Goal: Task Accomplishment & Management: Use online tool/utility

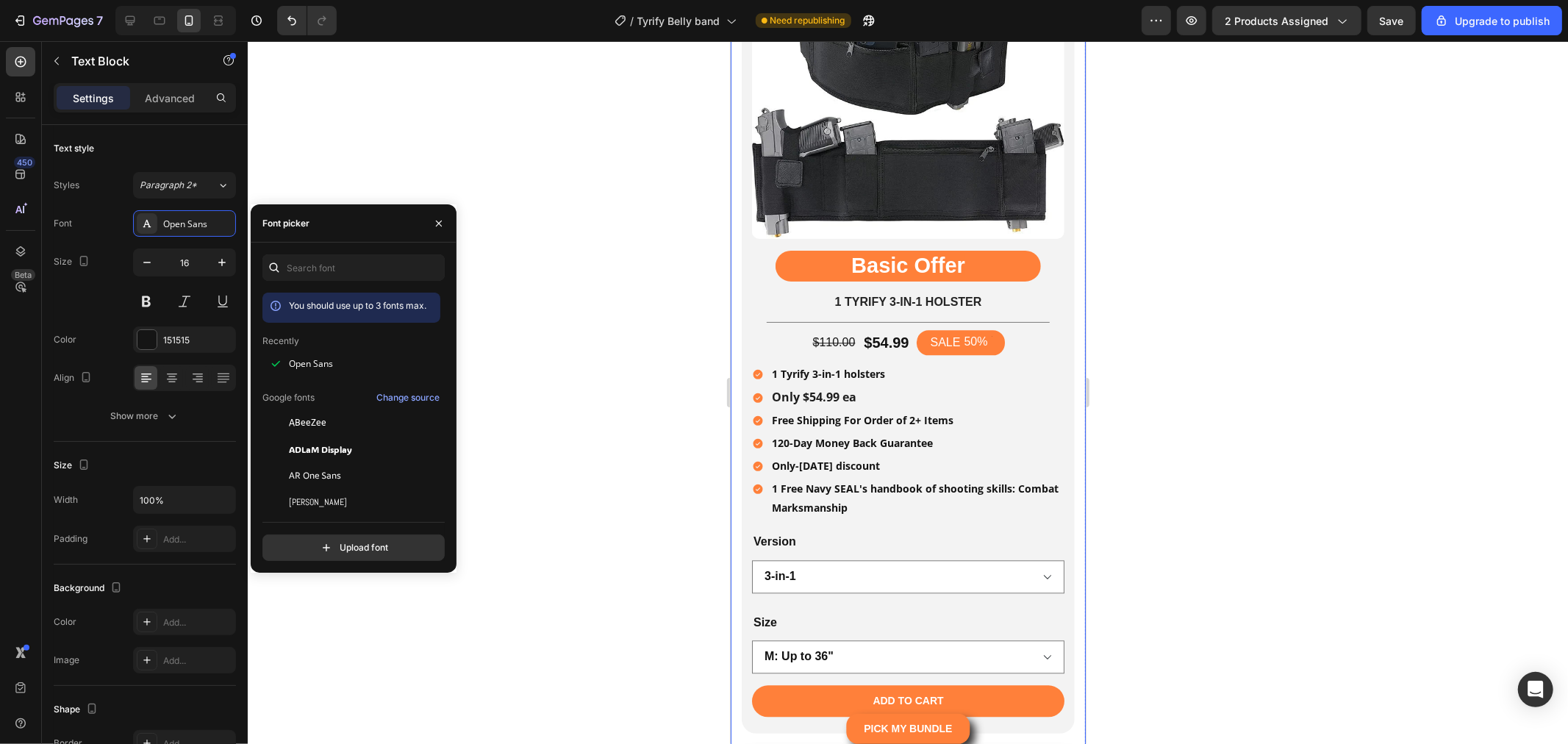
click at [599, 273] on div at bounding box center [907, 393] width 1320 height 704
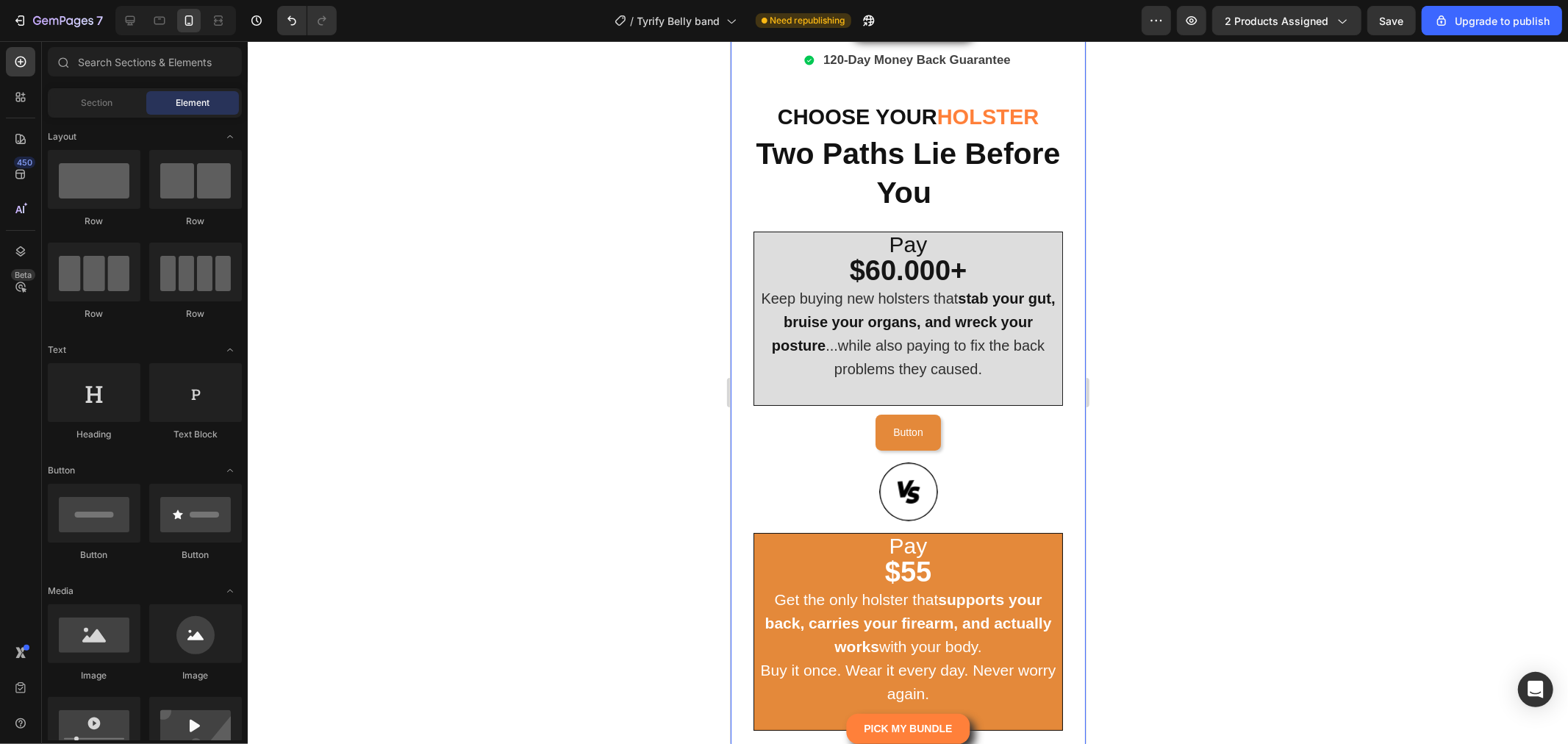
scroll to position [4798, 0]
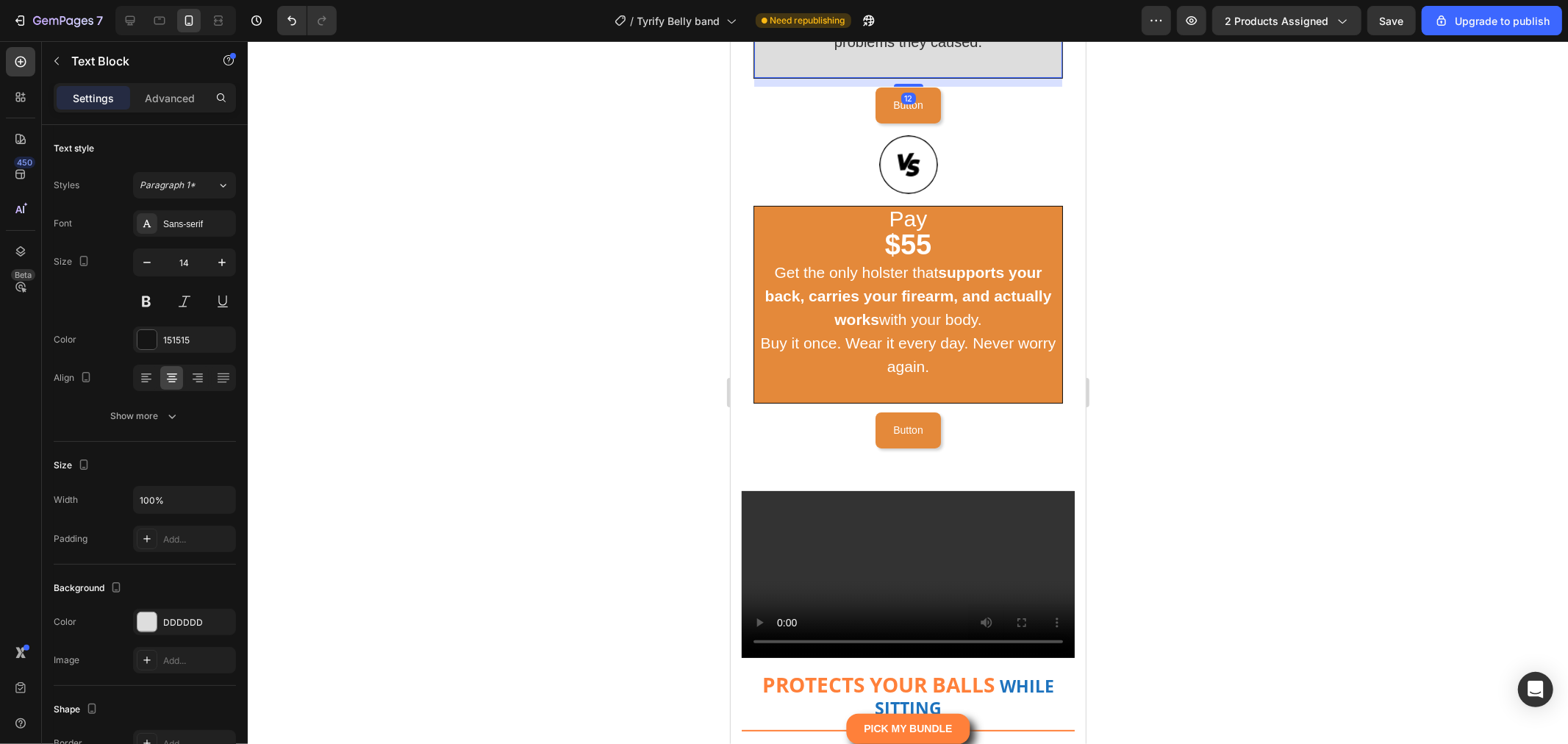
click at [1046, 448] on div "Pay $60.000+ Keep buying new holsters that stab your gut, bruise your organs, a…" at bounding box center [907, 176] width 310 height 545
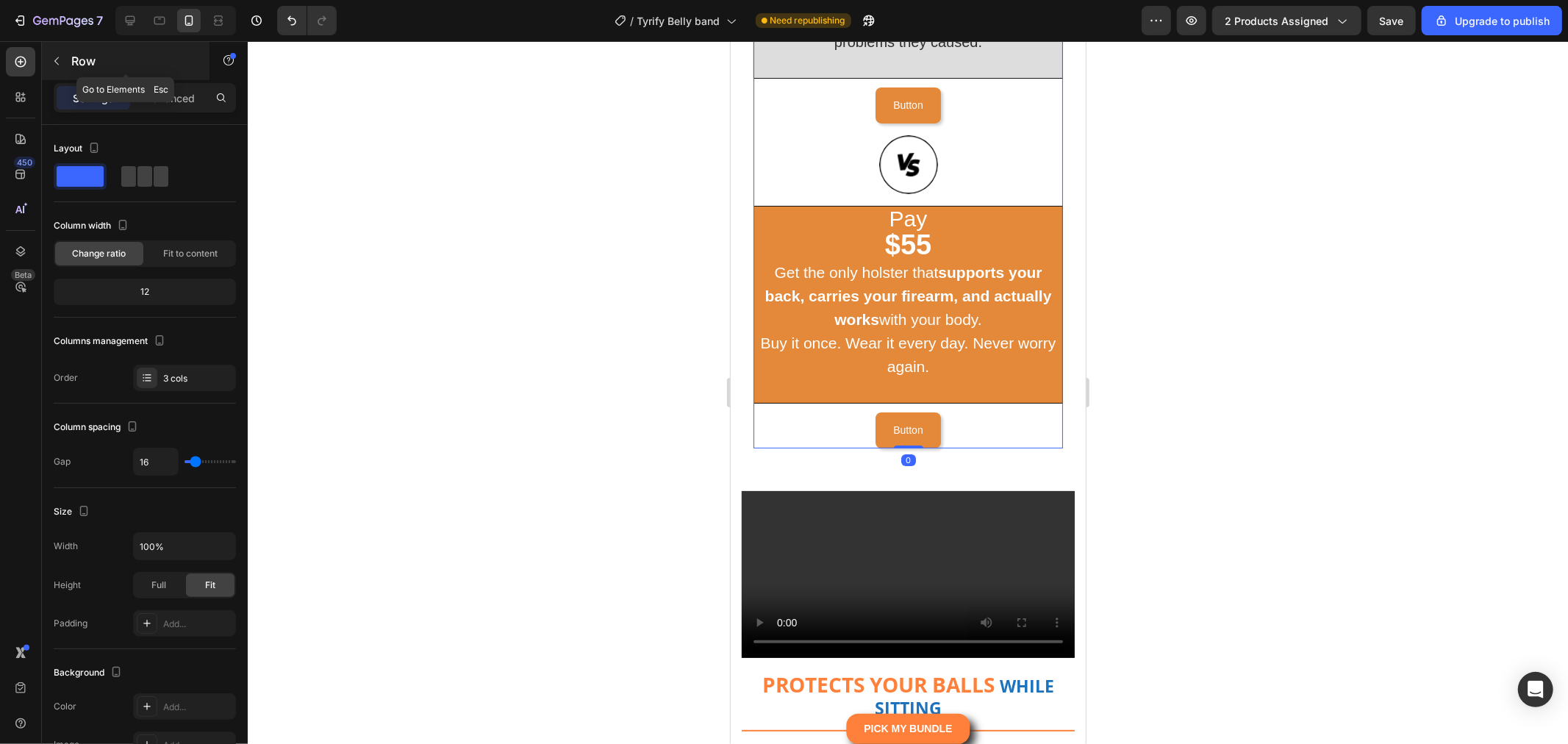
click at [62, 54] on button "button" at bounding box center [56, 61] width 24 height 24
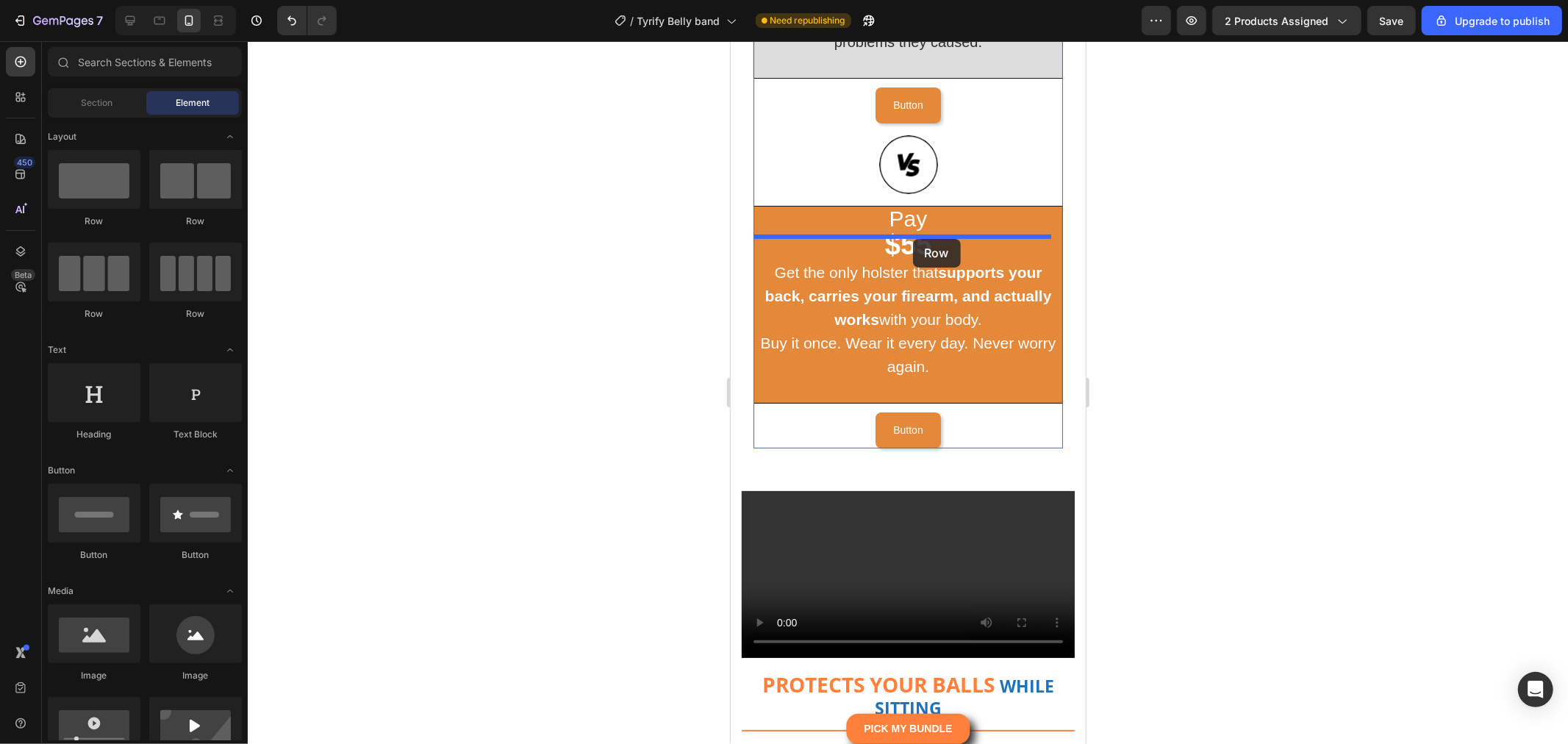
drag, startPoint x: 1084, startPoint y: 242, endPoint x: 912, endPoint y: 239, distance: 172.0
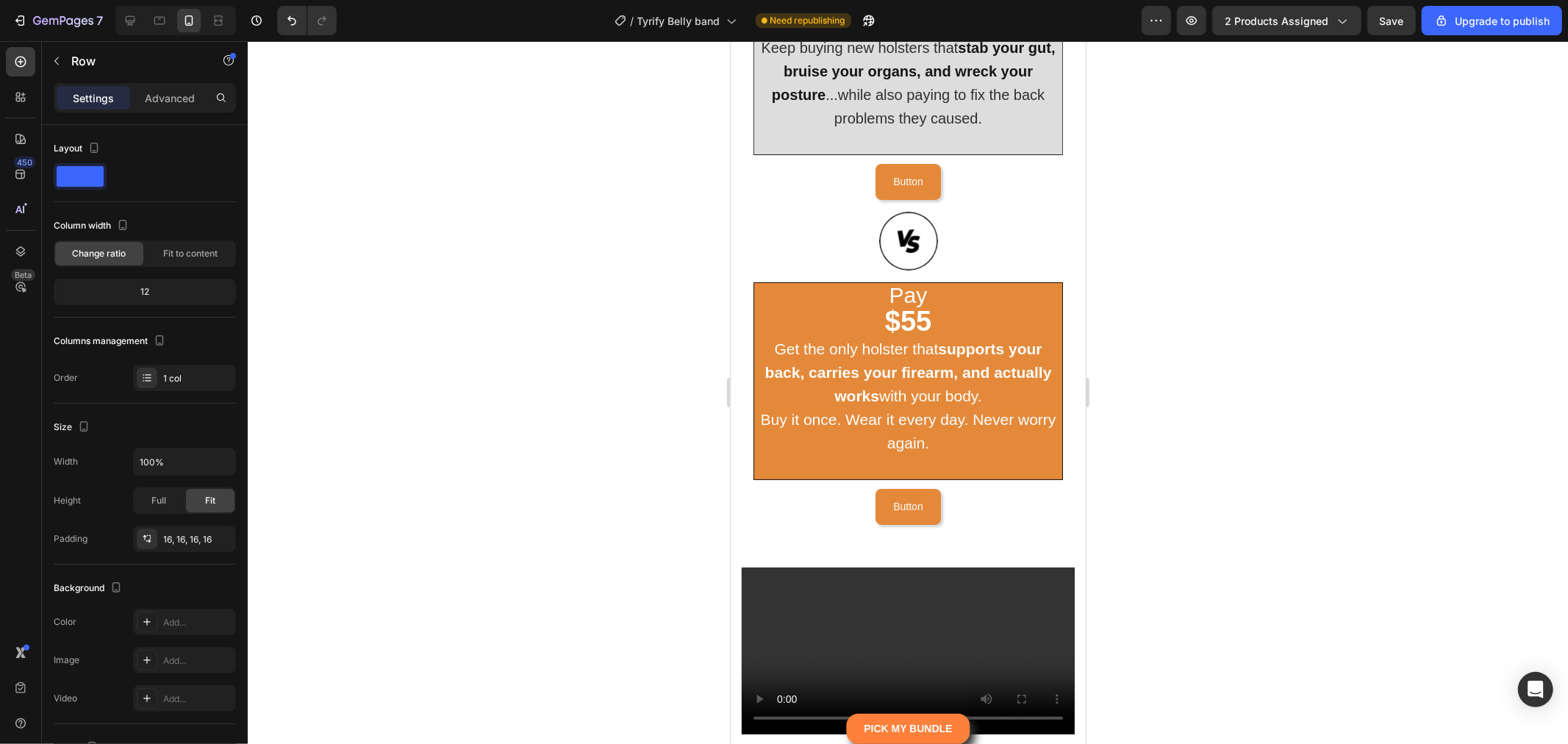
click at [1252, 339] on div at bounding box center [907, 393] width 1320 height 704
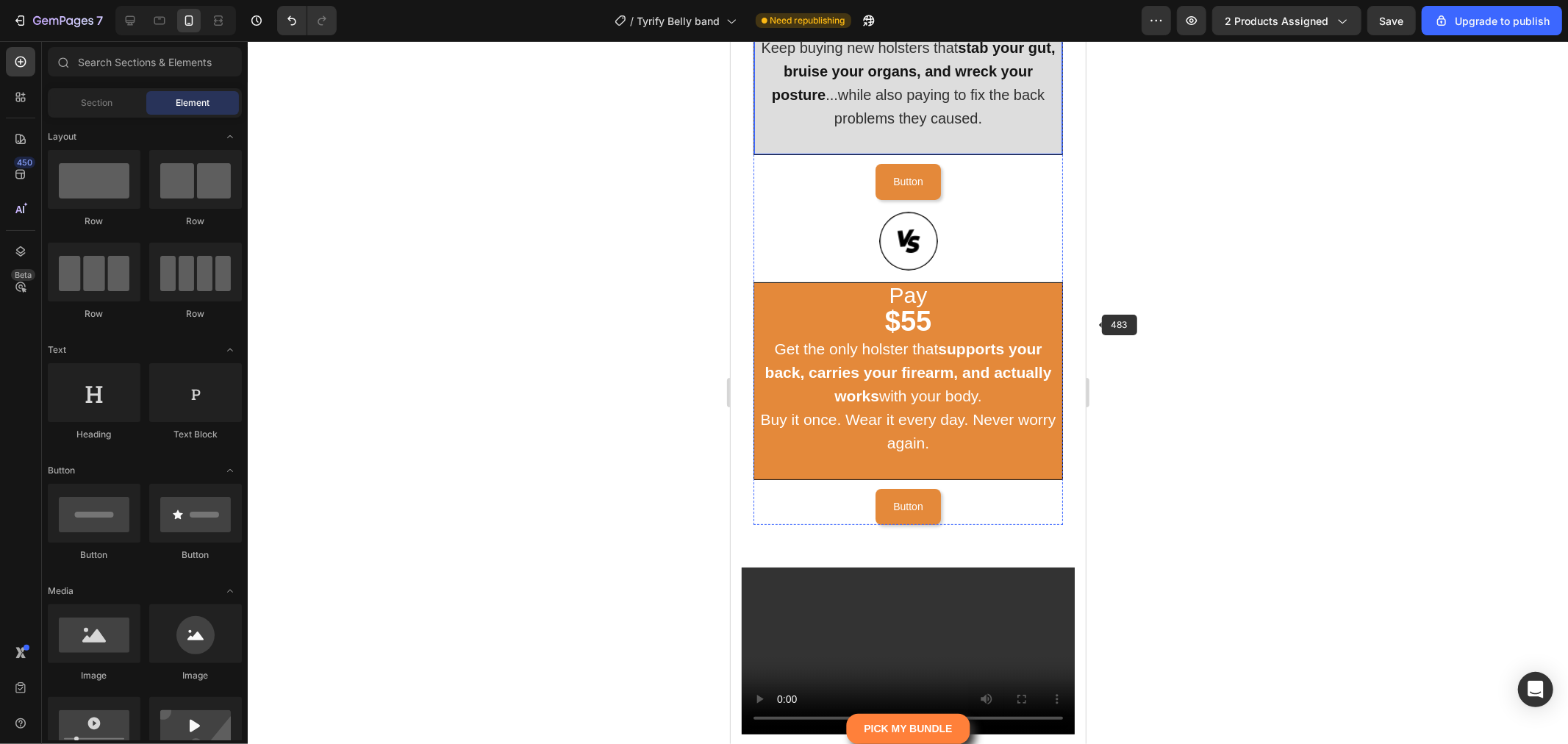
click at [942, 103] on strong "stab your gut, bruise your organs, and wreck your posture" at bounding box center [913, 71] width 284 height 63
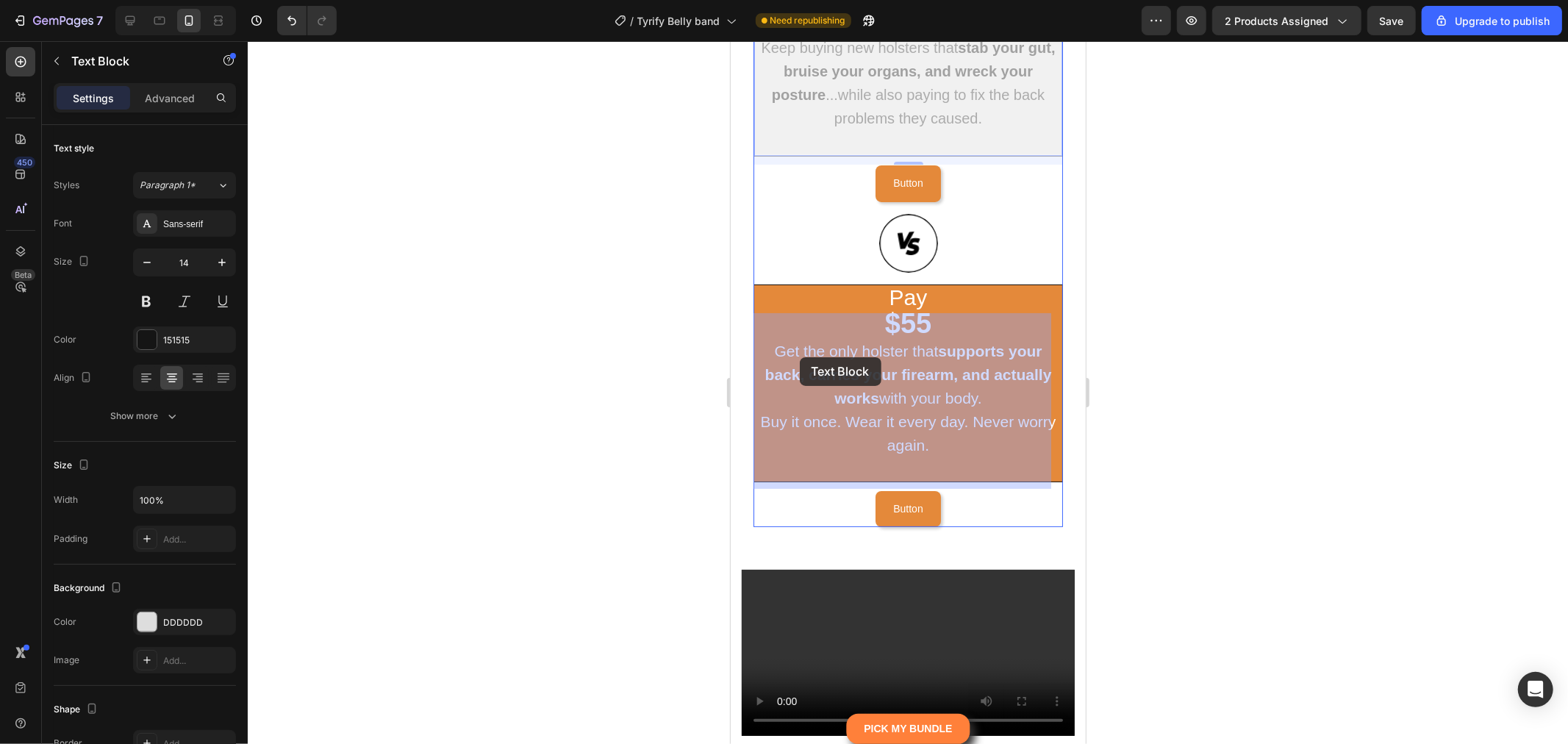
drag, startPoint x: 787, startPoint y: 303, endPoint x: 799, endPoint y: 357, distance: 55.3
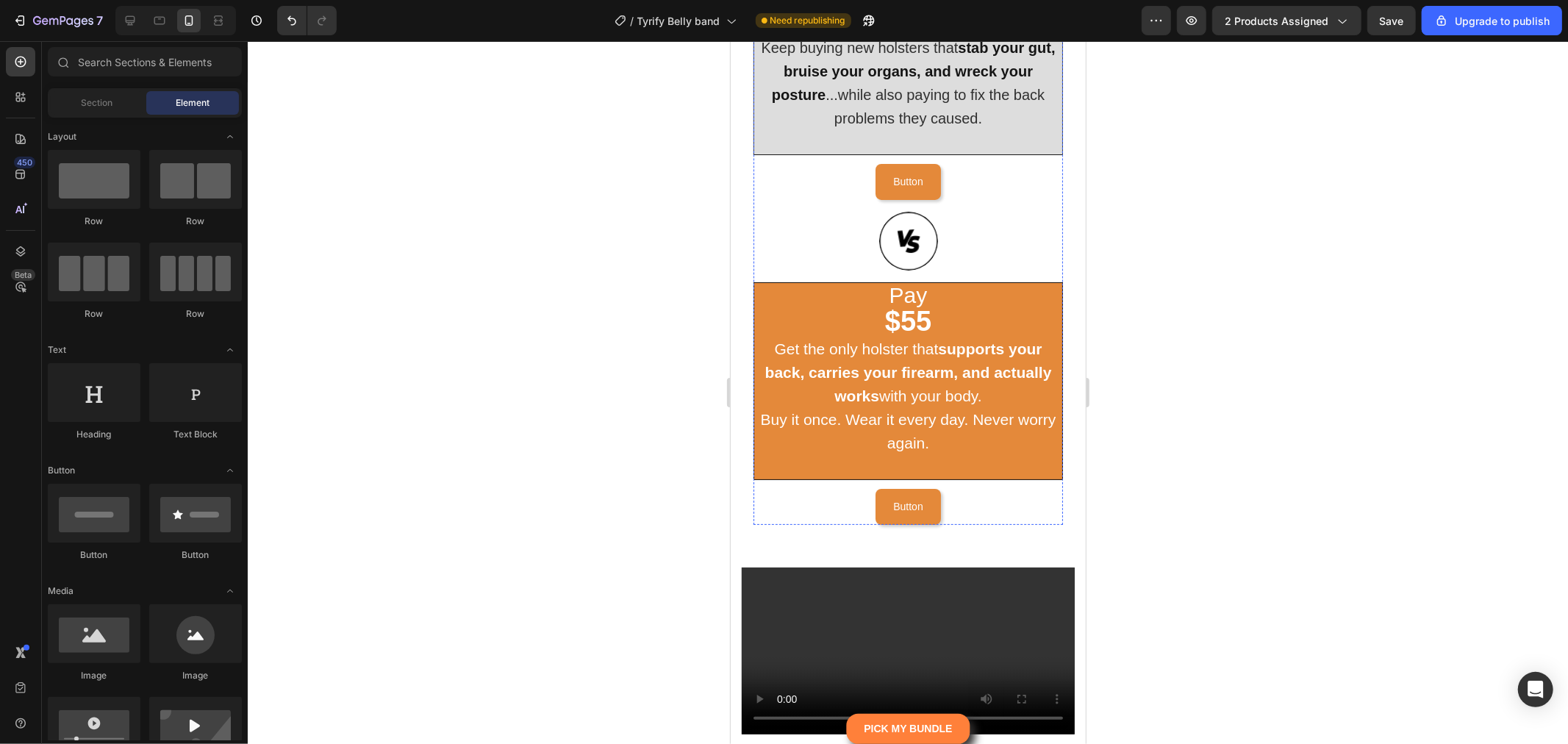
drag, startPoint x: 937, startPoint y: 270, endPoint x: 972, endPoint y: 270, distance: 35.0
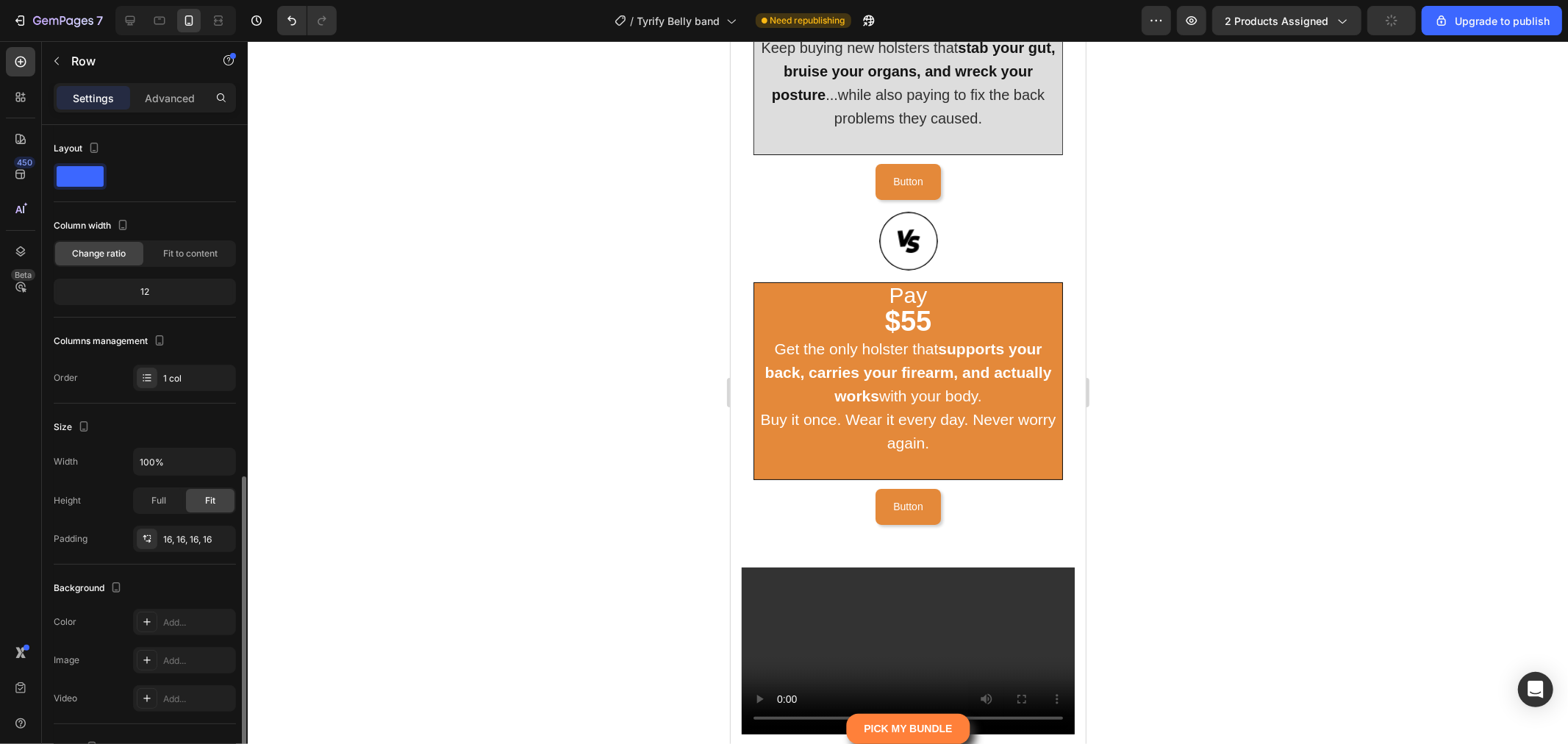
scroll to position [198, 0]
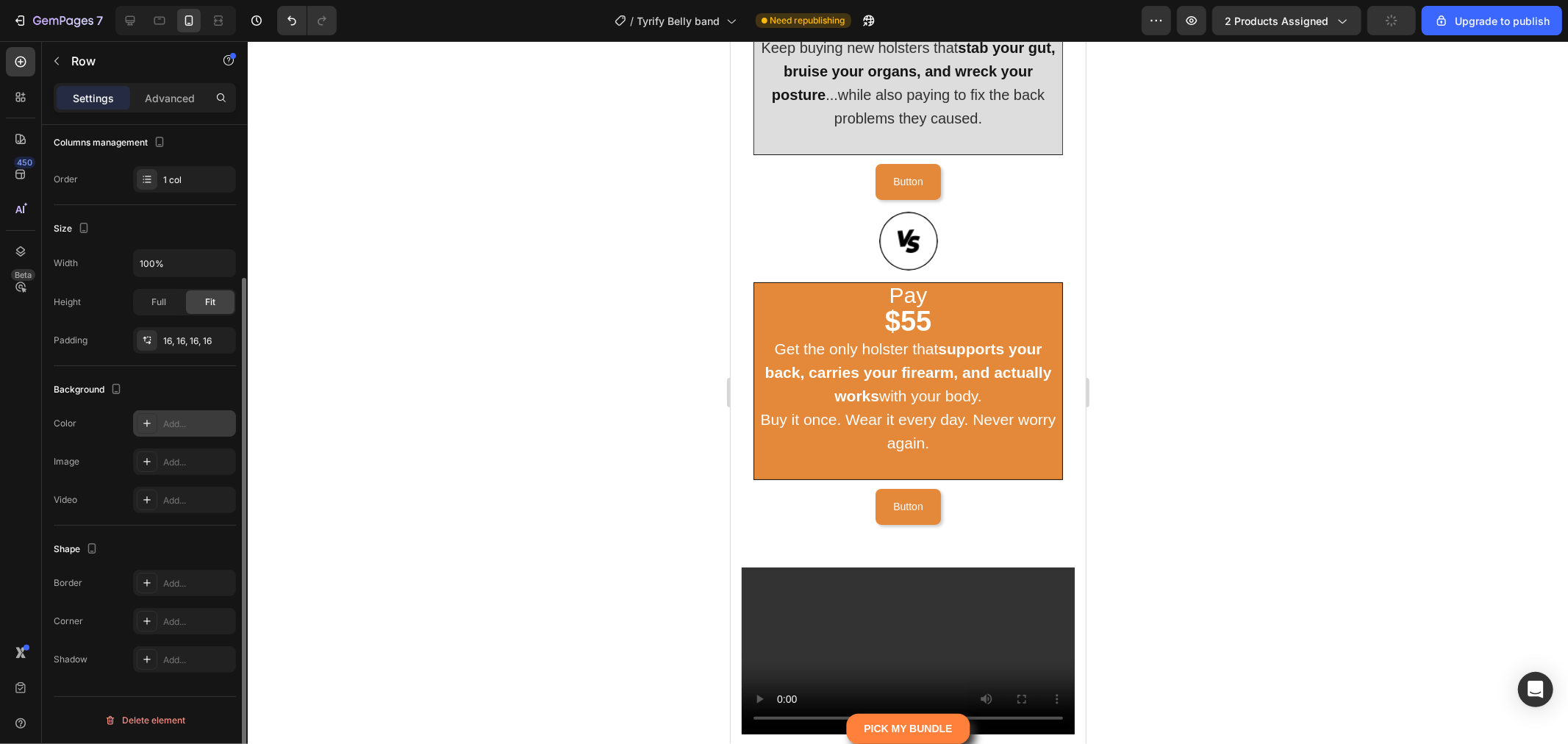
click at [186, 417] on div "Add..." at bounding box center [197, 423] width 69 height 13
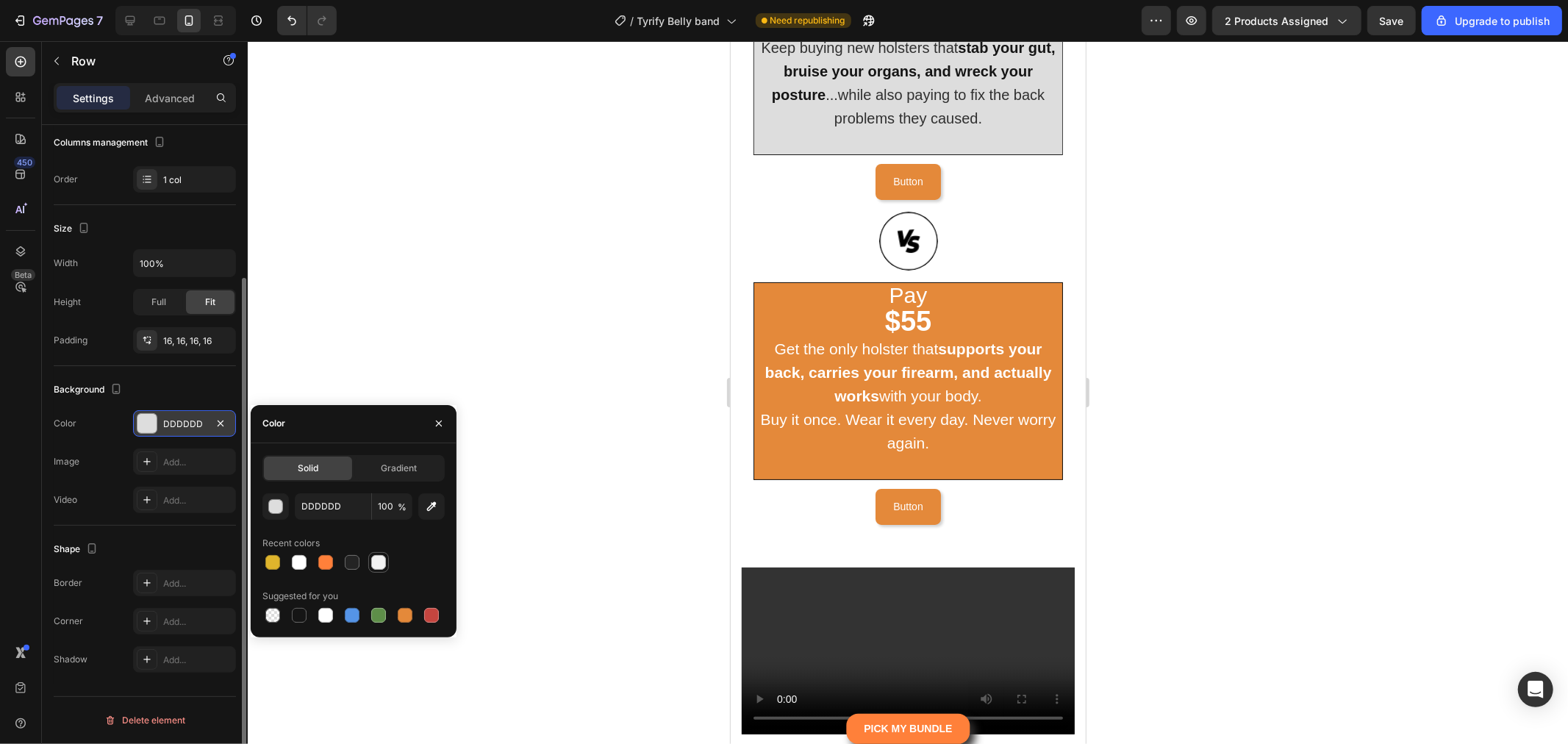
click at [378, 566] on div at bounding box center [378, 562] width 15 height 15
type input "F3F3F3"
click at [1240, 539] on div at bounding box center [907, 393] width 1320 height 704
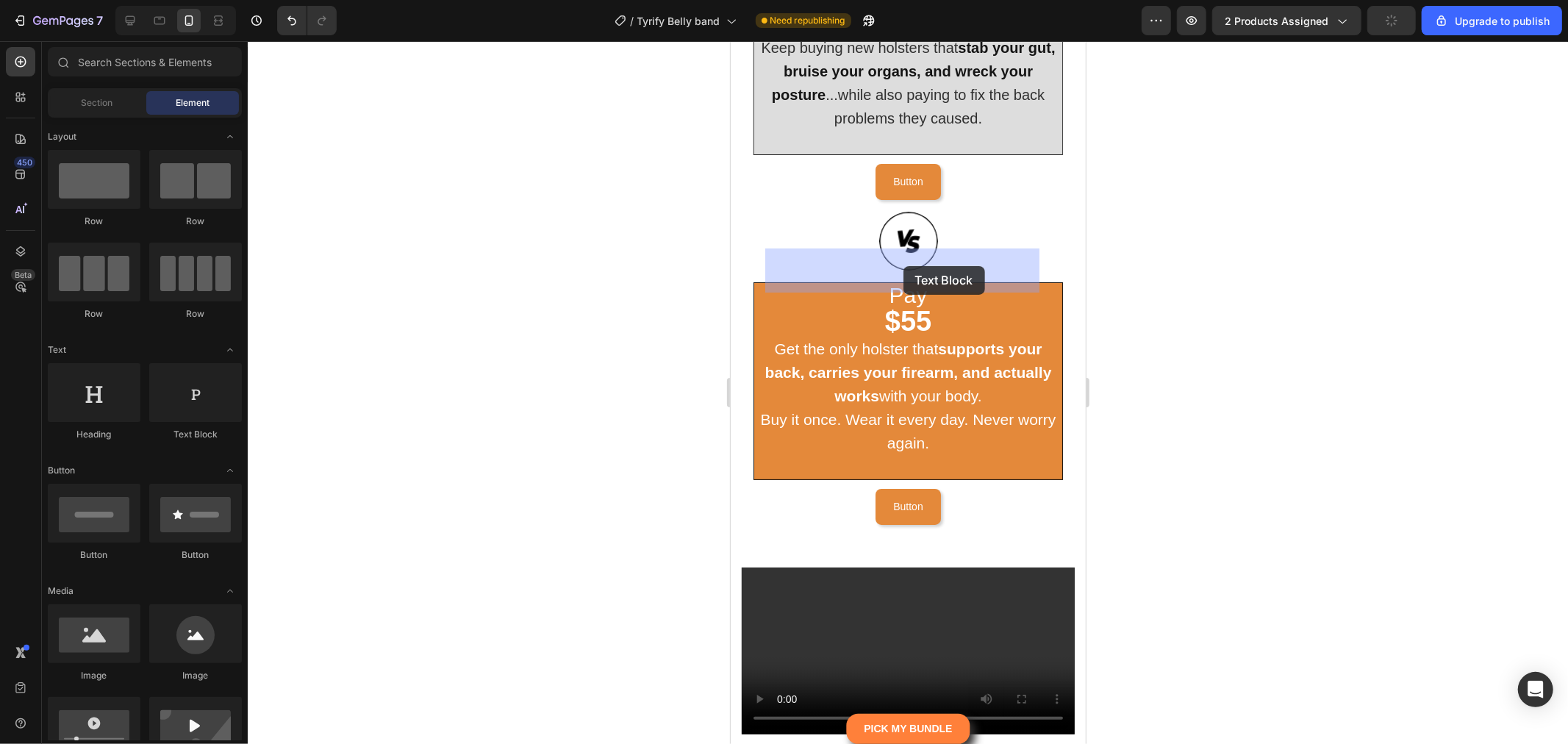
drag, startPoint x: 923, startPoint y: 431, endPoint x: 902, endPoint y: 265, distance: 167.3
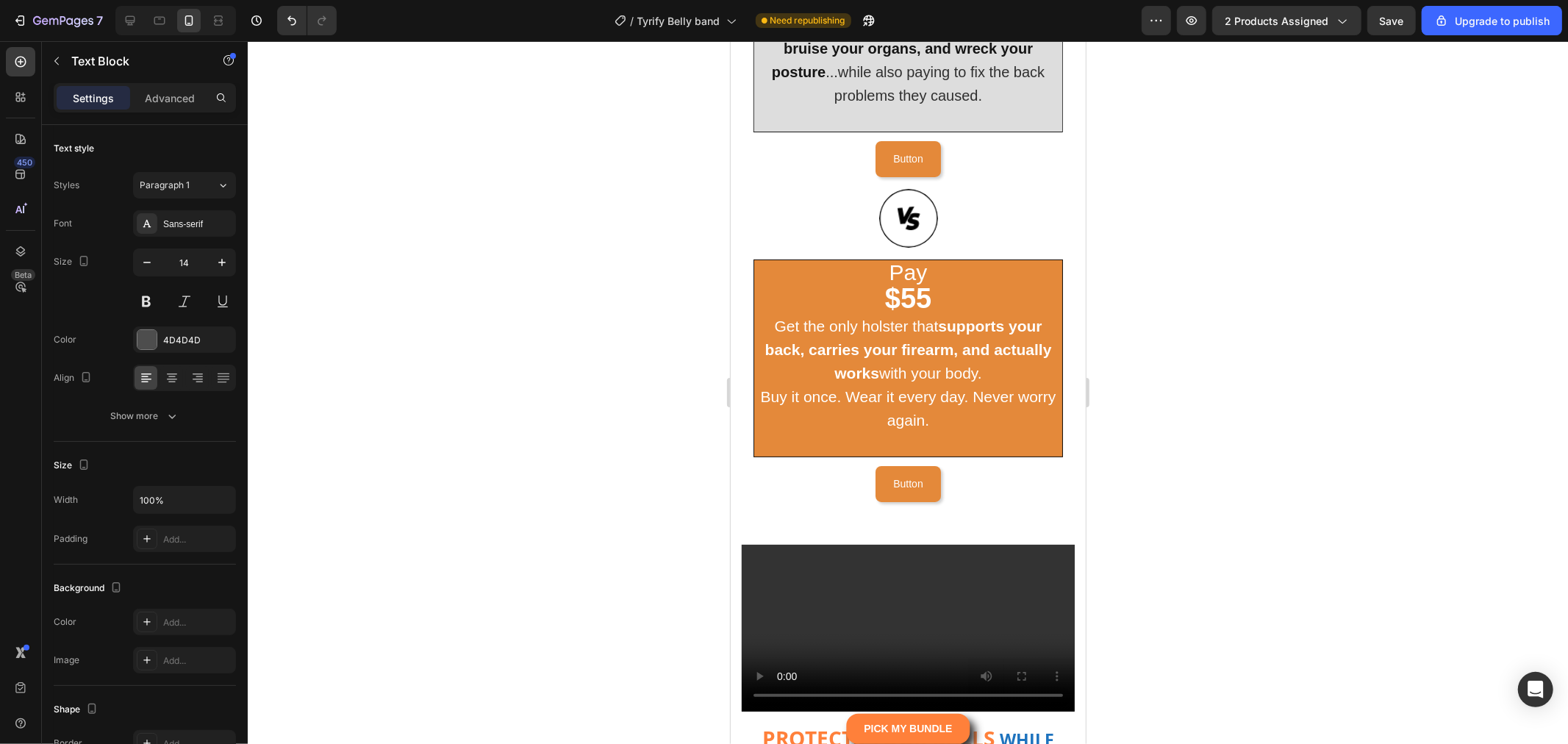
click at [979, 177] on div "Button Button" at bounding box center [907, 158] width 310 height 37
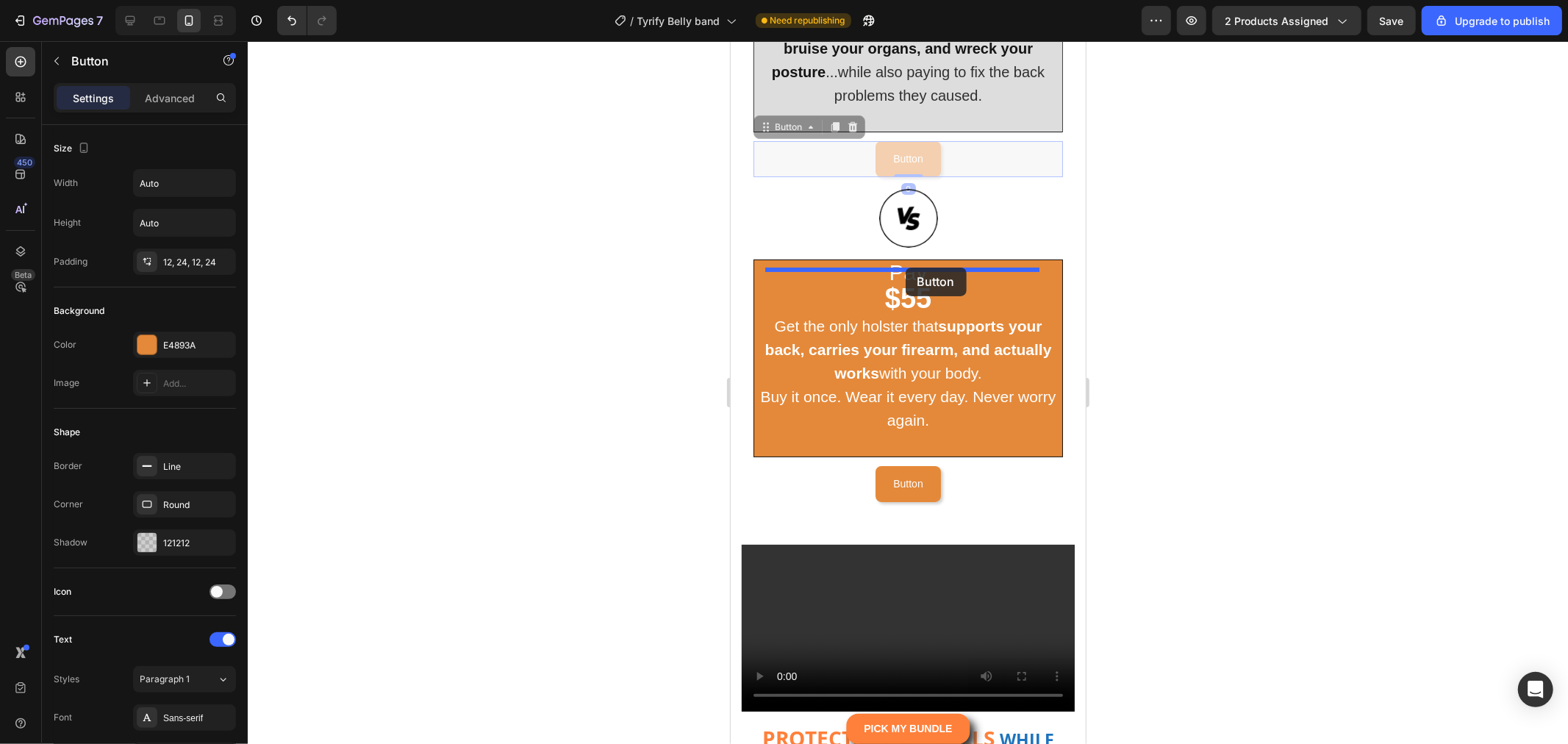
drag, startPoint x: 784, startPoint y: 459, endPoint x: 905, endPoint y: 267, distance: 226.9
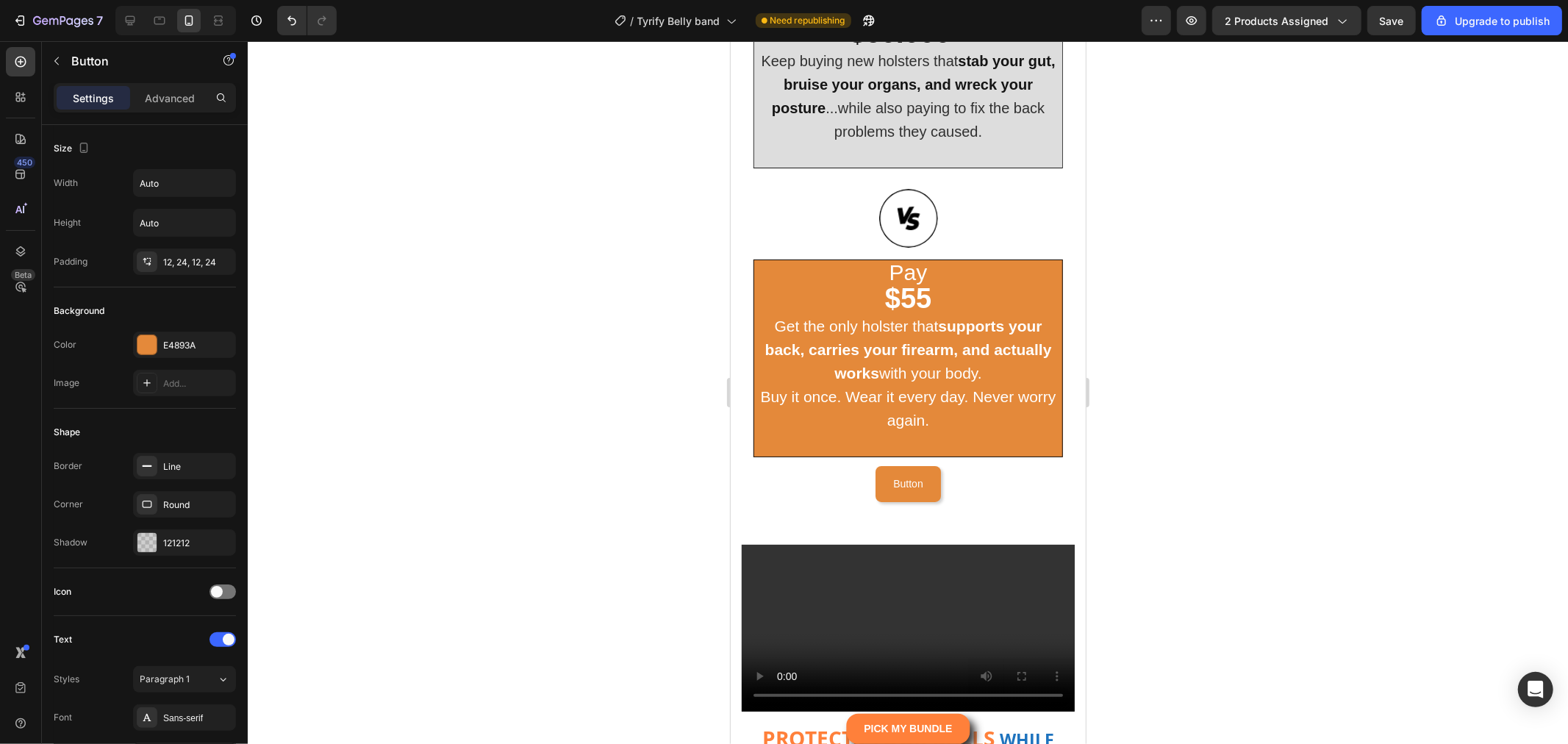
click at [1203, 289] on div at bounding box center [907, 393] width 1320 height 704
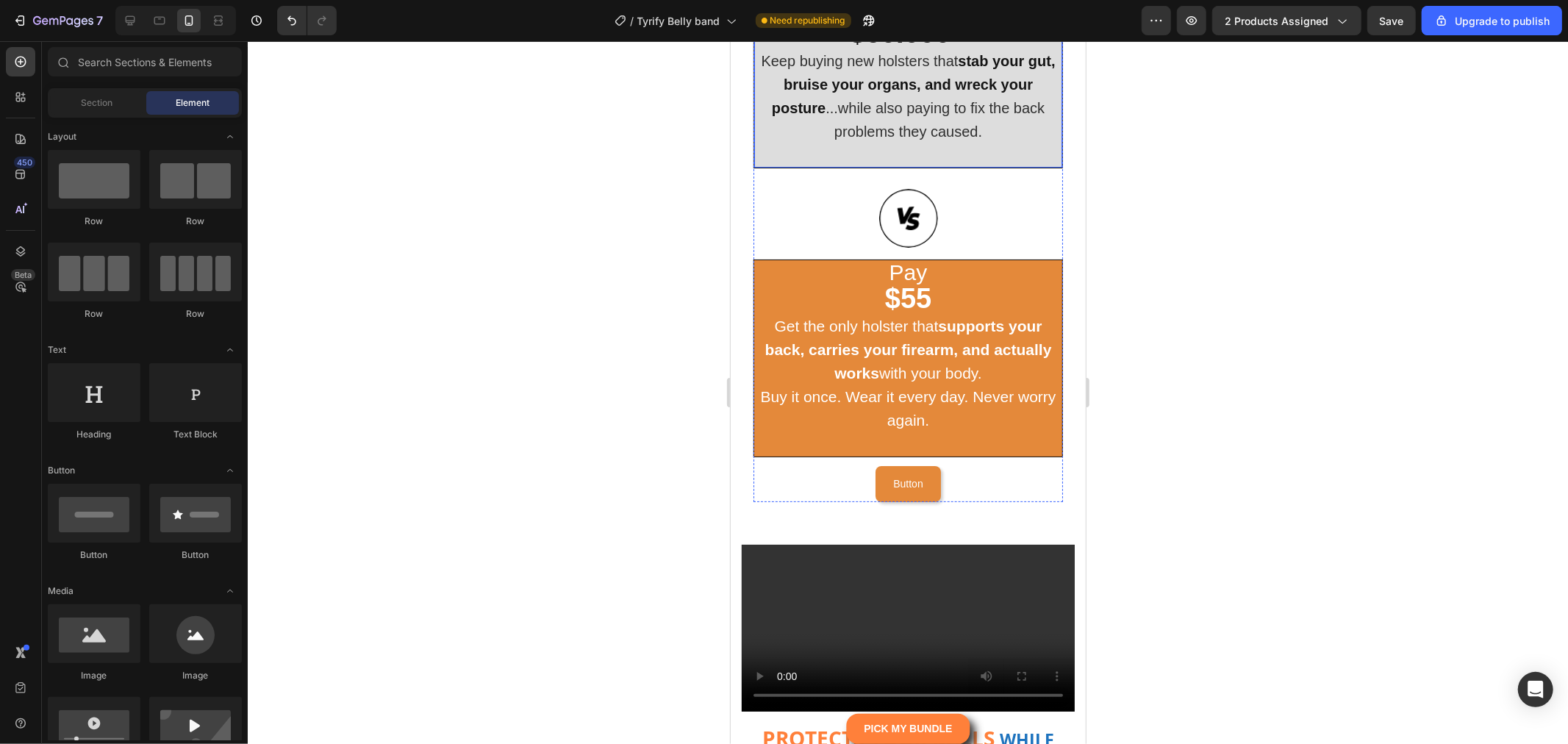
click at [917, 47] on strong "$60.000+" at bounding box center [907, 32] width 117 height 31
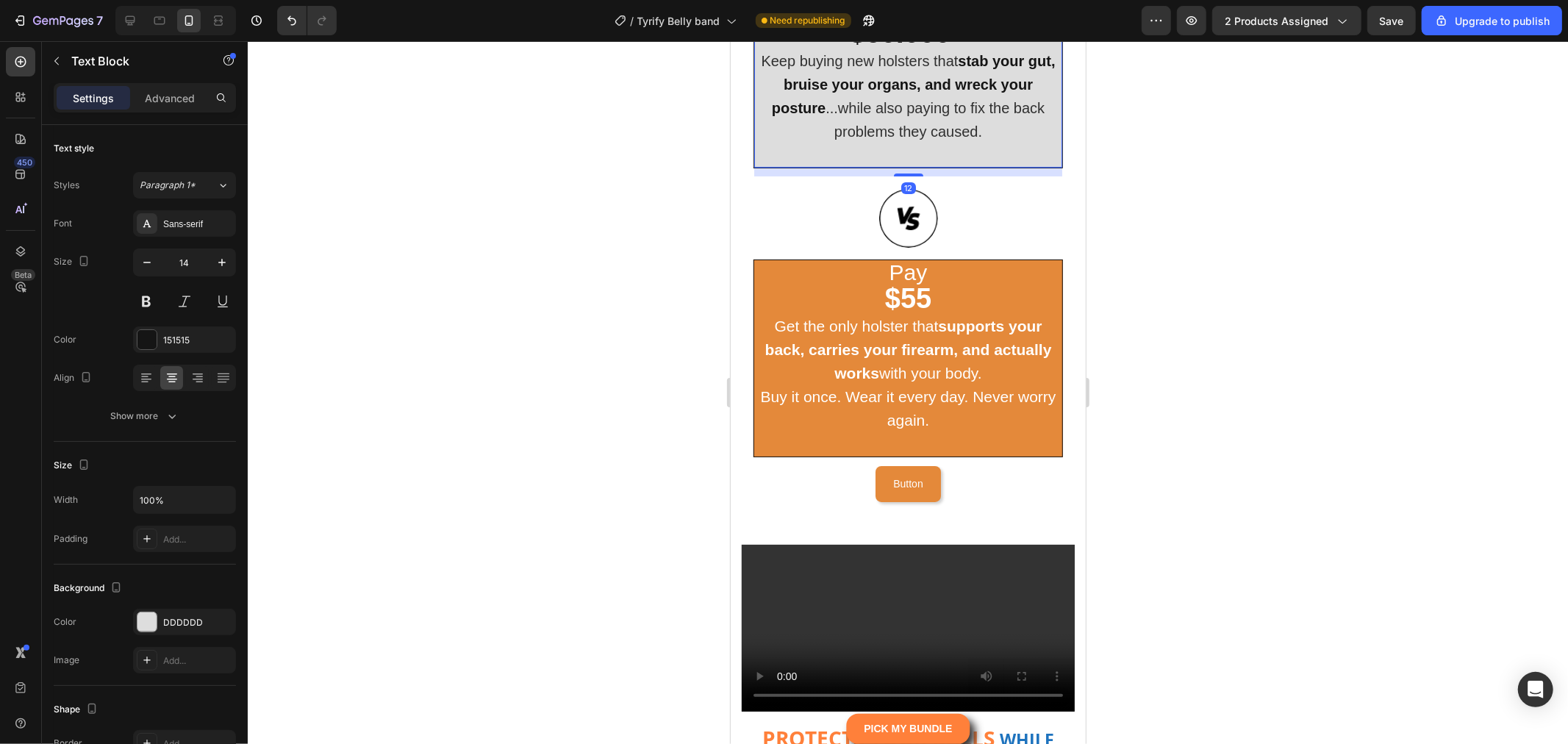
click at [917, 47] on strong "$60.000+" at bounding box center [907, 32] width 117 height 31
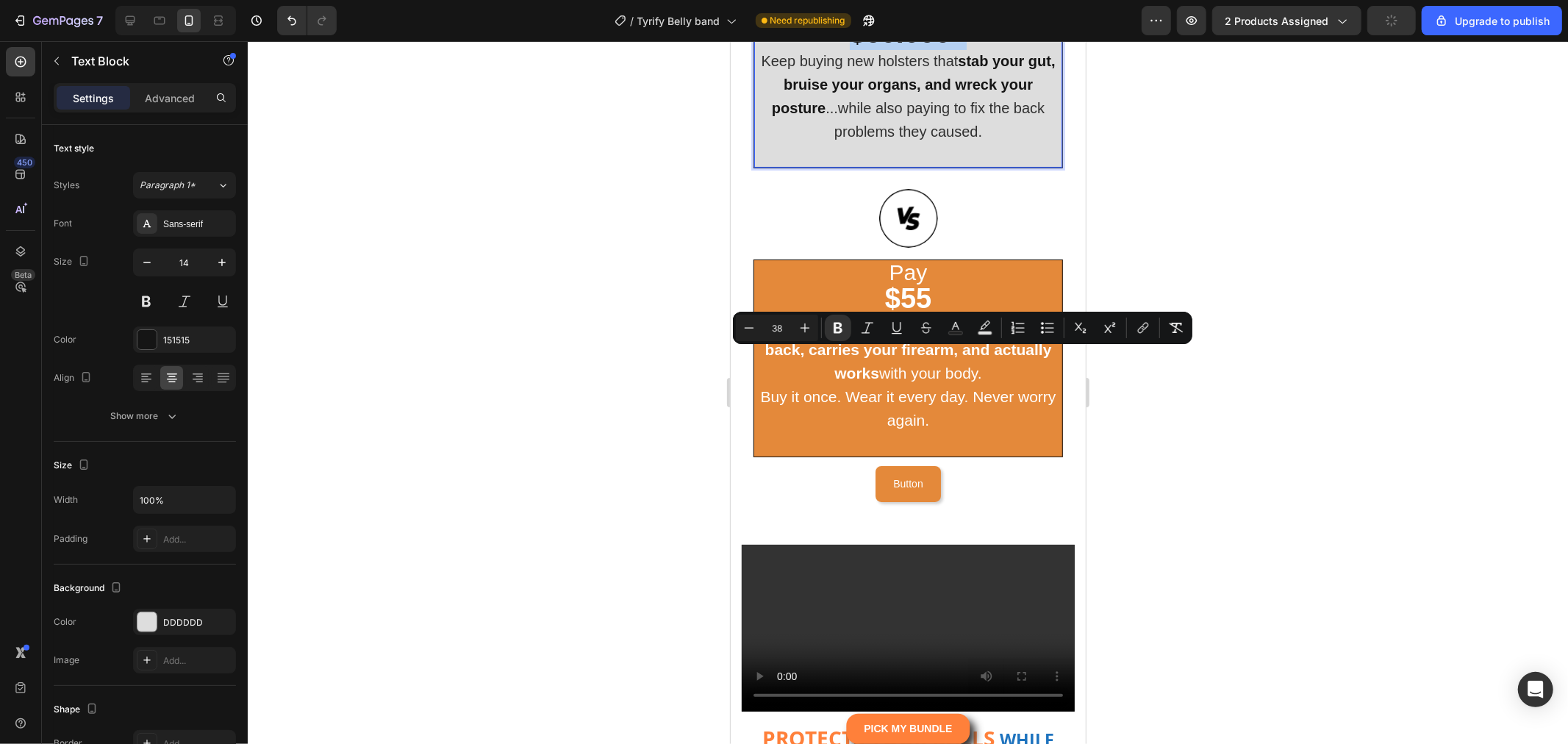
type input "20"
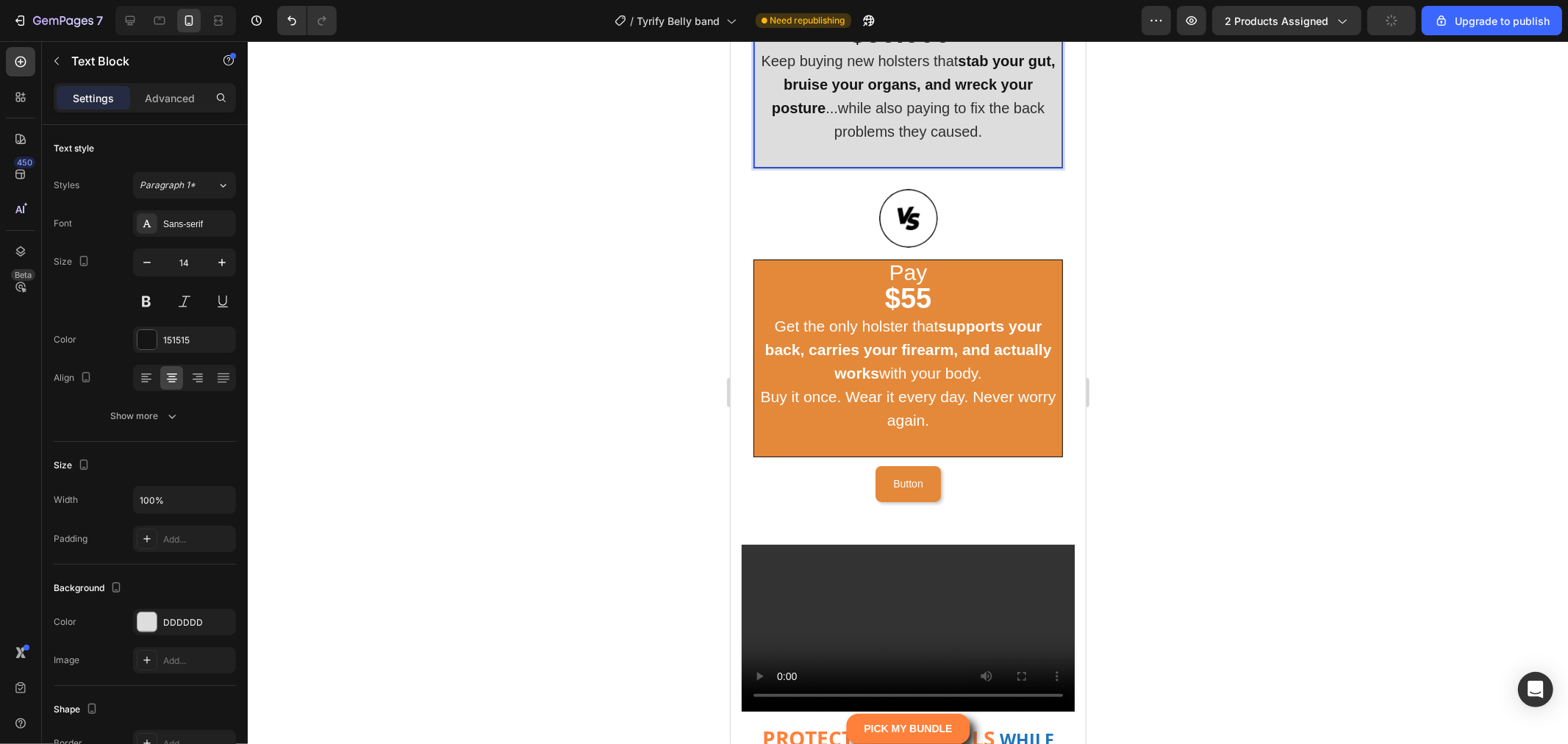
click at [967, 139] on span "...while also paying to fix the back problems they caused." at bounding box center [934, 119] width 219 height 39
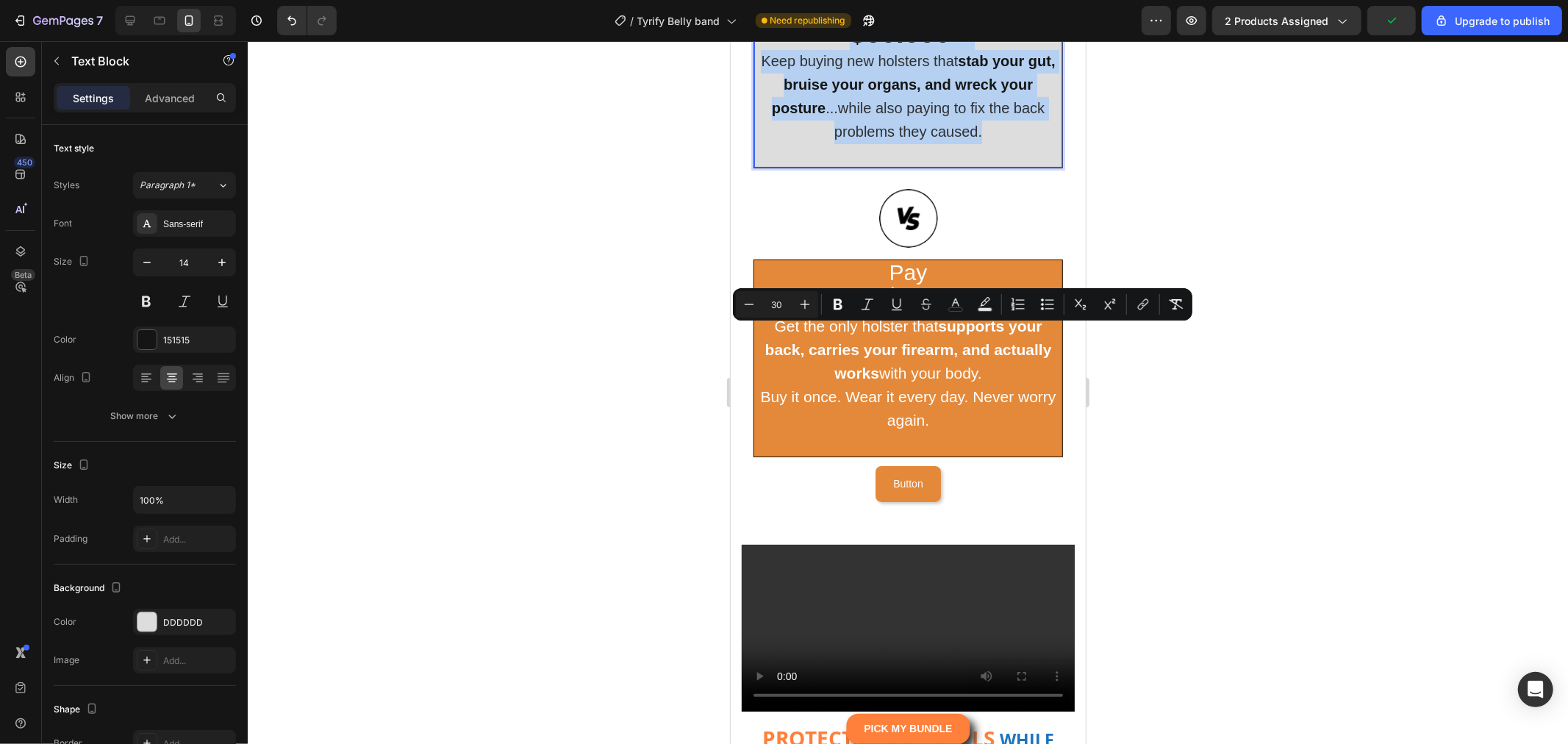
drag, startPoint x: 998, startPoint y: 470, endPoint x: 784, endPoint y: 336, distance: 252.5
click at [784, 167] on div "Pay $60.000+ Keep buying new holsters that stab your gut, bruise your organs, a…" at bounding box center [907, 80] width 308 height 173
copy div "Pay $60.000+ Keep buying new holsters that stab your gut, bruise your organs, a…"
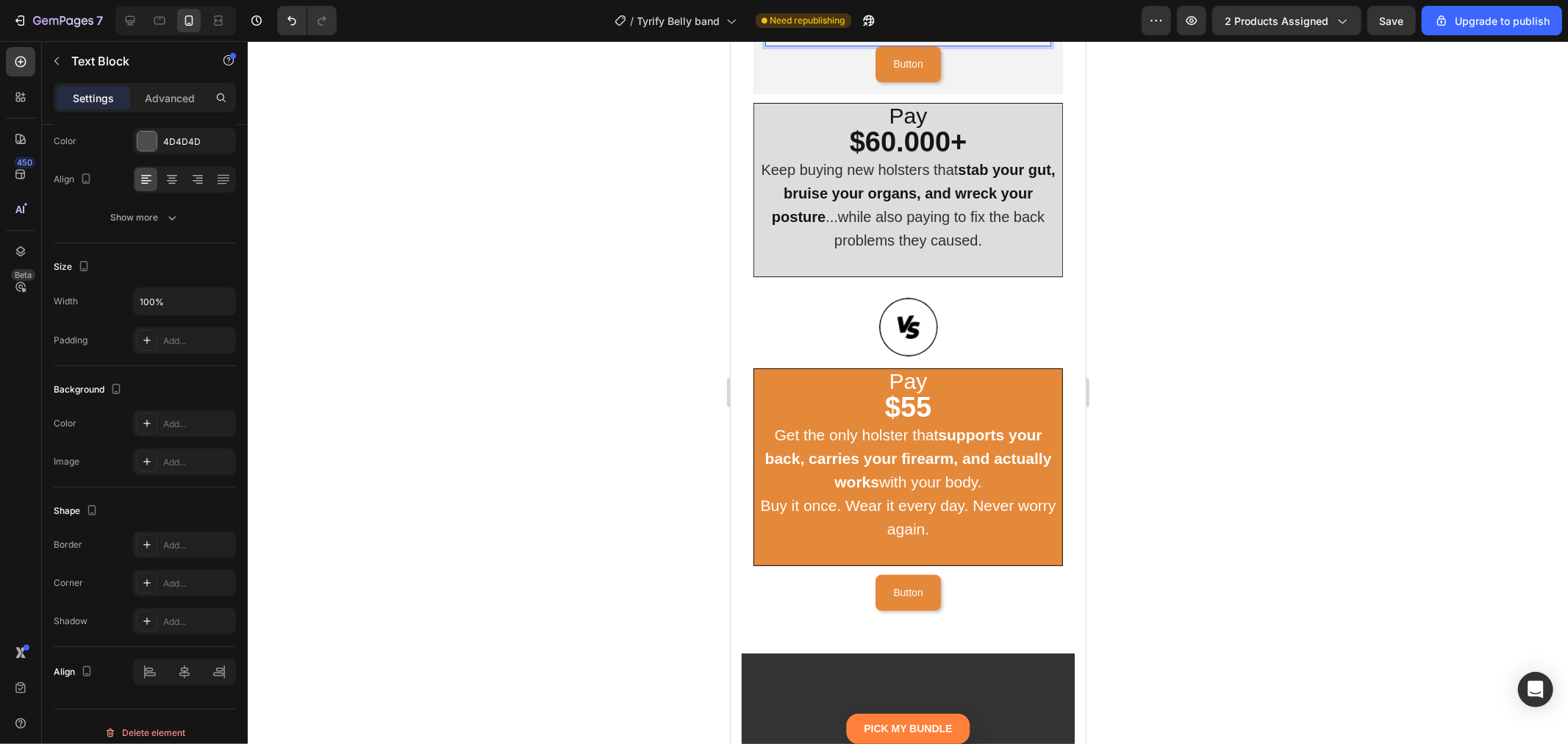
click at [1263, 350] on div at bounding box center [907, 393] width 1320 height 704
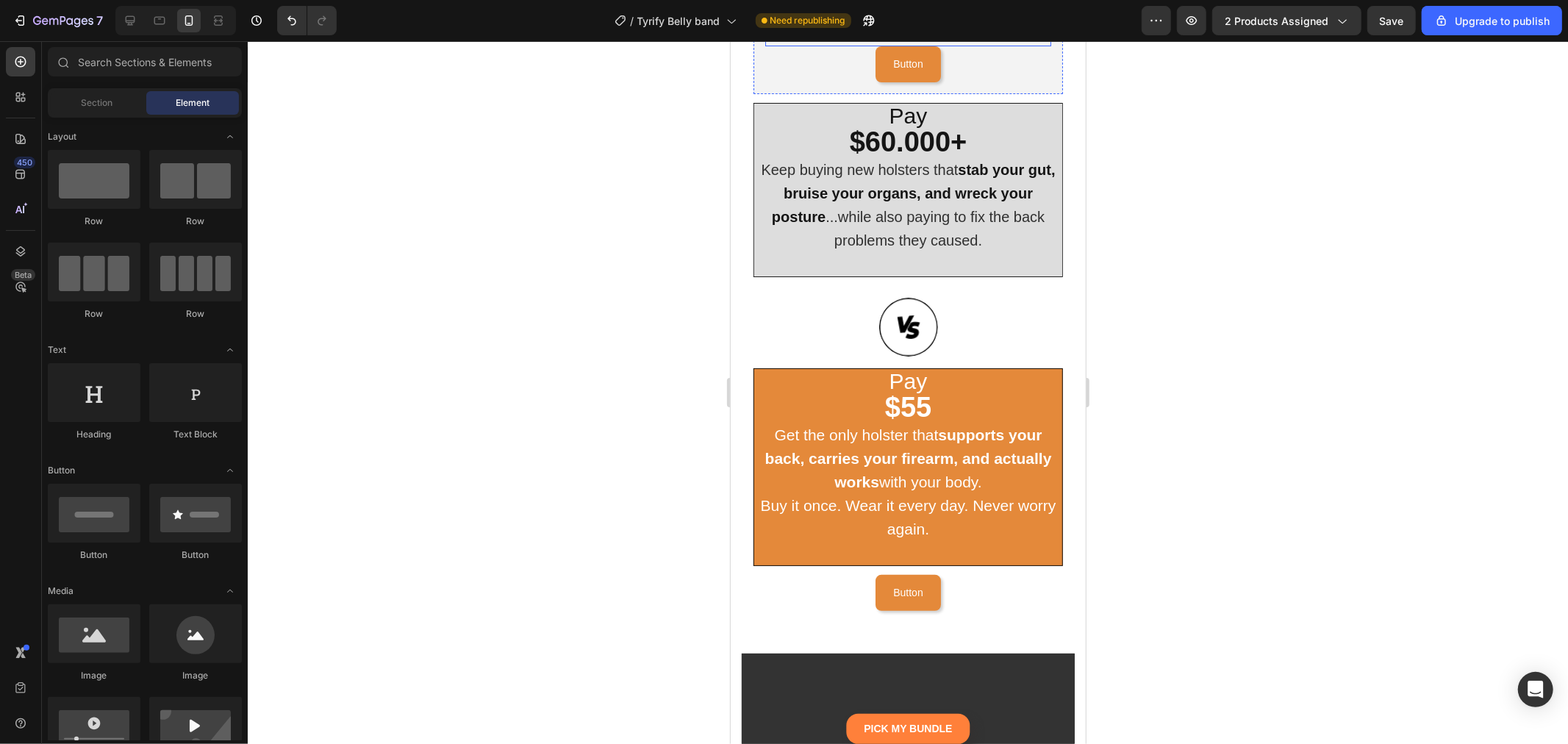
click at [963, 41] on span "...while also paying to fix the back problems they caused." at bounding box center [902, 23] width 273 height 37
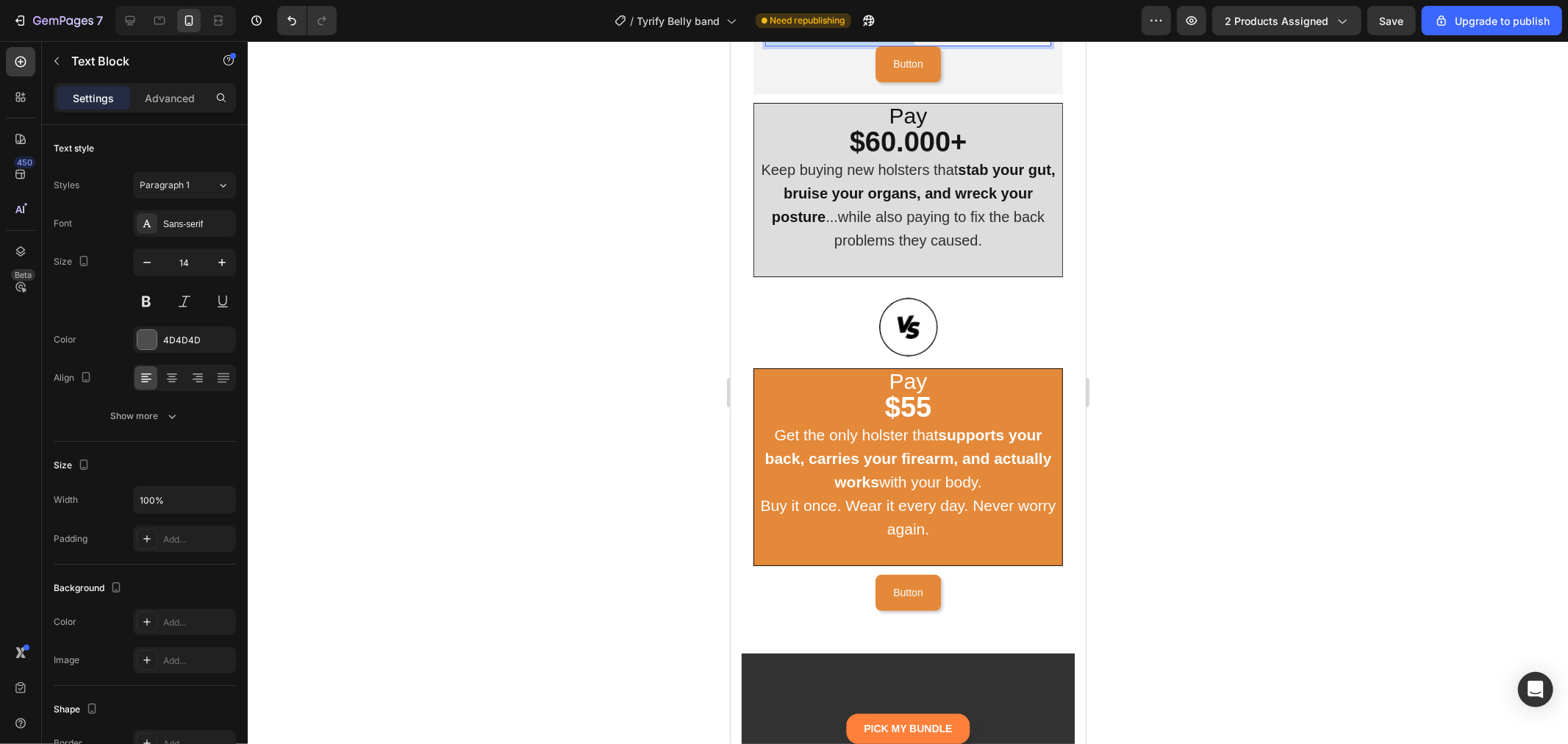
click at [963, 41] on span "...while also paying to fix the back problems they caused." at bounding box center [902, 23] width 273 height 37
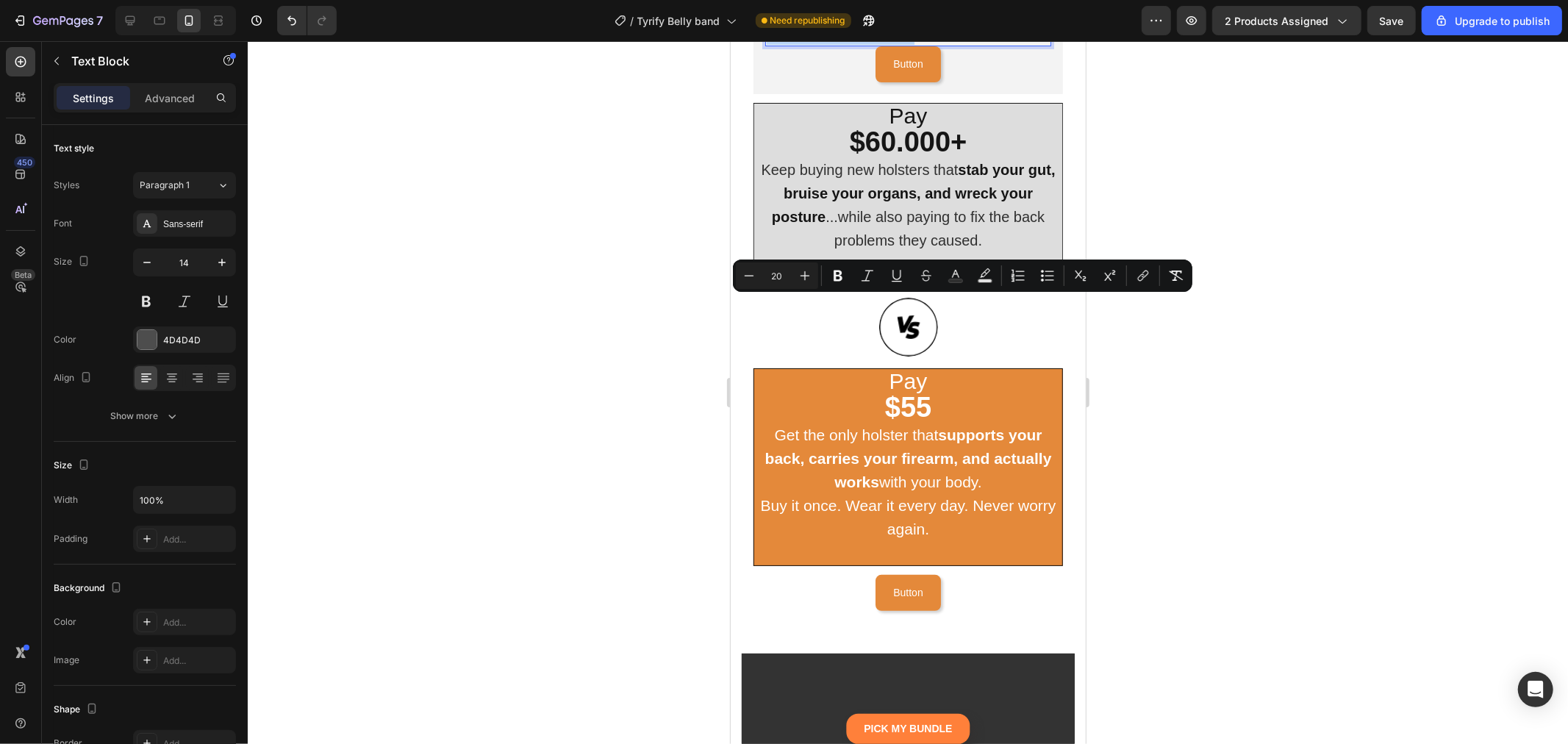
click at [963, 41] on span "...while also paying to fix the back problems they caused." at bounding box center [902, 23] width 273 height 37
click at [984, 44] on p "Keep buying new holsters that stab your gut, bruise your organs, and wreck your…" at bounding box center [907, 3] width 283 height 80
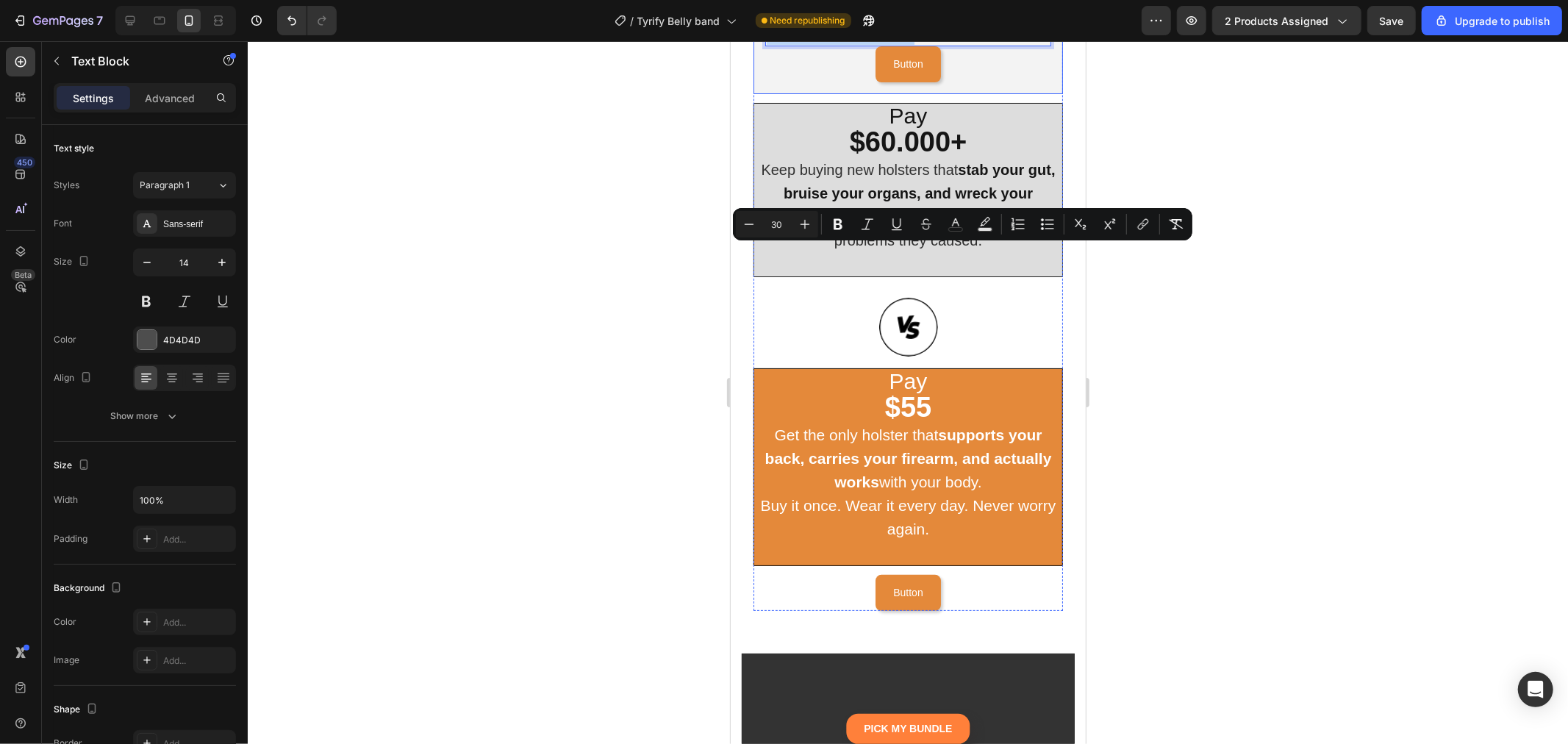
drag, startPoint x: 1007, startPoint y: 365, endPoint x: 758, endPoint y: 256, distance: 271.8
click at [804, 219] on icon "Editor contextual toolbar" at bounding box center [805, 224] width 15 height 15
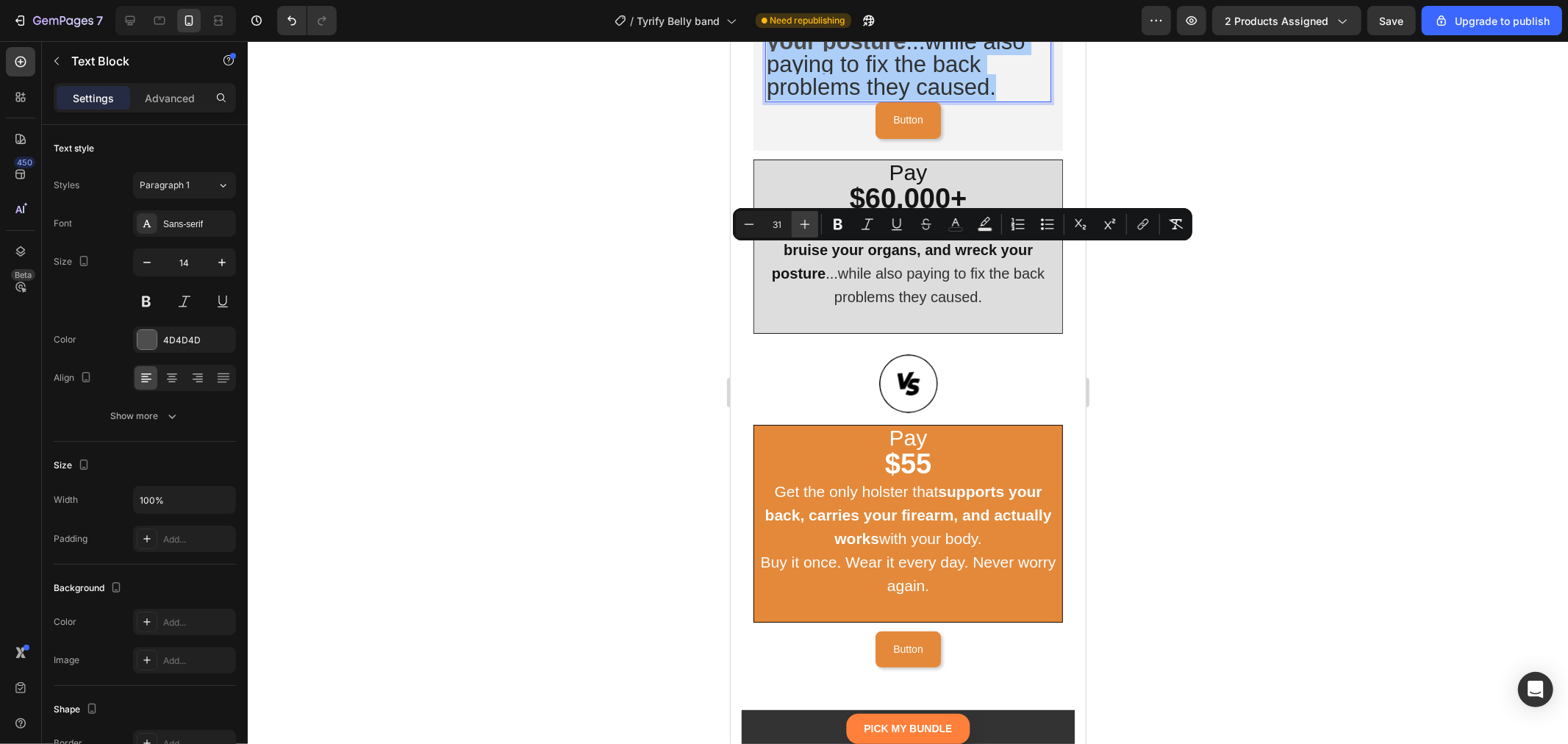
click at [804, 219] on icon "Editor contextual toolbar" at bounding box center [805, 224] width 15 height 15
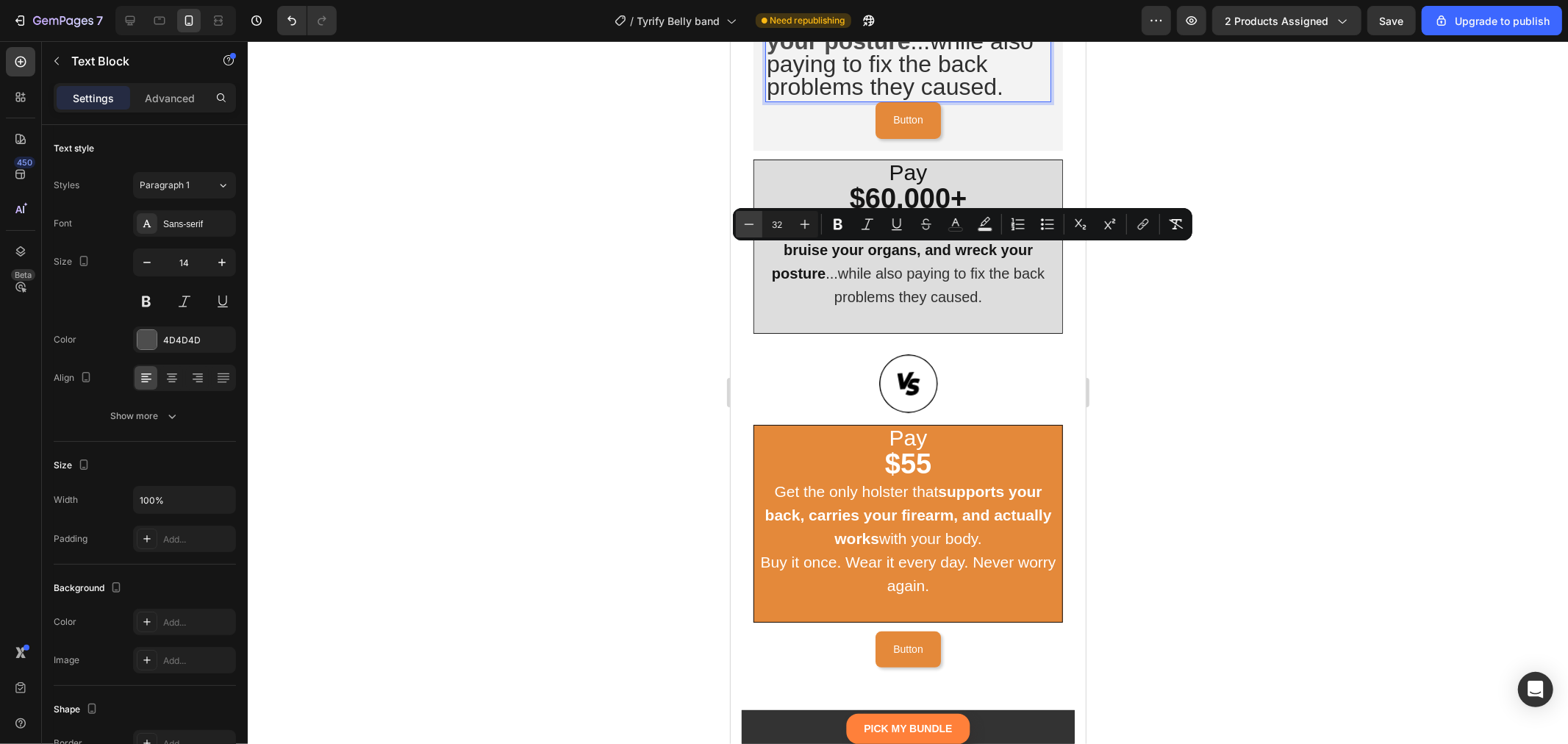
click at [739, 224] on button "Minus" at bounding box center [748, 224] width 27 height 27
type input "31"
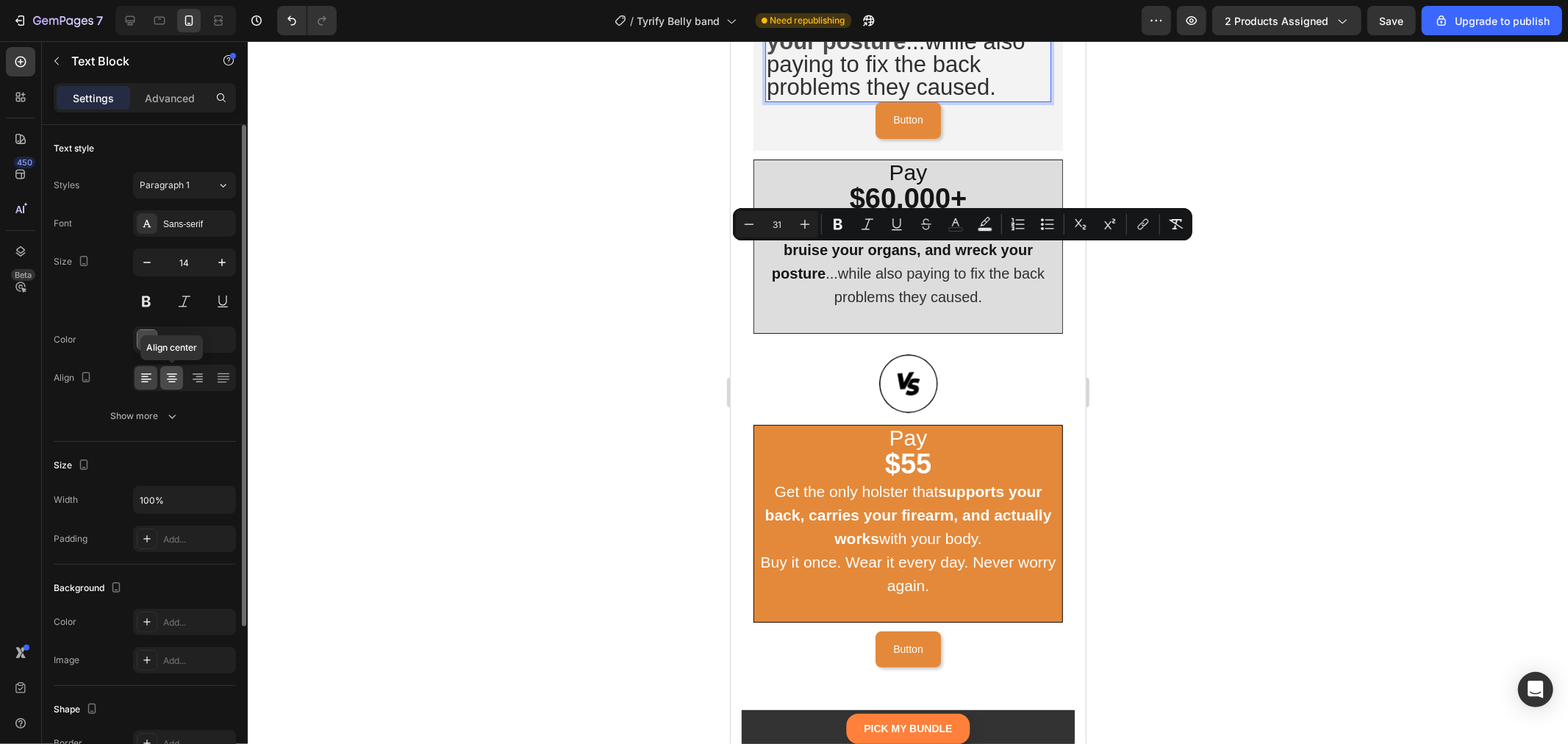
click at [178, 380] on icon at bounding box center [172, 378] width 15 height 15
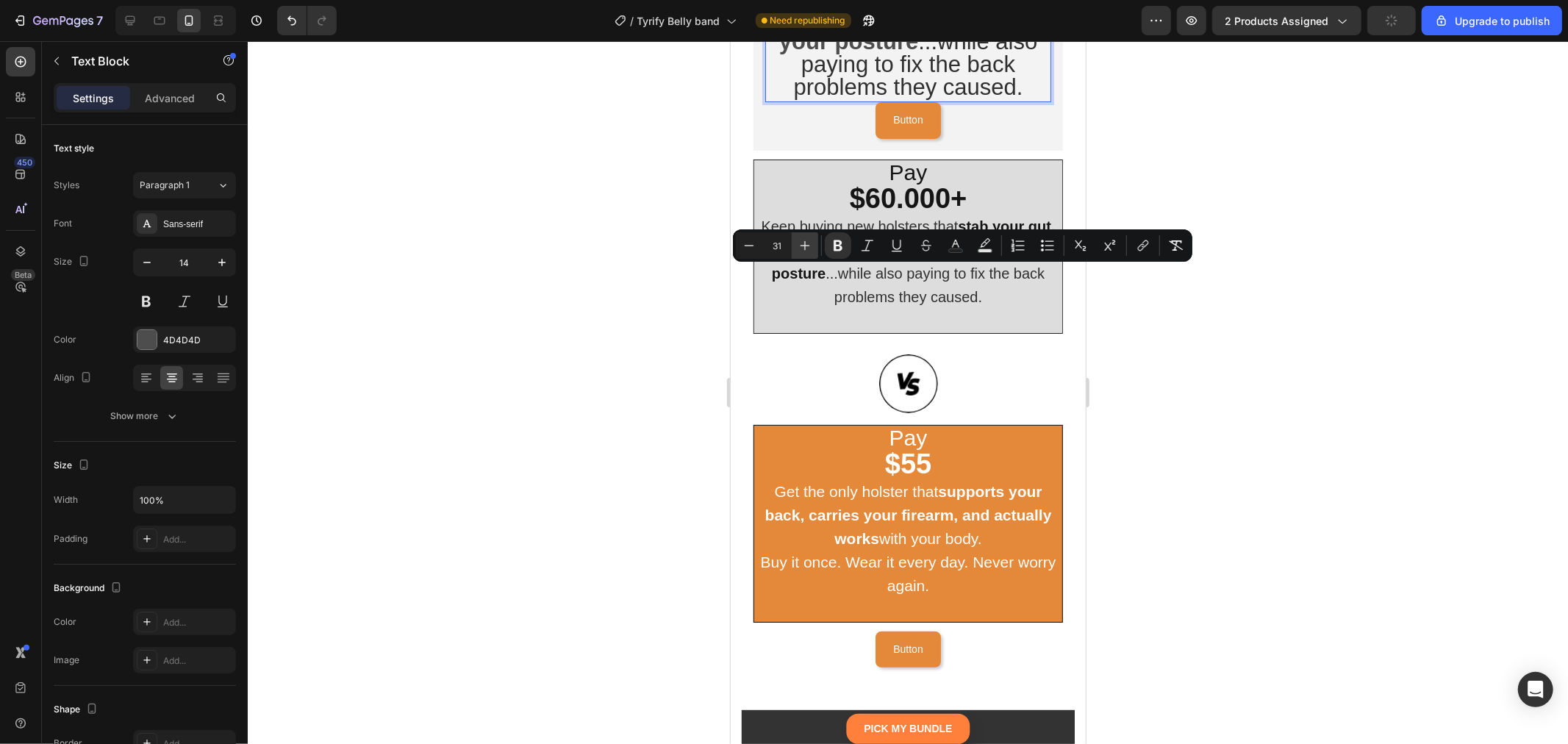
click at [804, 243] on icon "Editor contextual toolbar" at bounding box center [805, 246] width 15 height 15
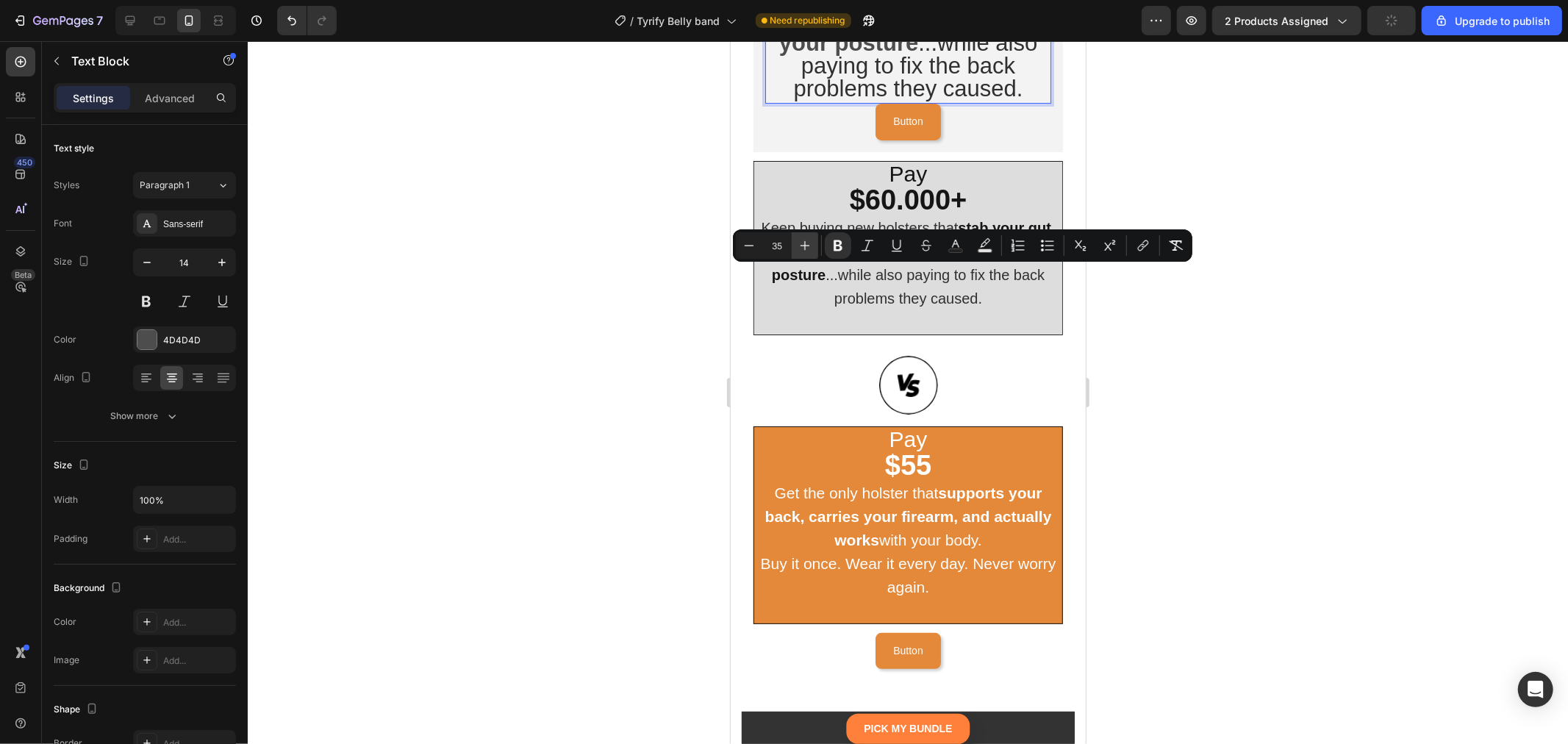
click at [804, 243] on icon "Editor contextual toolbar" at bounding box center [805, 246] width 15 height 15
type input "39"
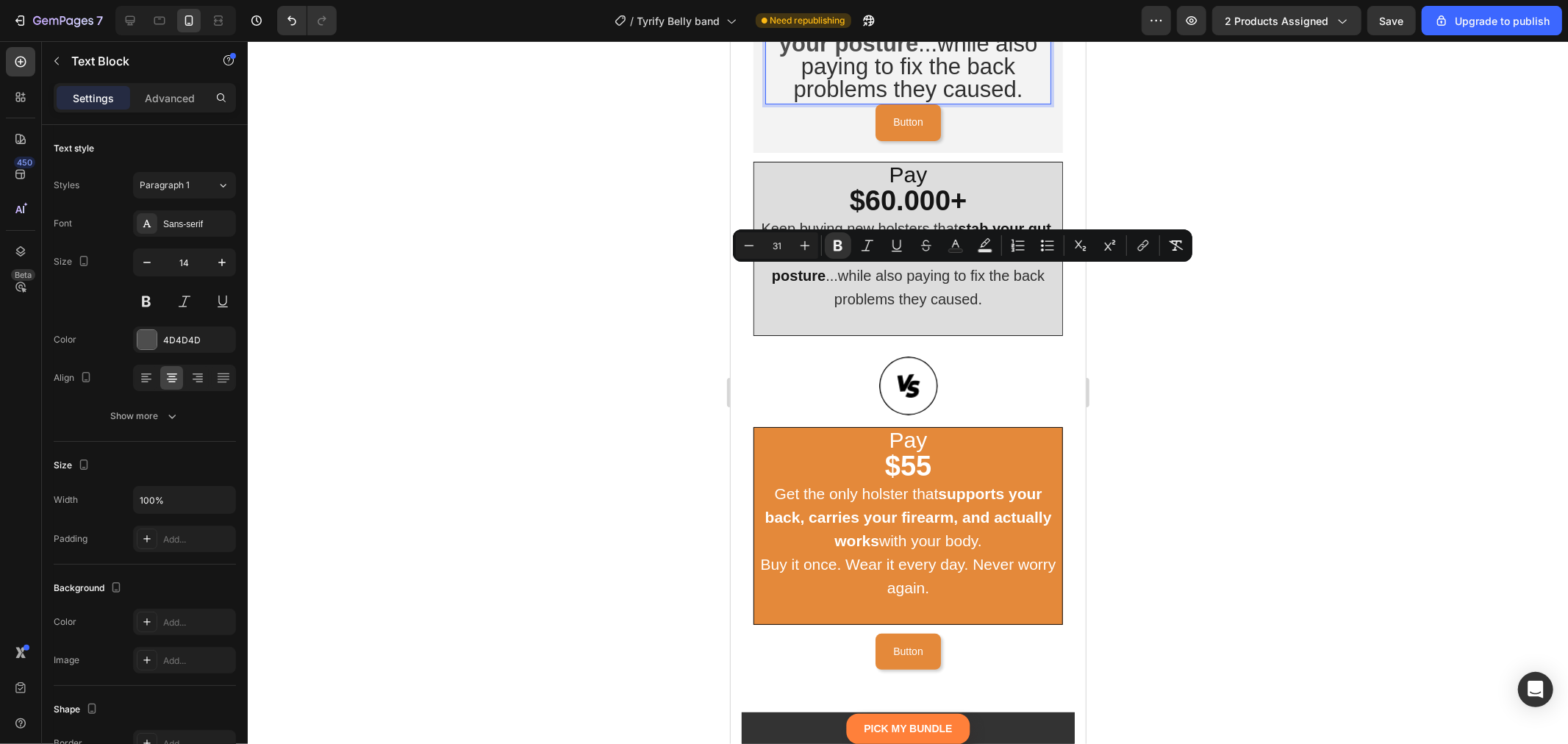
click at [828, 55] on strong "stab your gut, bruise your organs, and wreck your posture" at bounding box center [908, 20] width 261 height 71
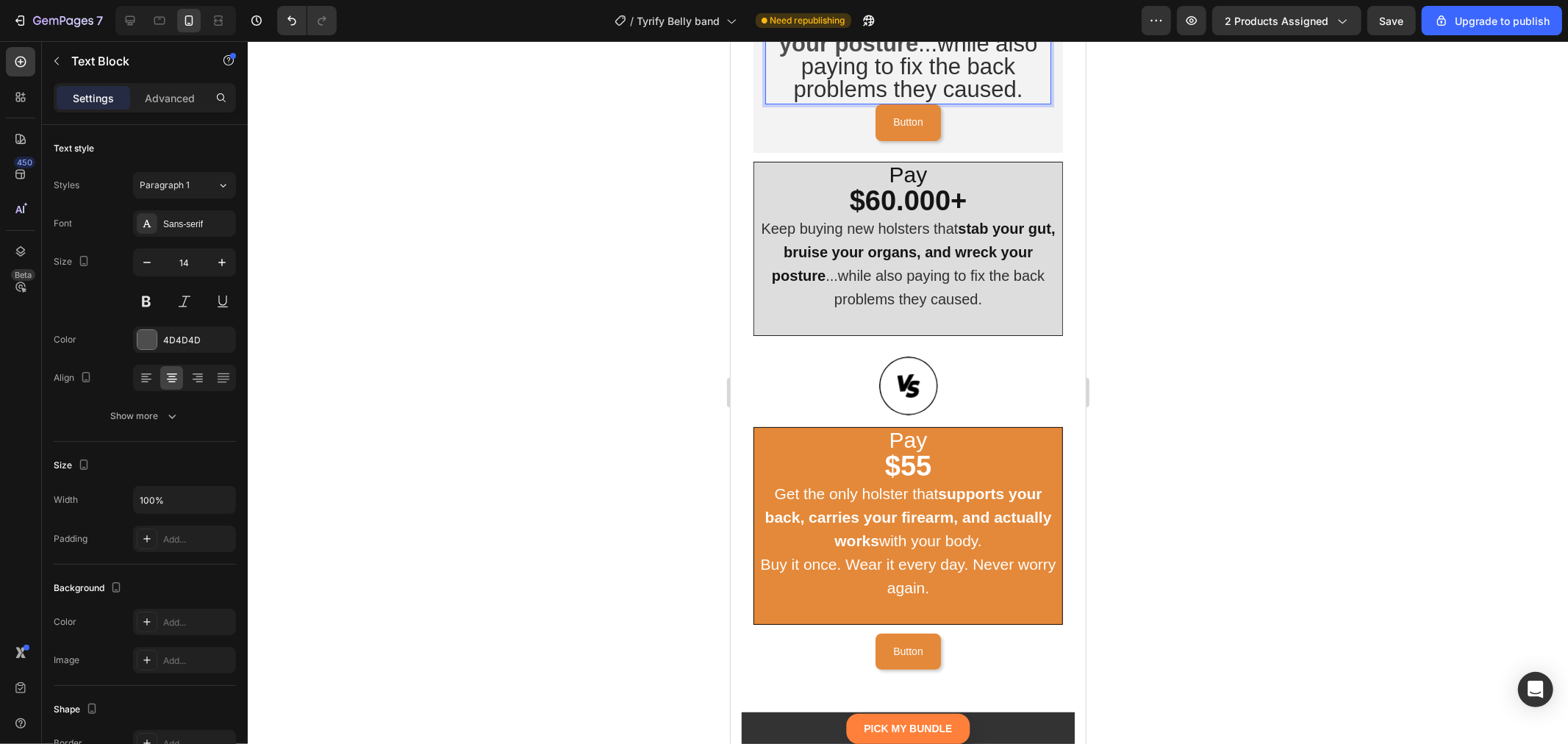
click at [831, 55] on strong "stab your gut, bruise your organs, and wreck your posture" at bounding box center [908, 20] width 261 height 71
click at [832, 55] on strong "stab your gut, bruise your organs, and wreck your posture" at bounding box center [908, 20] width 261 height 71
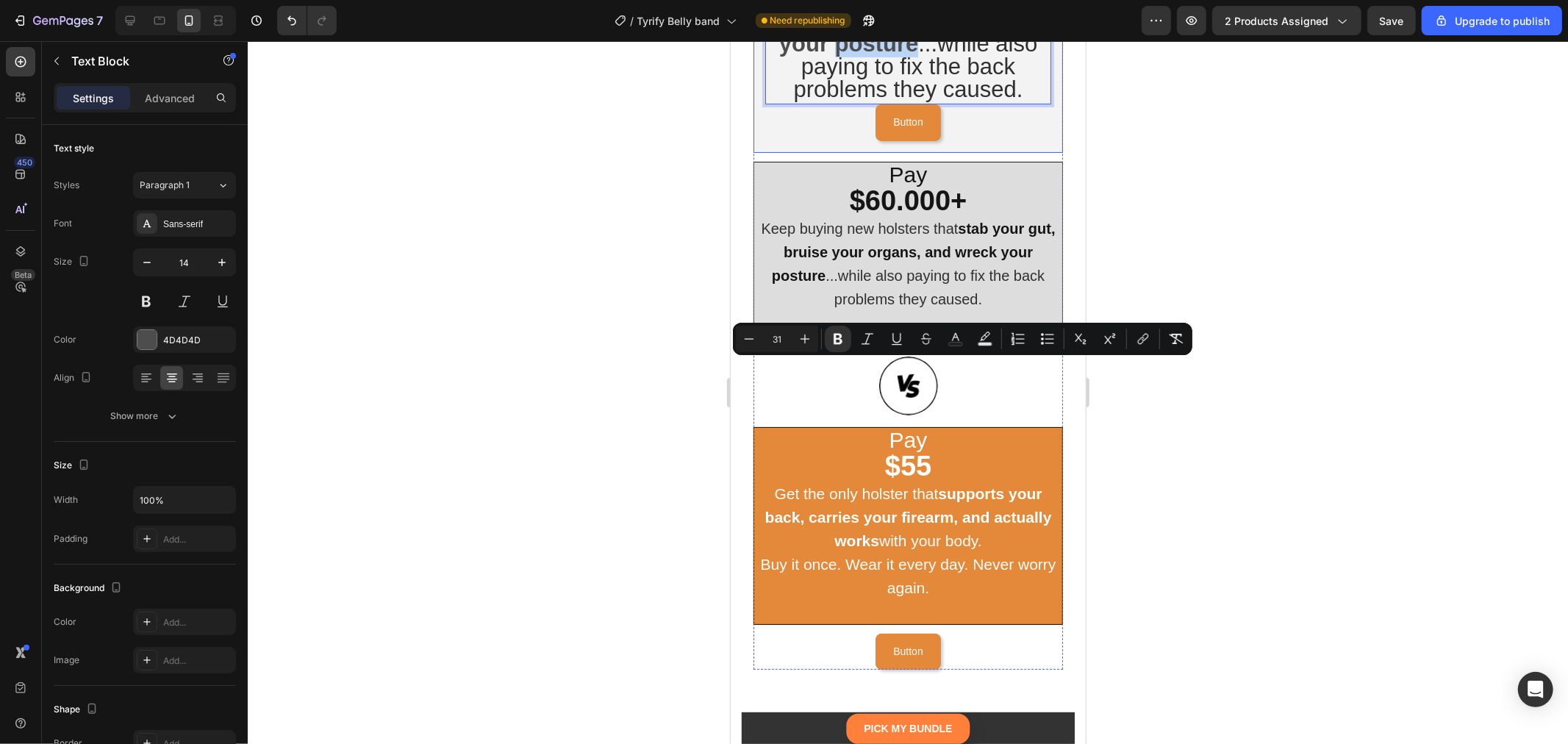
click at [1042, 152] on div "Pay $60.000+ Keep buying new holsters that stab your gut, bruise your organs, a…" at bounding box center [907, 28] width 310 height 249
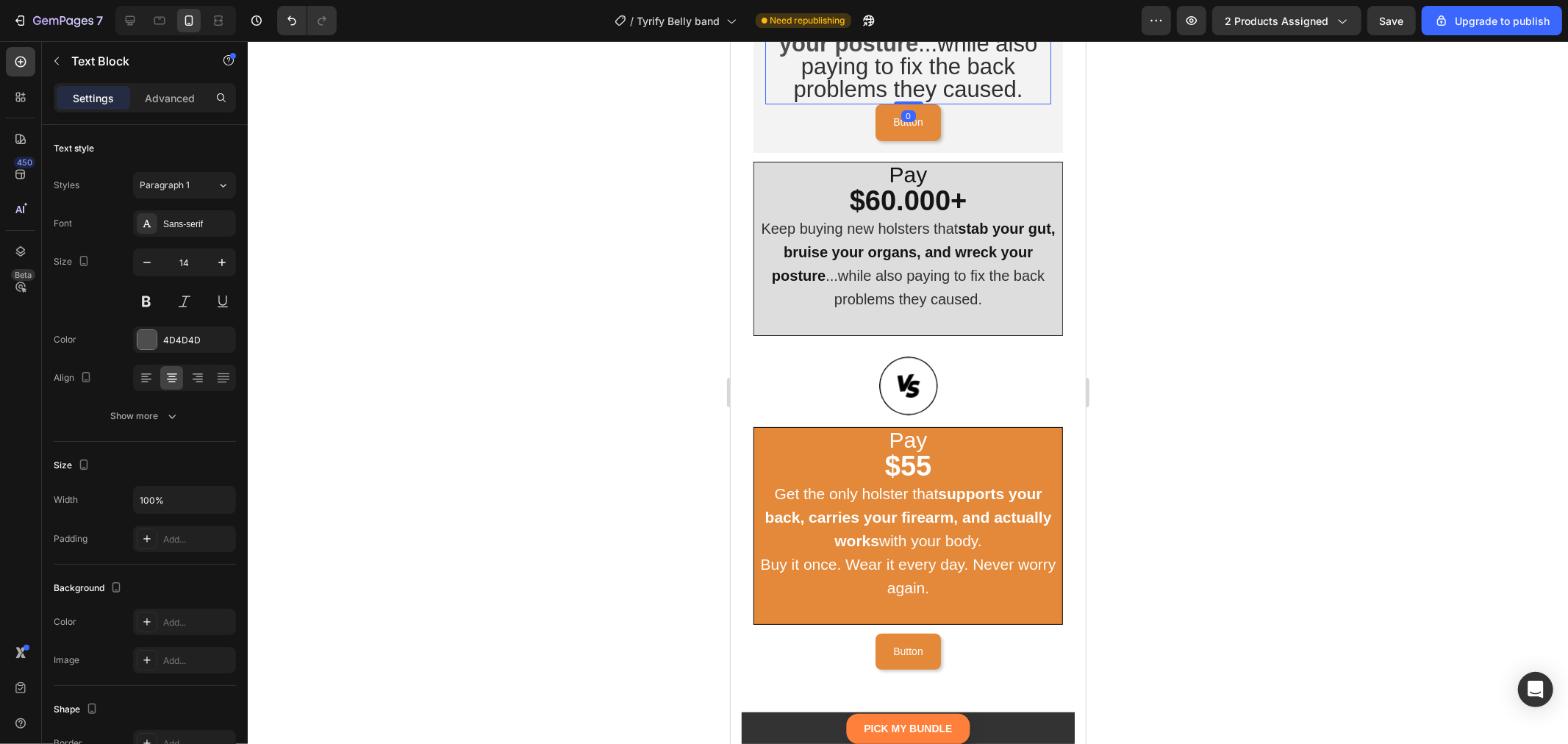
click at [1013, 102] on span "...while also paying to fix the back problems they caused." at bounding box center [914, 66] width 244 height 71
drag, startPoint x: 1024, startPoint y: 414, endPoint x: 1013, endPoint y: 413, distance: 11.0
click at [995, 102] on span "...while also paying to fix the back problems they caused." at bounding box center [914, 66] width 244 height 71
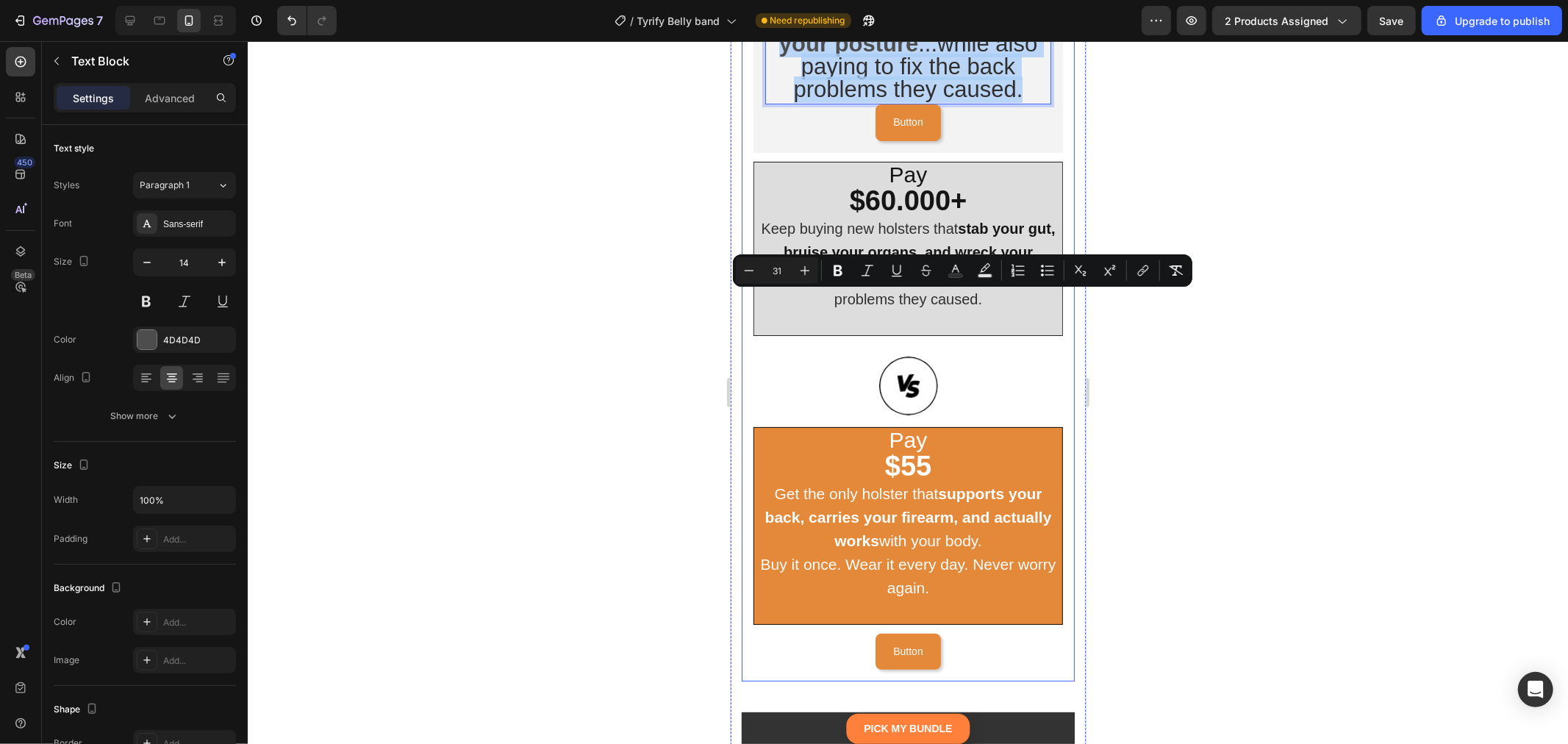
drag, startPoint x: 1027, startPoint y: 422, endPoint x: 748, endPoint y: 314, distance: 299.2
click at [748, 314] on div "CHOOSE YOUR HOLSTER Heading Two Paths Lie Before You Heading Image Pay $60.000+…" at bounding box center [907, 221] width 333 height 918
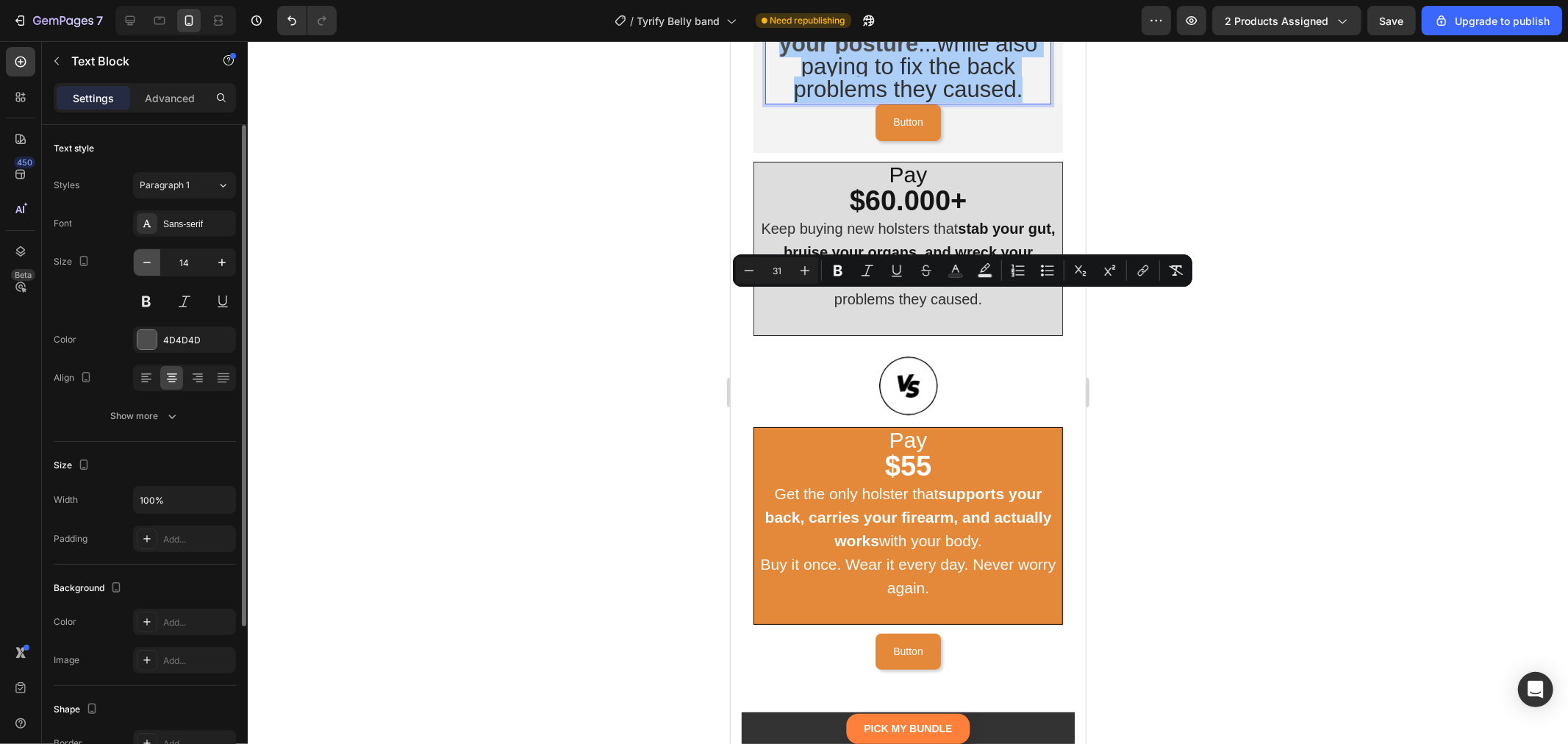
click at [143, 261] on icon "button" at bounding box center [147, 262] width 15 height 15
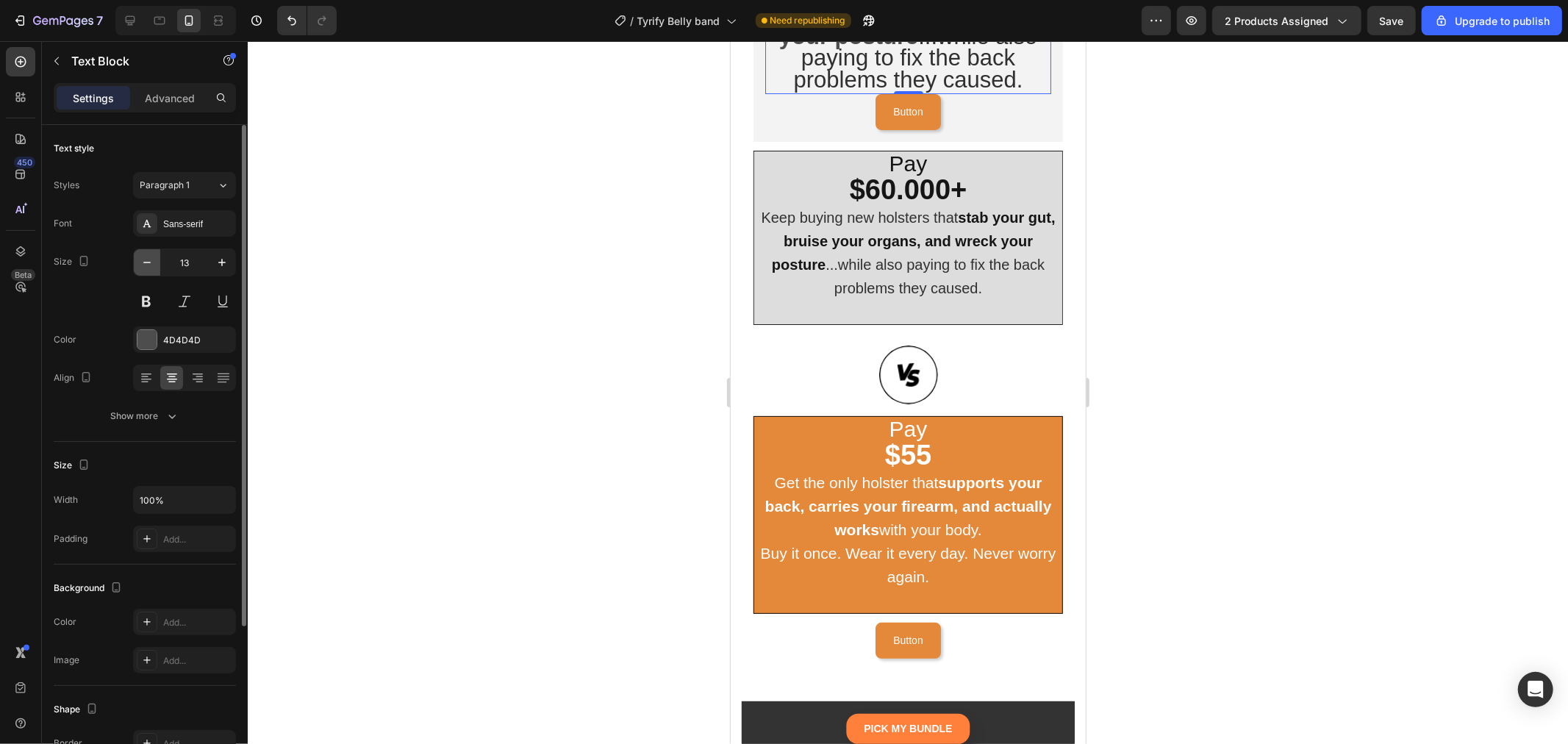
click at [143, 261] on icon "button" at bounding box center [147, 262] width 15 height 15
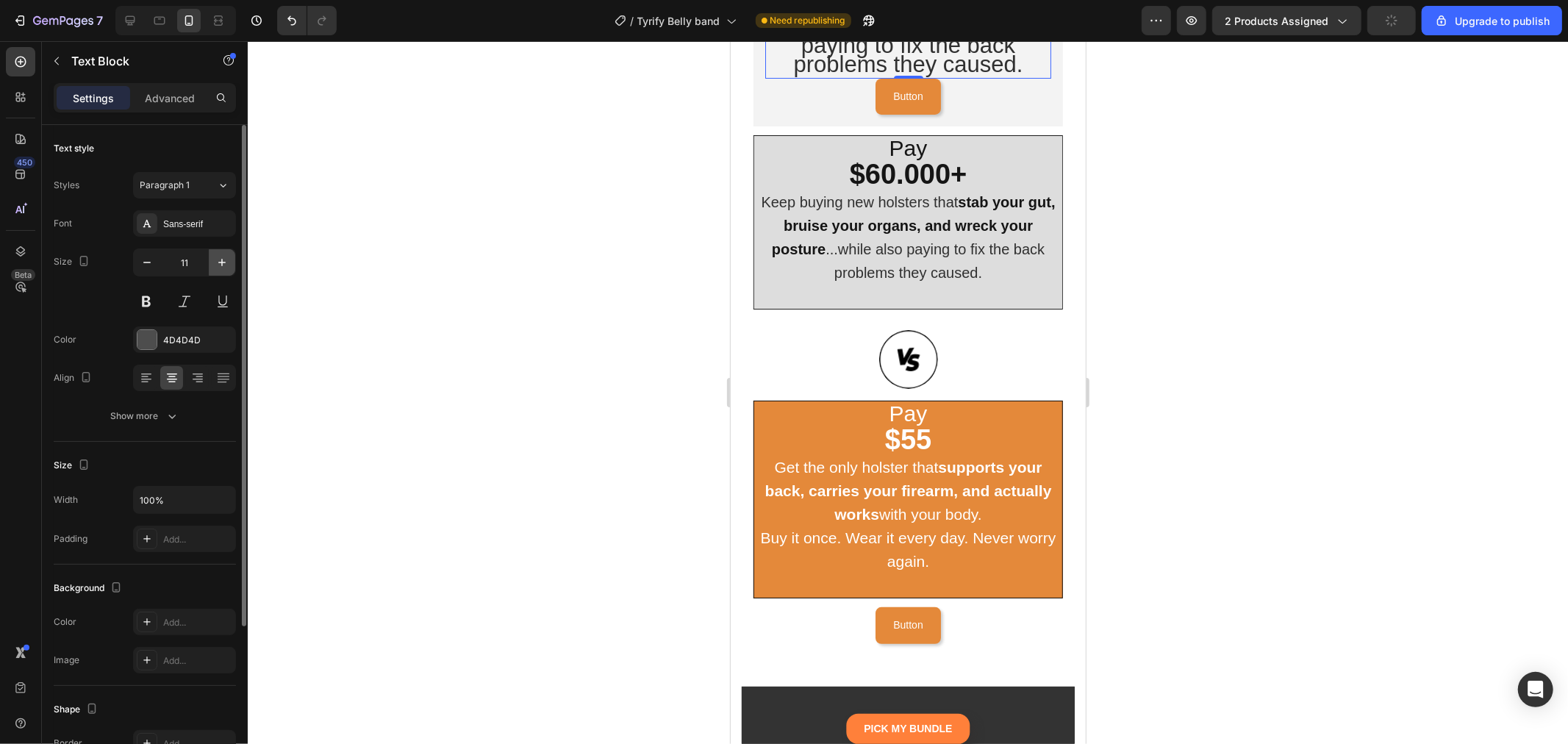
click at [227, 251] on button "button" at bounding box center [222, 262] width 27 height 27
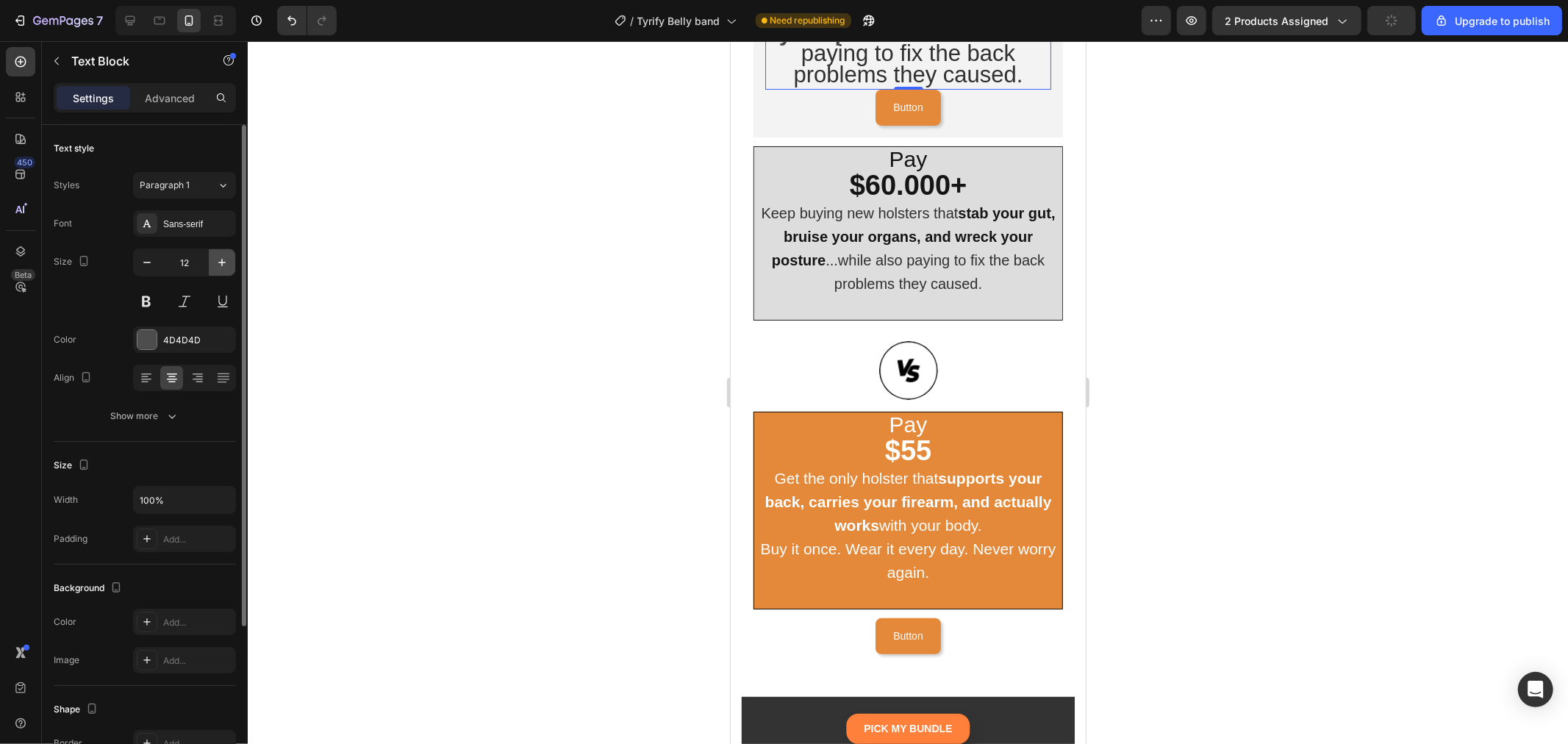
click at [225, 255] on button "button" at bounding box center [222, 262] width 27 height 27
click at [225, 256] on icon "button" at bounding box center [222, 262] width 15 height 15
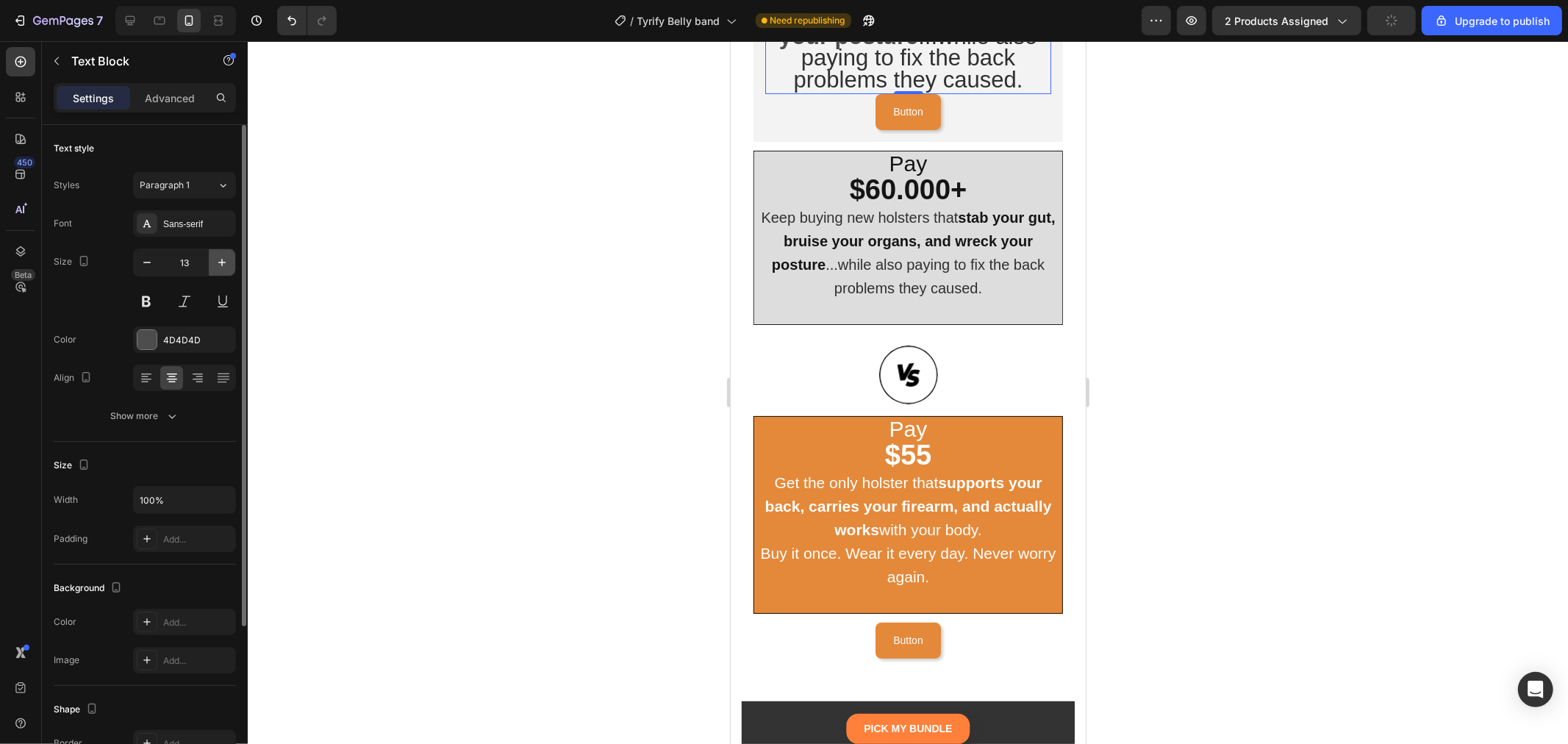
click at [225, 256] on icon "button" at bounding box center [222, 262] width 15 height 15
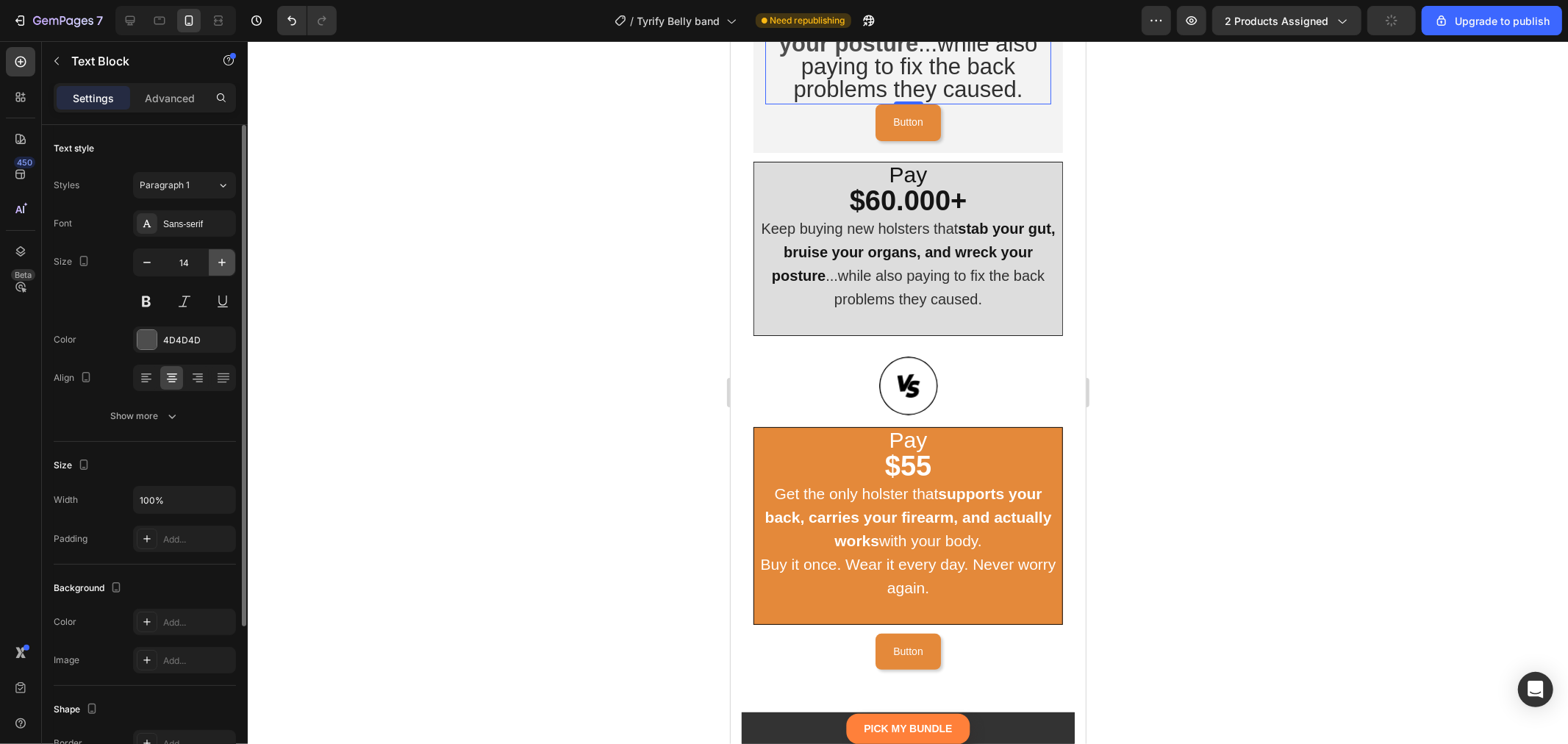
type input "15"
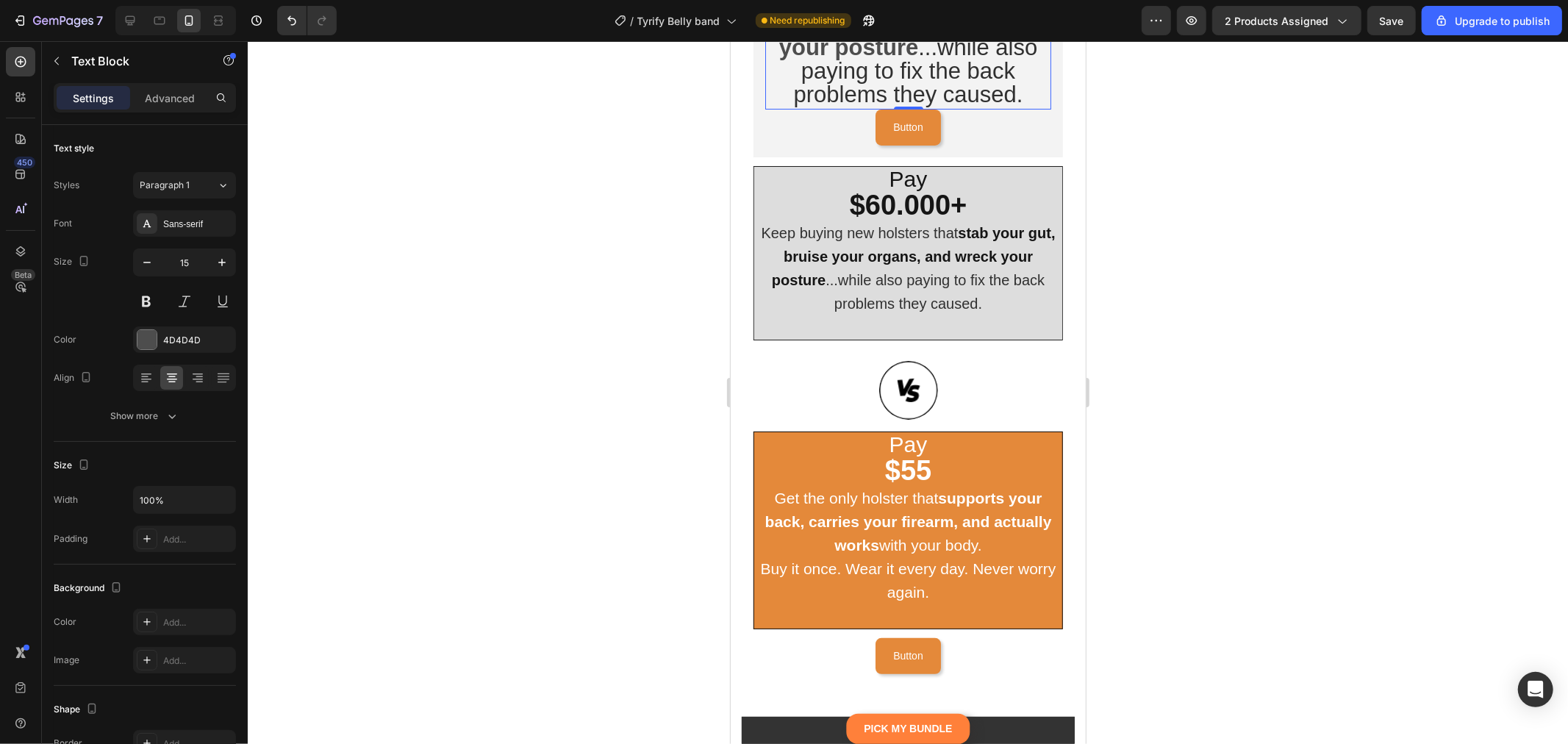
click at [1028, 108] on p "Keep buying new holsters that stab your gut, bruise your organs, and wreck your…" at bounding box center [907, 37] width 283 height 141
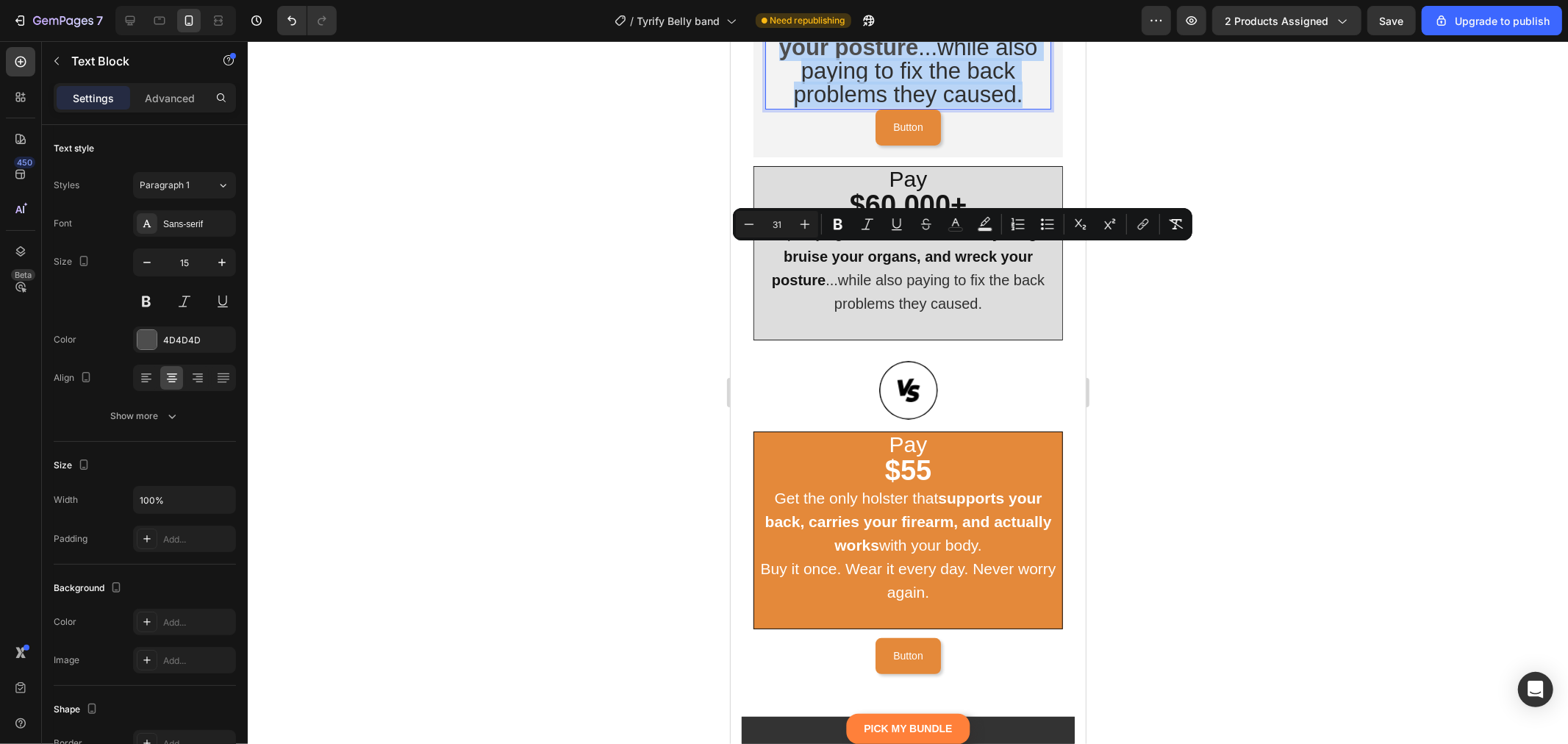
drag, startPoint x: 1020, startPoint y: 432, endPoint x: 844, endPoint y: 256, distance: 248.9
click at [844, 109] on div "Pay $60.000+ Keep buying new holsters that stab your gut, bruise your organs, a…" at bounding box center [907, 12] width 286 height 193
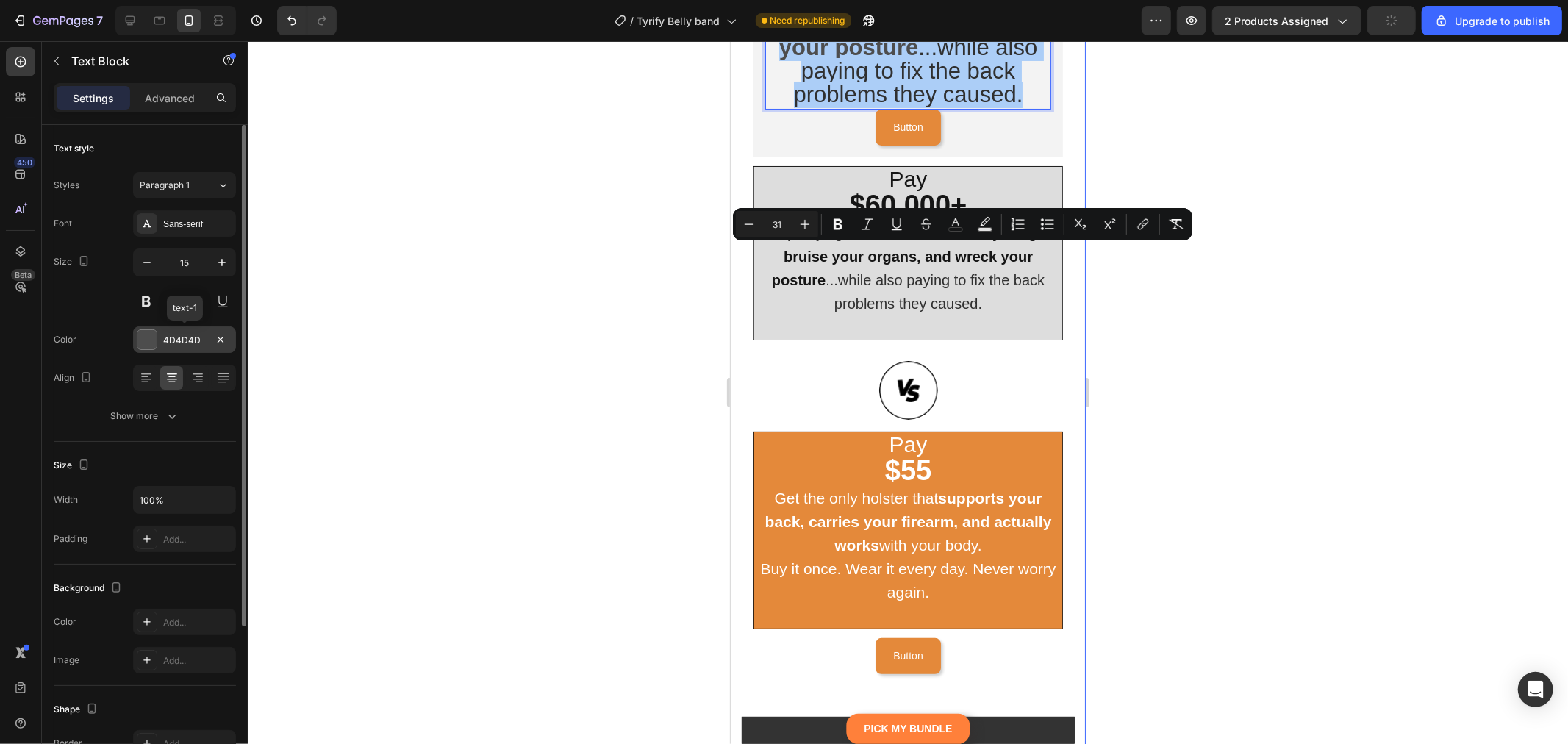
click at [169, 336] on div "4D4D4D" at bounding box center [183, 339] width 42 height 13
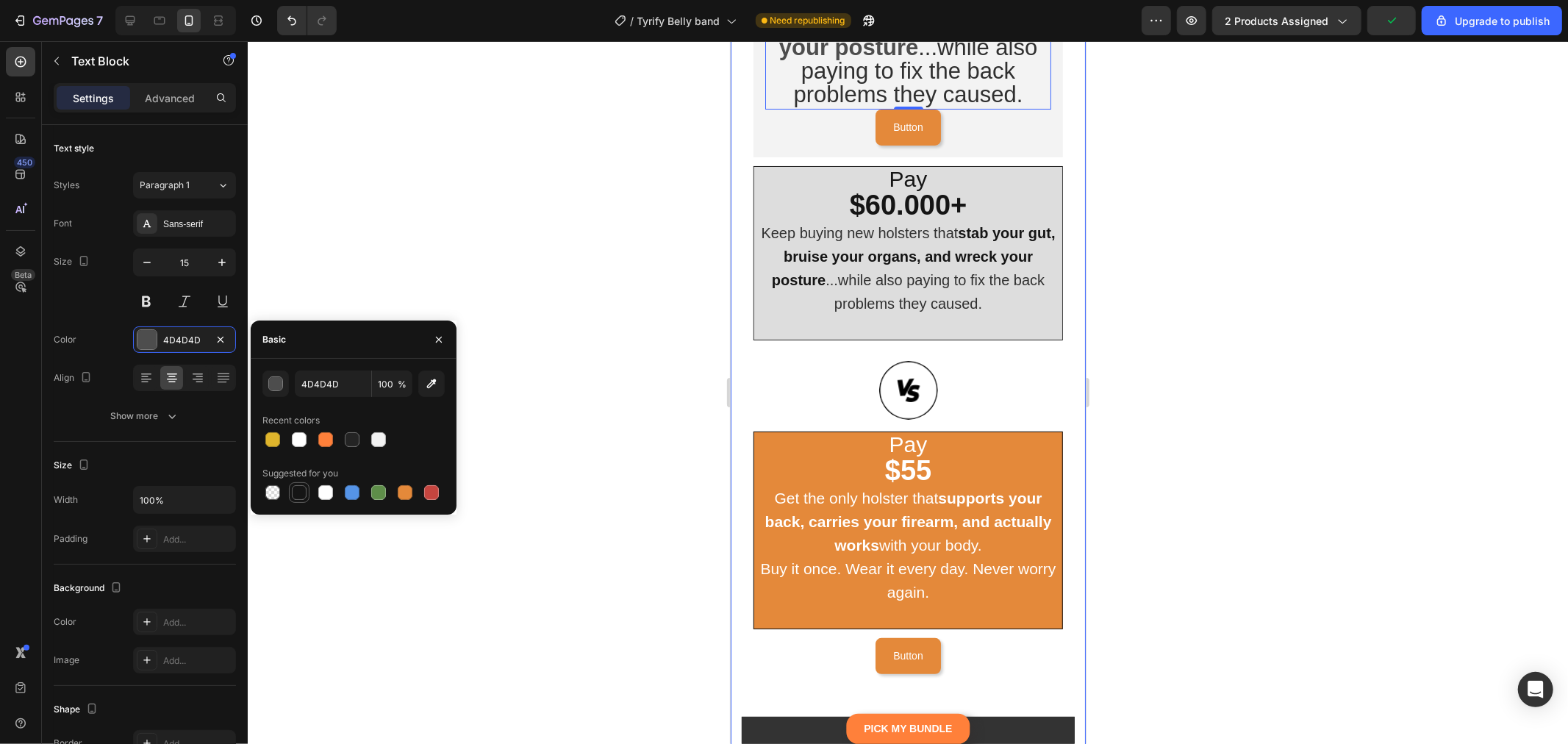
click at [295, 495] on div at bounding box center [299, 492] width 15 height 15
type input "151515"
click at [907, 311] on span "...while also paying to fix the back problems they caused." at bounding box center [934, 291] width 219 height 39
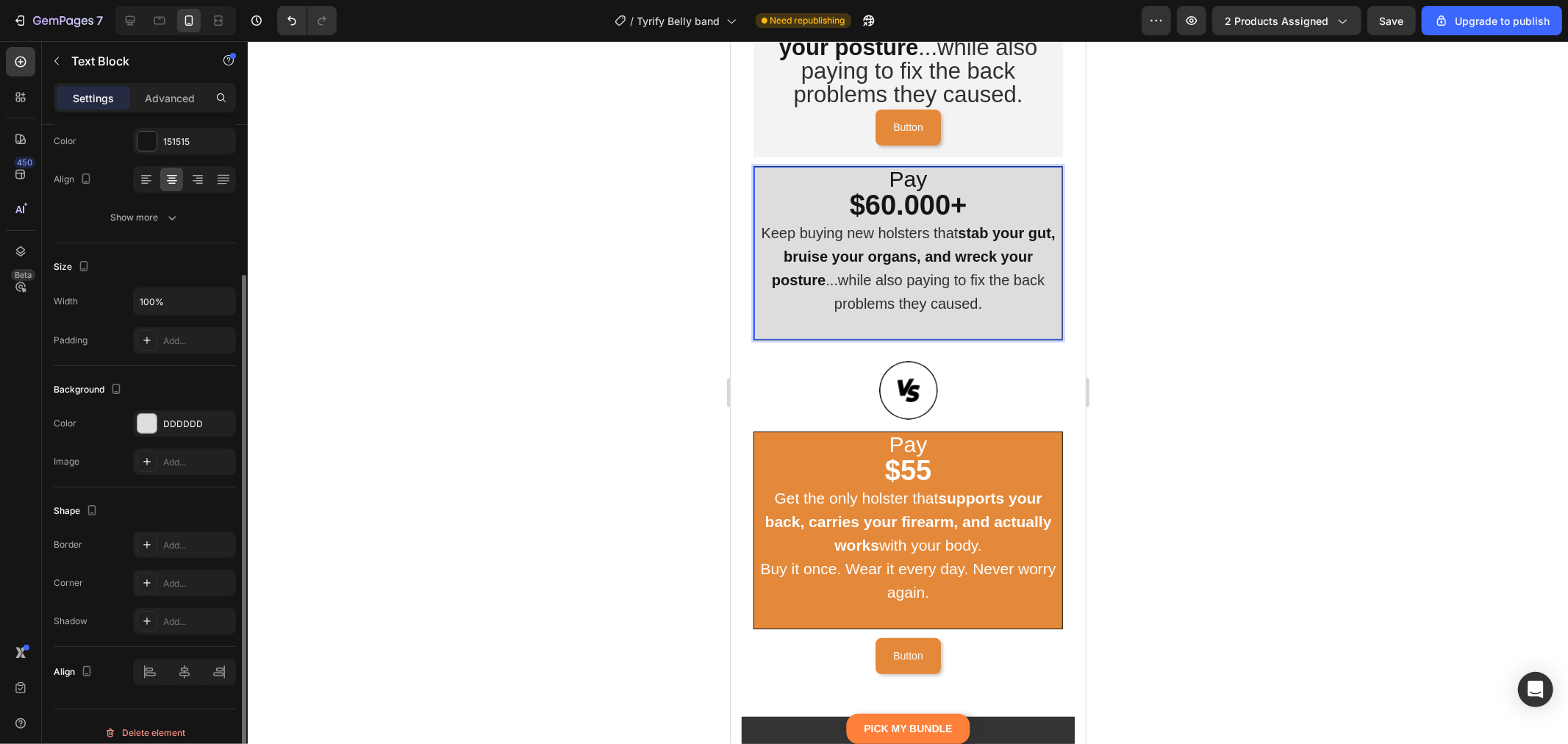
click at [907, 311] on span "...while also paying to fix the back problems they caused." at bounding box center [934, 291] width 219 height 39
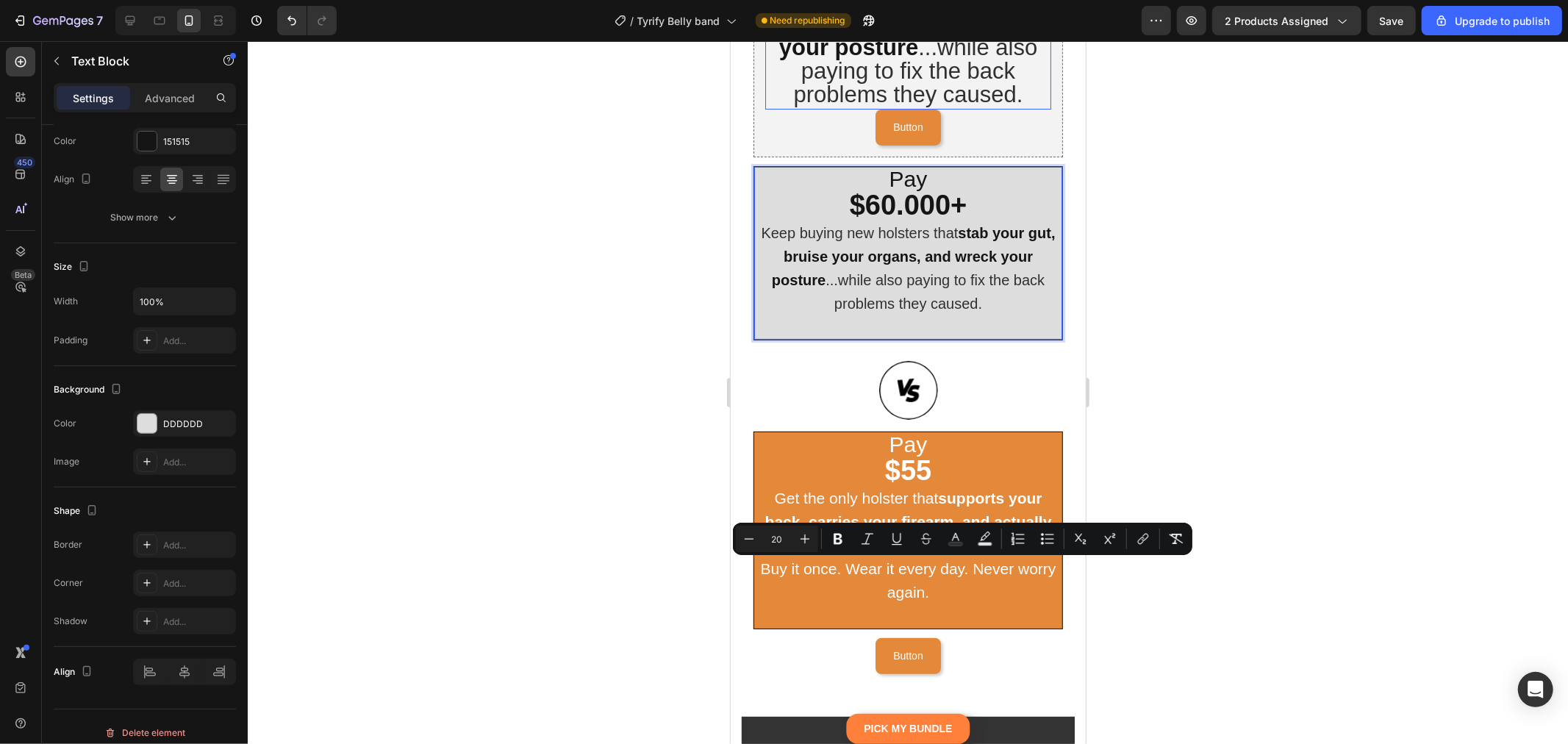
click at [958, 107] on span "...while also paying to fix the back problems they caused." at bounding box center [914, 70] width 244 height 73
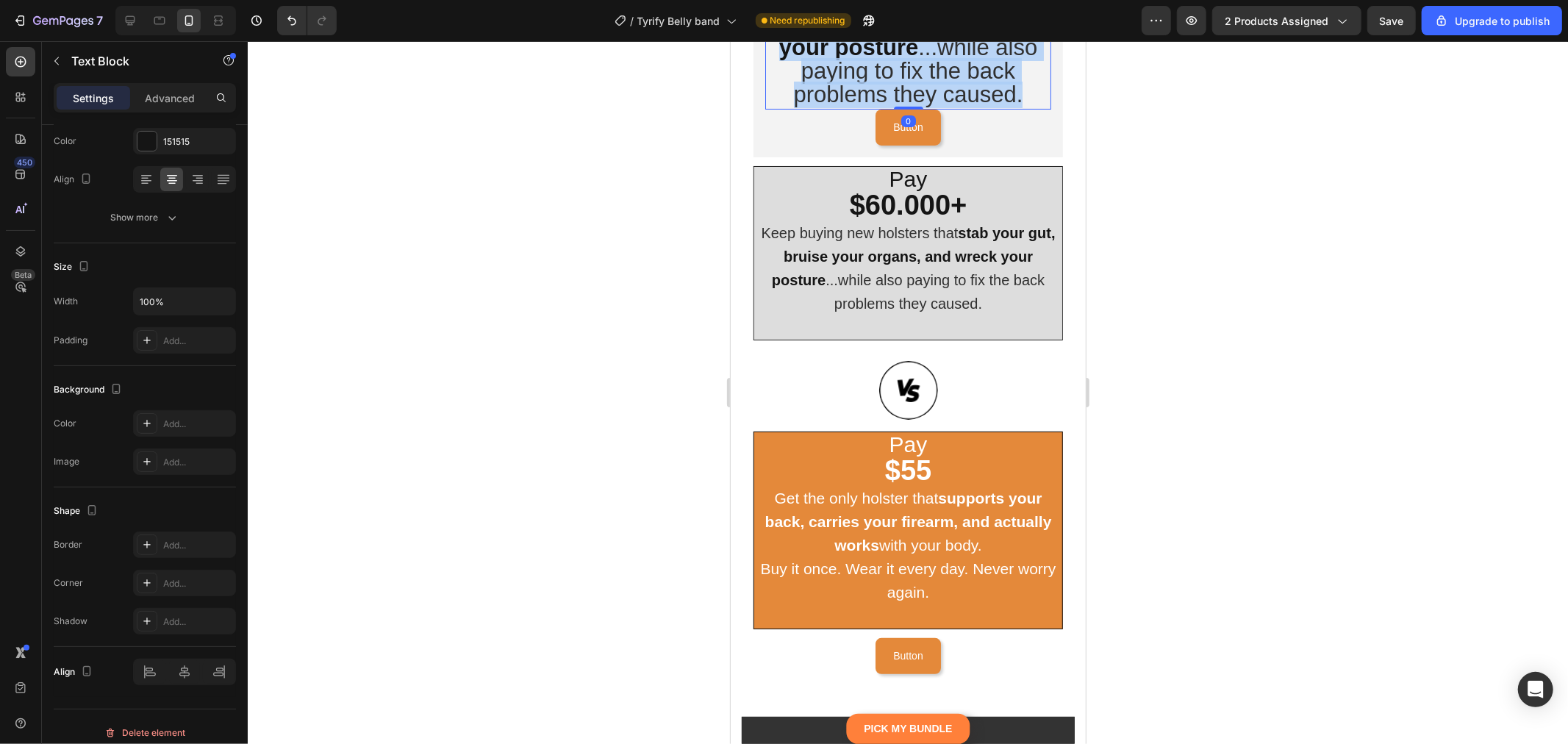
click at [958, 107] on span "...while also paying to fix the back problems they caused." at bounding box center [914, 70] width 244 height 73
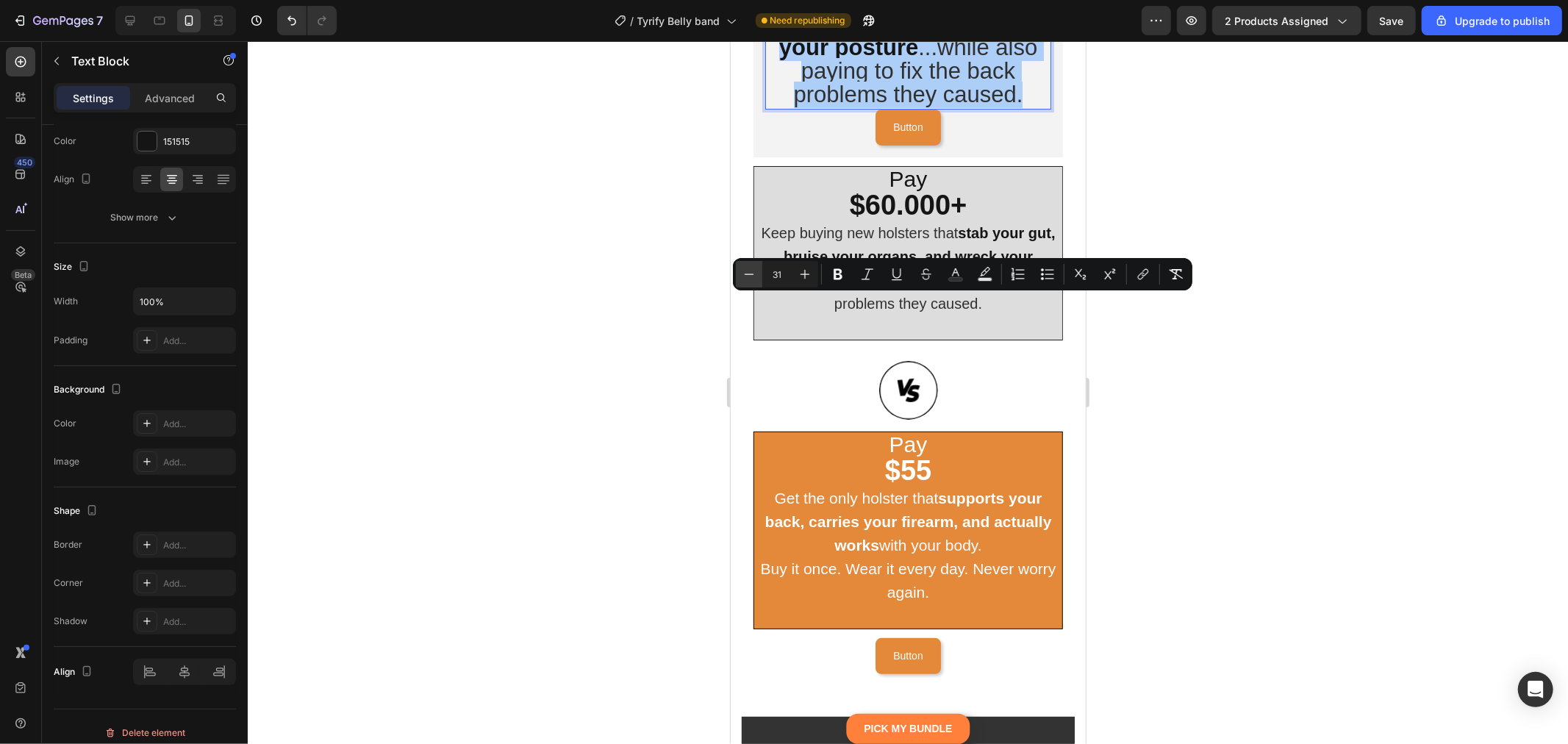
click at [748, 277] on icon "Editor contextual toolbar" at bounding box center [748, 274] width 15 height 15
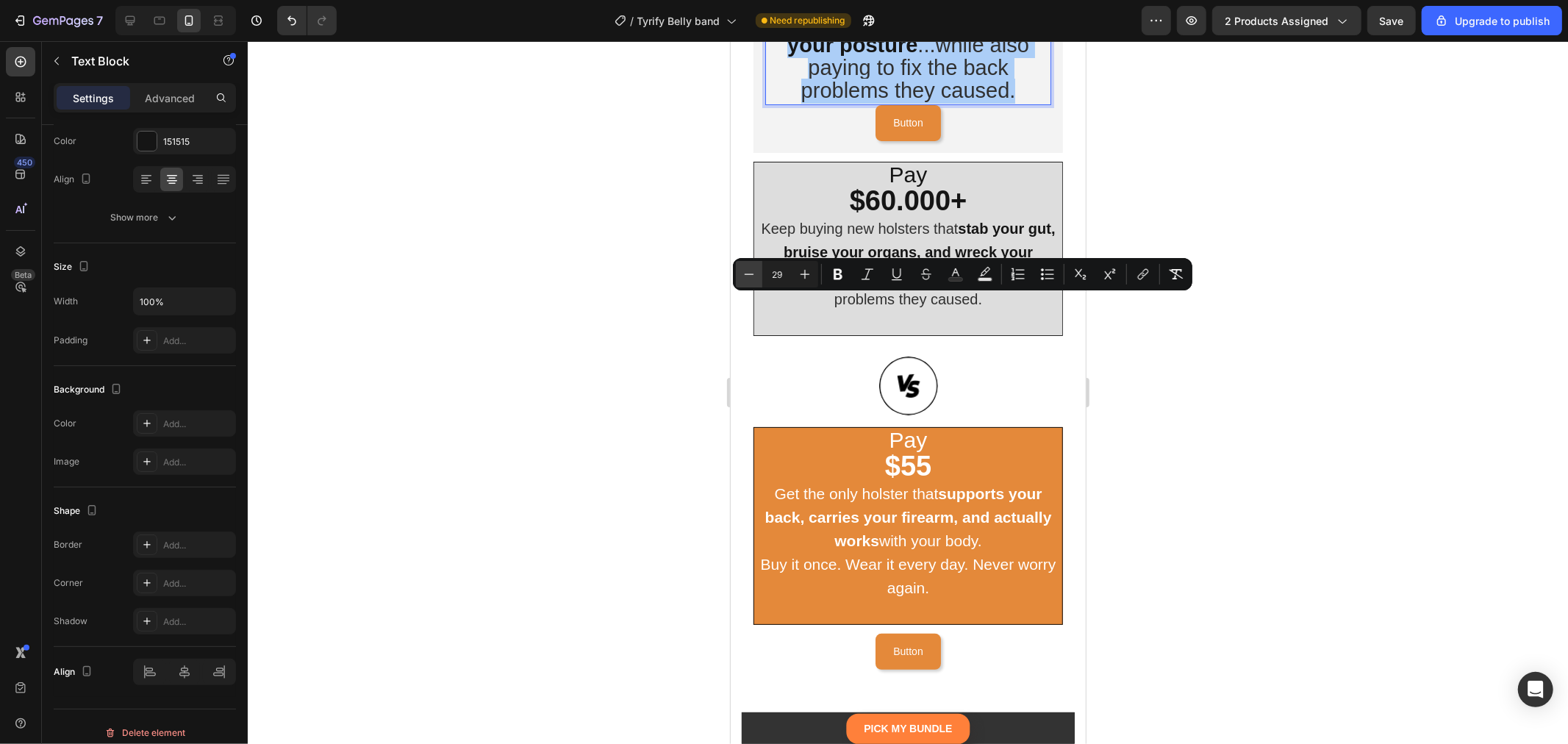
click at [748, 277] on icon "Editor contextual toolbar" at bounding box center [748, 274] width 15 height 15
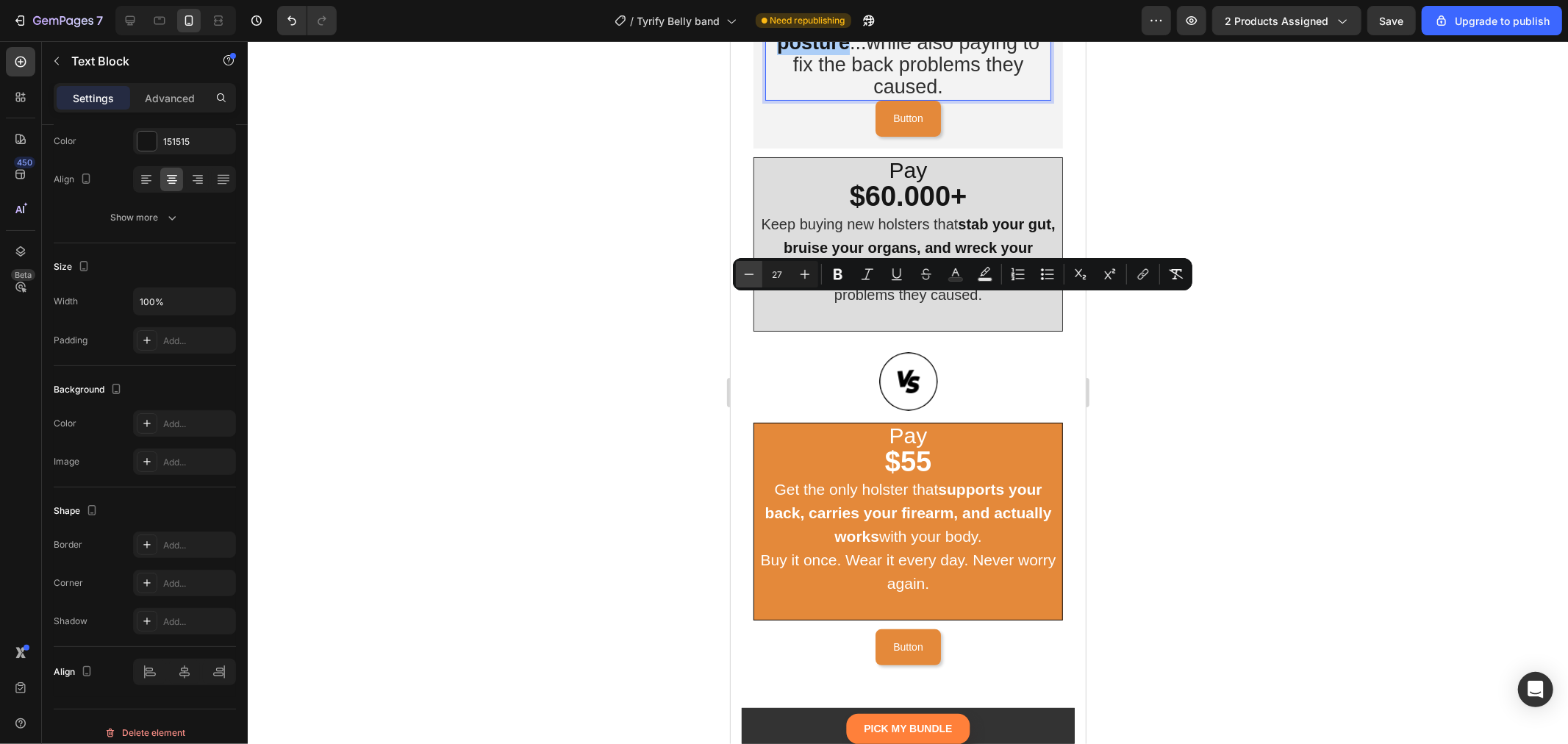
click at [748, 277] on icon "Editor contextual toolbar" at bounding box center [748, 274] width 15 height 15
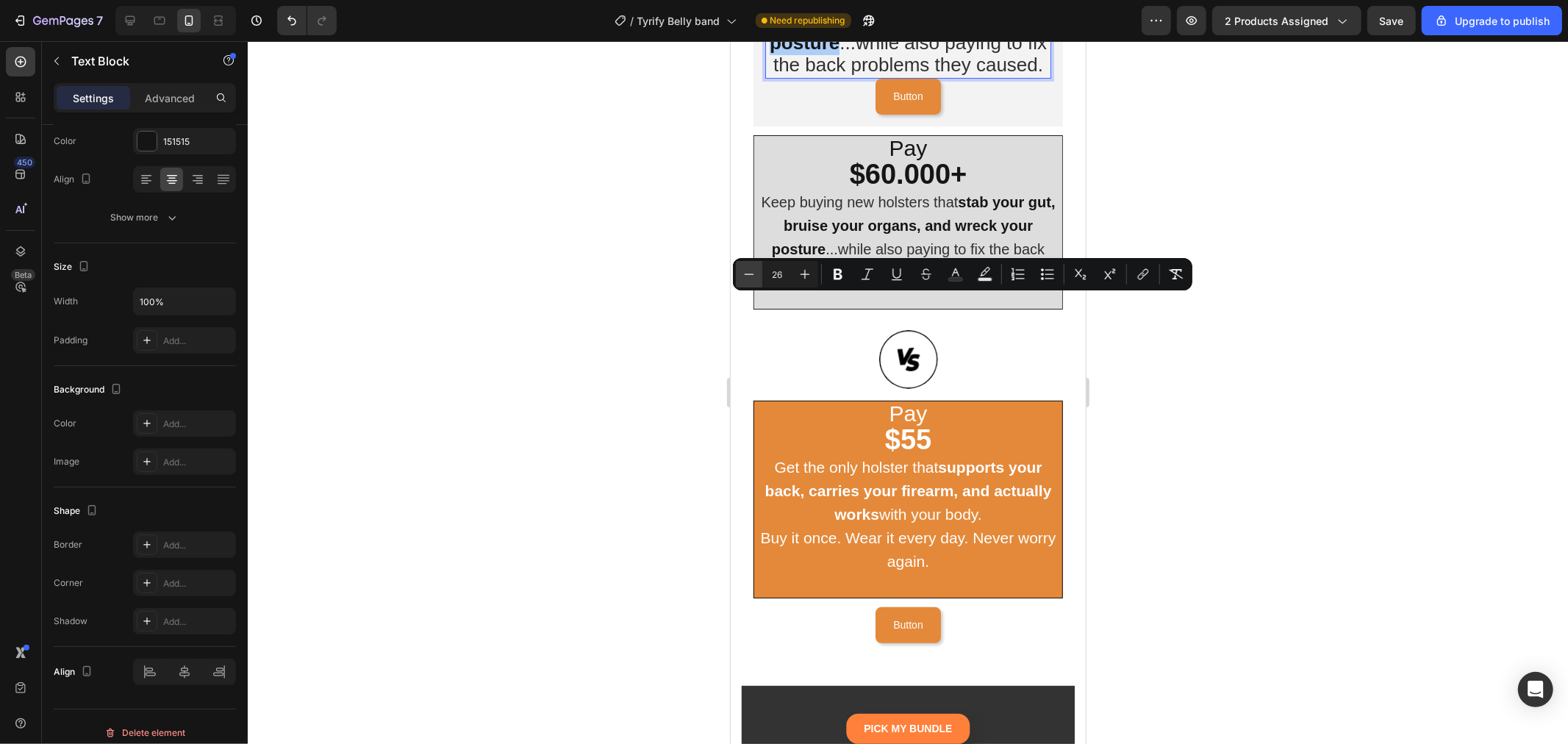
click at [748, 277] on icon "Editor contextual toolbar" at bounding box center [748, 274] width 15 height 15
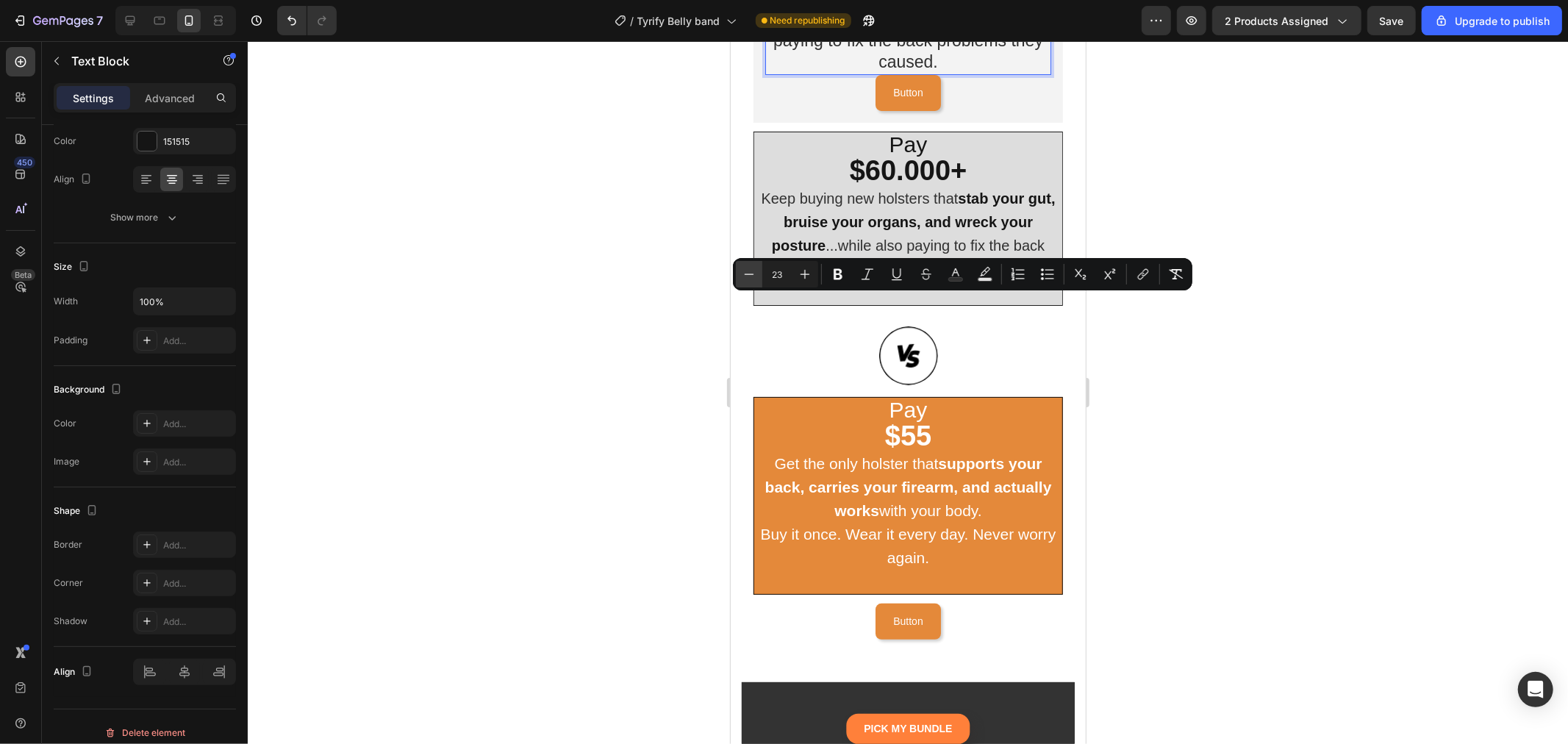
click at [748, 277] on icon "Editor contextual toolbar" at bounding box center [748, 274] width 15 height 15
type input "20"
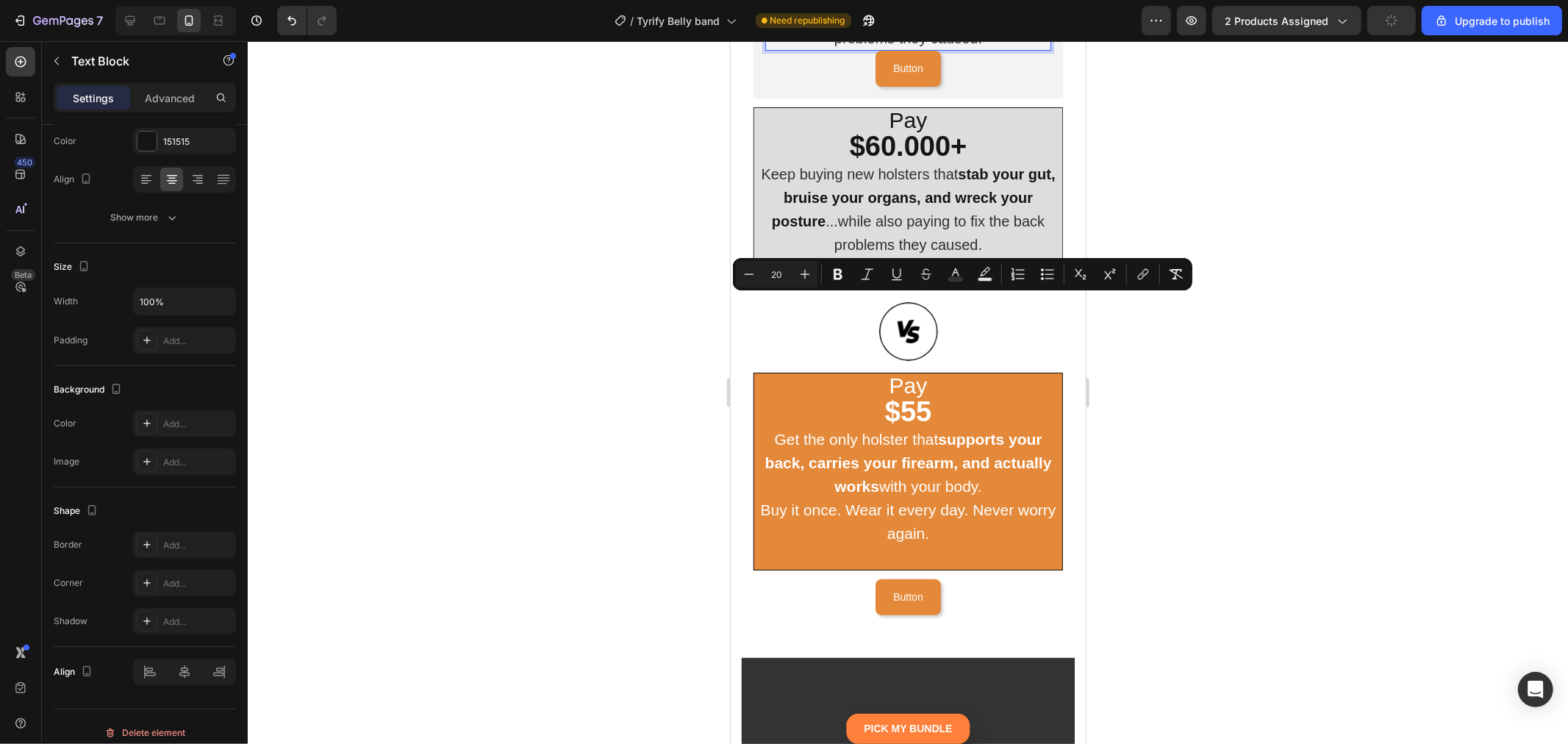
click at [1260, 386] on div at bounding box center [907, 393] width 1320 height 704
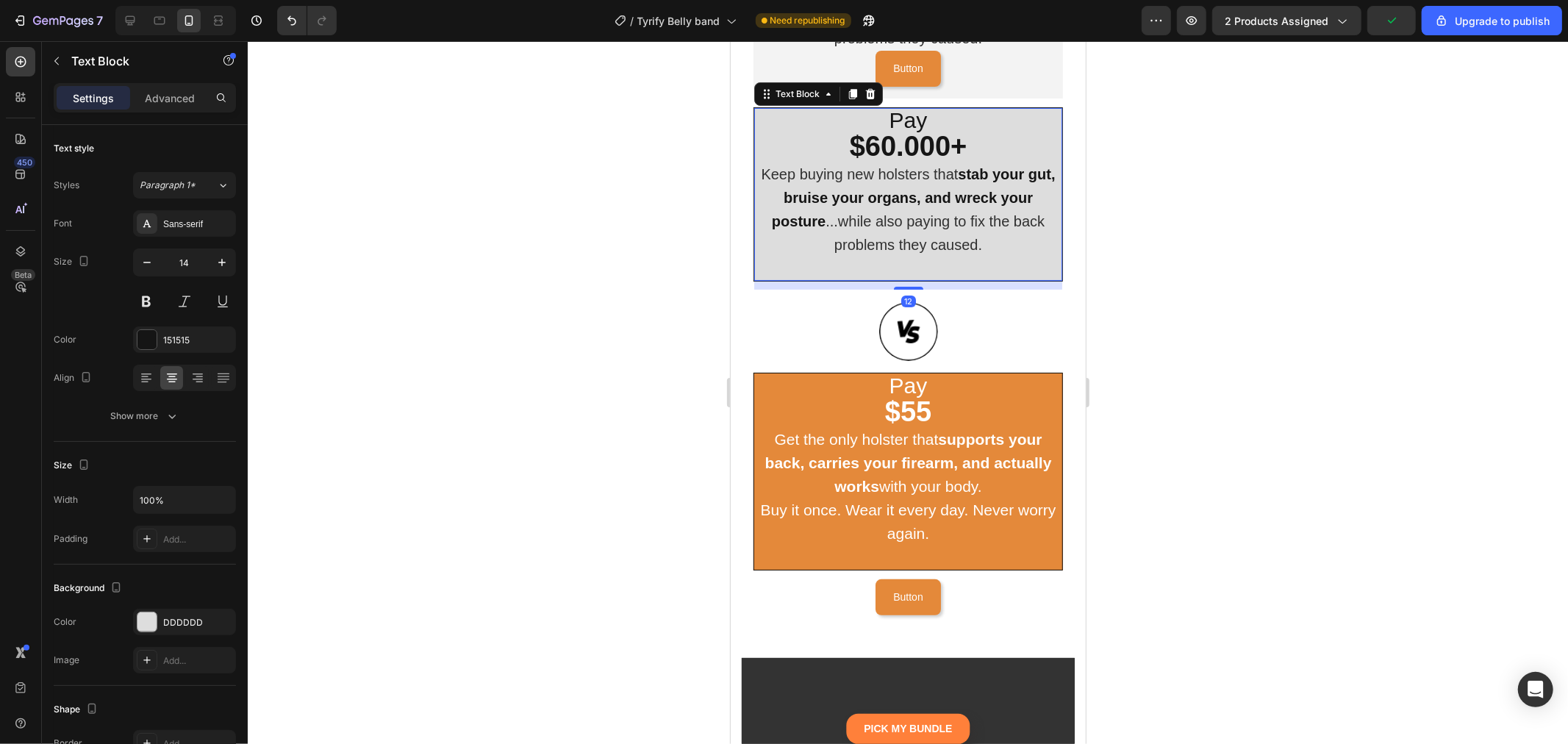
drag, startPoint x: 950, startPoint y: 542, endPoint x: 927, endPoint y: 503, distance: 45.3
click at [950, 257] on p "Keep buying new holsters that stab your gut, bruise your organs, and wreck your…" at bounding box center [907, 209] width 305 height 94
click at [872, 99] on icon at bounding box center [870, 93] width 10 height 10
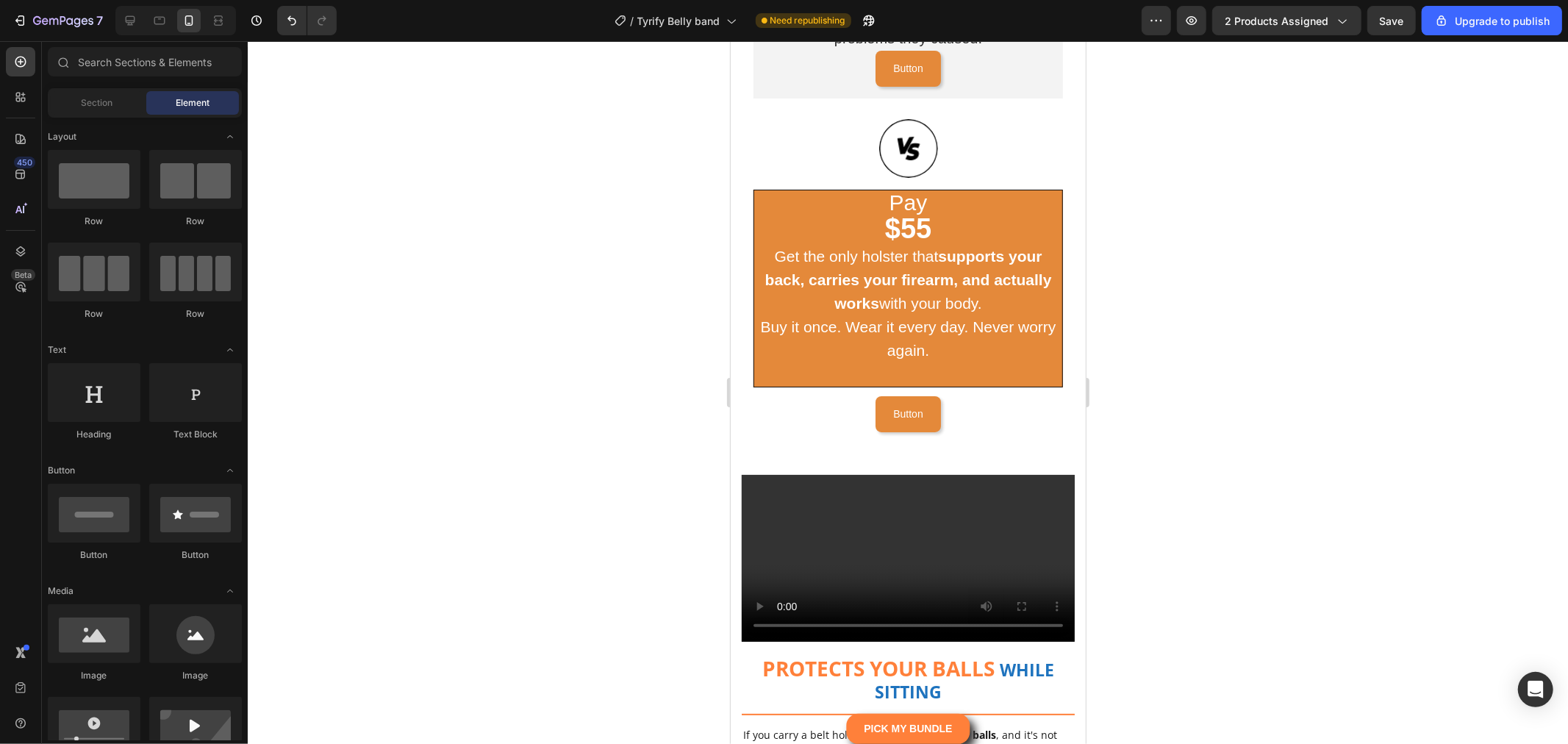
click at [1370, 495] on div at bounding box center [907, 393] width 1320 height 704
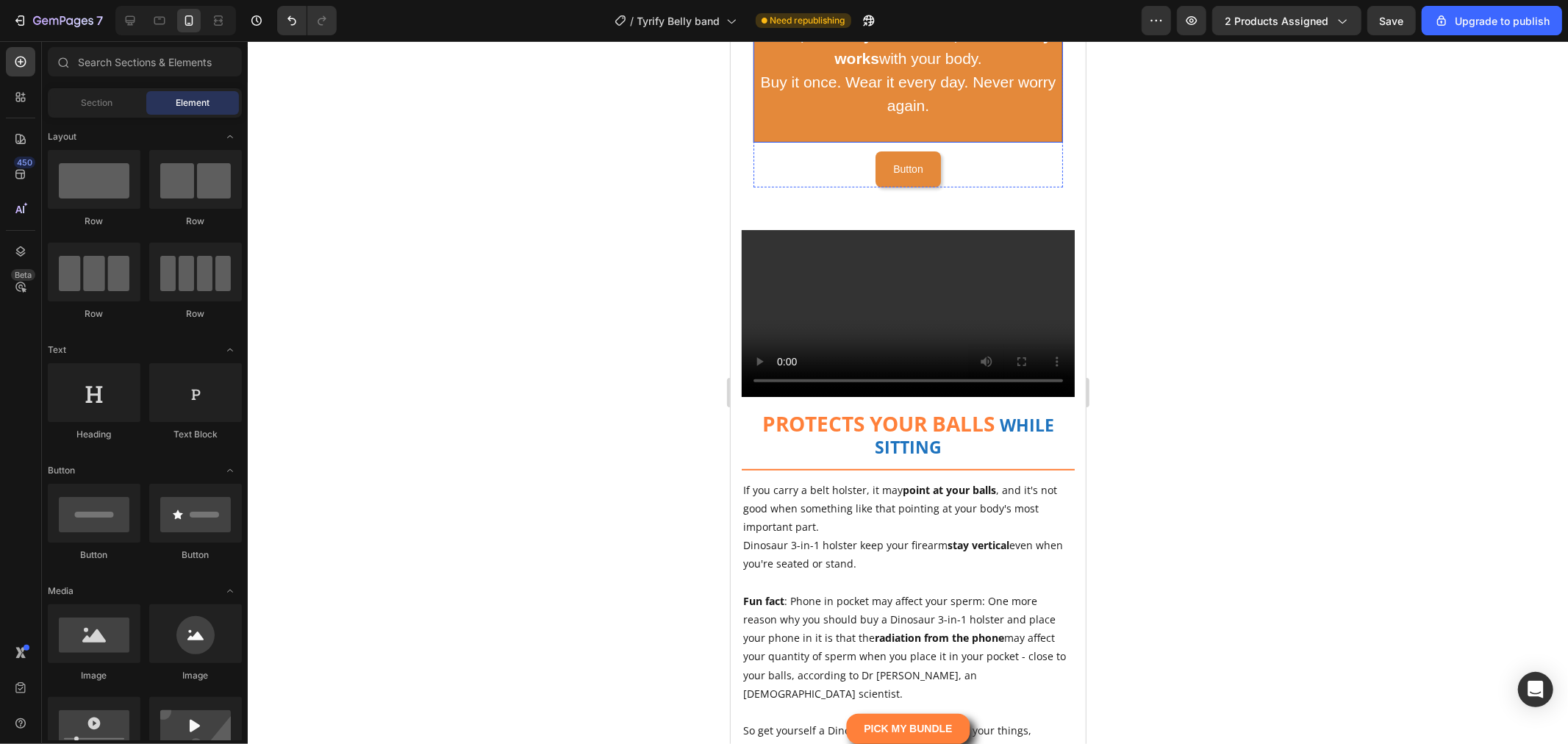
scroll to position [4879, 0]
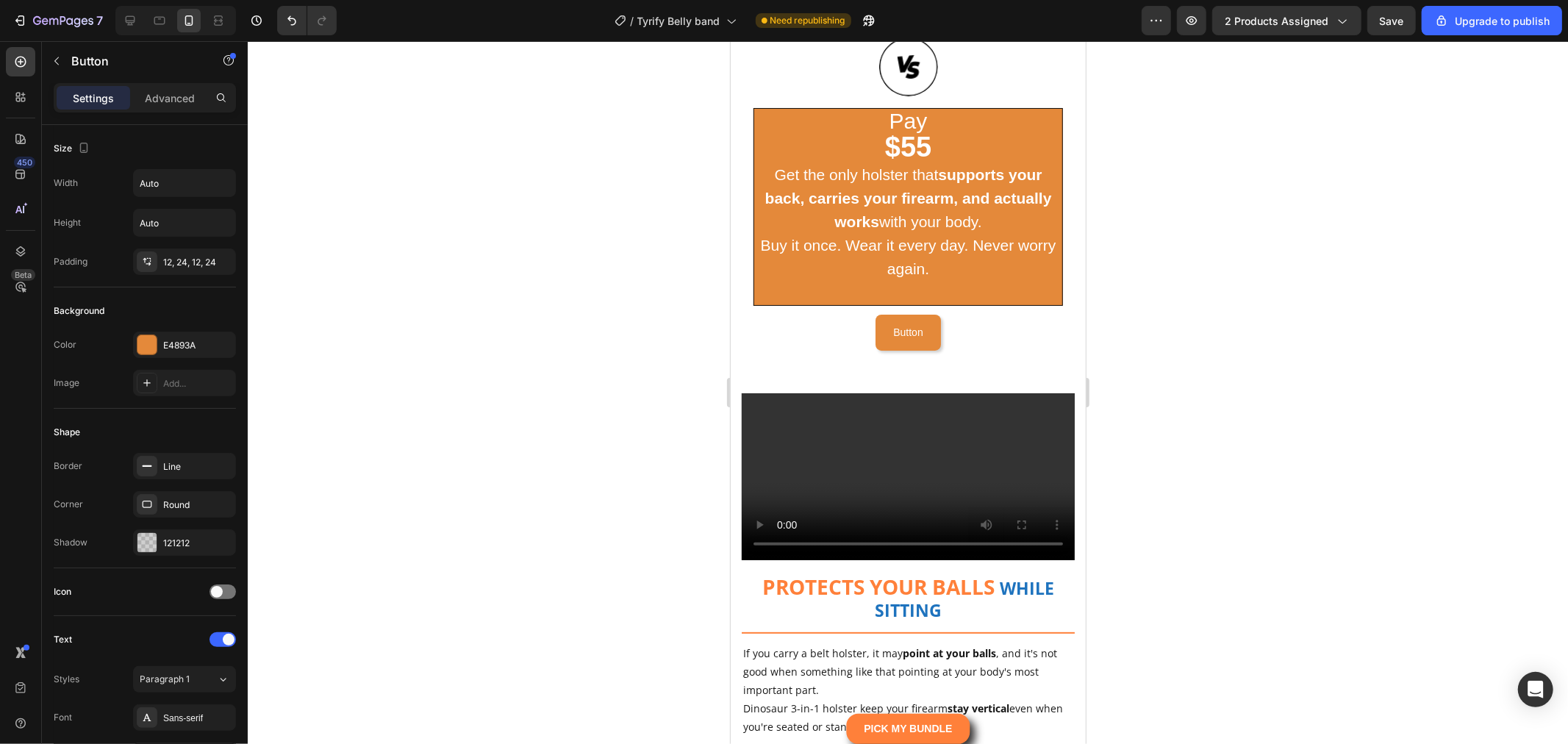
click at [59, 71] on button "button" at bounding box center [56, 61] width 24 height 24
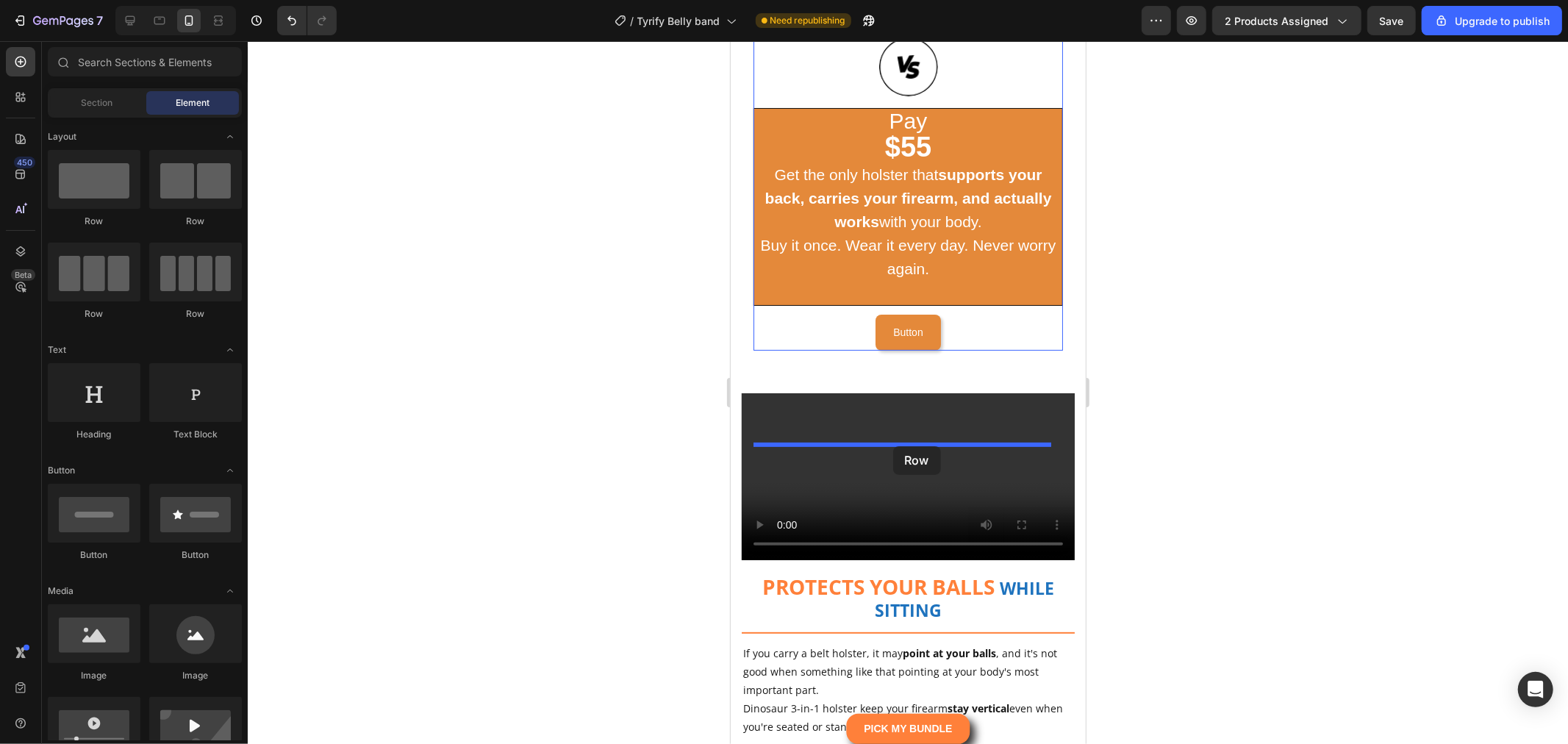
drag, startPoint x: 849, startPoint y: 225, endPoint x: 892, endPoint y: 446, distance: 225.1
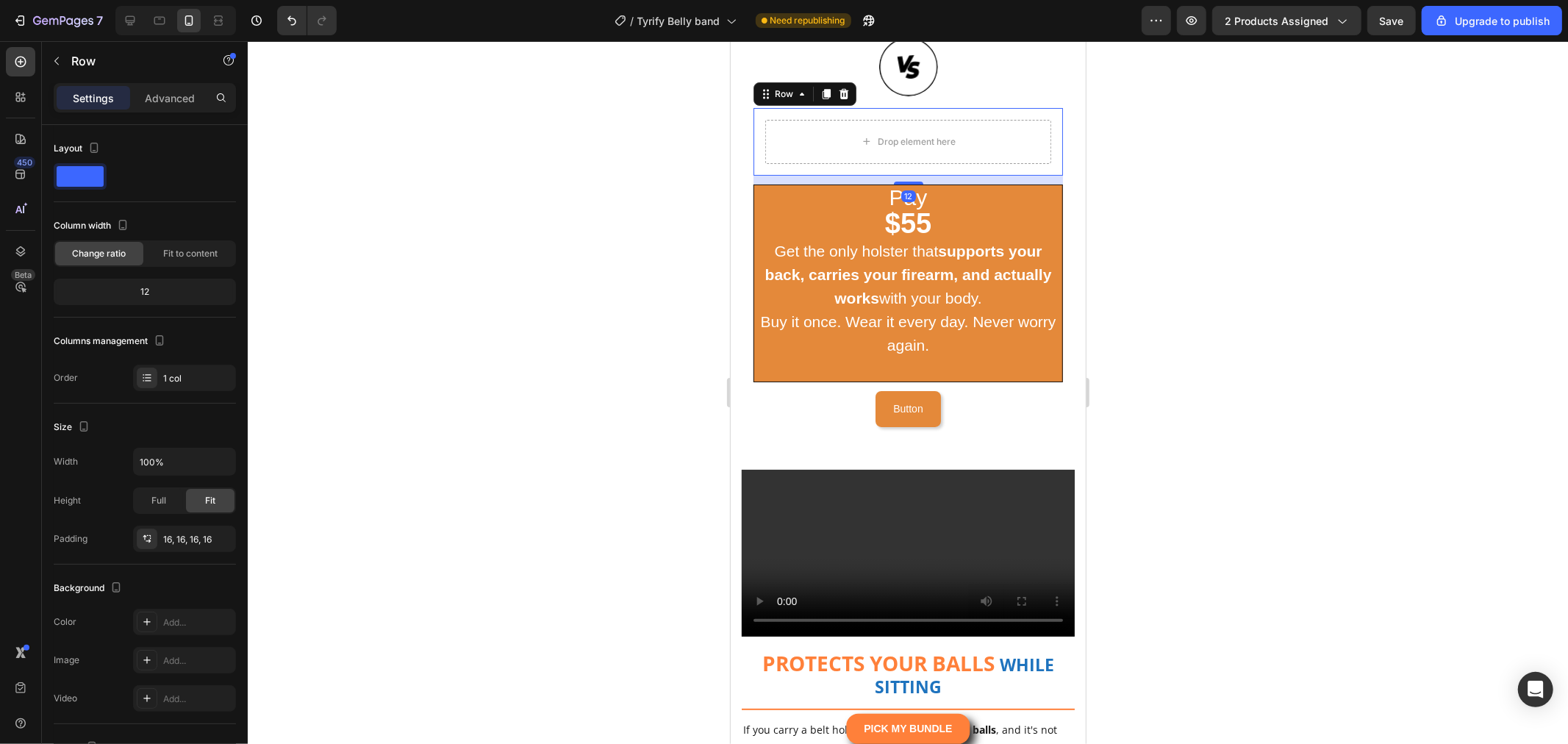
click at [1281, 563] on div at bounding box center [907, 393] width 1320 height 704
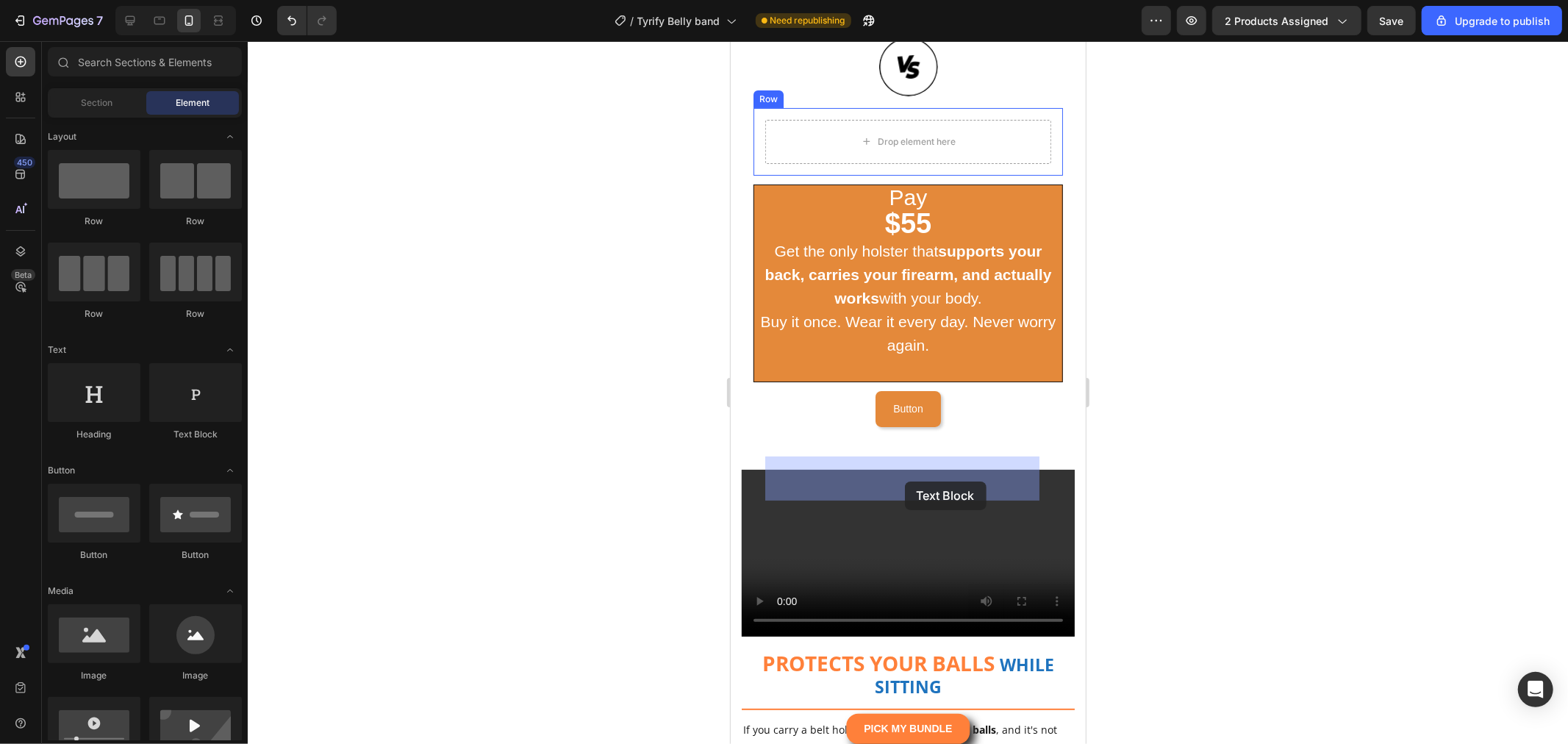
drag, startPoint x: 1050, startPoint y: 442, endPoint x: 914, endPoint y: 492, distance: 144.9
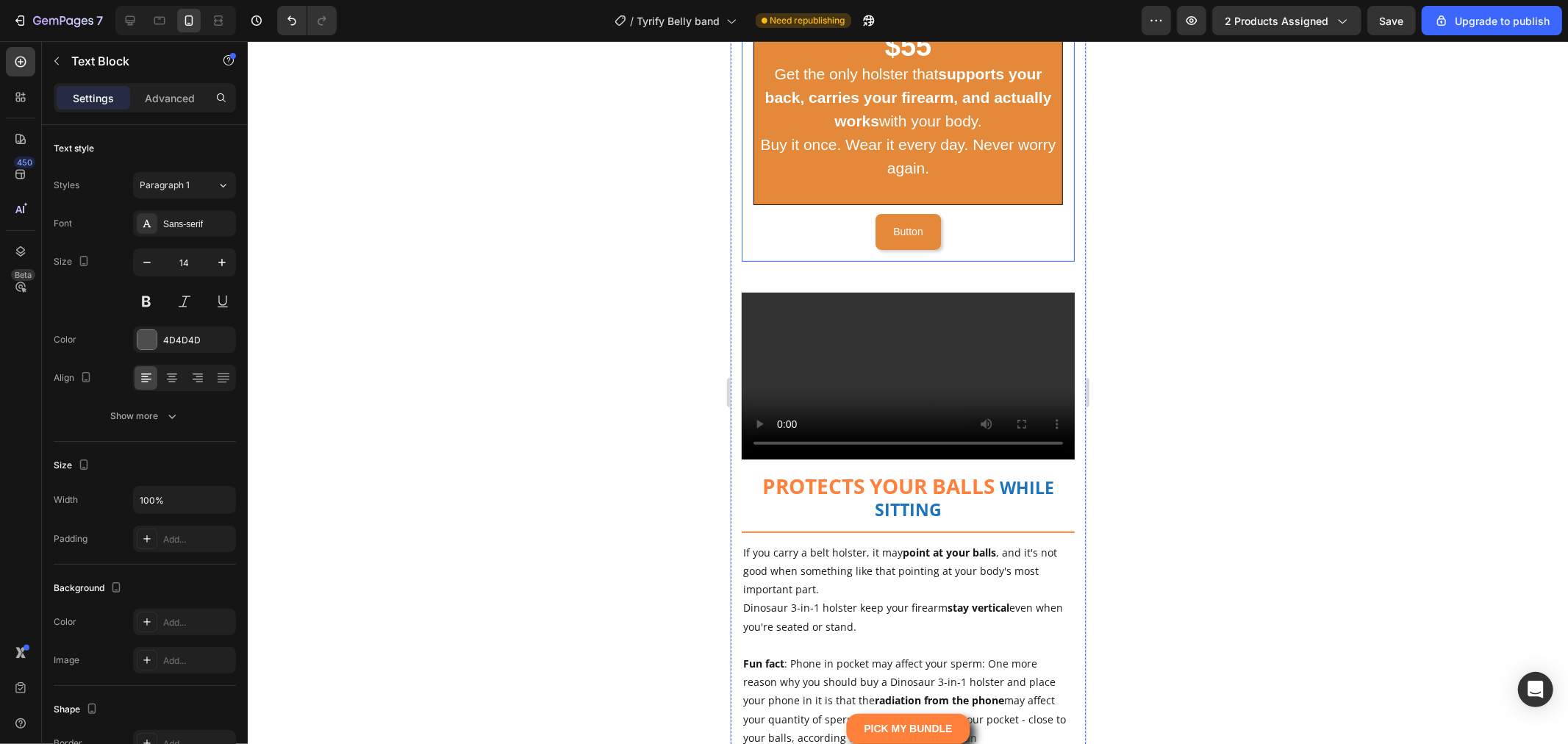
scroll to position [5042, 0]
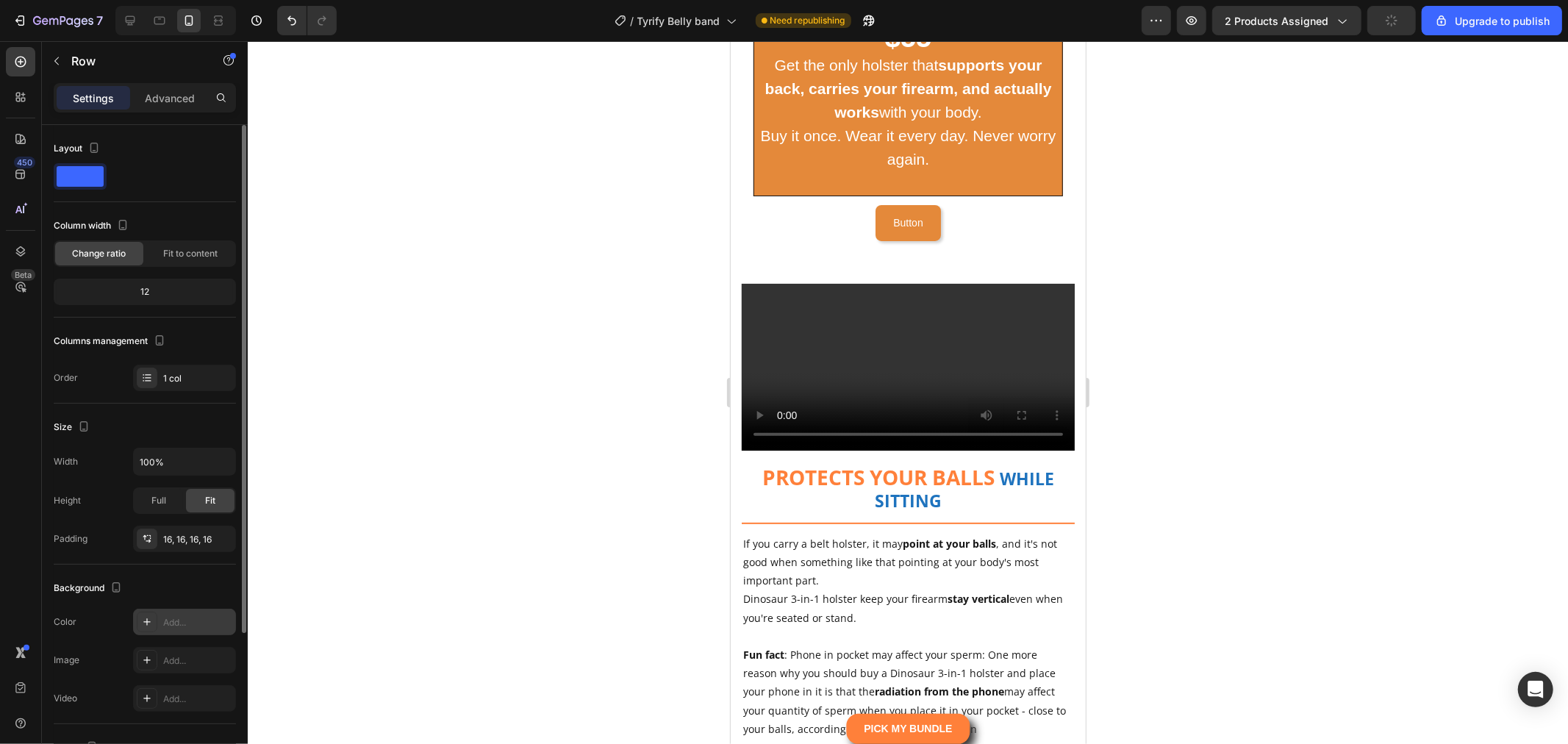
click at [201, 635] on div "Add..." at bounding box center [184, 622] width 103 height 27
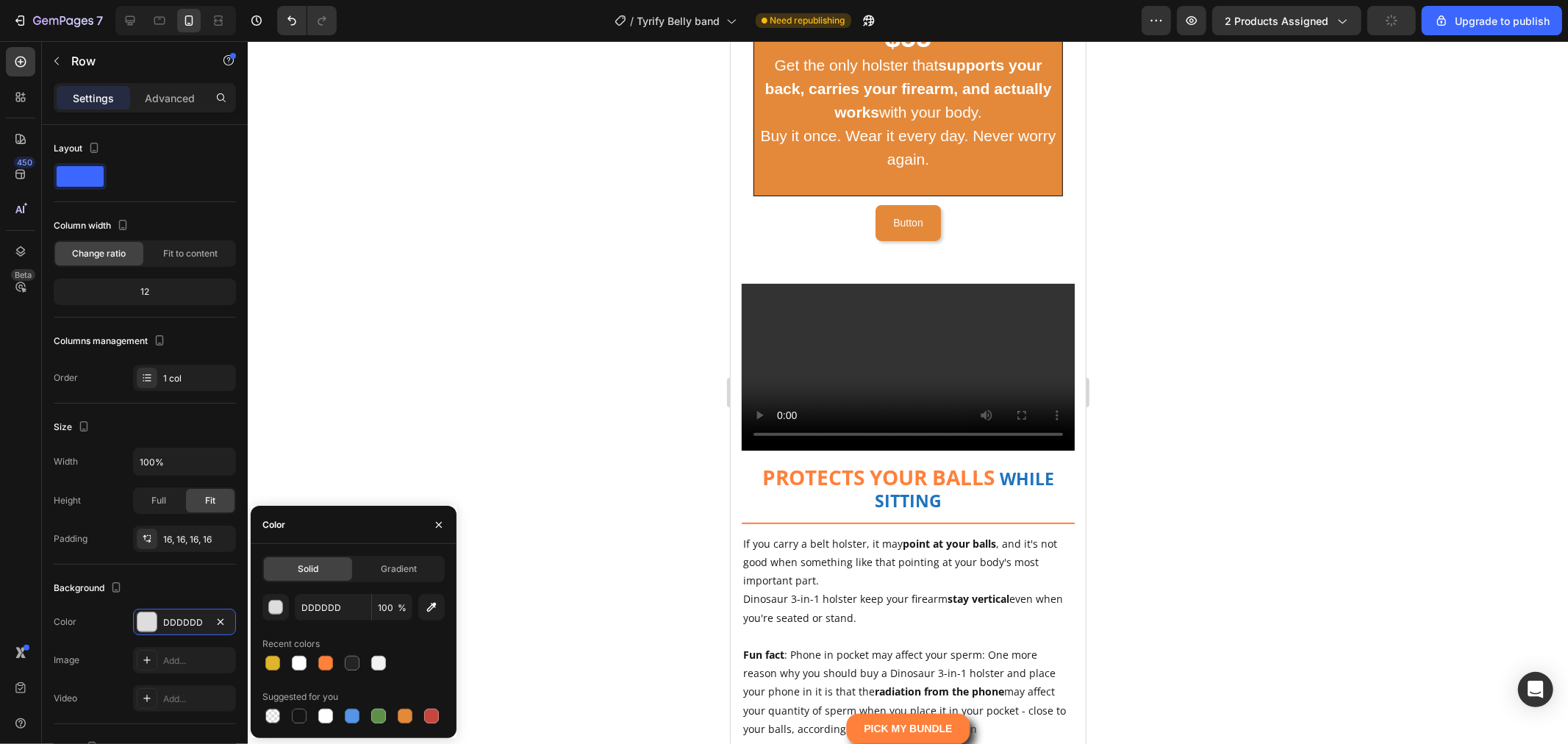
click at [336, 660] on div at bounding box center [353, 663] width 182 height 21
click at [329, 662] on div at bounding box center [325, 663] width 15 height 15
type input "FF803A"
click at [951, 241] on div "Button Button" at bounding box center [907, 222] width 310 height 37
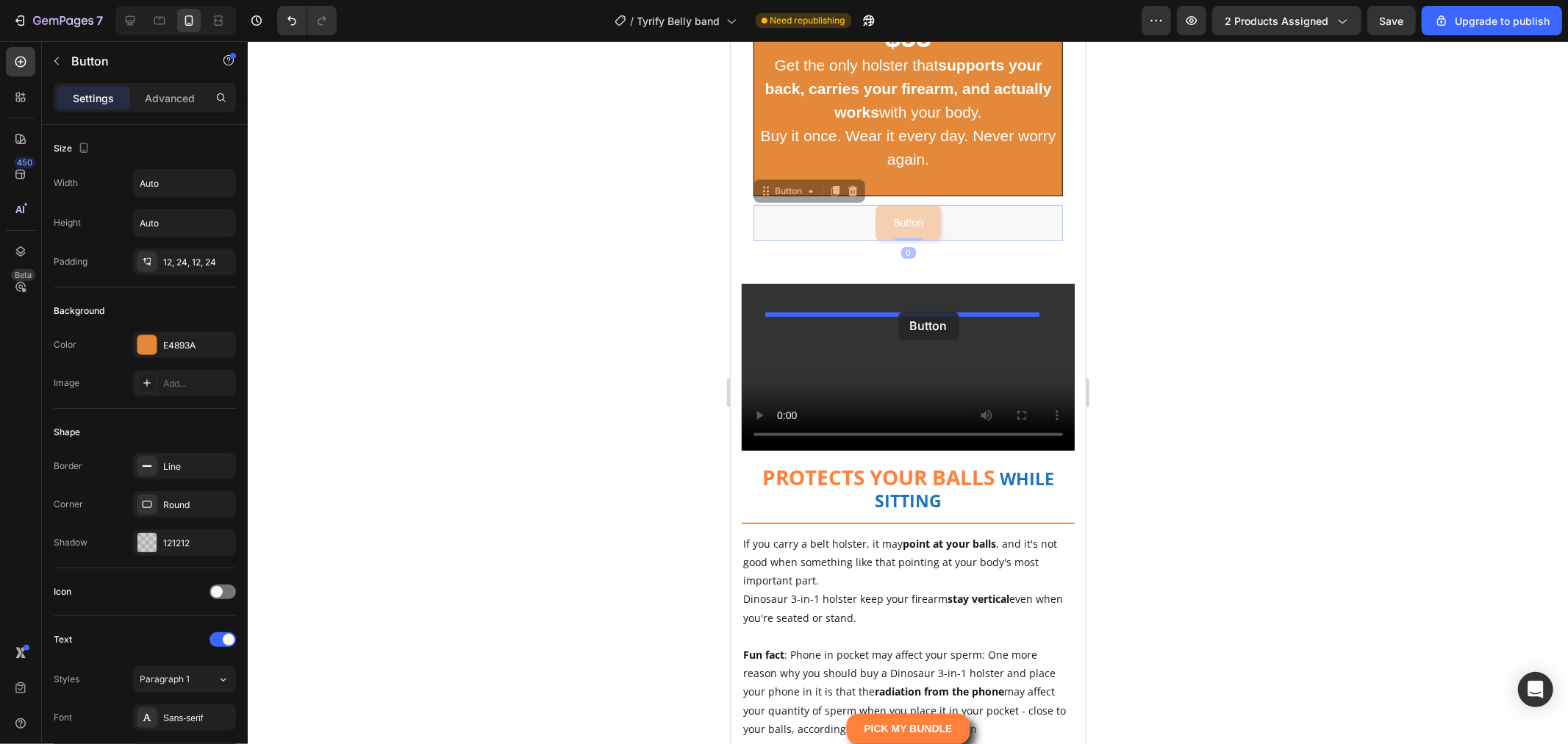
drag, startPoint x: 788, startPoint y: 535, endPoint x: 897, endPoint y: 311, distance: 249.1
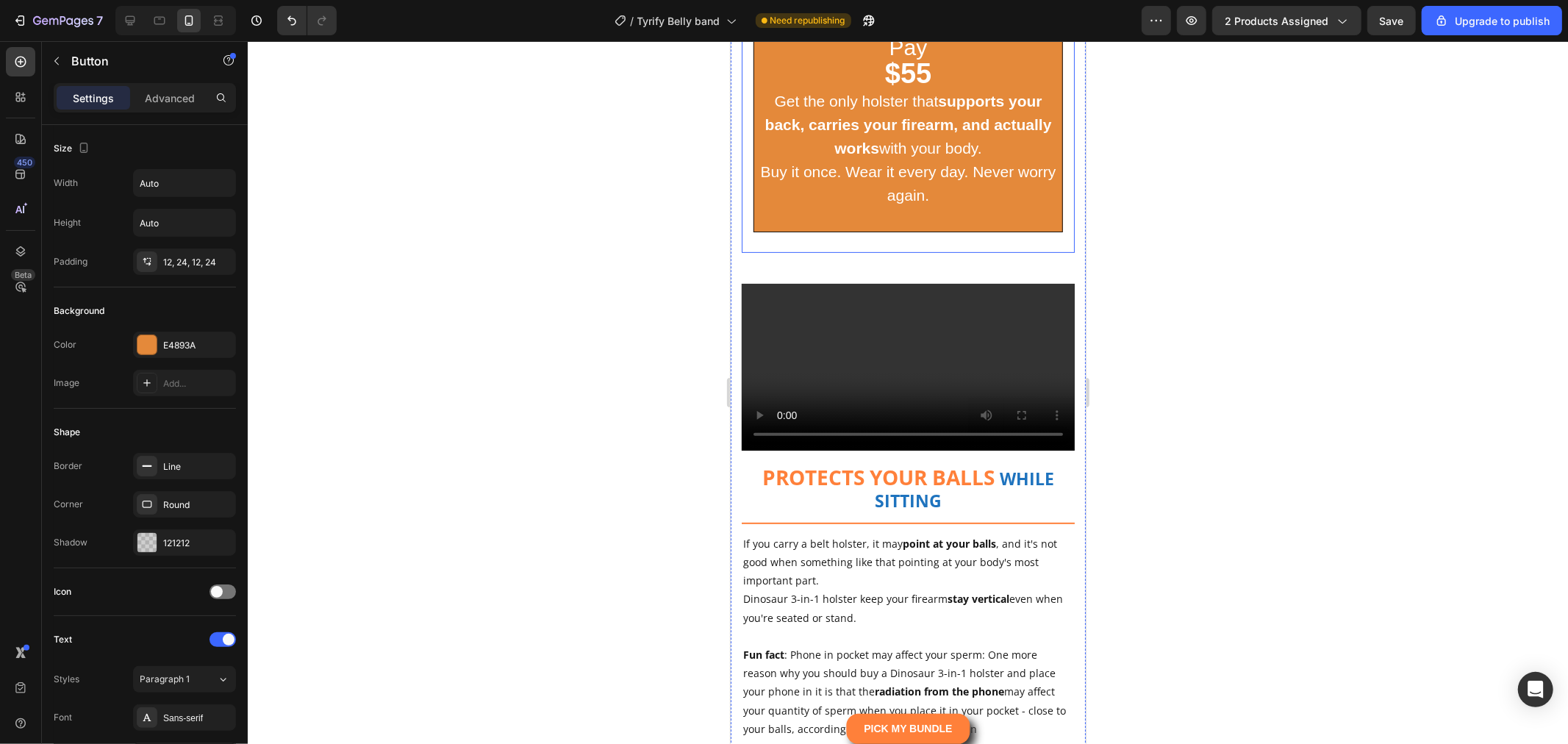
click at [1231, 400] on div at bounding box center [907, 393] width 1320 height 704
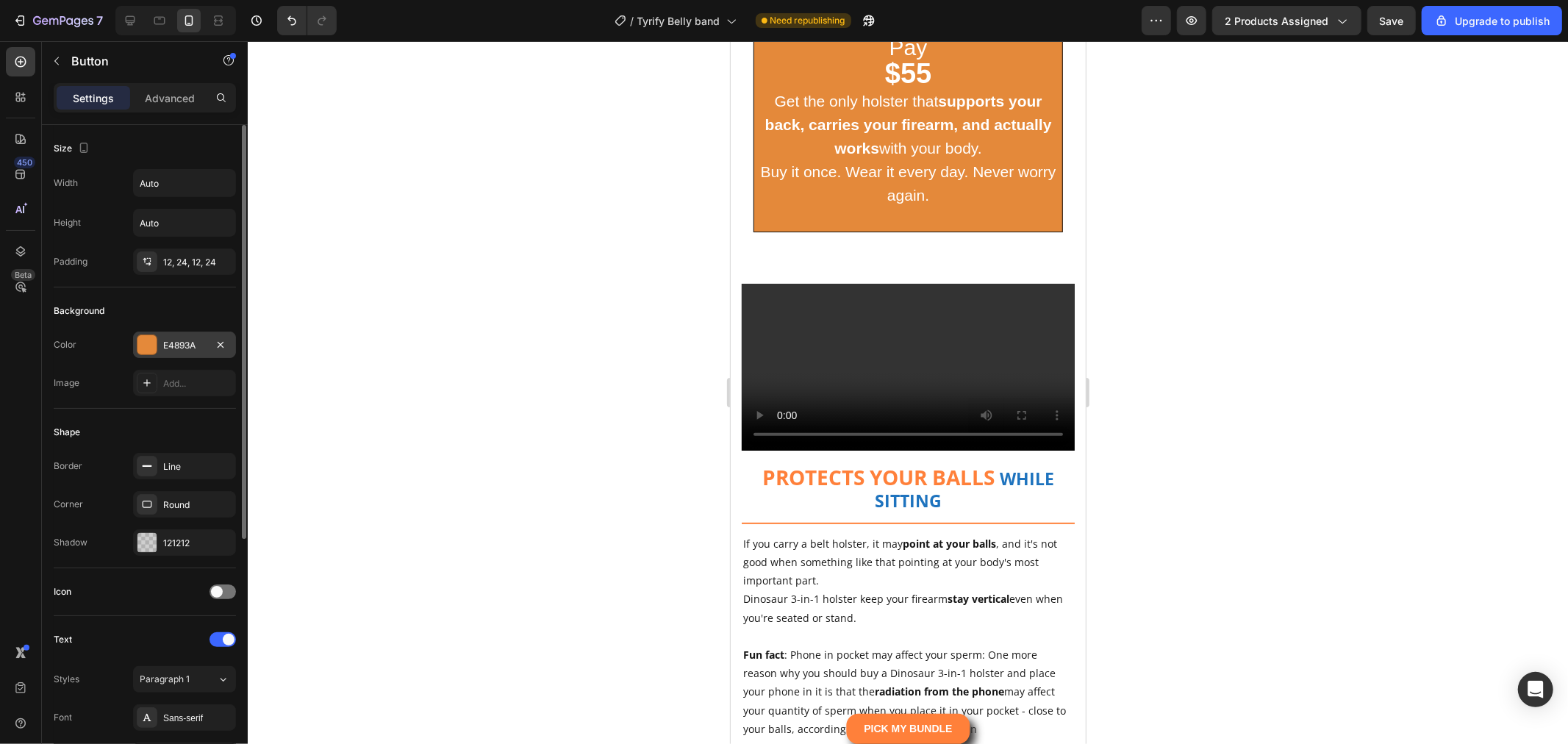
click at [172, 354] on div "E4893A" at bounding box center [184, 344] width 103 height 27
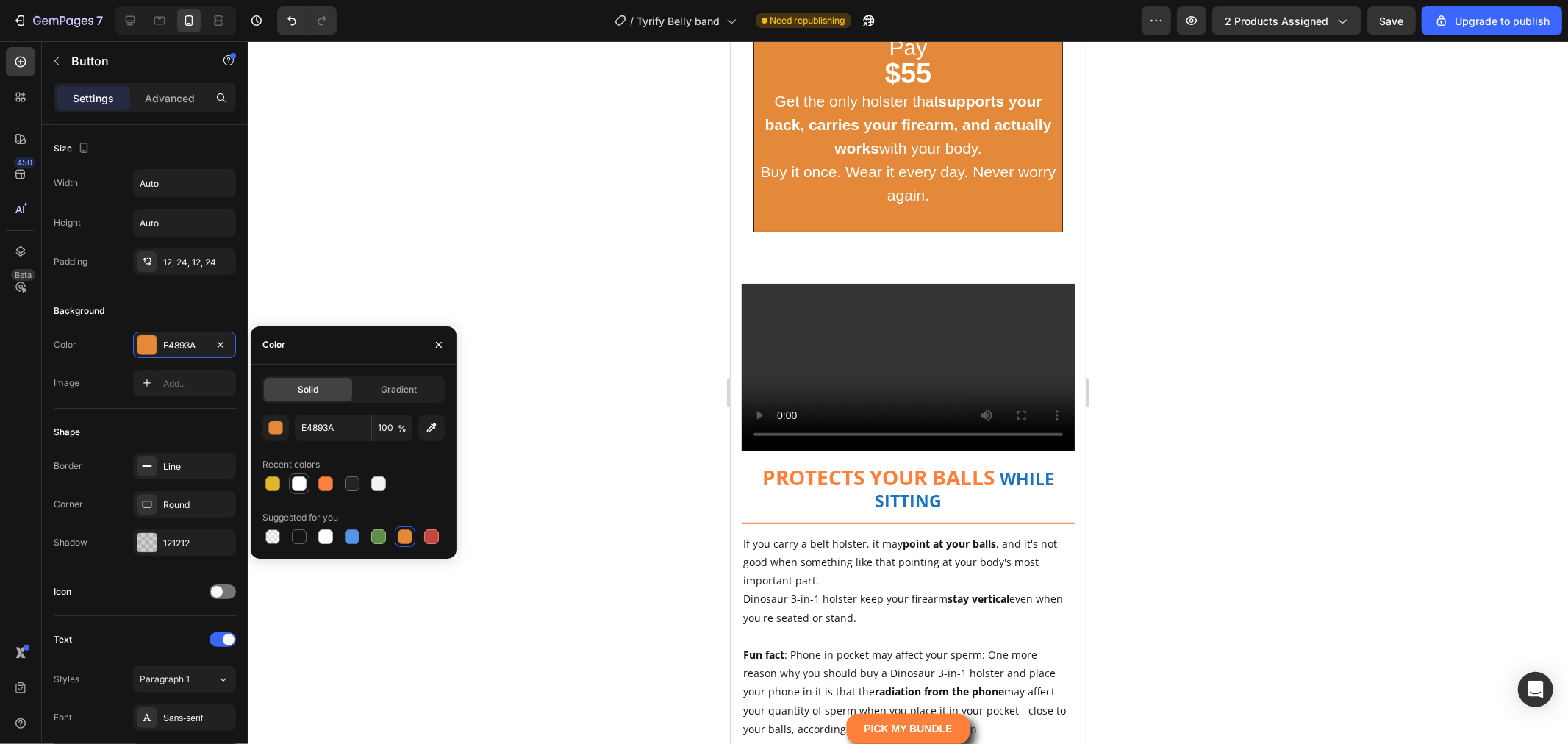
click at [306, 486] on div at bounding box center [299, 484] width 15 height 15
type input "FFFFFF"
click at [1369, 432] on div at bounding box center [907, 393] width 1320 height 704
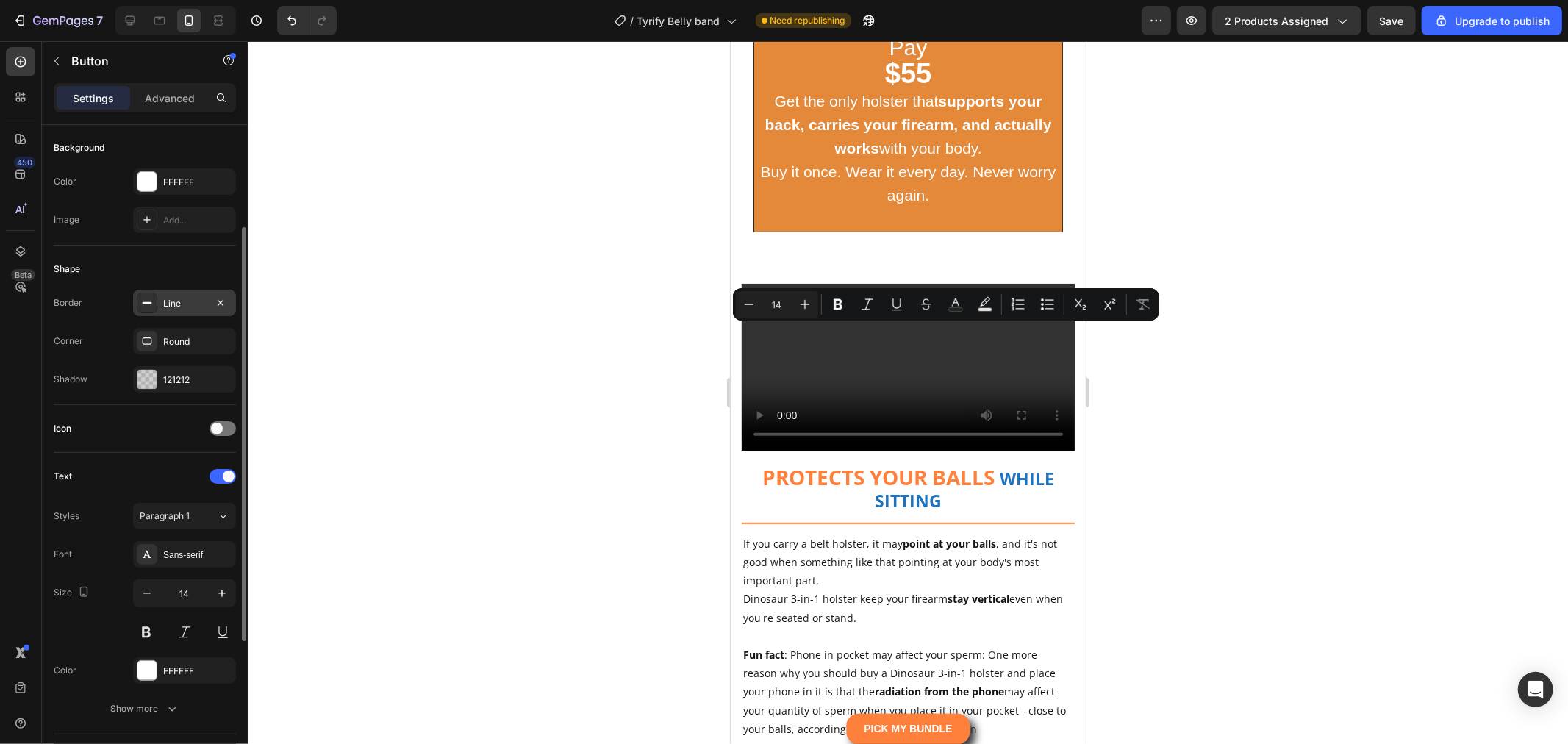
scroll to position [245, 0]
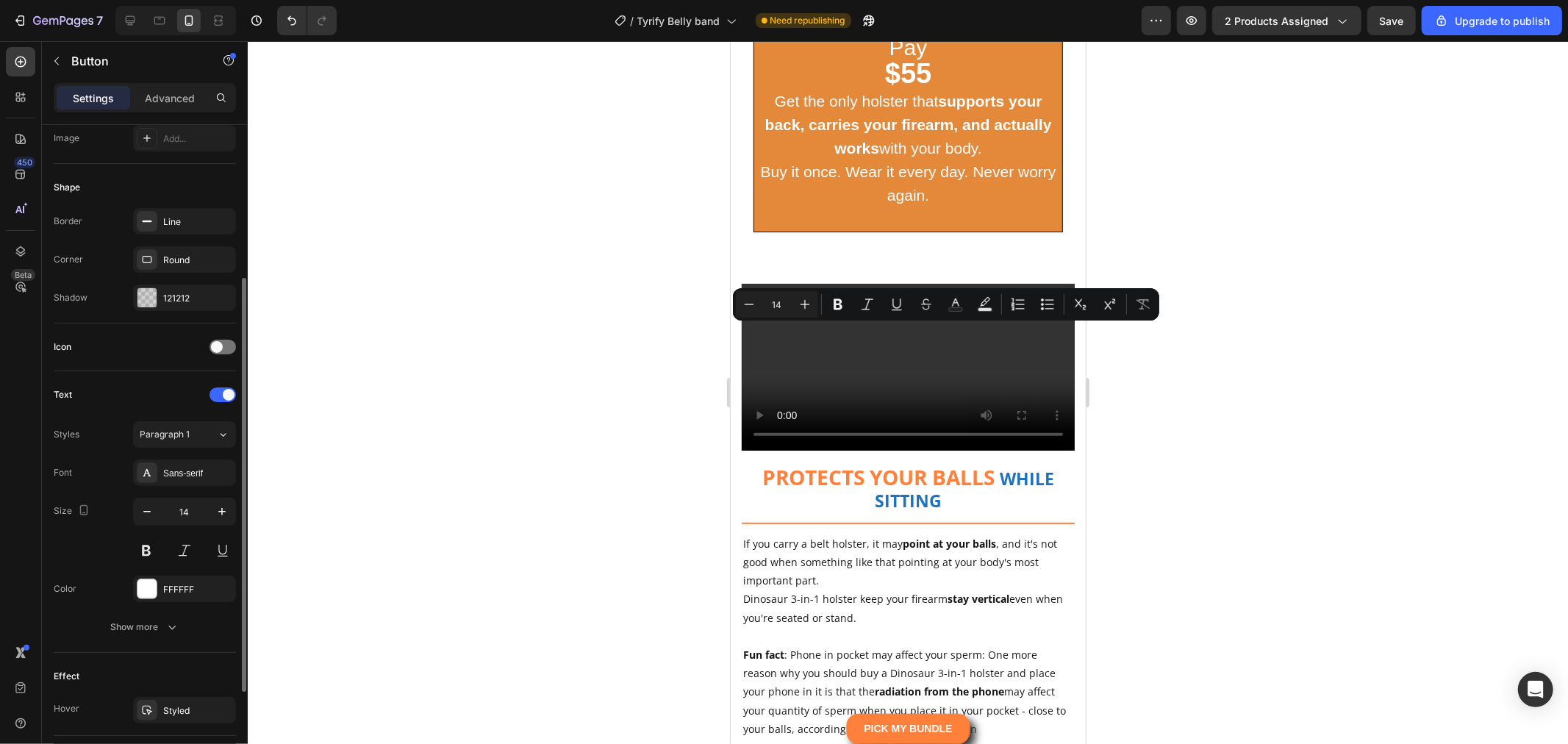
click at [180, 572] on div "Font Sans-serif Size 14 Color FFFFFF Show more" at bounding box center [144, 550] width 182 height 181
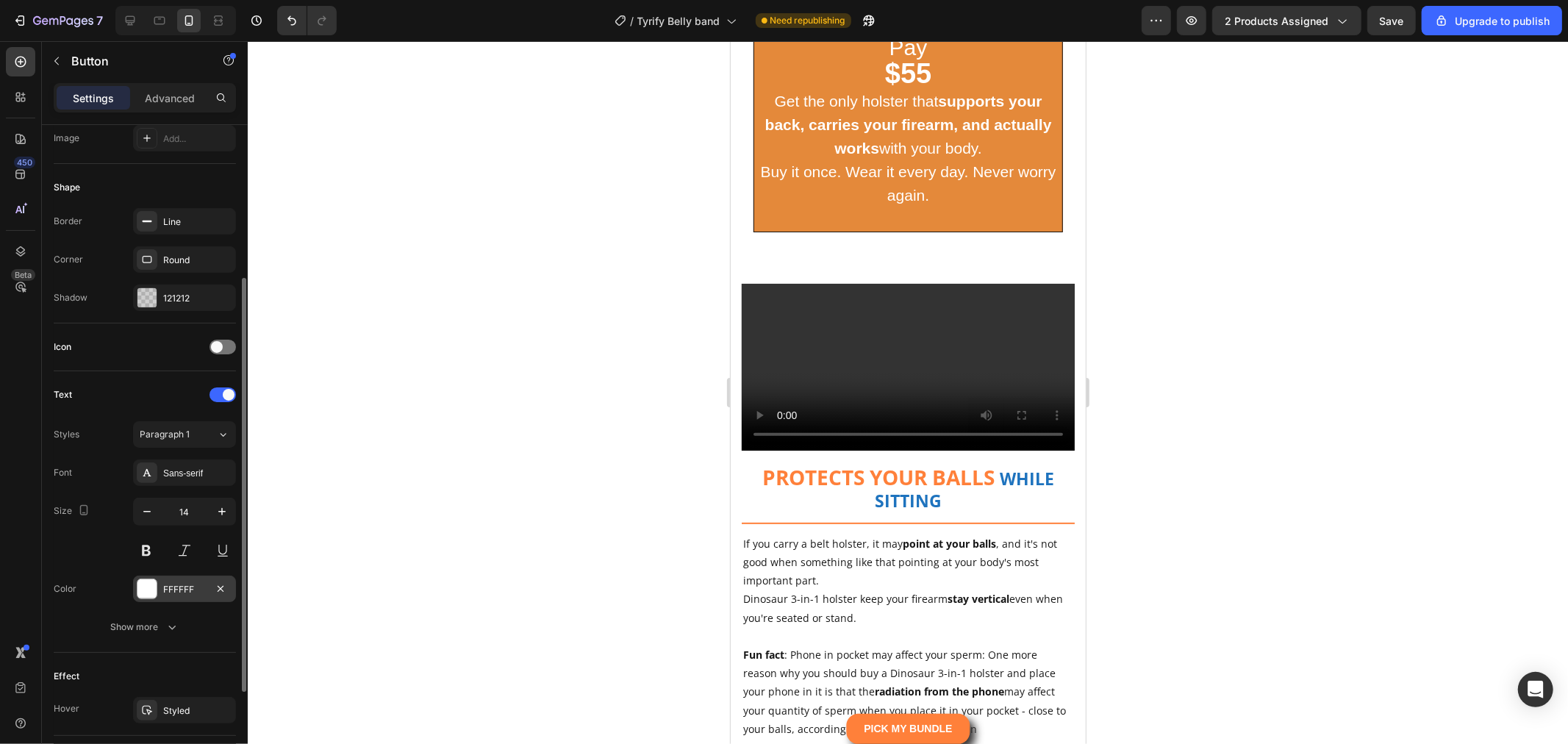
click at [180, 590] on div "FFFFFF" at bounding box center [183, 589] width 42 height 13
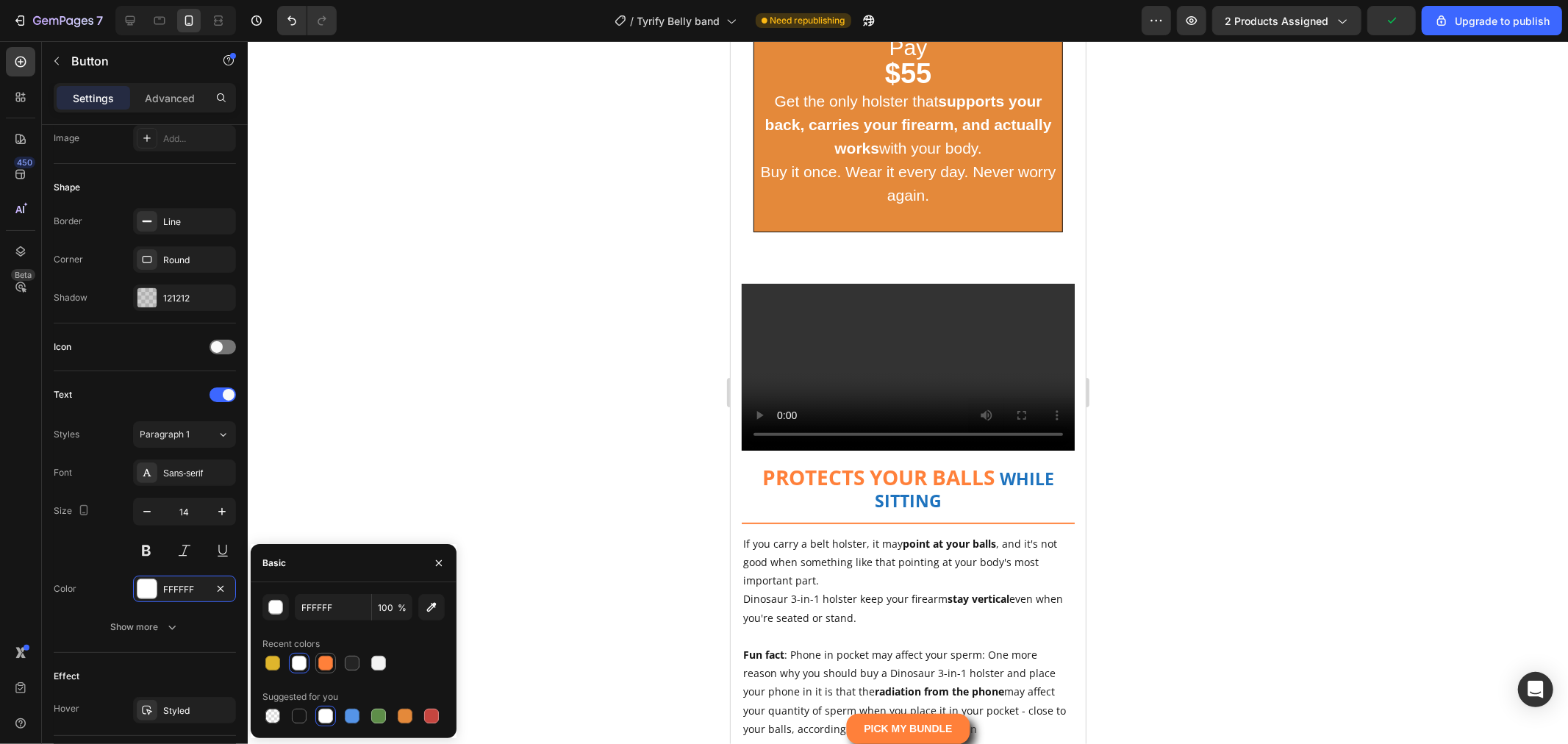
click at [330, 660] on div at bounding box center [325, 663] width 15 height 15
click at [289, 718] on div at bounding box center [299, 716] width 21 height 21
type input "151515"
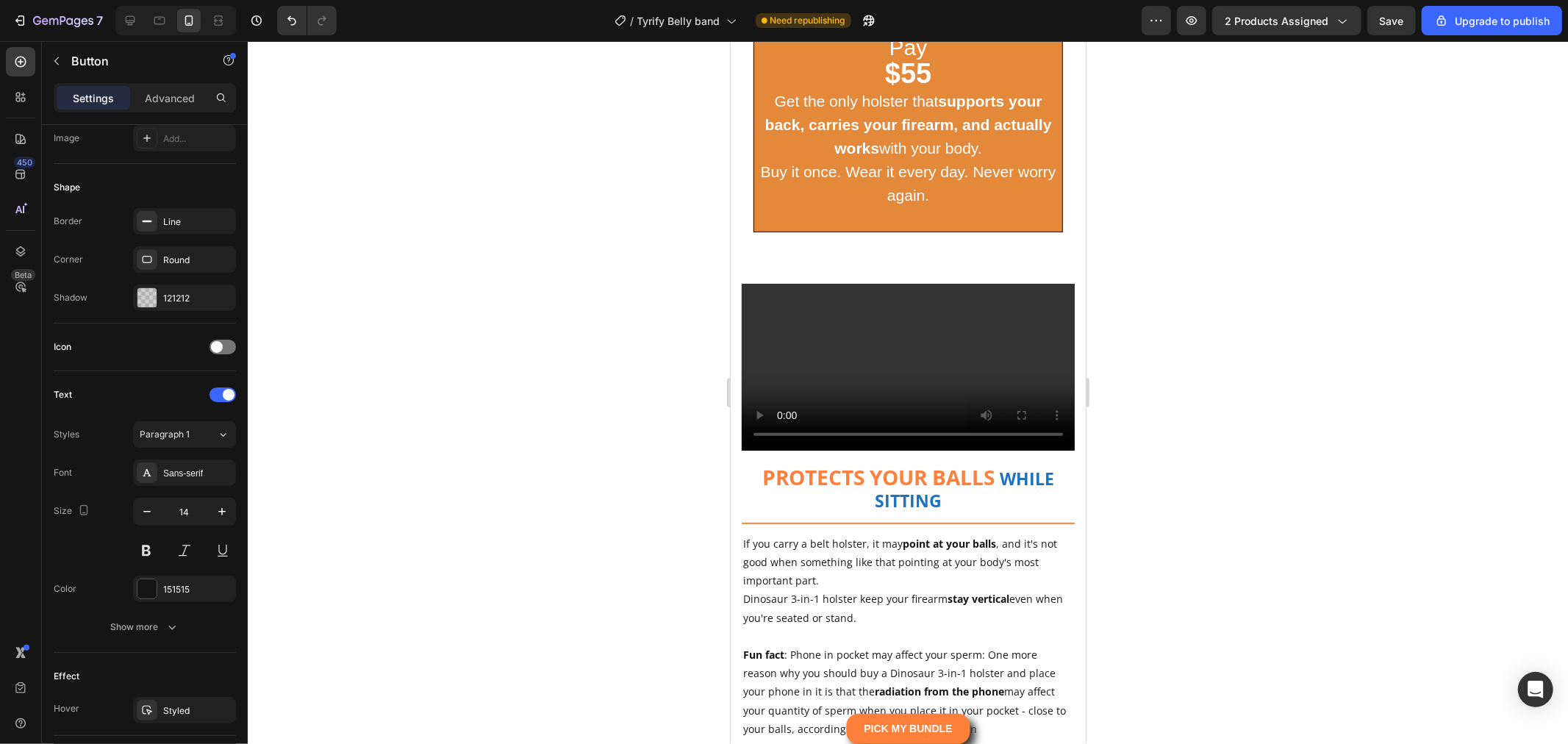
click at [1296, 439] on div at bounding box center [907, 393] width 1320 height 704
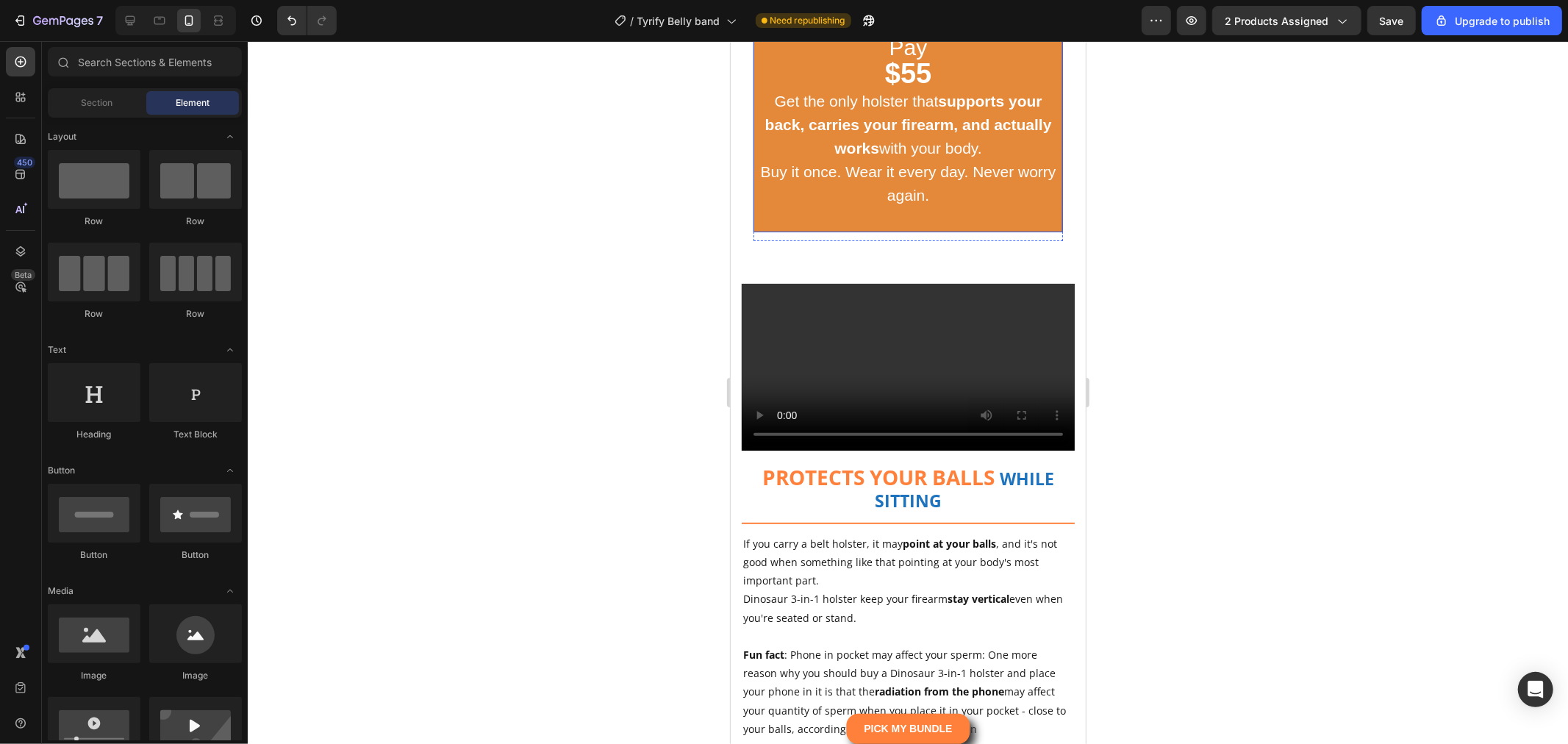
click at [888, 156] on strong "supports your back, carries your firearm, and actually works" at bounding box center [907, 123] width 287 height 64
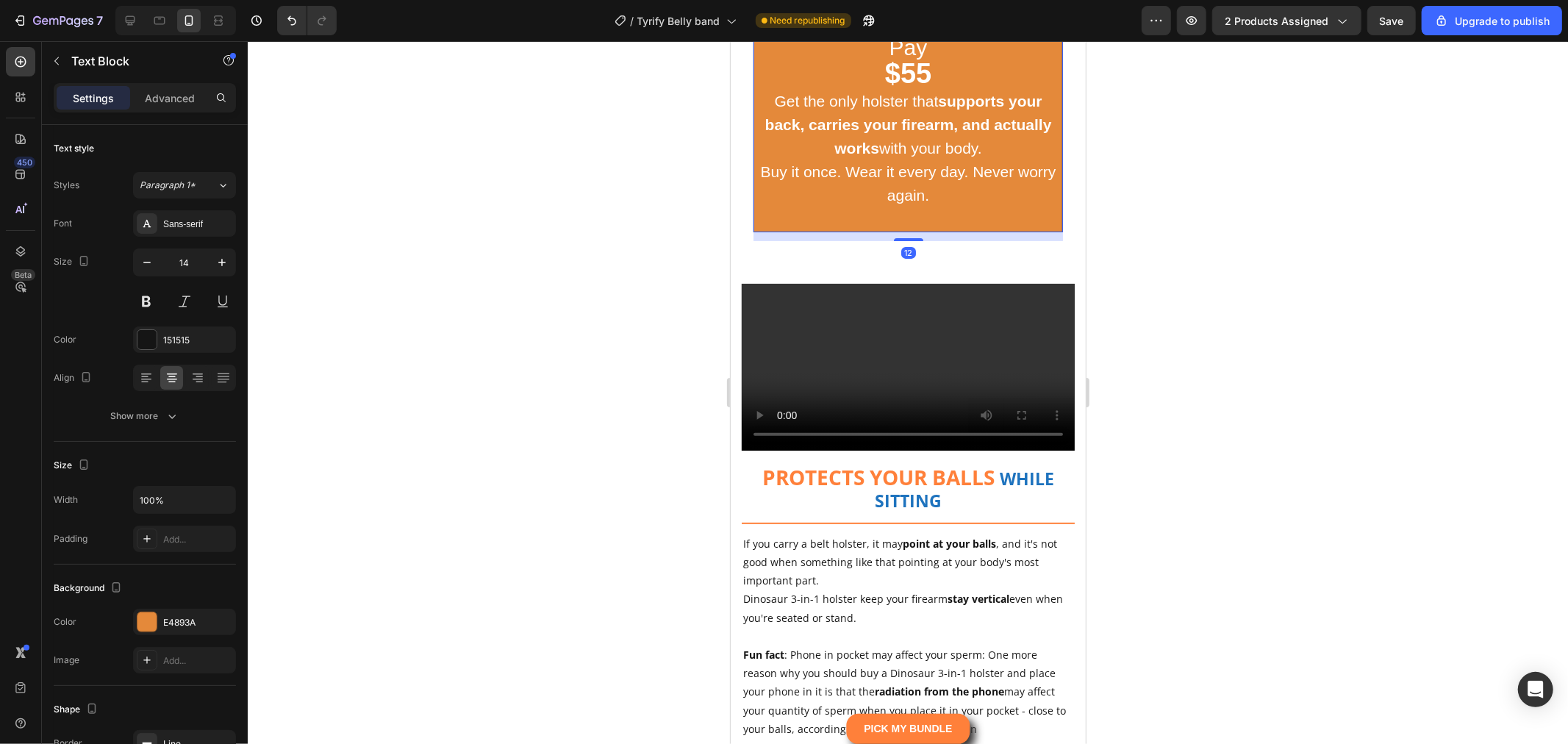
click at [888, 156] on strong "supports your back, carries your firearm, and actually works" at bounding box center [907, 123] width 287 height 64
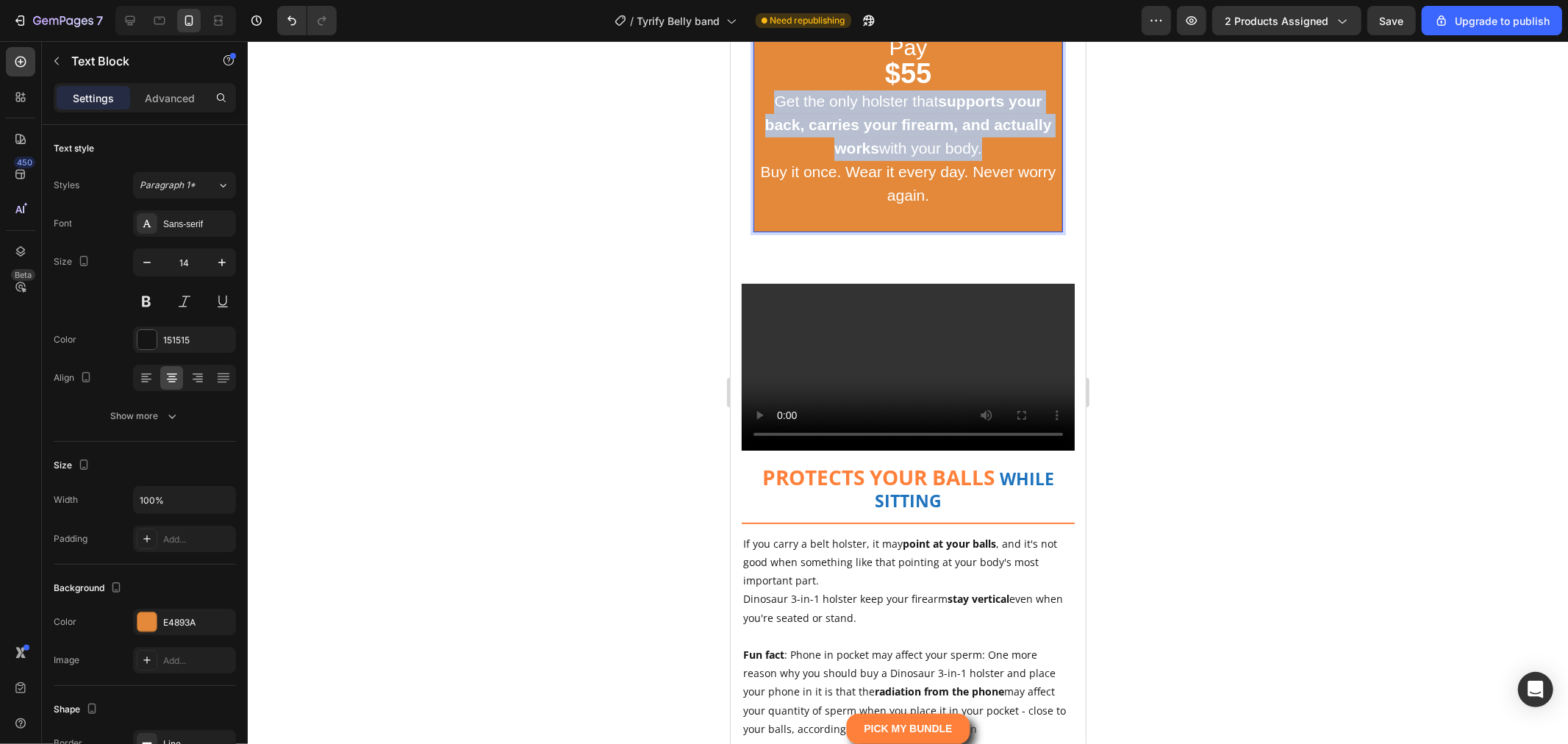
drag, startPoint x: 888, startPoint y: 463, endPoint x: 912, endPoint y: 468, distance: 24.5
click at [889, 156] on strong "supports your back, carries your firearm, and actually works" at bounding box center [907, 123] width 287 height 64
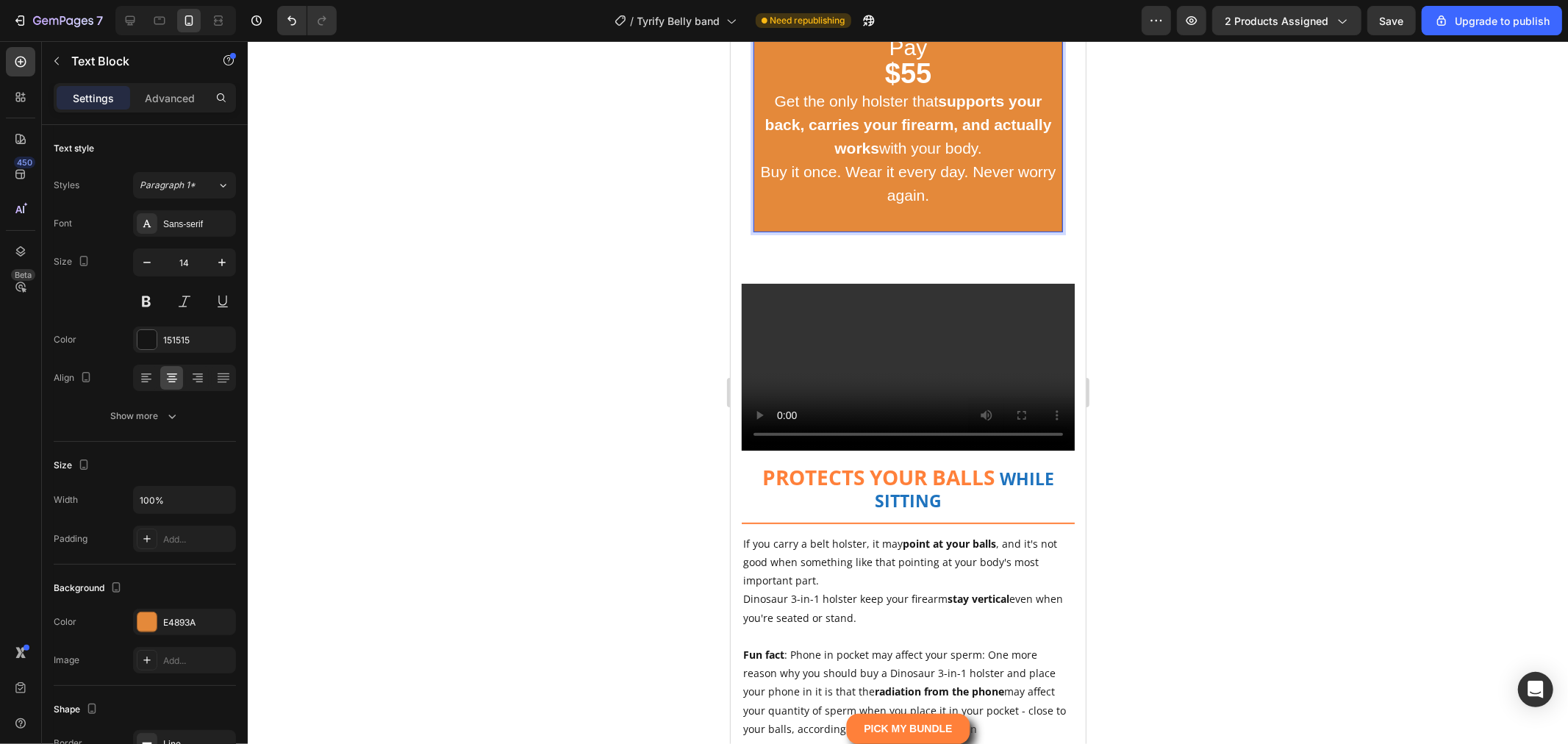
click at [986, 207] on p "Buy it once. Wear it every day. Never worry again." at bounding box center [907, 185] width 305 height 47
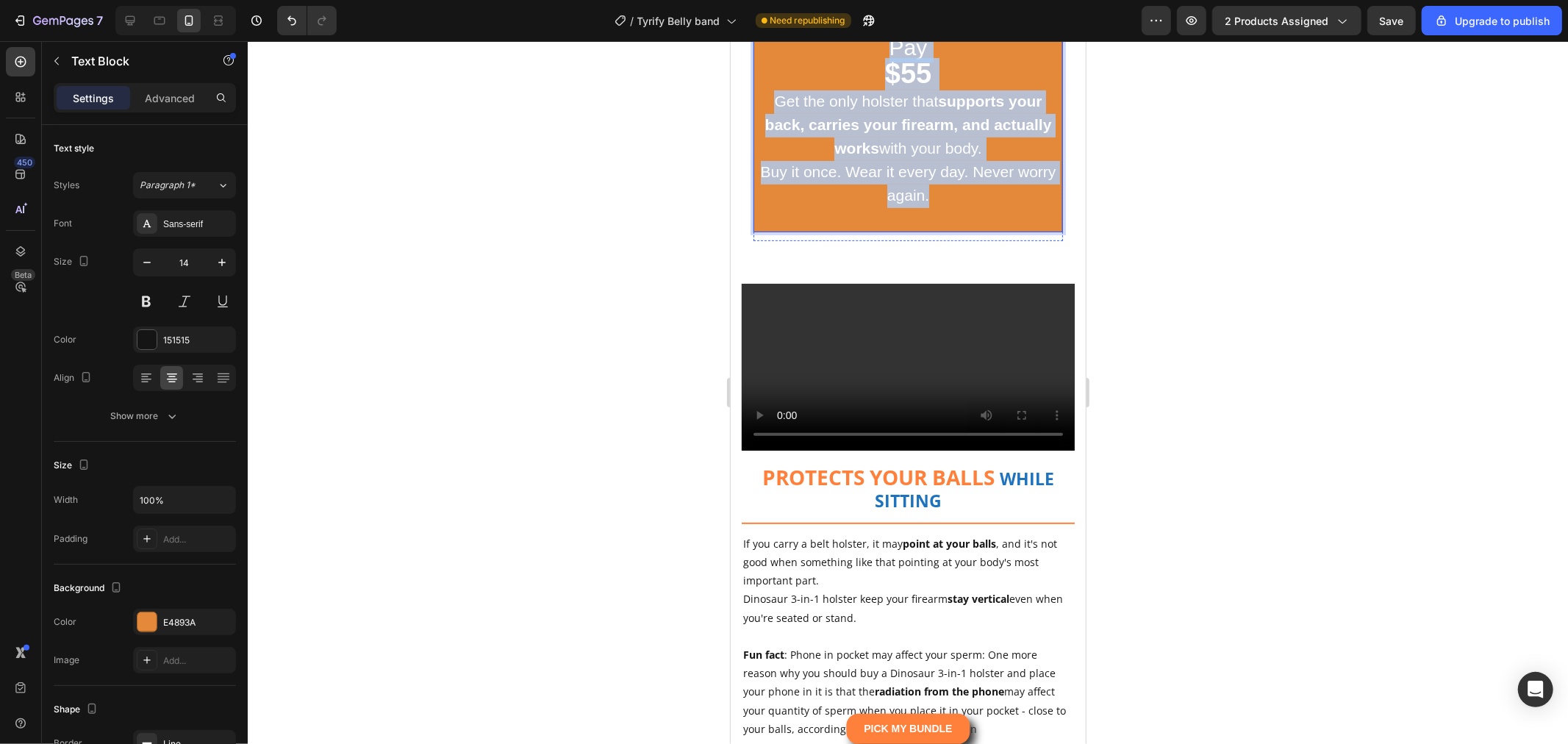
drag, startPoint x: 948, startPoint y: 544, endPoint x: 871, endPoint y: 354, distance: 205.0
click at [871, 241] on div "Replace this text with your content Text Block Button Button Row Pay $55 Get th…" at bounding box center [907, 92] width 310 height 296
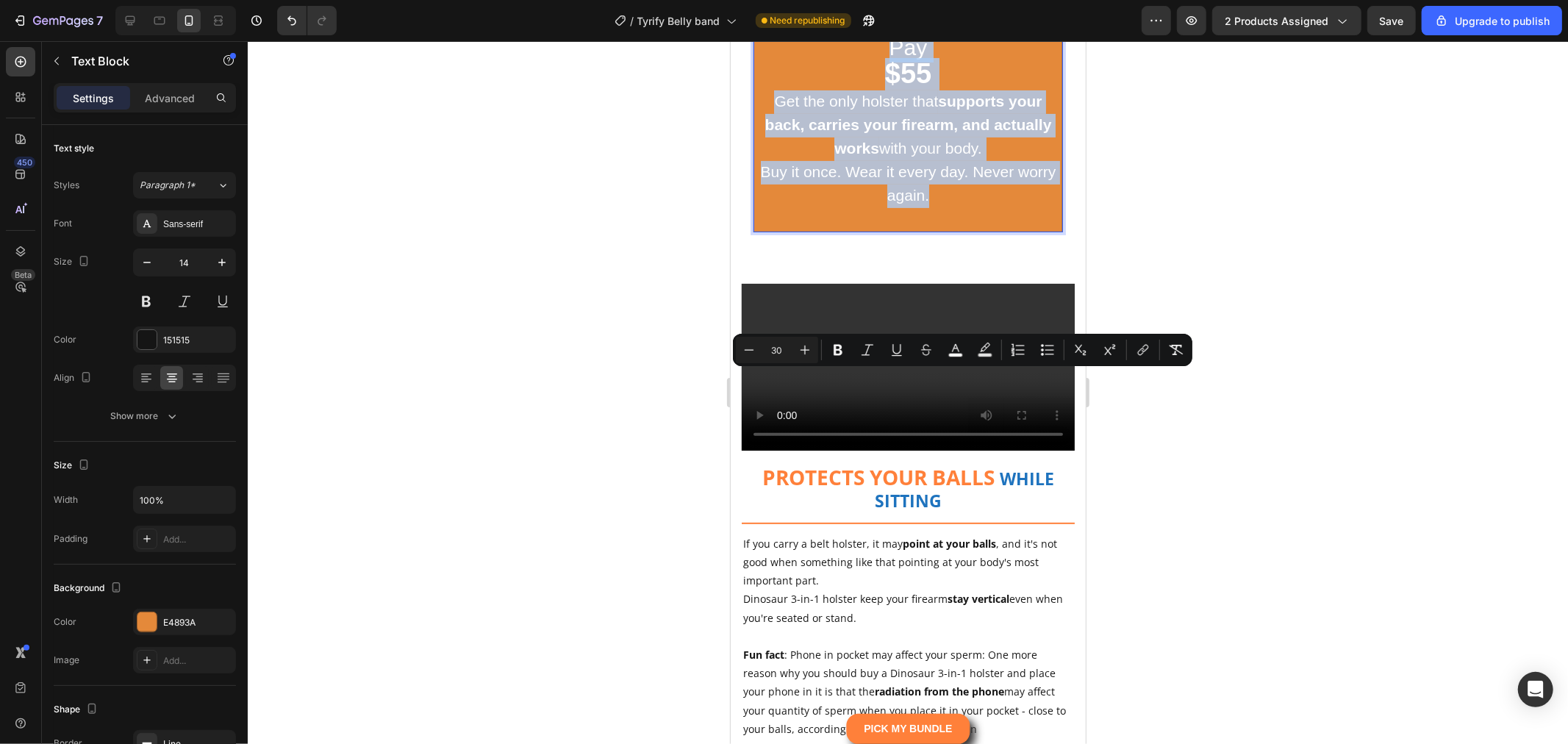
copy div "Pay $55 Get the only holster that supports your back, carries your firearm, and…"
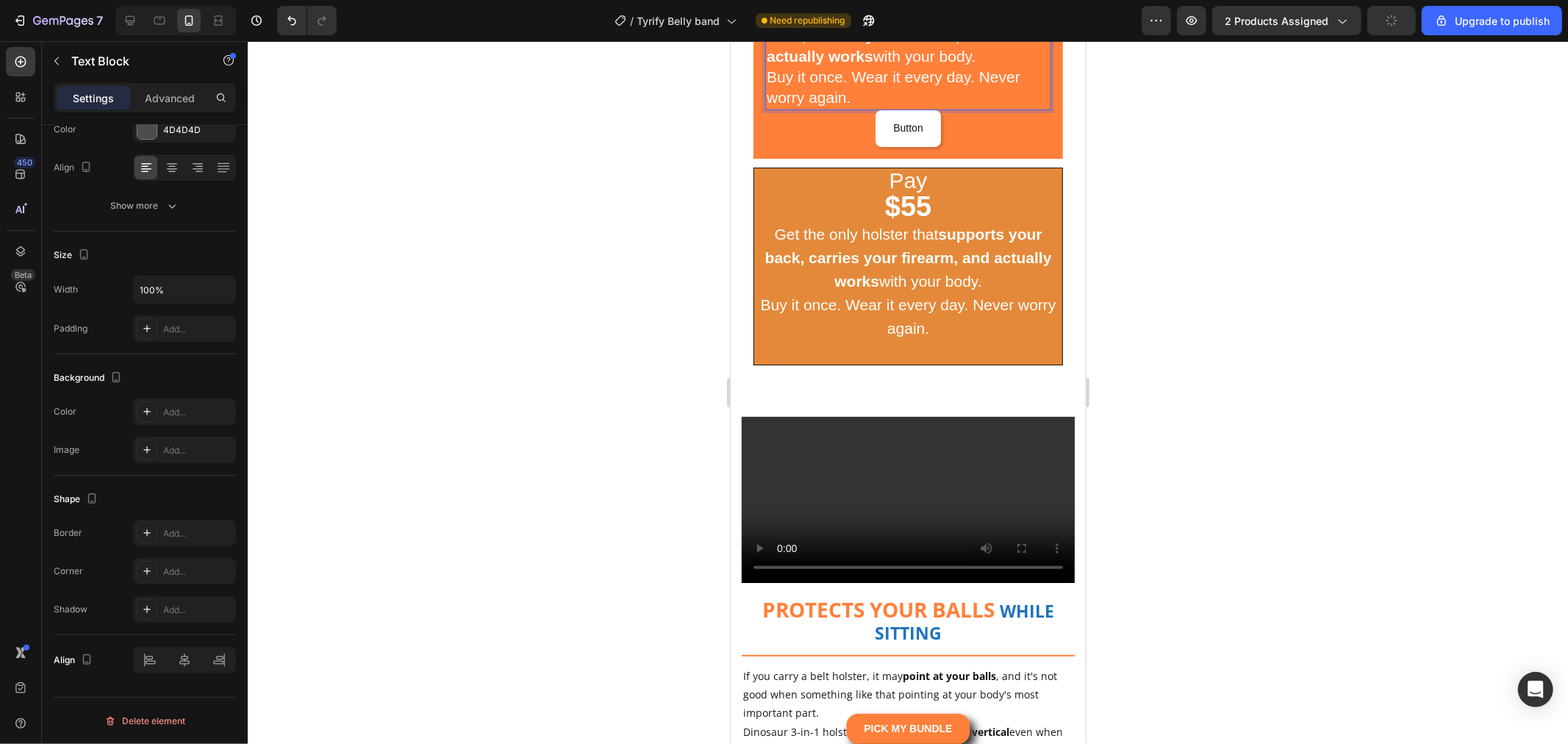
click at [1266, 431] on div at bounding box center [907, 393] width 1320 height 704
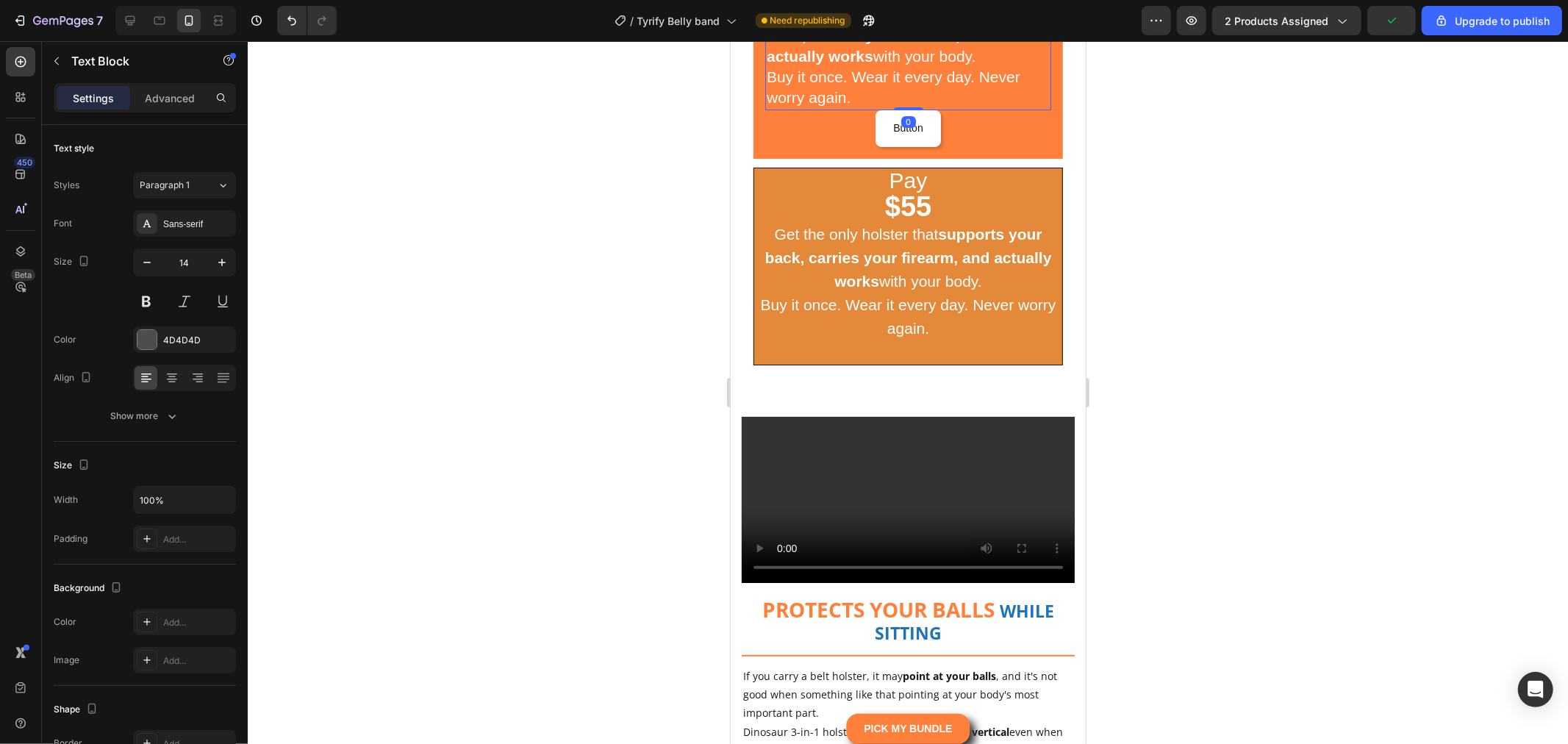
click at [874, 109] on p "Buy it once. Wear it every day. Never worry again." at bounding box center [907, 88] width 283 height 41
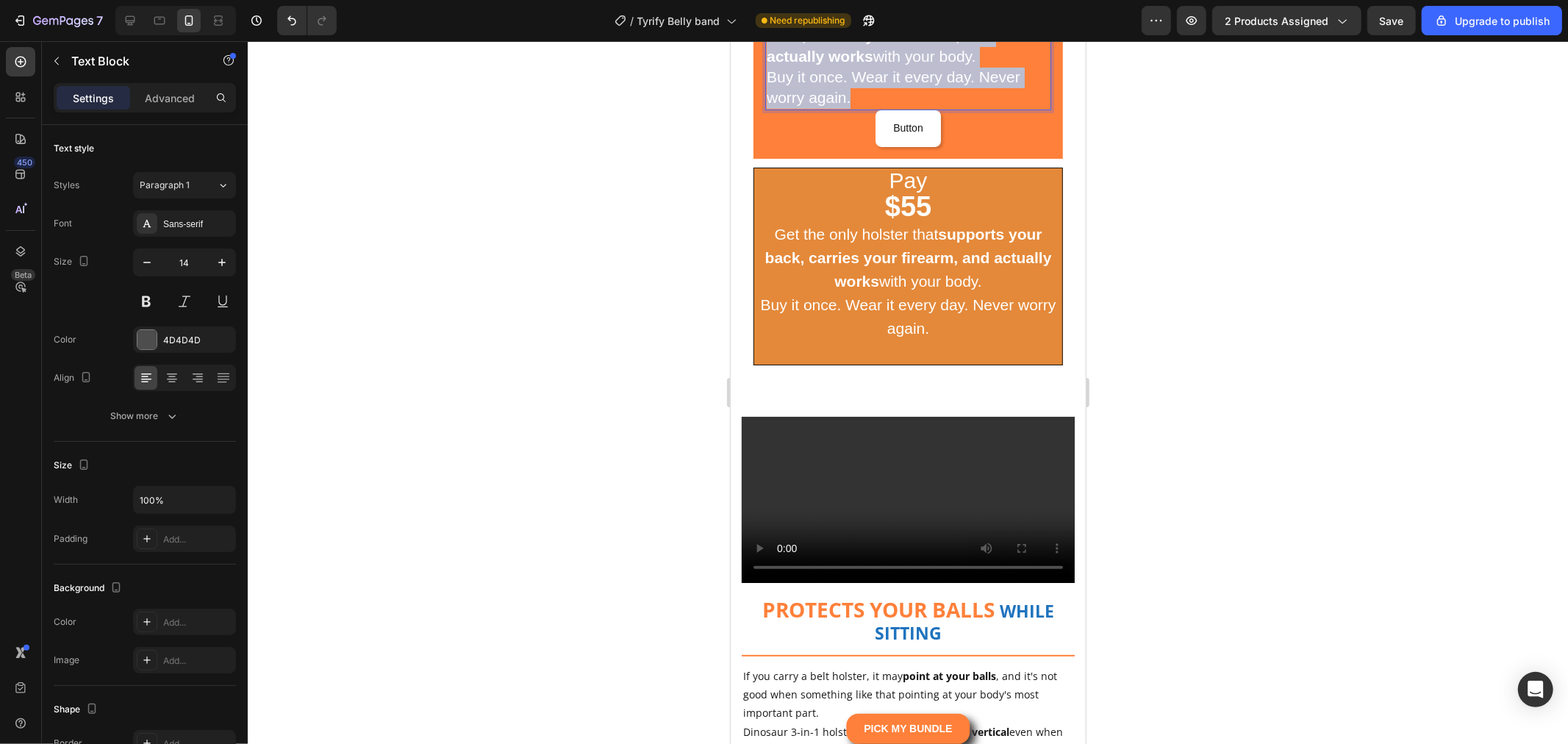
drag, startPoint x: 845, startPoint y: 430, endPoint x: 771, endPoint y: 350, distance: 109.0
click at [771, 110] on div "Pay $55 Get the only holster that supports your back, carries your firearm, and…" at bounding box center [907, 33] width 286 height 154
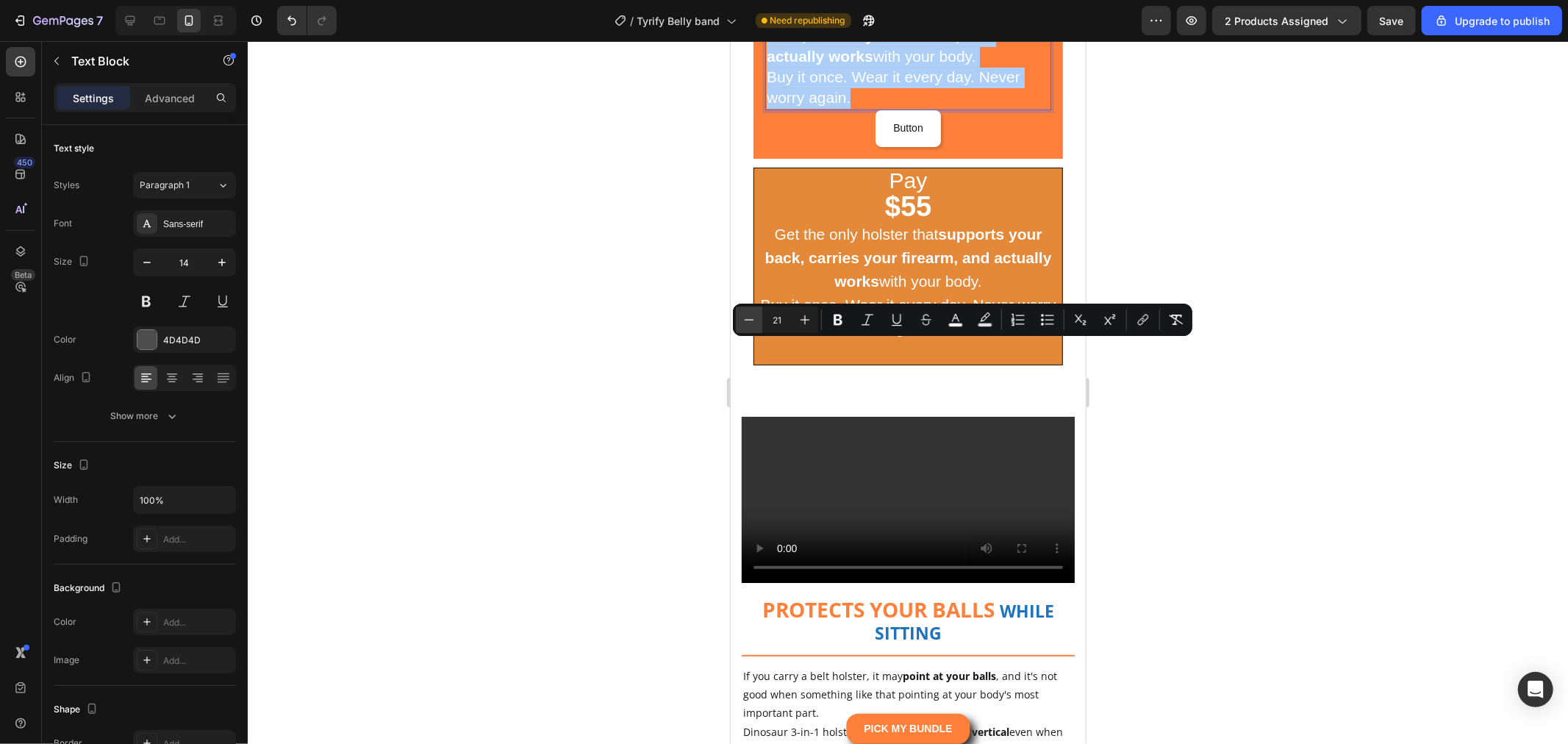
click at [747, 325] on icon "Editor contextual toolbar" at bounding box center [748, 320] width 15 height 15
type input "20"
click at [1302, 409] on div at bounding box center [907, 393] width 1320 height 704
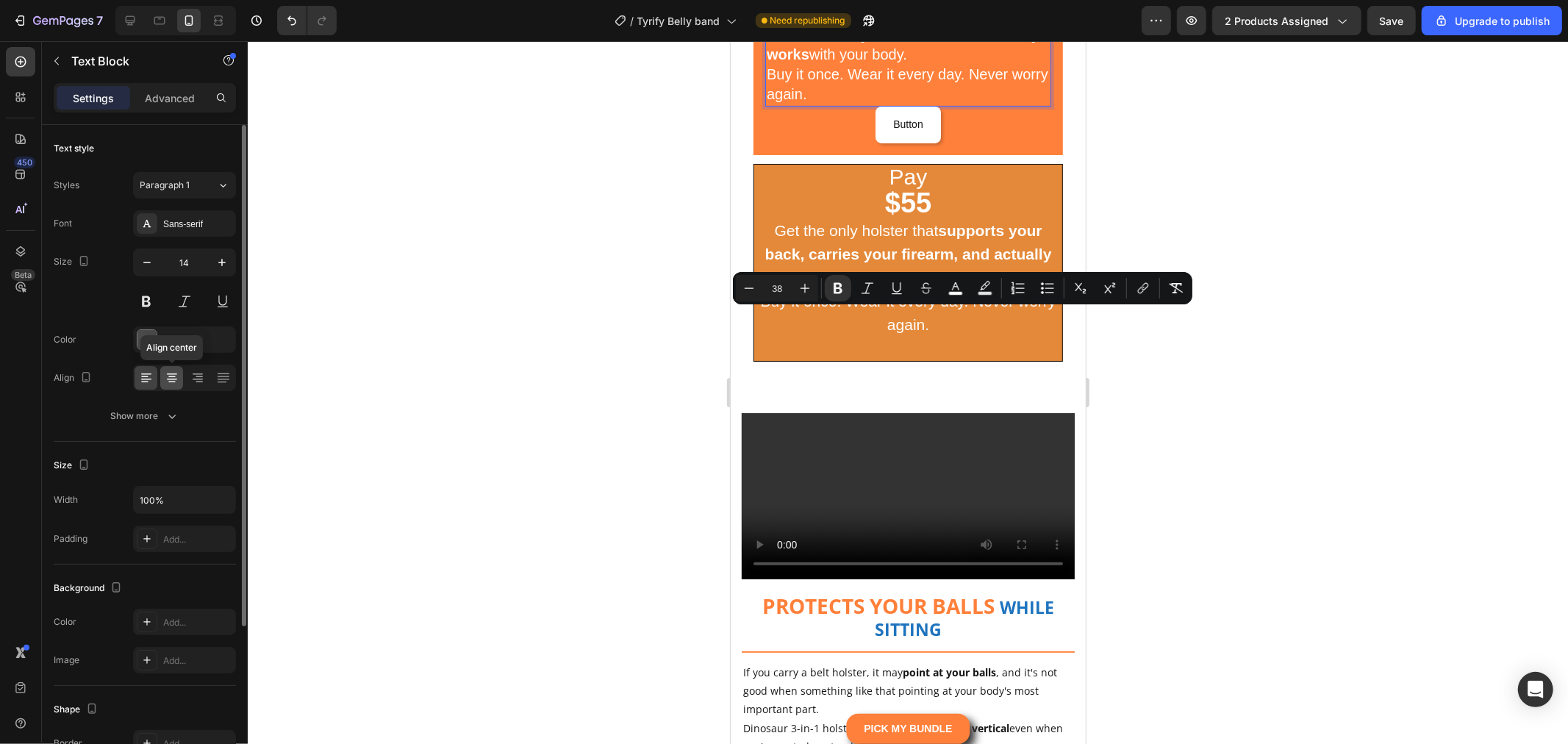
click at [163, 389] on div at bounding box center [172, 378] width 23 height 24
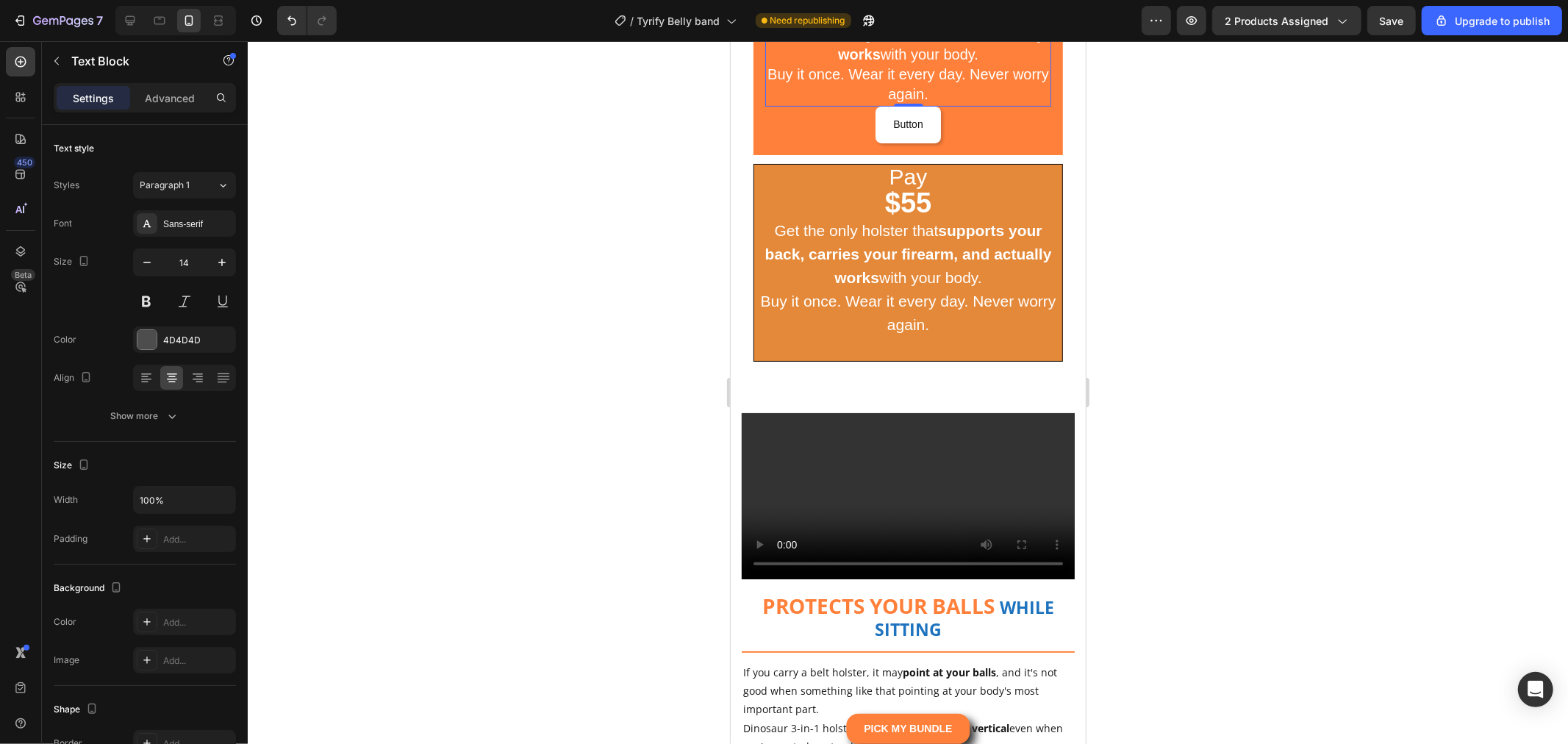
click at [1317, 386] on div at bounding box center [907, 393] width 1320 height 704
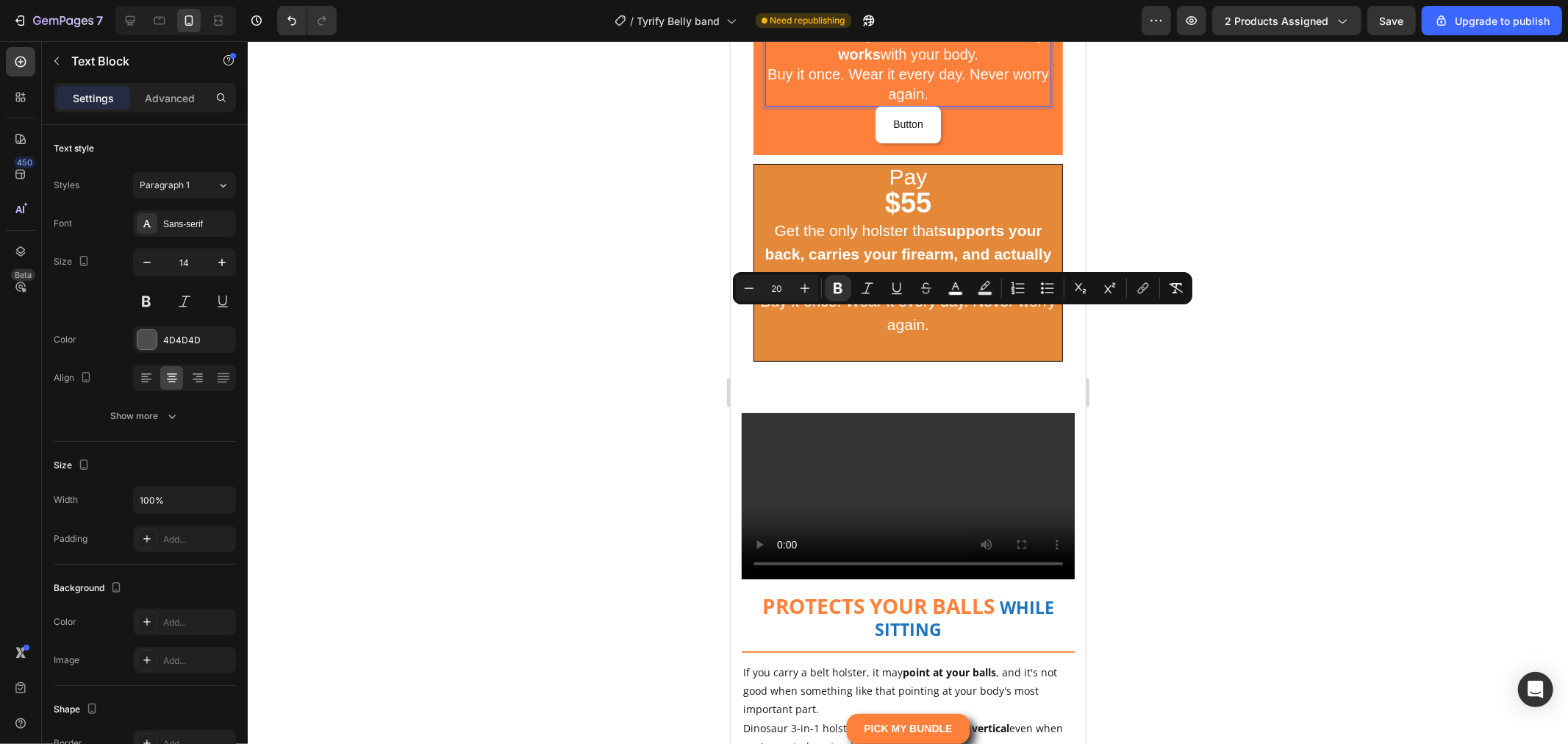
click at [975, 105] on p "Buy it once. Wear it every day. Never worry again." at bounding box center [907, 85] width 283 height 39
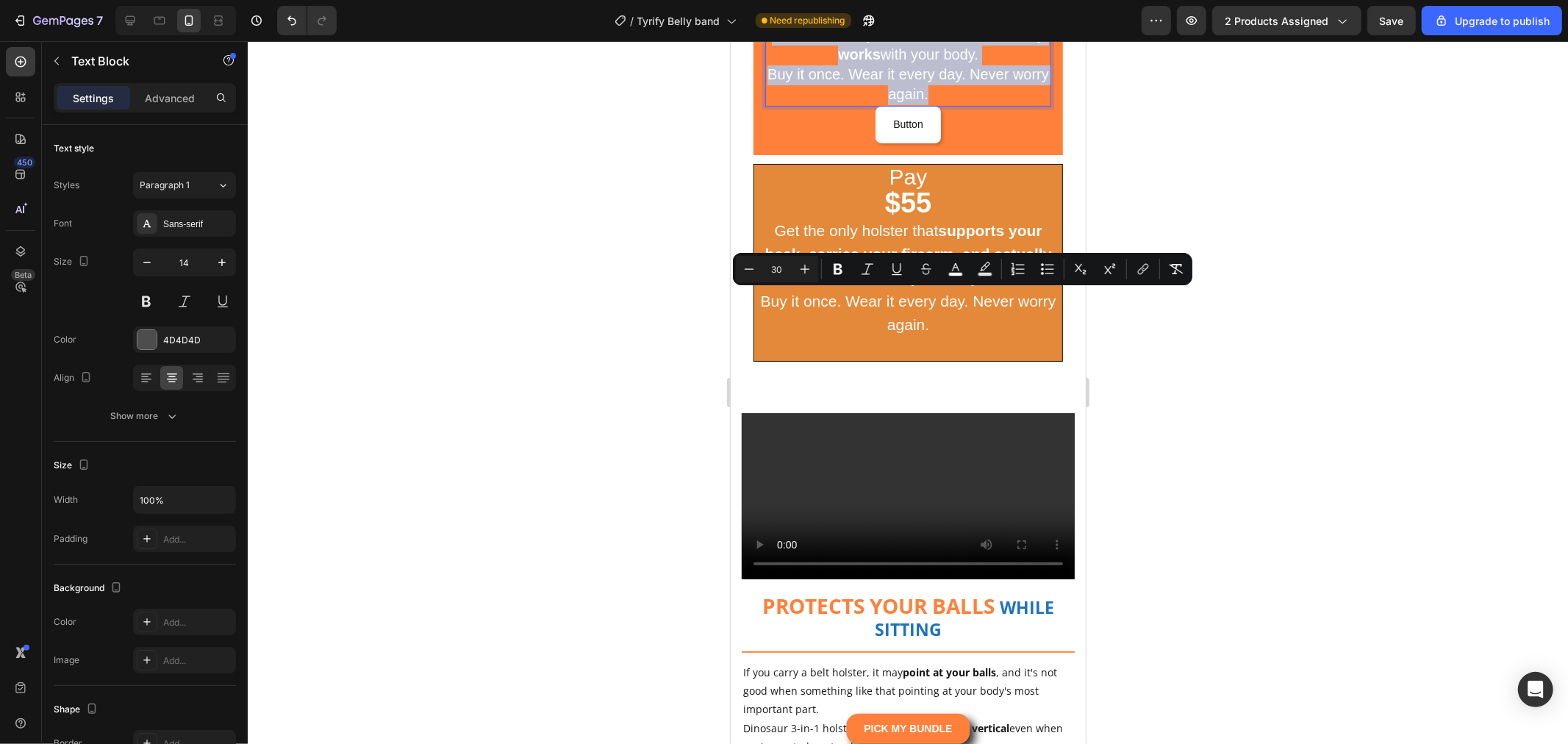
drag, startPoint x: 963, startPoint y: 432, endPoint x: 837, endPoint y: 294, distance: 186.9
click at [837, 106] on div "Pay $55 Get the only holster that supports your back, carries your firearm, and…" at bounding box center [907, 31] width 286 height 150
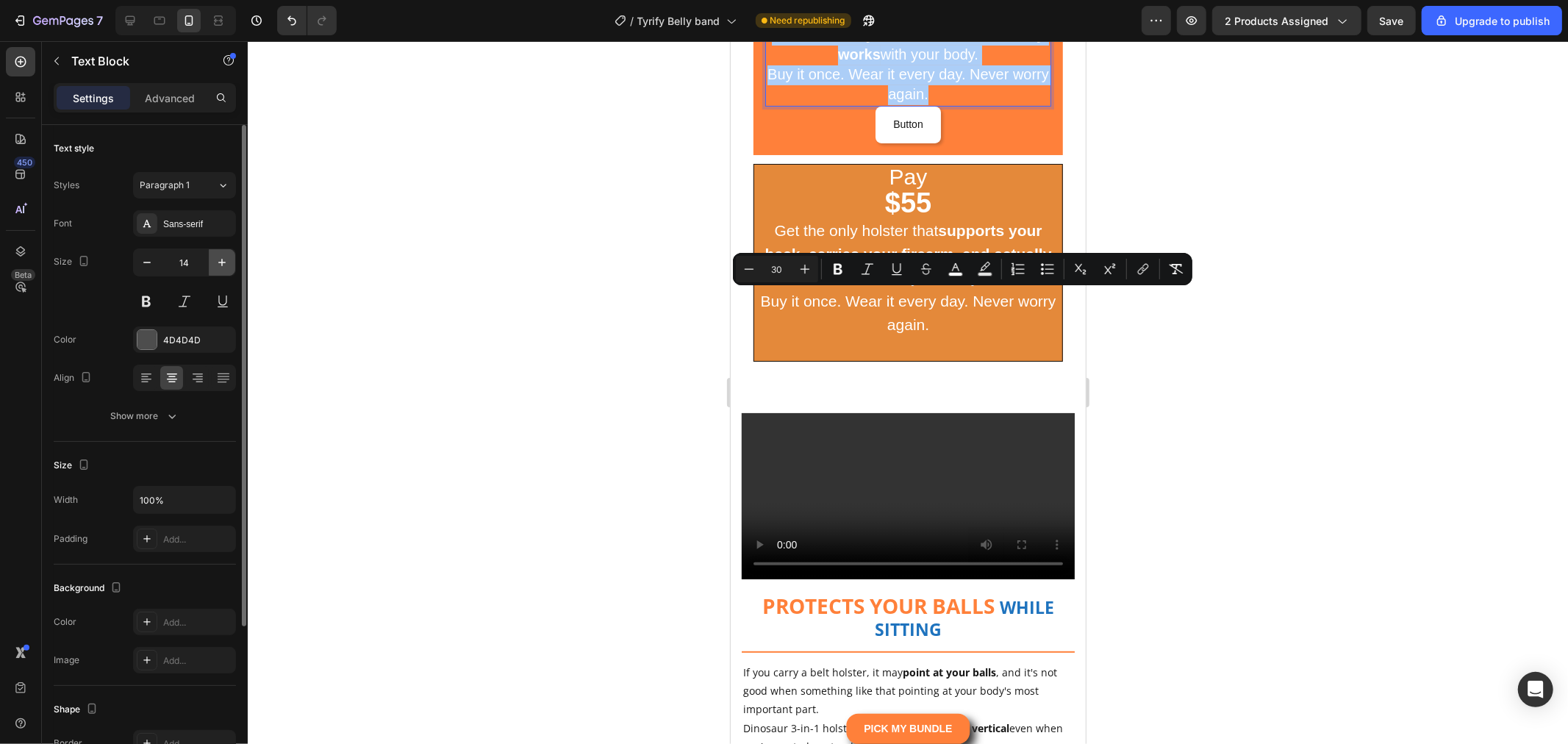
click at [219, 260] on icon "button" at bounding box center [222, 262] width 15 height 15
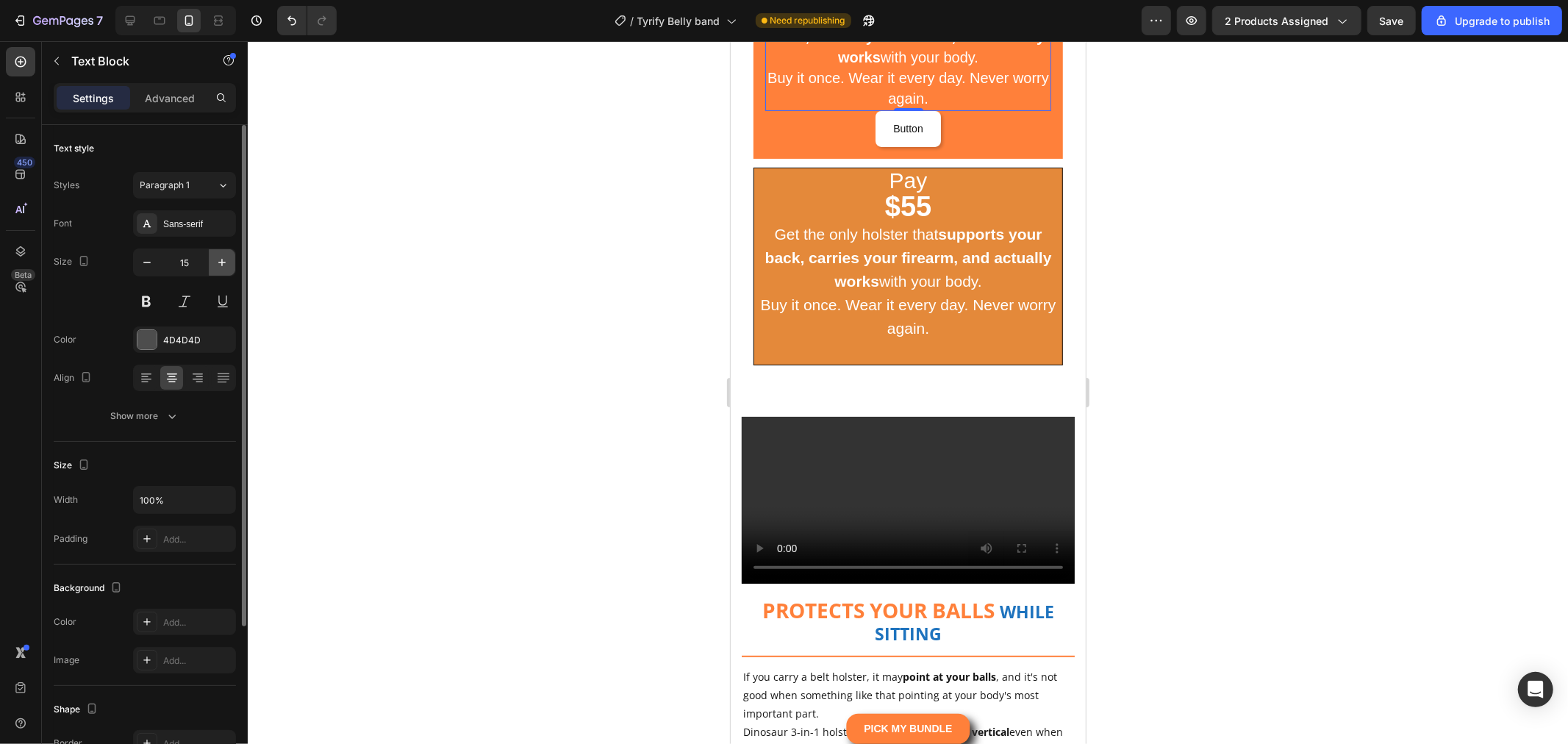
click at [219, 260] on icon "button" at bounding box center [222, 262] width 15 height 15
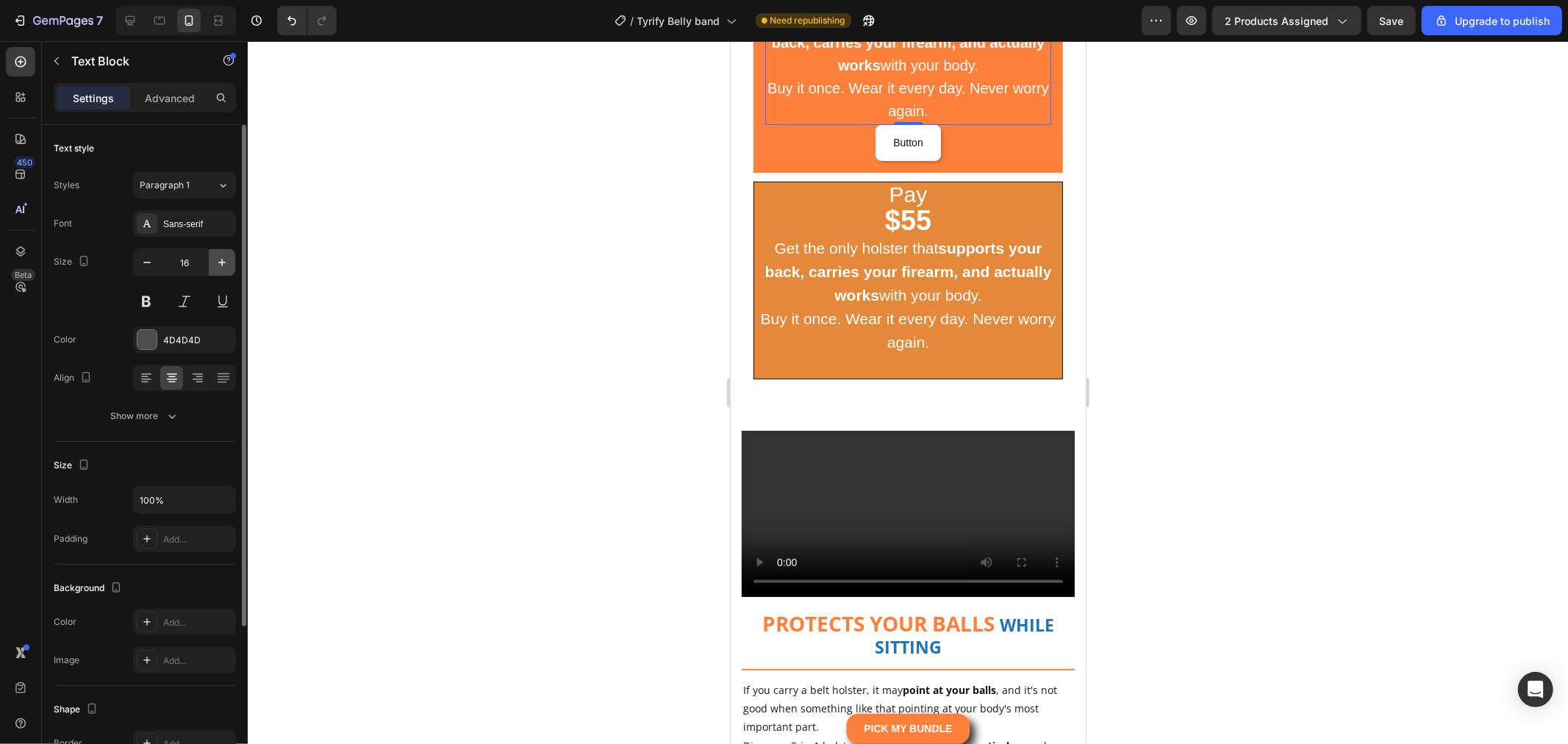
click at [219, 260] on icon "button" at bounding box center [222, 262] width 15 height 15
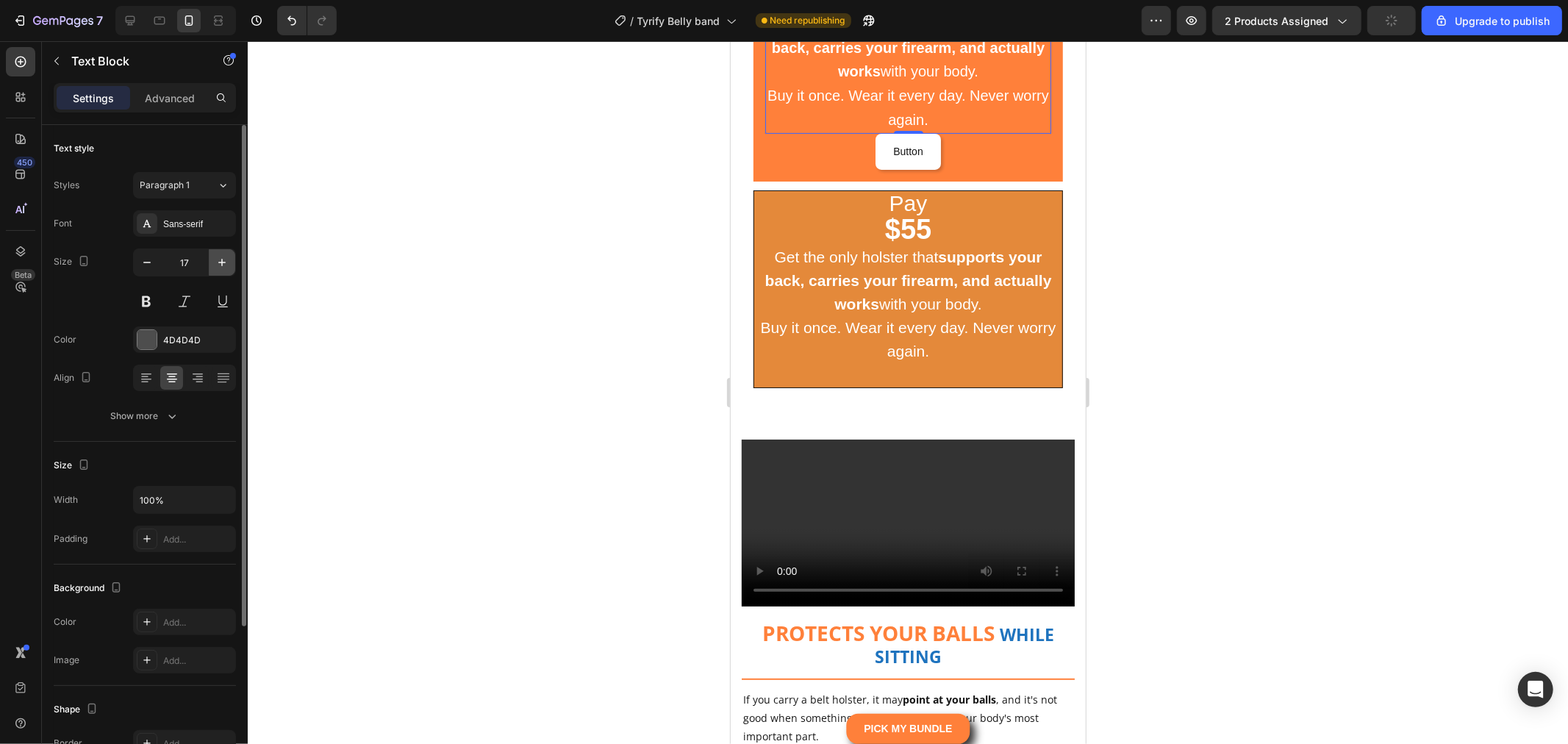
click at [219, 260] on icon "button" at bounding box center [222, 262] width 15 height 15
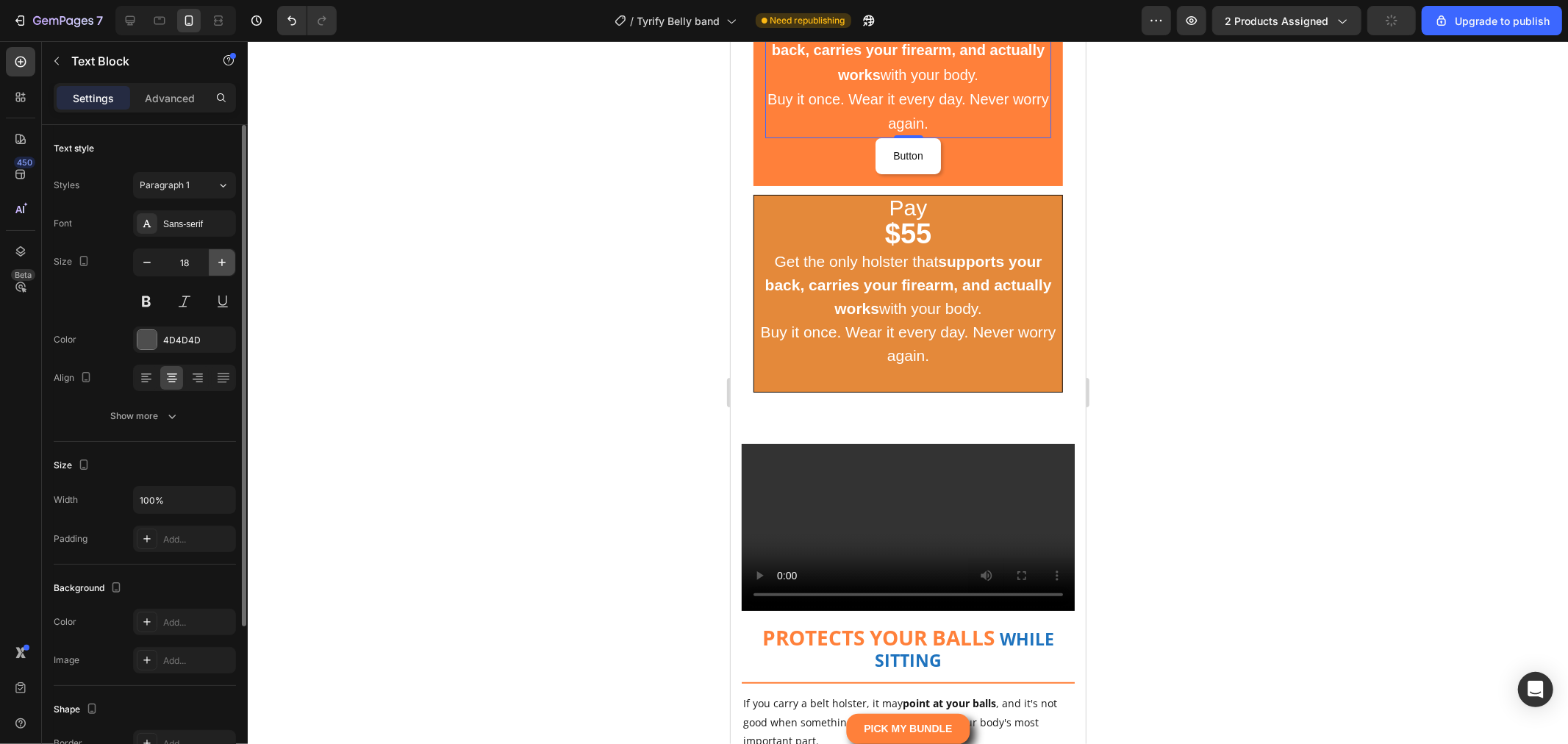
click at [219, 260] on icon "button" at bounding box center [222, 262] width 15 height 15
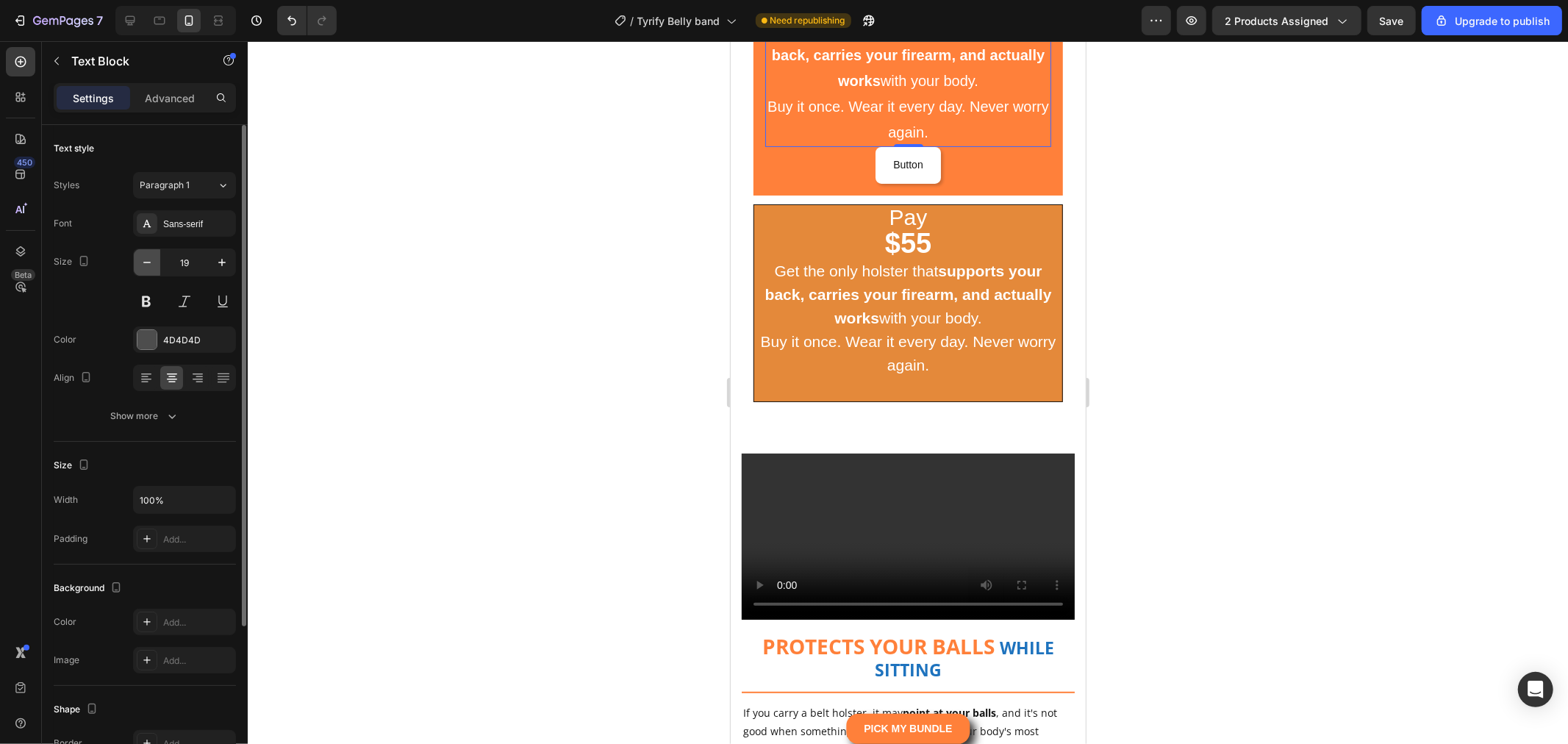
click at [149, 260] on icon "button" at bounding box center [147, 262] width 15 height 15
type input "18"
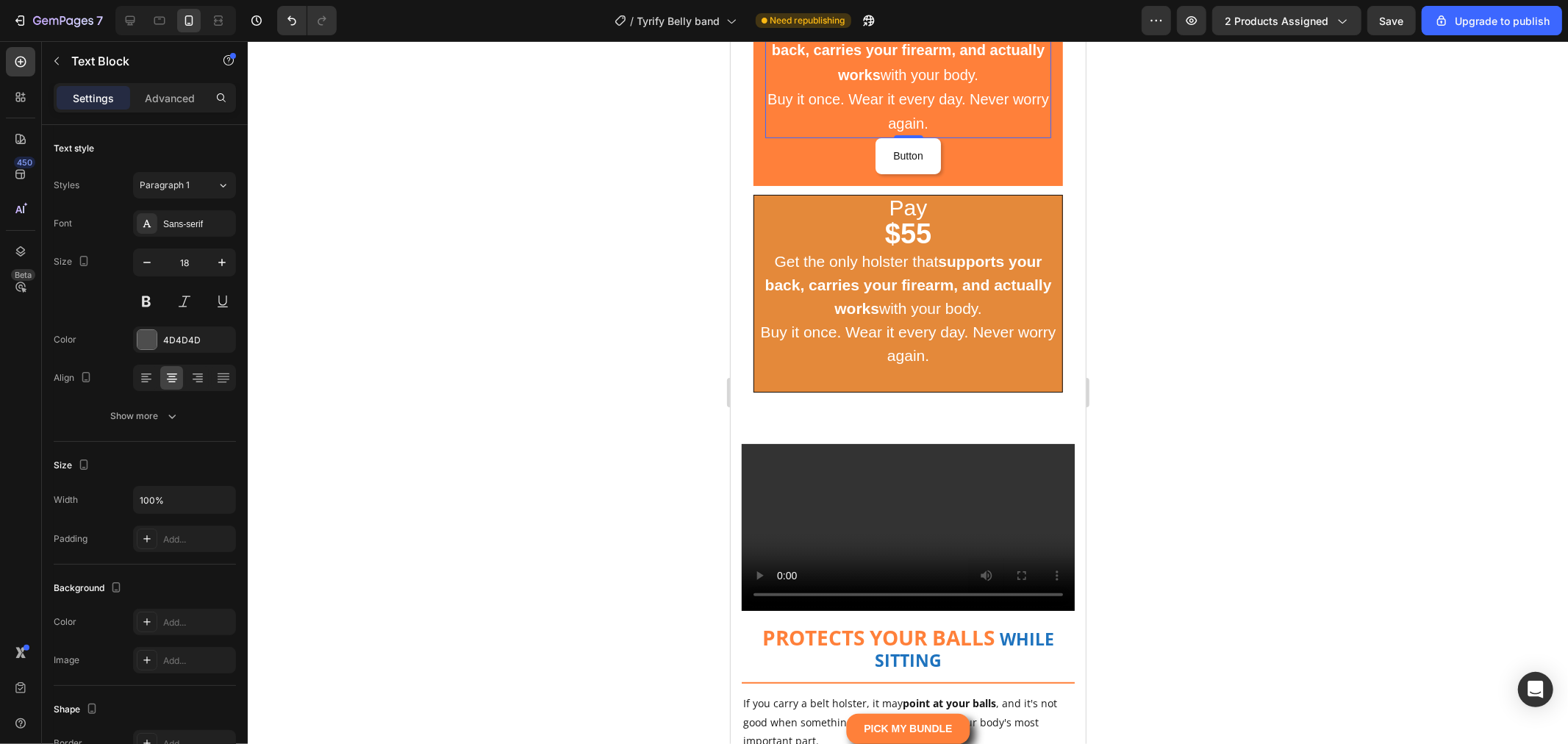
scroll to position [209, 0]
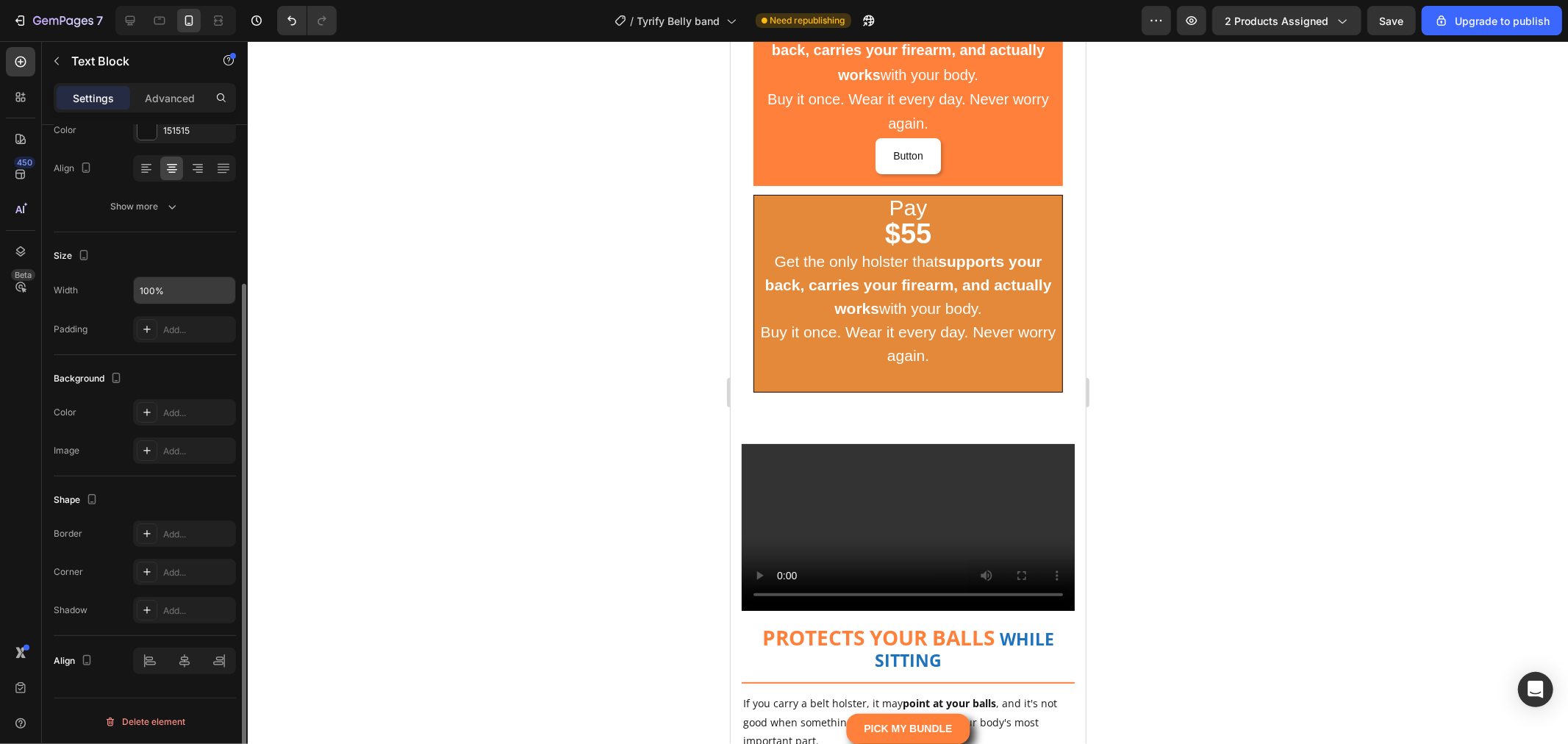
scroll to position [0, 0]
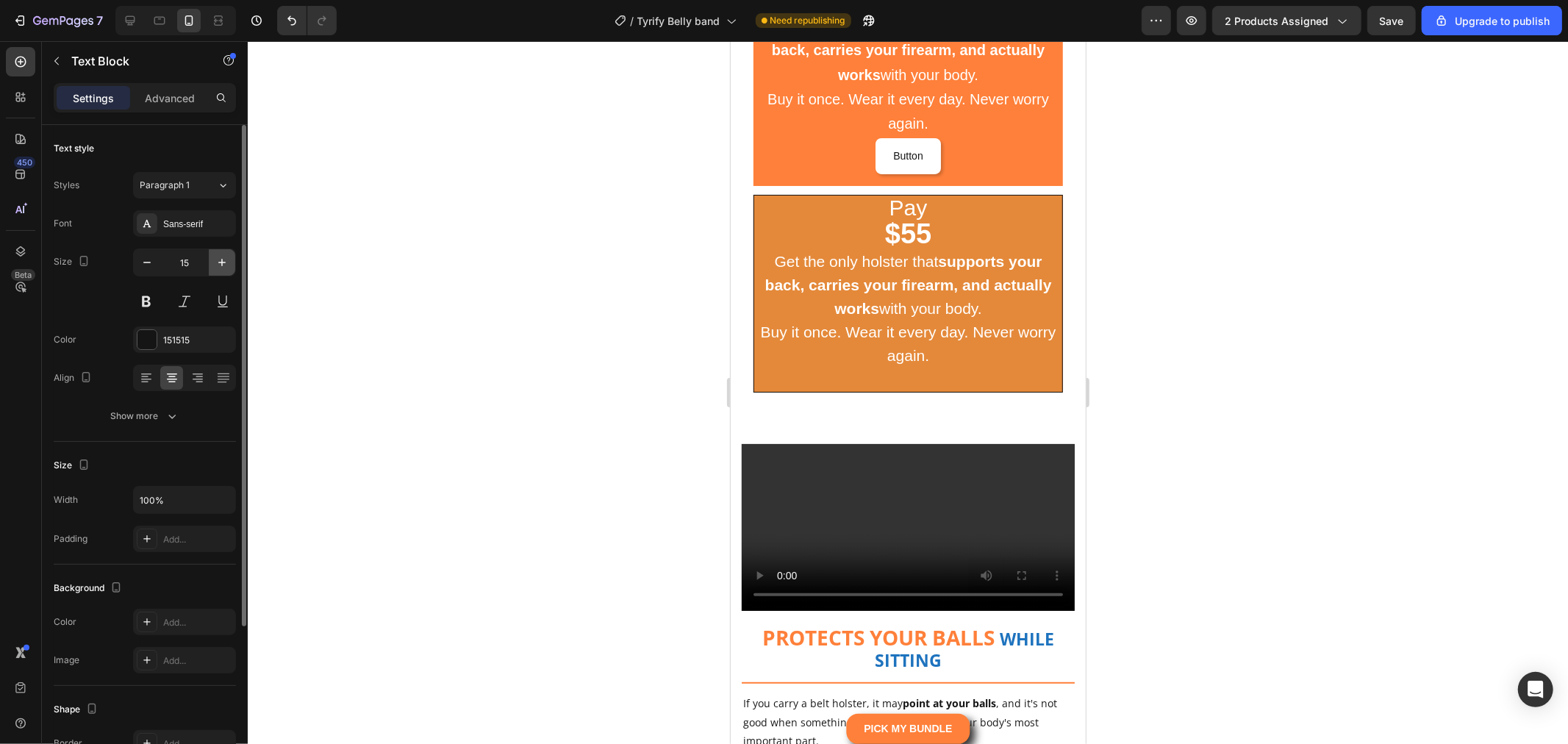
click at [224, 259] on icon "button" at bounding box center [222, 262] width 15 height 15
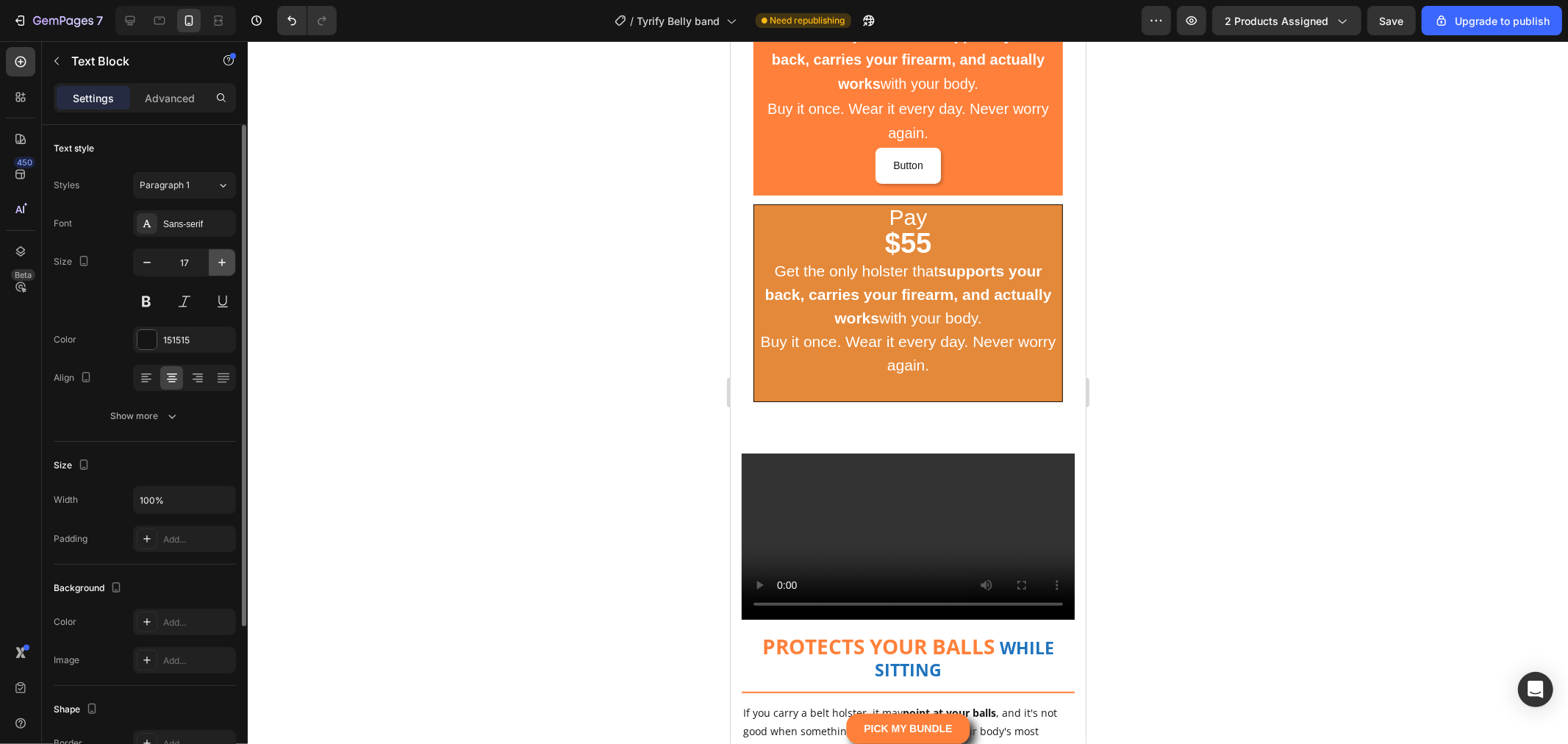
click at [224, 259] on icon "button" at bounding box center [222, 262] width 15 height 15
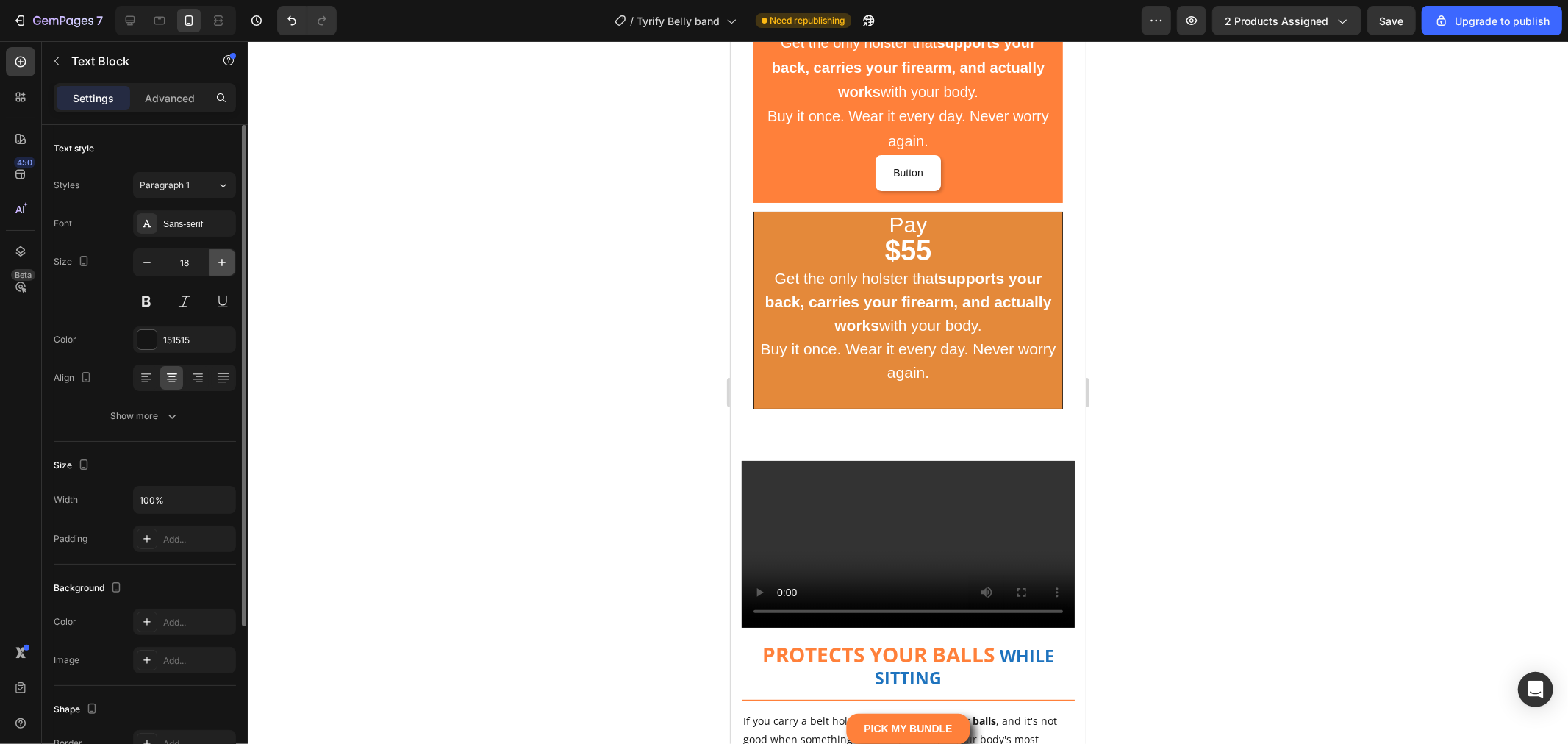
click at [224, 259] on icon "button" at bounding box center [222, 262] width 15 height 15
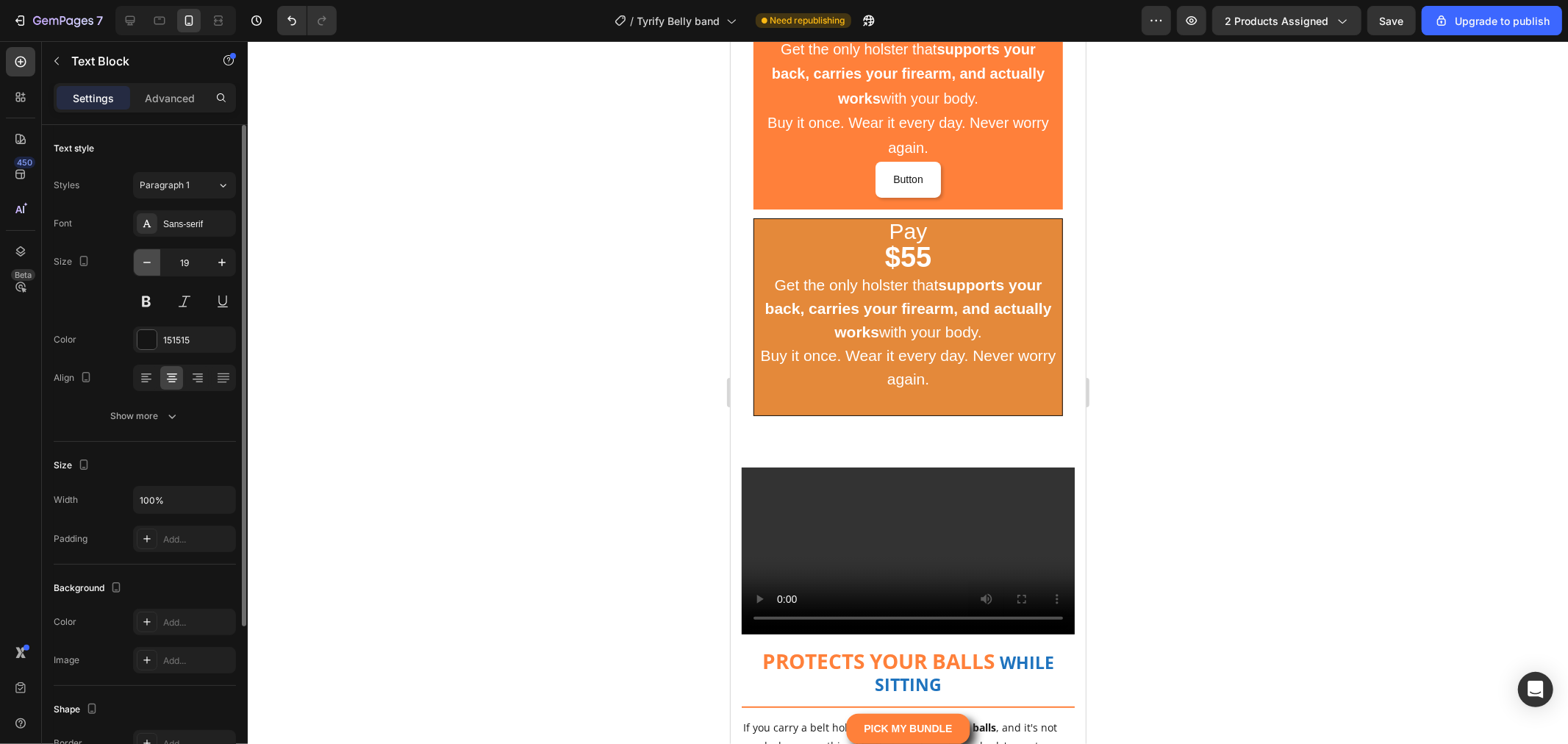
click at [144, 265] on icon "button" at bounding box center [147, 262] width 15 height 15
type input "18"
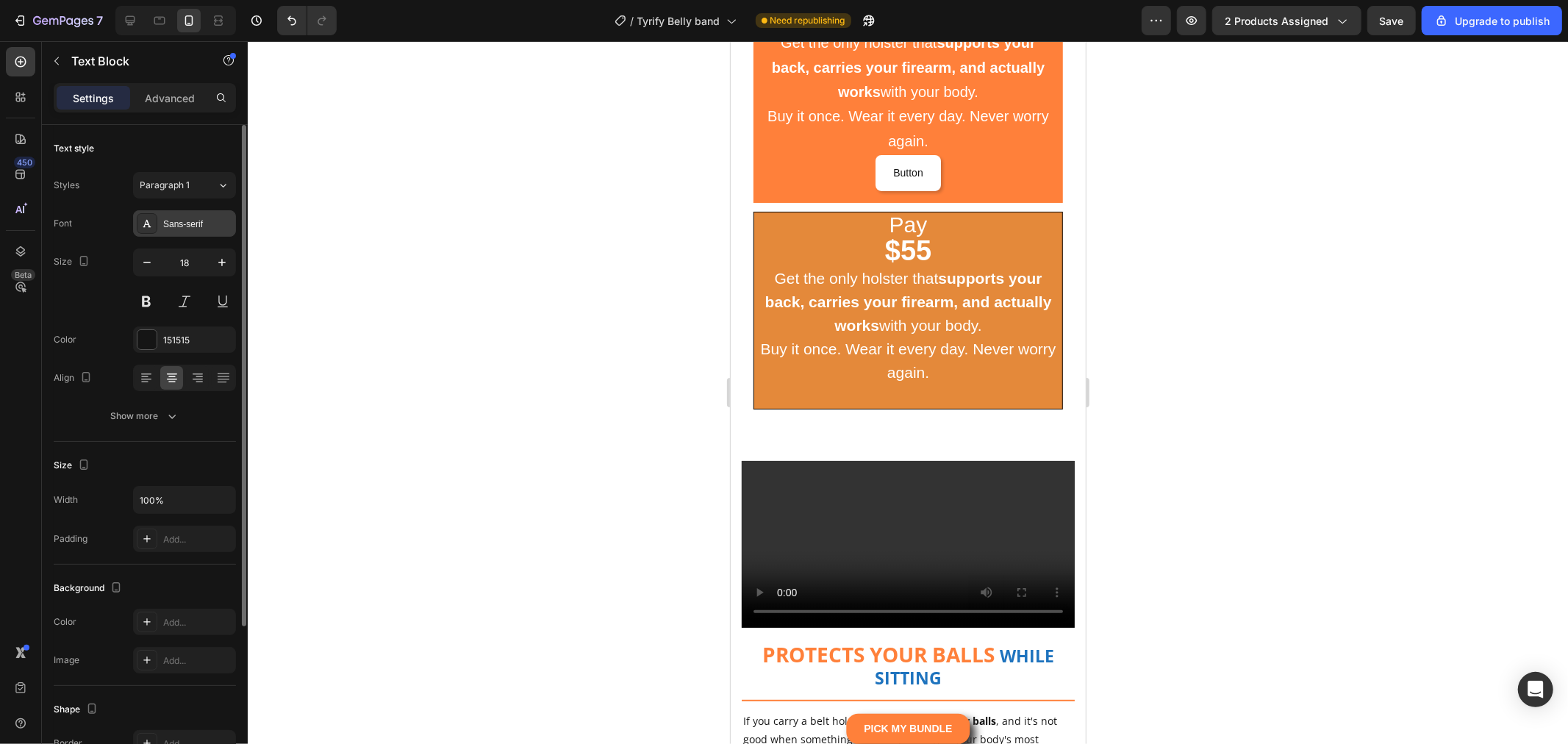
click at [203, 224] on div "Sans-serif" at bounding box center [197, 224] width 69 height 13
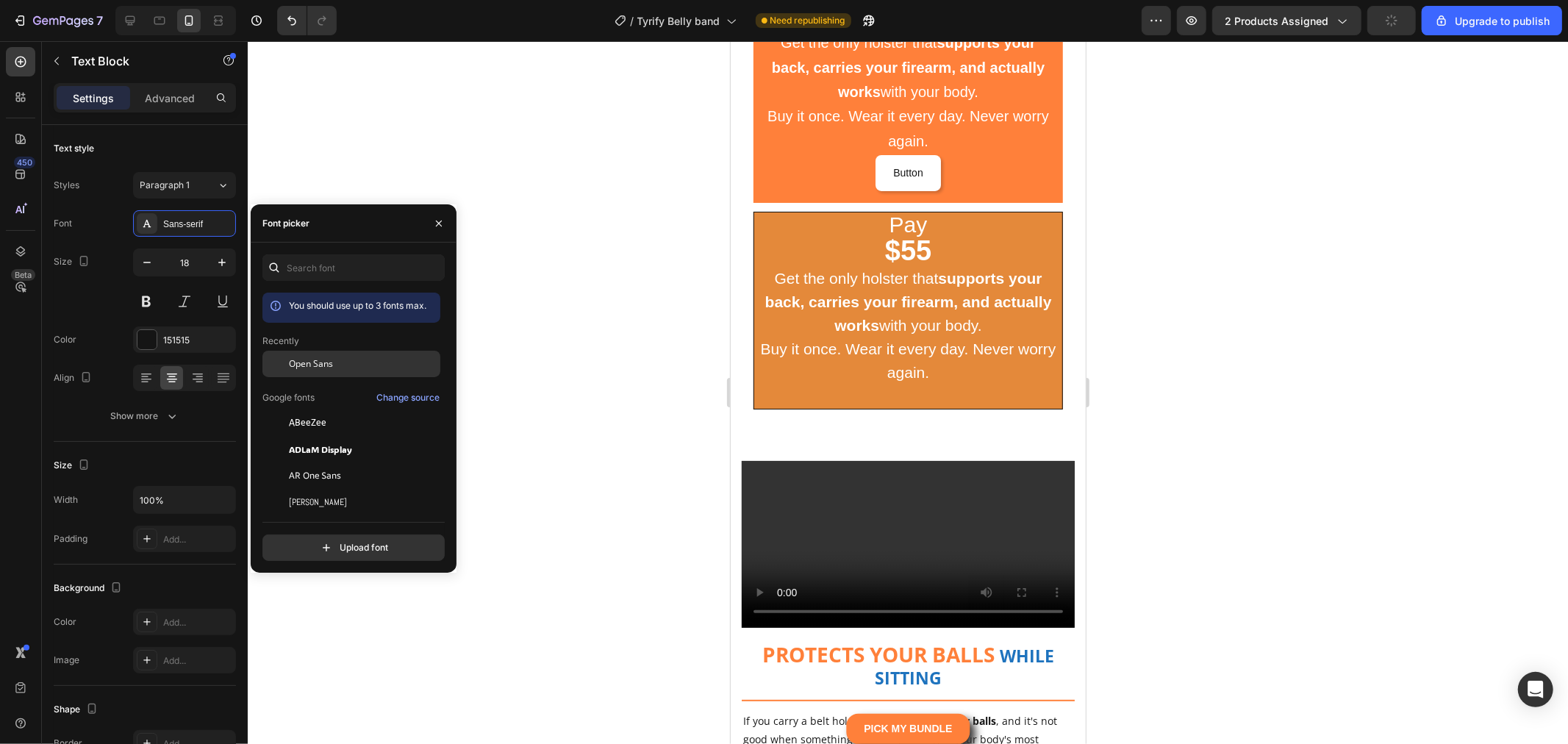
click at [333, 360] on div "Open Sans" at bounding box center [363, 363] width 149 height 13
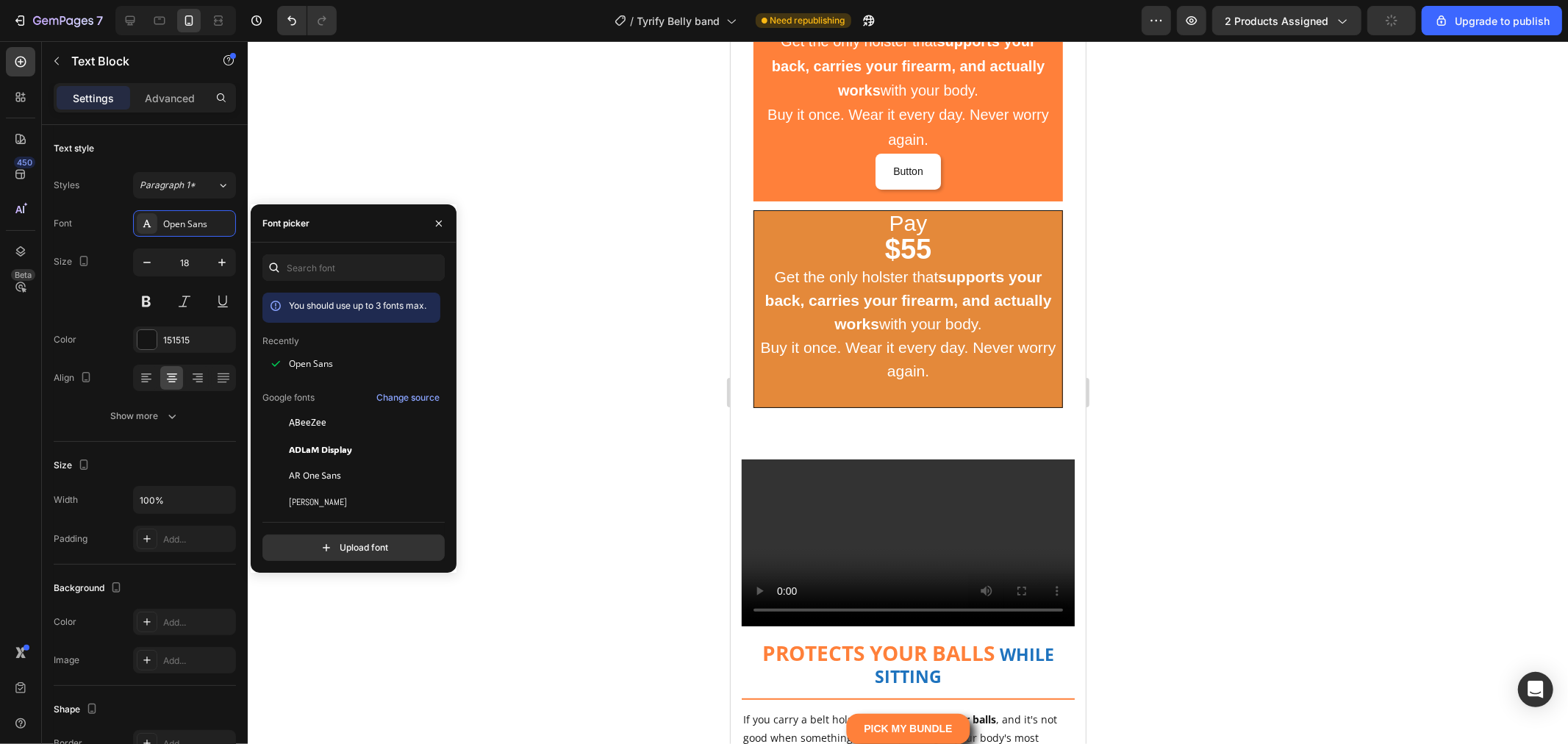
scroll to position [5044, 0]
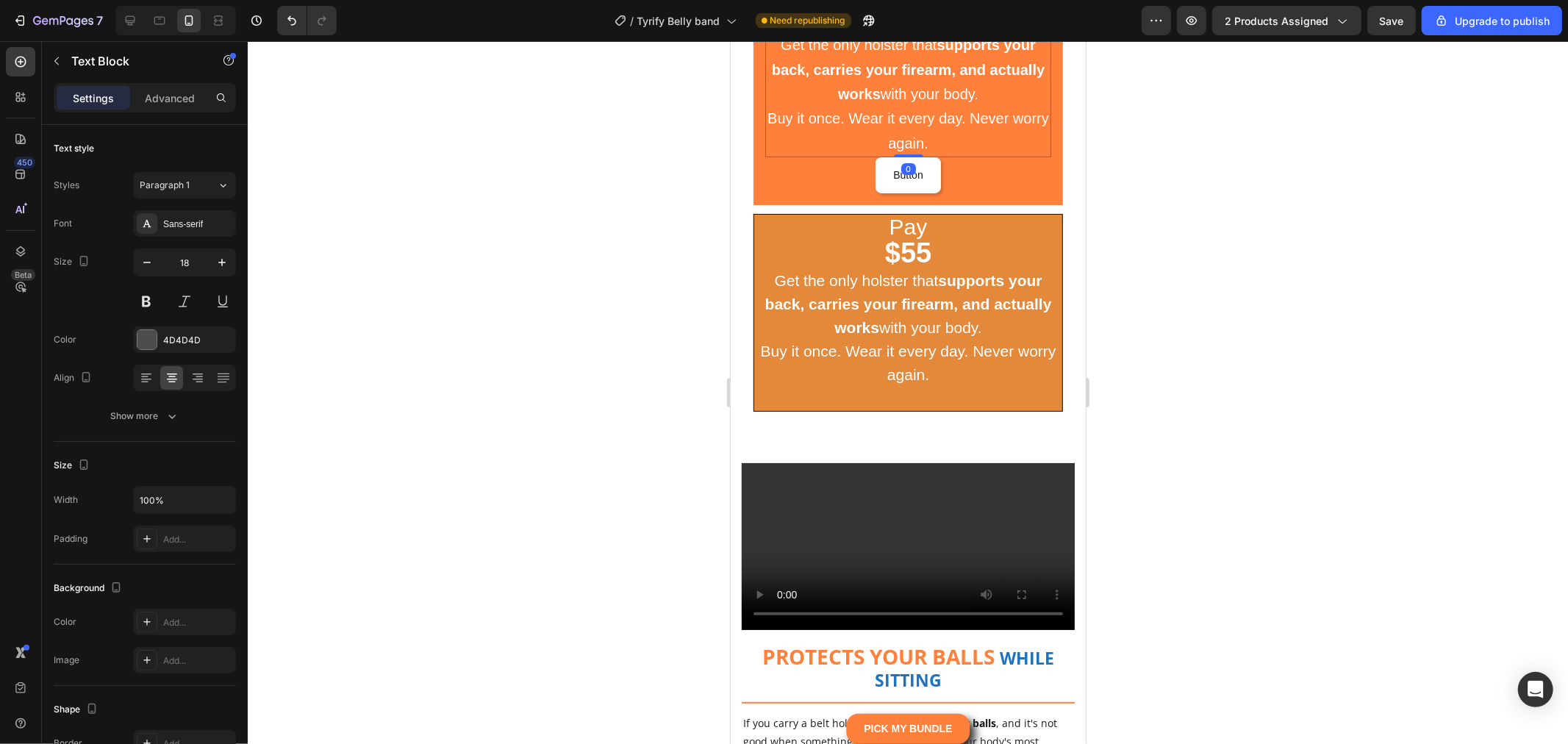
click at [942, 155] on p "Buy it once. Wear it every day. Never worry again." at bounding box center [907, 130] width 283 height 49
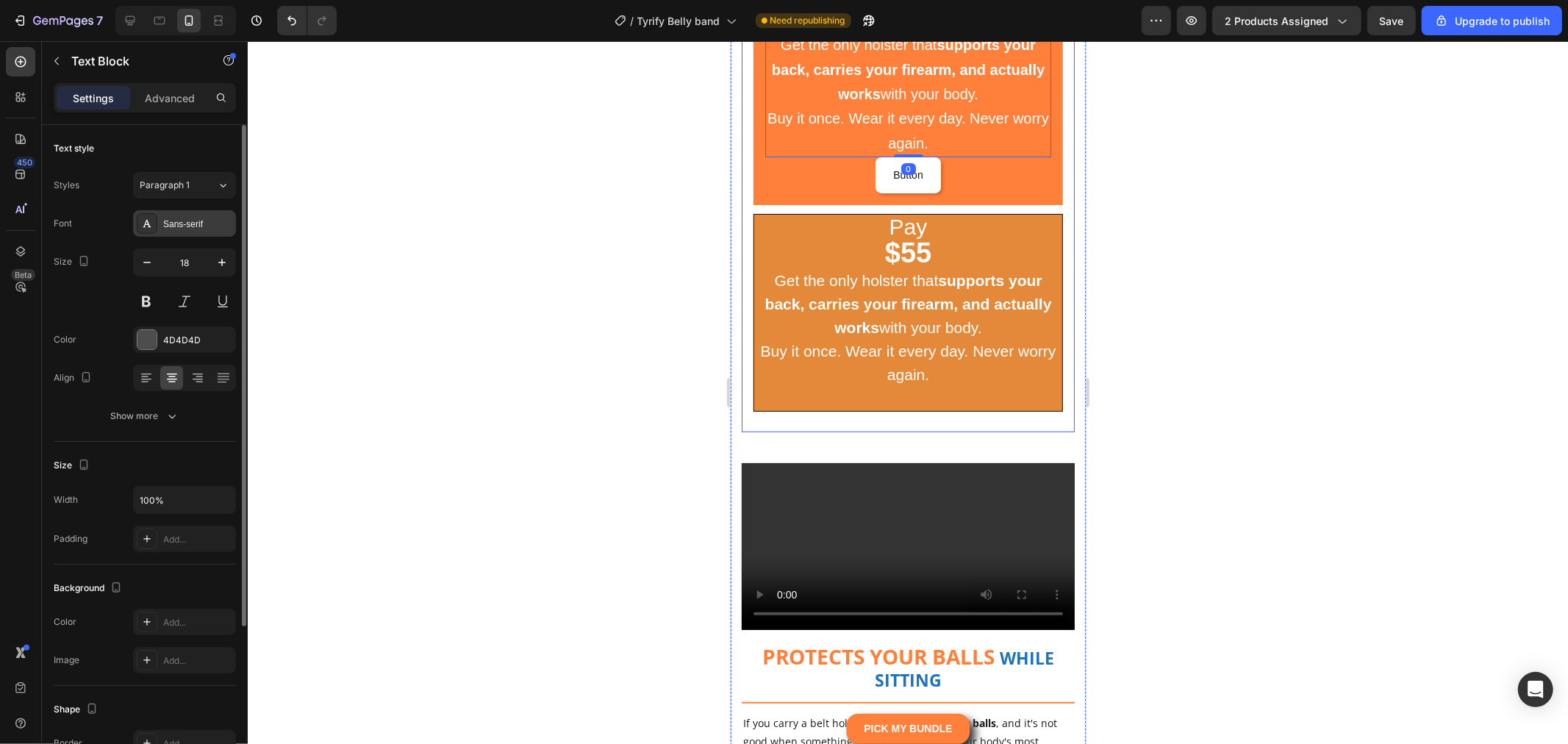
click at [187, 216] on div "Sans-serif" at bounding box center [184, 223] width 103 height 27
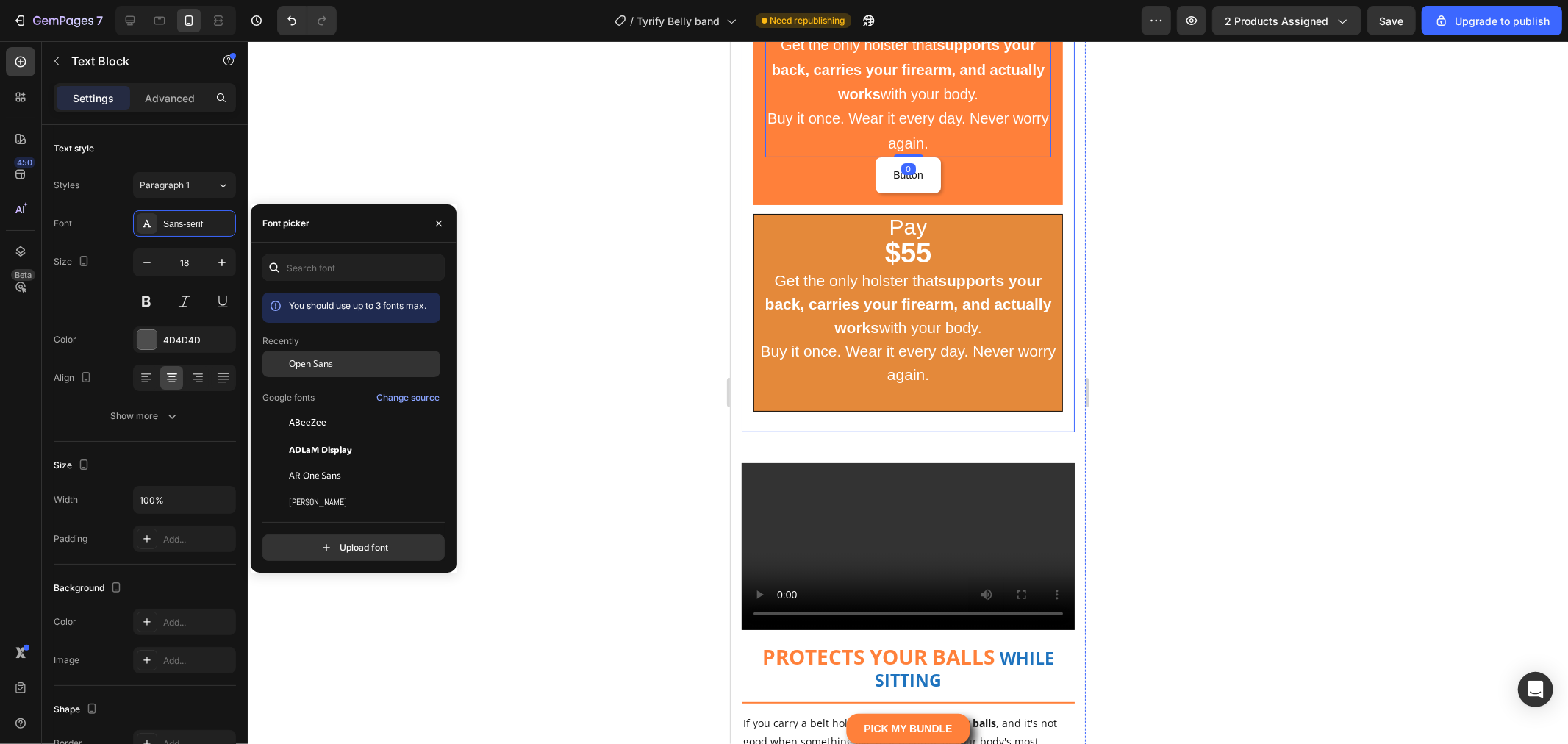
click at [345, 362] on div "Open Sans" at bounding box center [363, 363] width 149 height 13
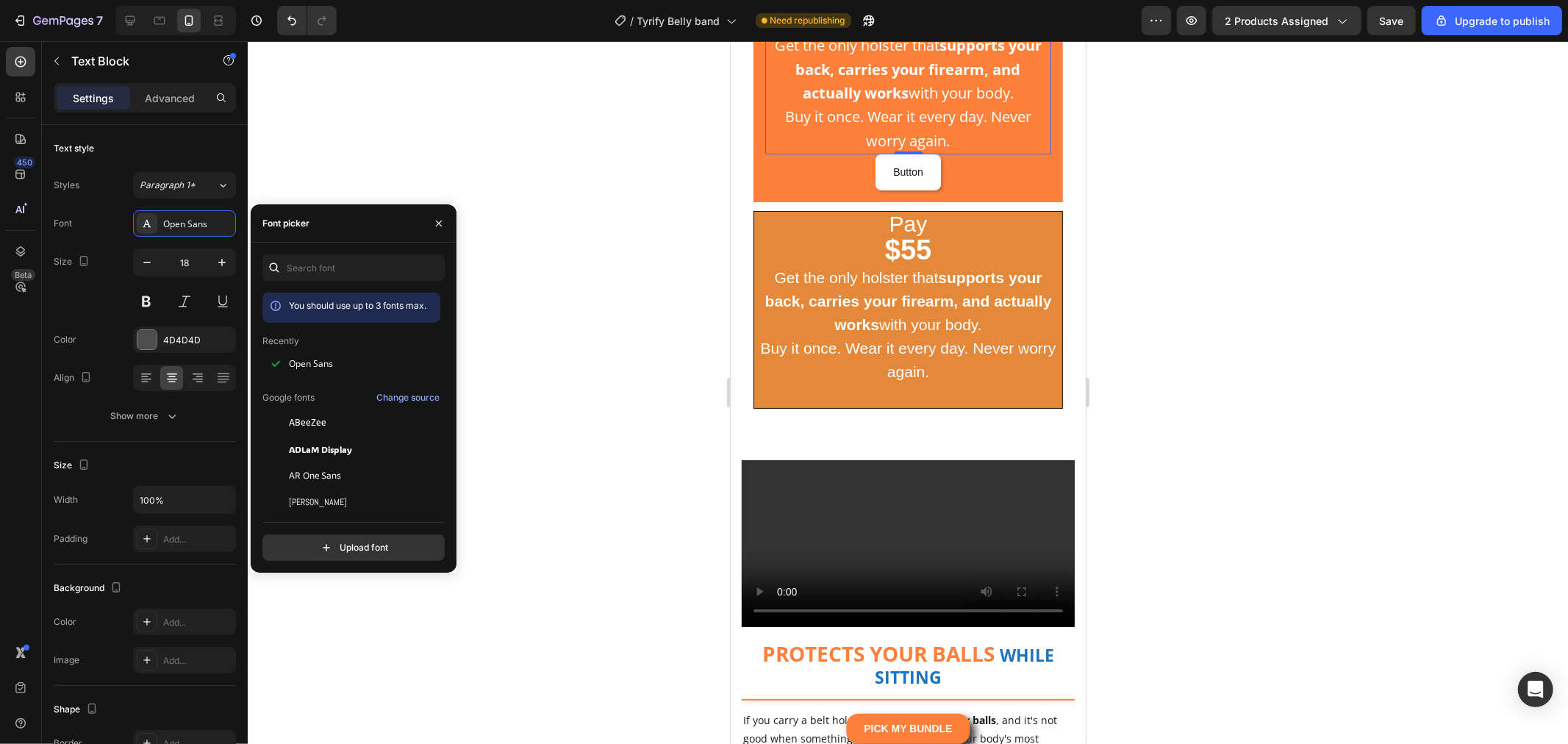
click at [1346, 421] on div at bounding box center [907, 393] width 1320 height 704
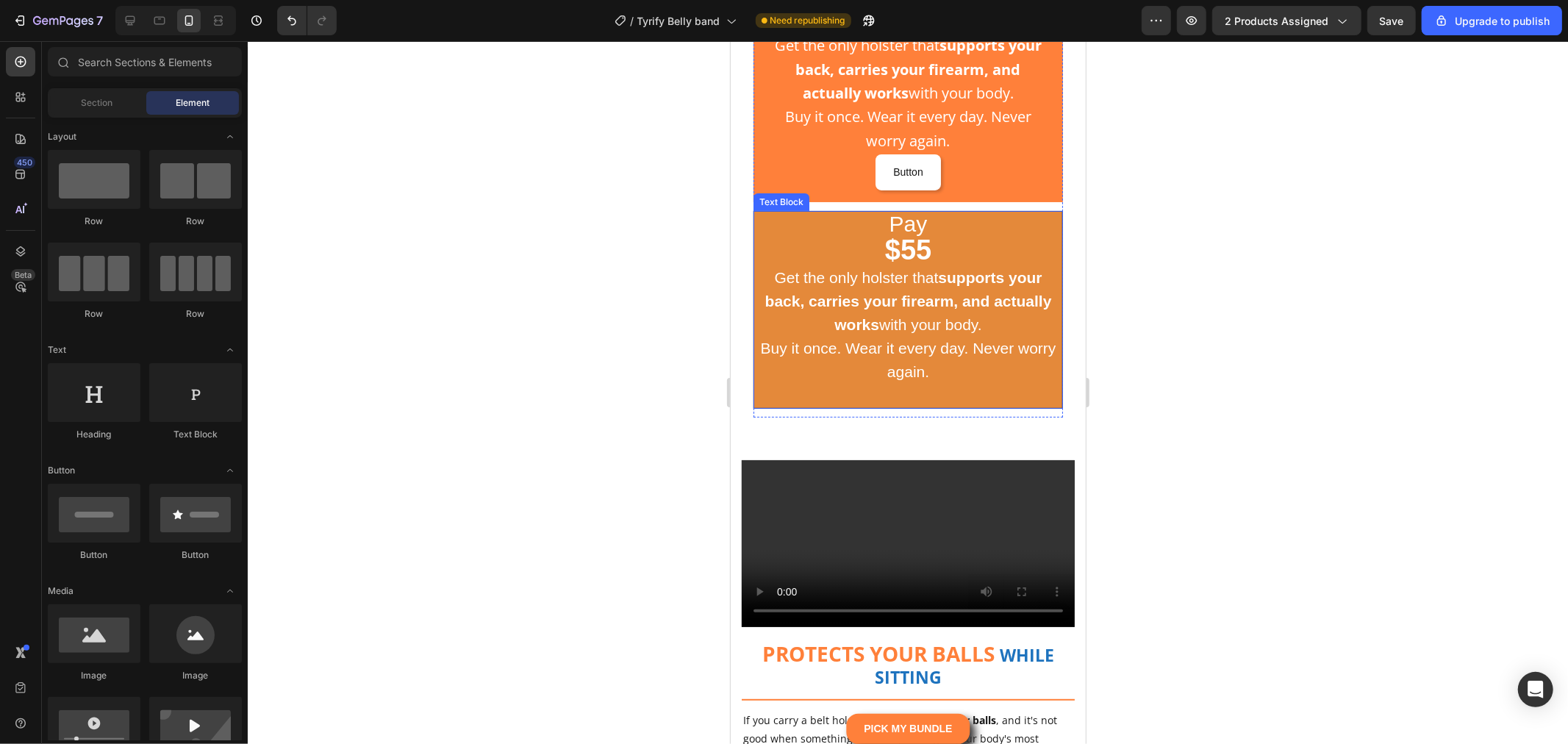
click at [928, 333] on span "Get the only holster that supports your back, carries your firearm, and actuall…" at bounding box center [907, 300] width 287 height 64
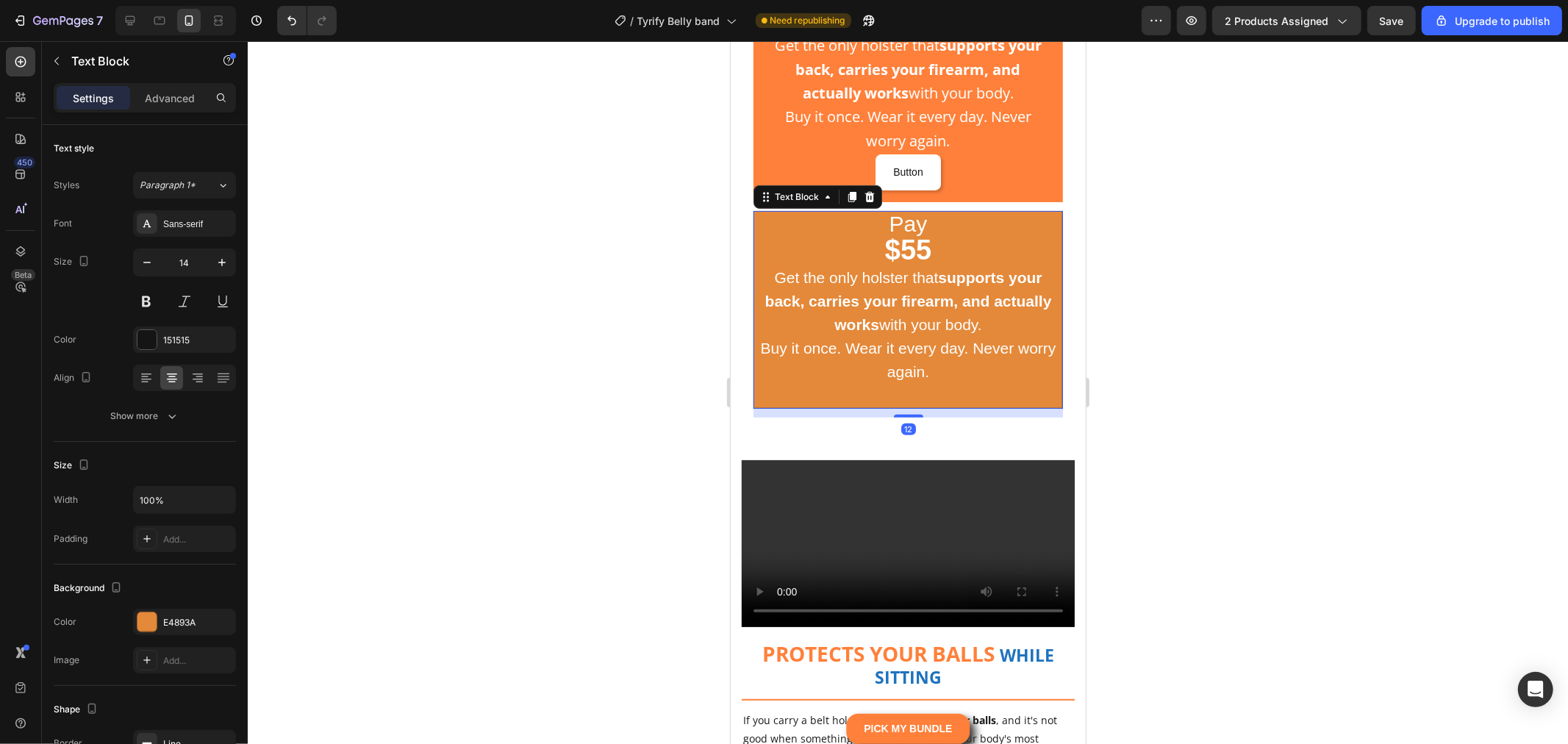
click at [874, 208] on div "Text Block" at bounding box center [817, 196] width 128 height 24
click at [870, 202] on icon at bounding box center [869, 196] width 12 height 12
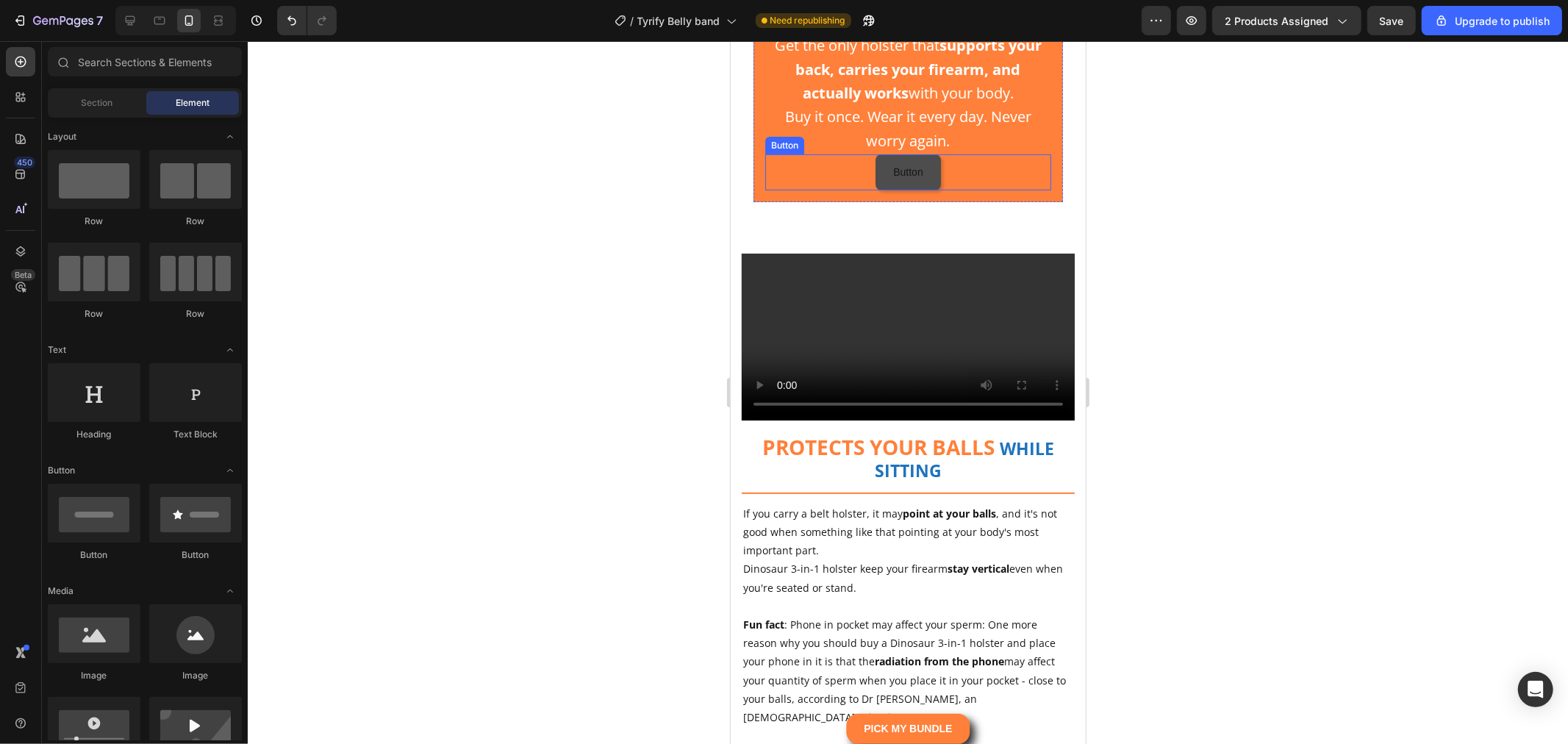
click at [902, 189] on button "Button" at bounding box center [907, 172] width 65 height 37
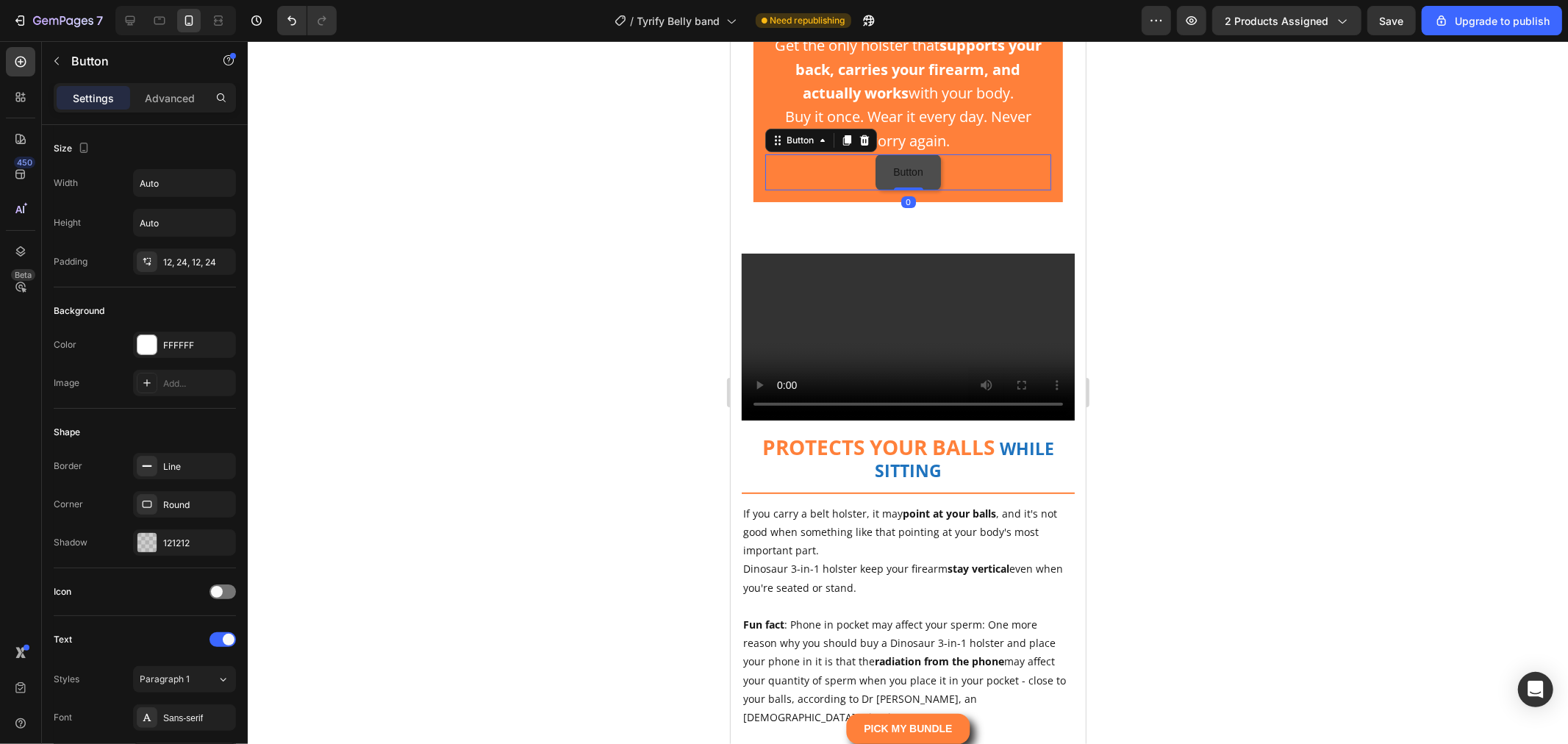
click at [902, 189] on button "Button" at bounding box center [907, 172] width 65 height 37
click at [908, 181] on p "Button" at bounding box center [907, 172] width 30 height 19
click at [875, 154] on button "WEAR" at bounding box center [907, 172] width 66 height 37
click at [1255, 533] on div at bounding box center [907, 393] width 1320 height 704
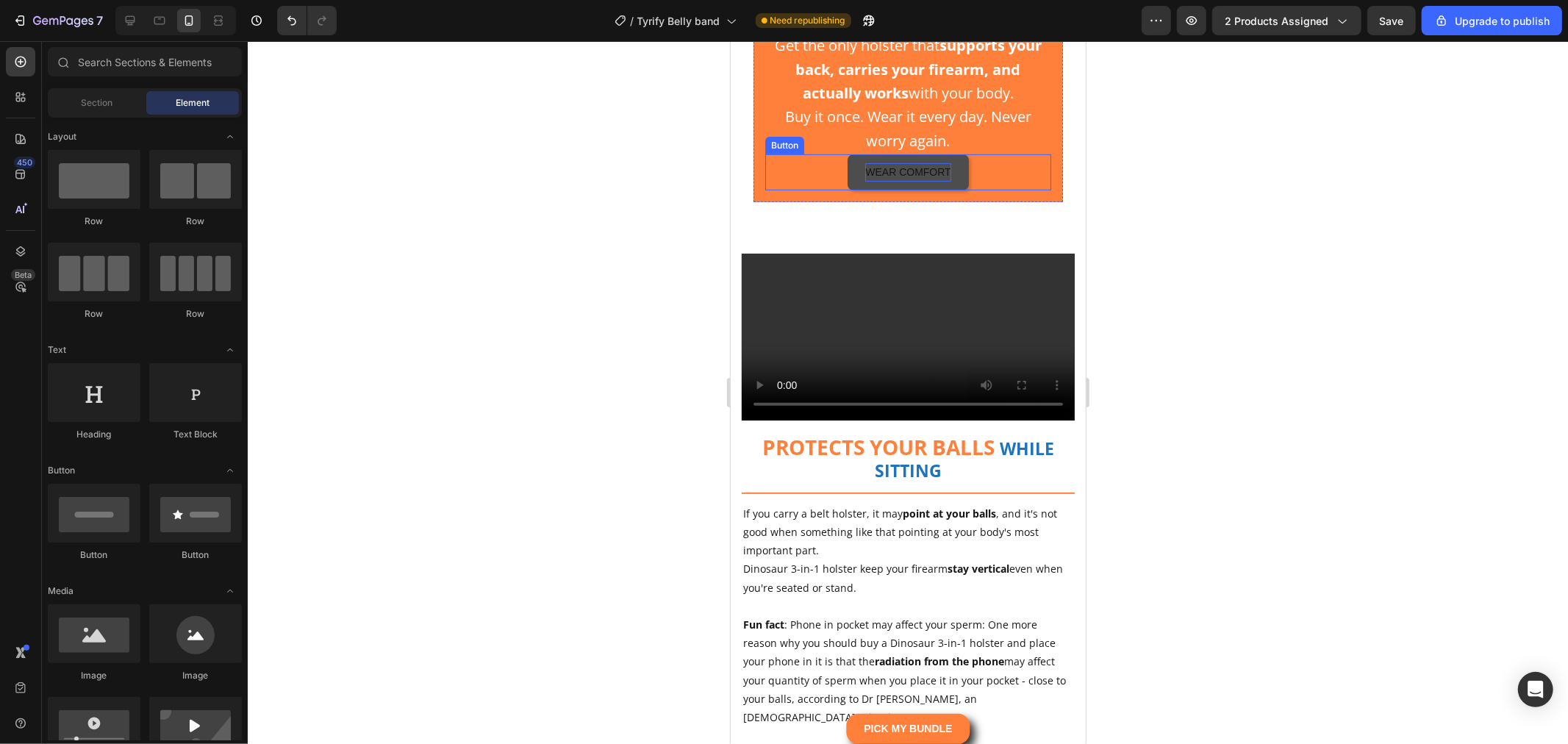
click at [946, 189] on button "WEAR COMFORT" at bounding box center [907, 172] width 120 height 37
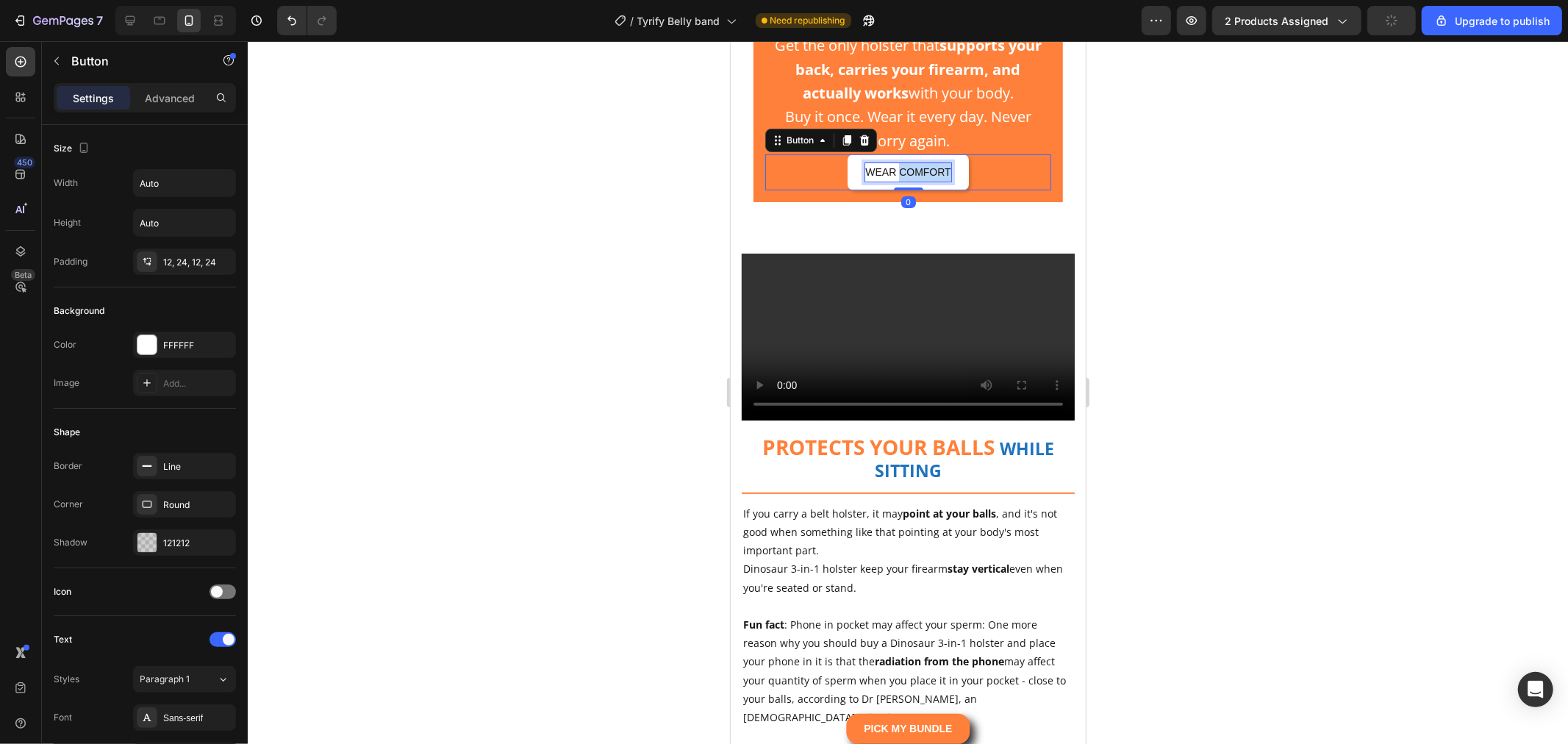
click at [925, 181] on p "WEAR COMFORT" at bounding box center [907, 172] width 85 height 19
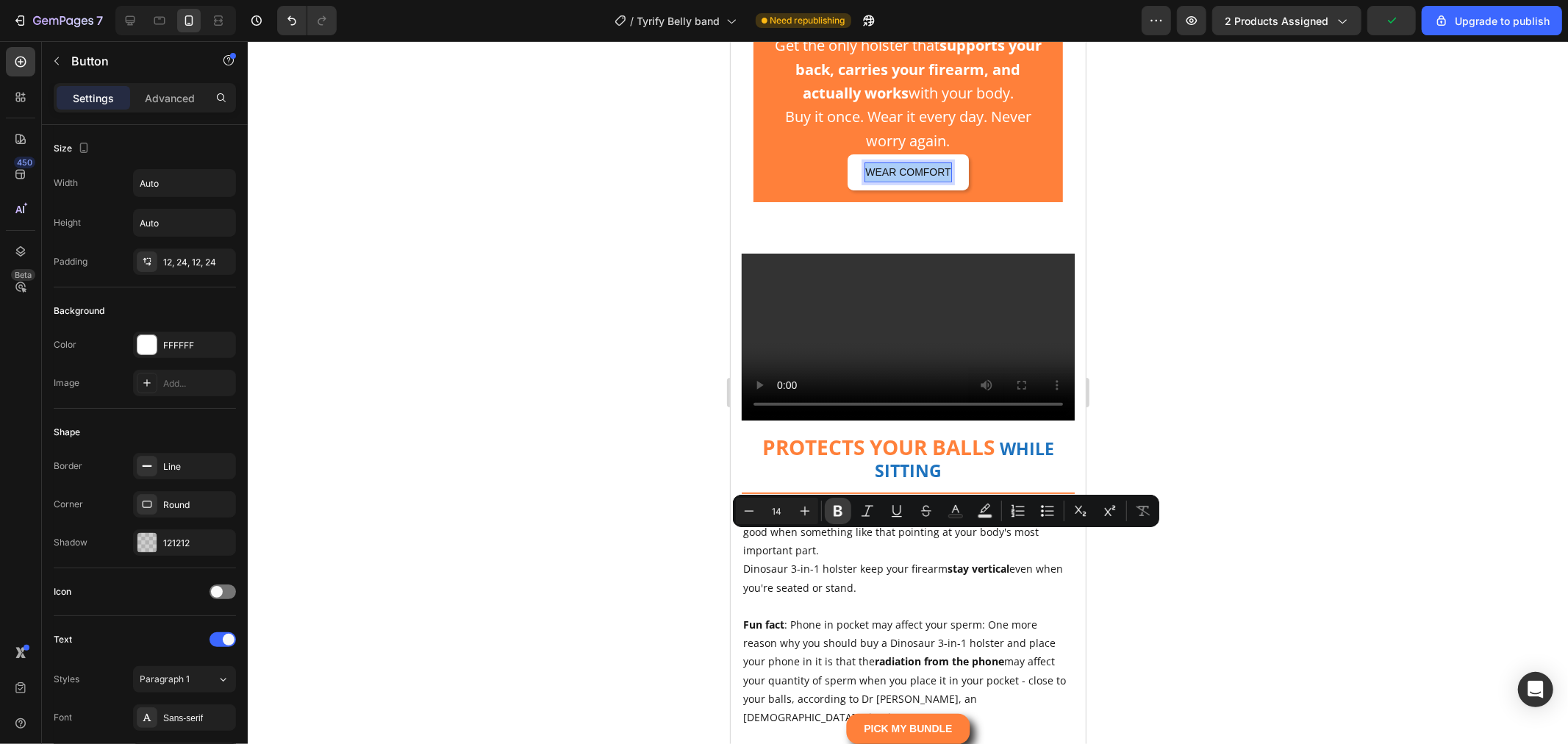
click at [841, 515] on icon "Editor contextual toolbar" at bounding box center [837, 511] width 9 height 11
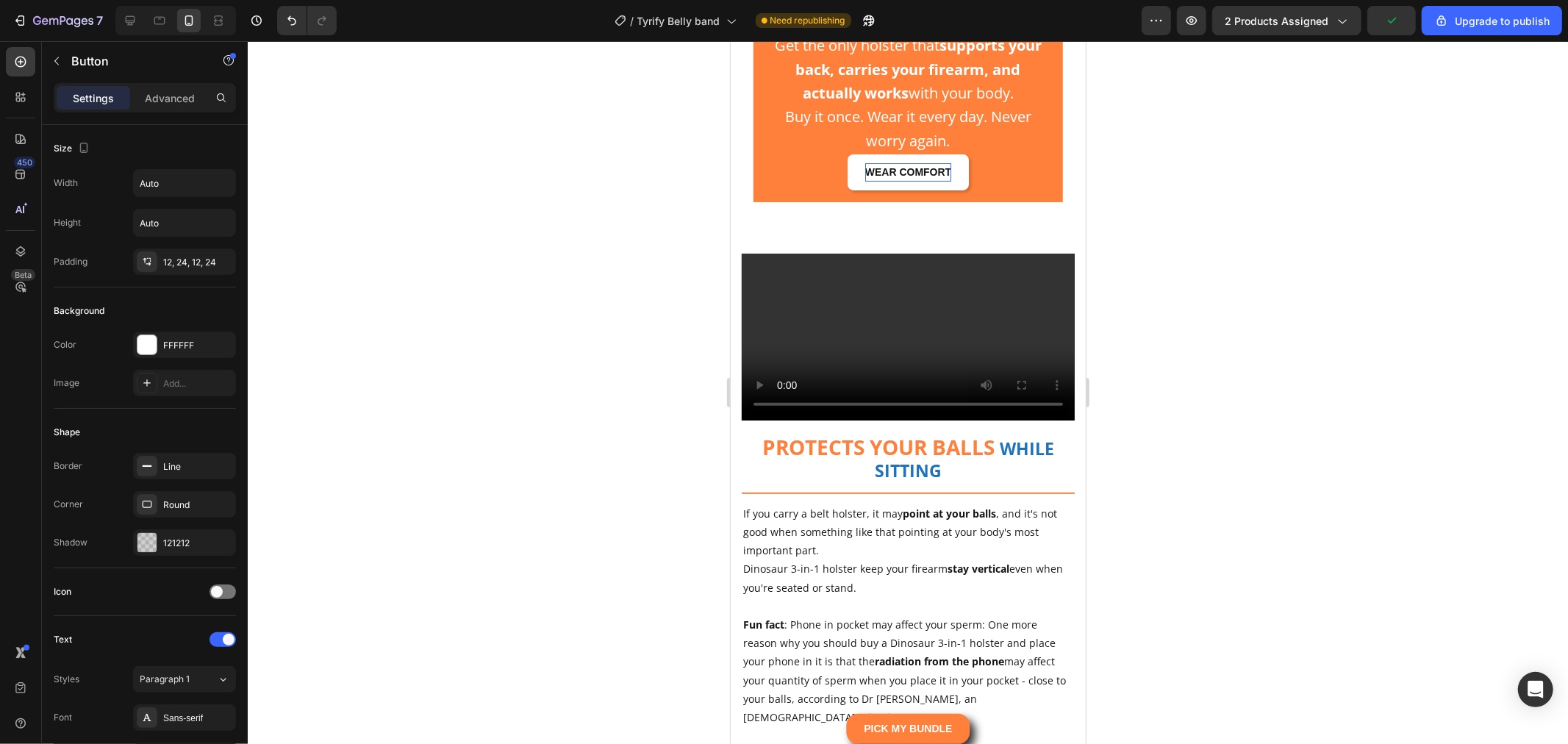
click at [1229, 543] on div at bounding box center [907, 393] width 1320 height 704
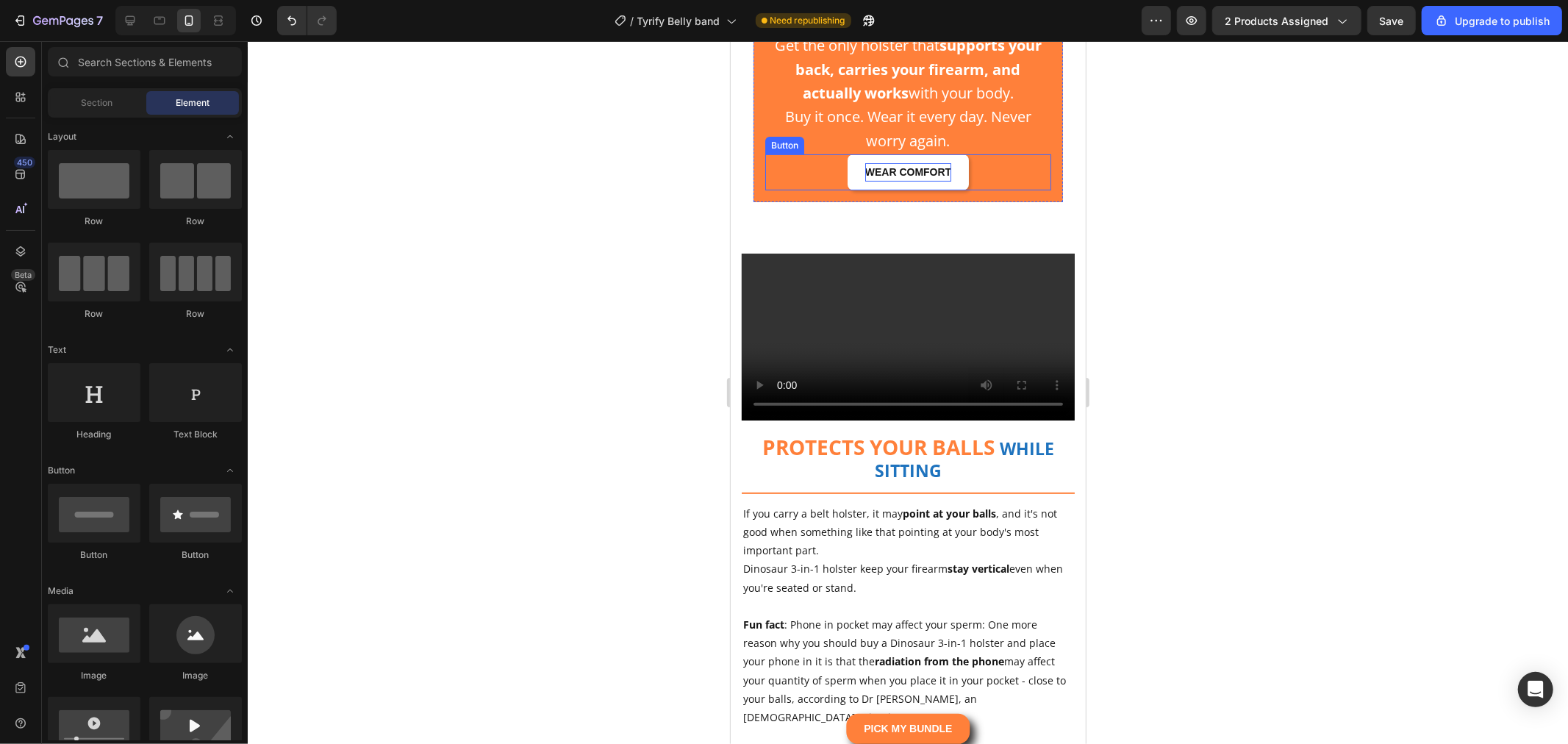
click at [933, 178] on strong "WEAR COMFORT" at bounding box center [907, 172] width 86 height 12
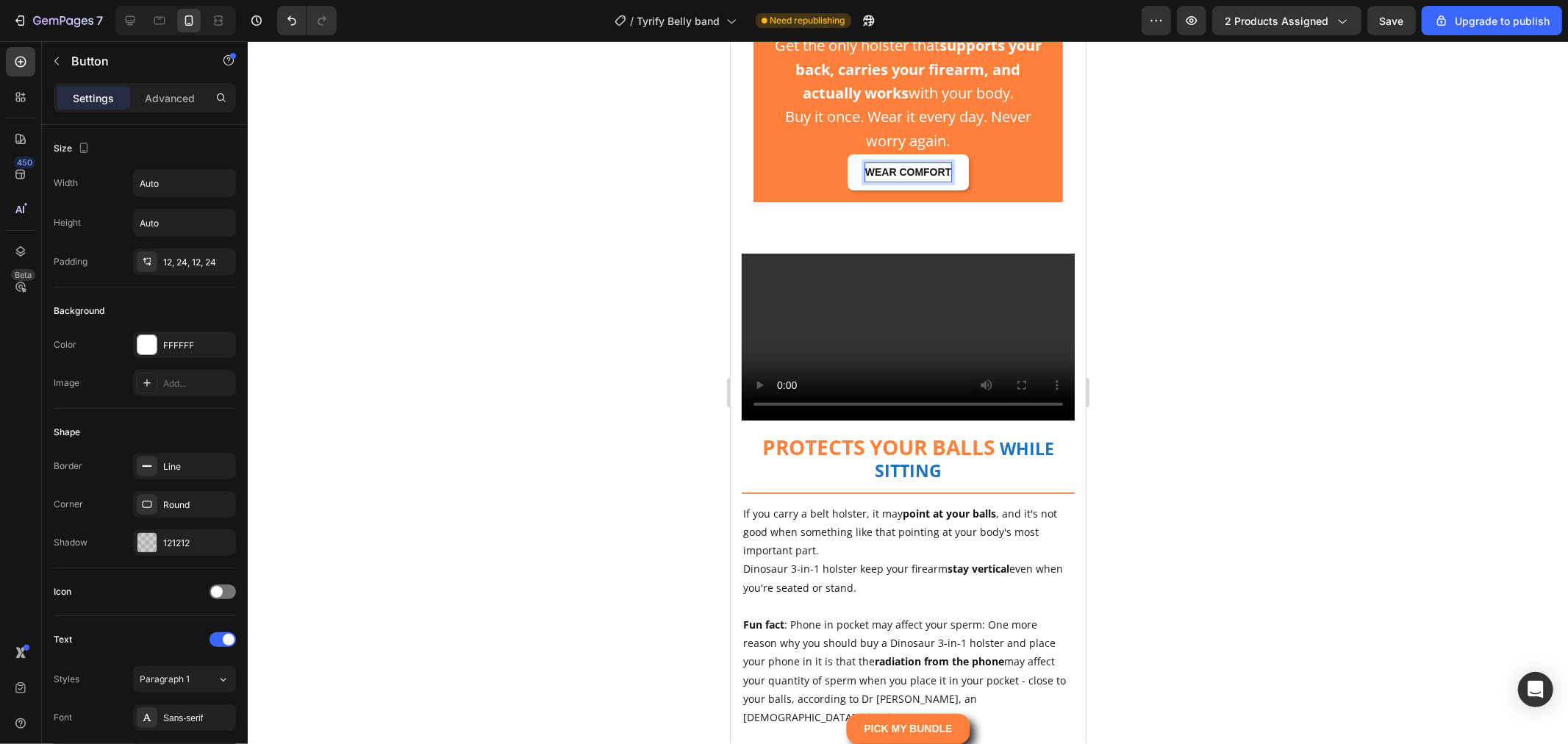
click at [933, 178] on strong "WEAR COMFORT" at bounding box center [907, 172] width 86 height 12
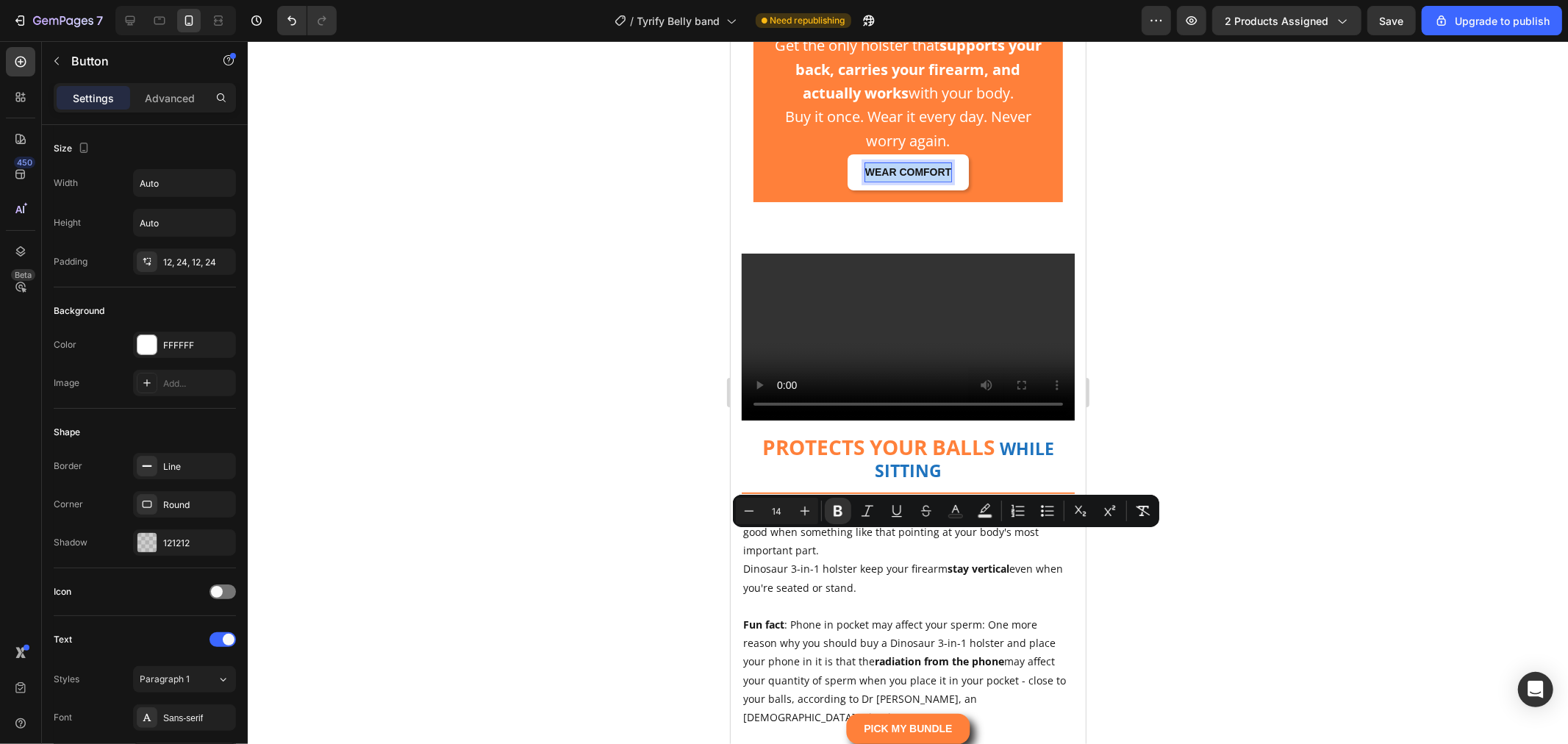
click at [933, 178] on strong "WEAR COMFORT" at bounding box center [907, 172] width 86 height 12
click at [1305, 615] on div at bounding box center [907, 393] width 1320 height 704
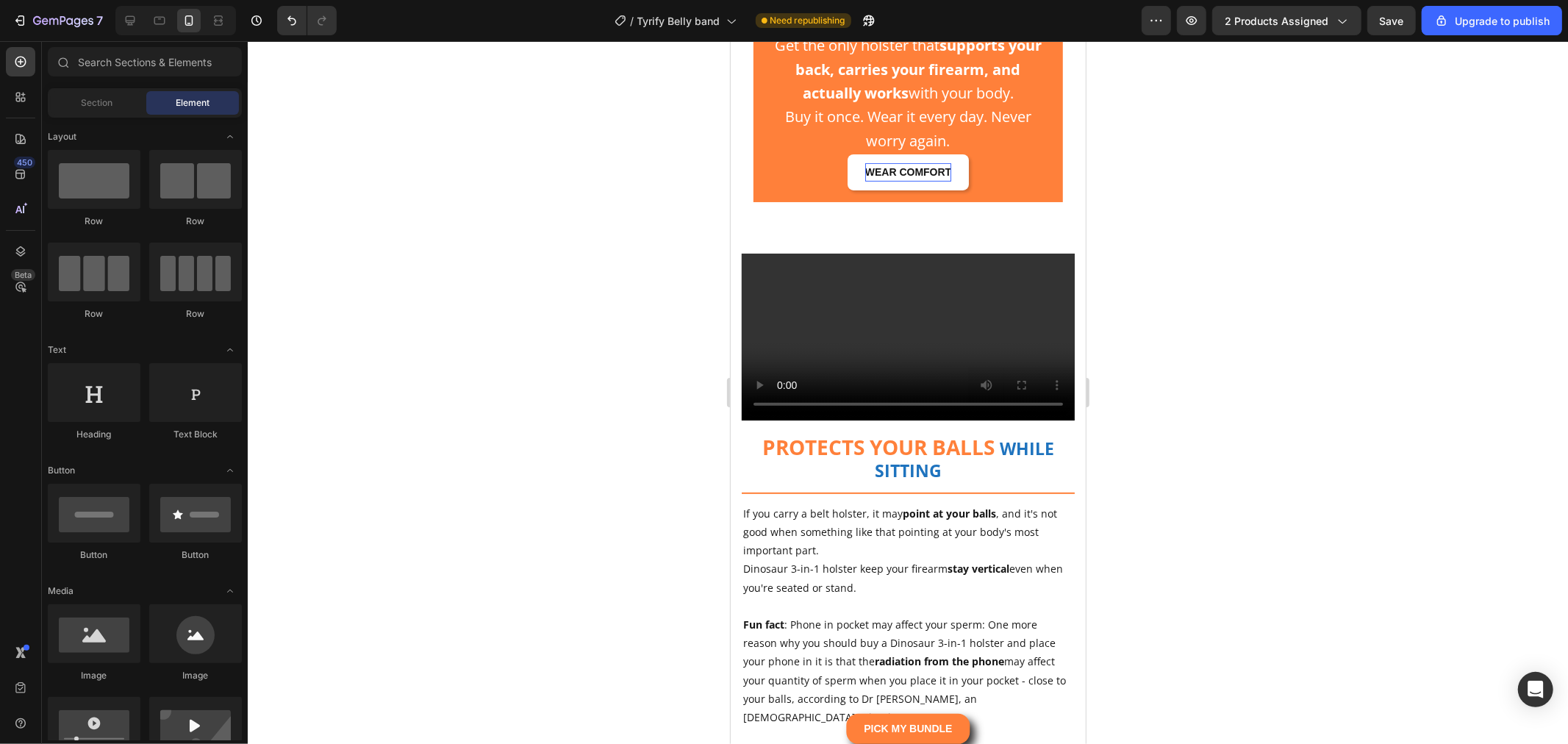
click at [1304, 607] on div at bounding box center [907, 393] width 1320 height 704
click at [906, 178] on strong "WEAR COMFORT" at bounding box center [907, 172] width 86 height 12
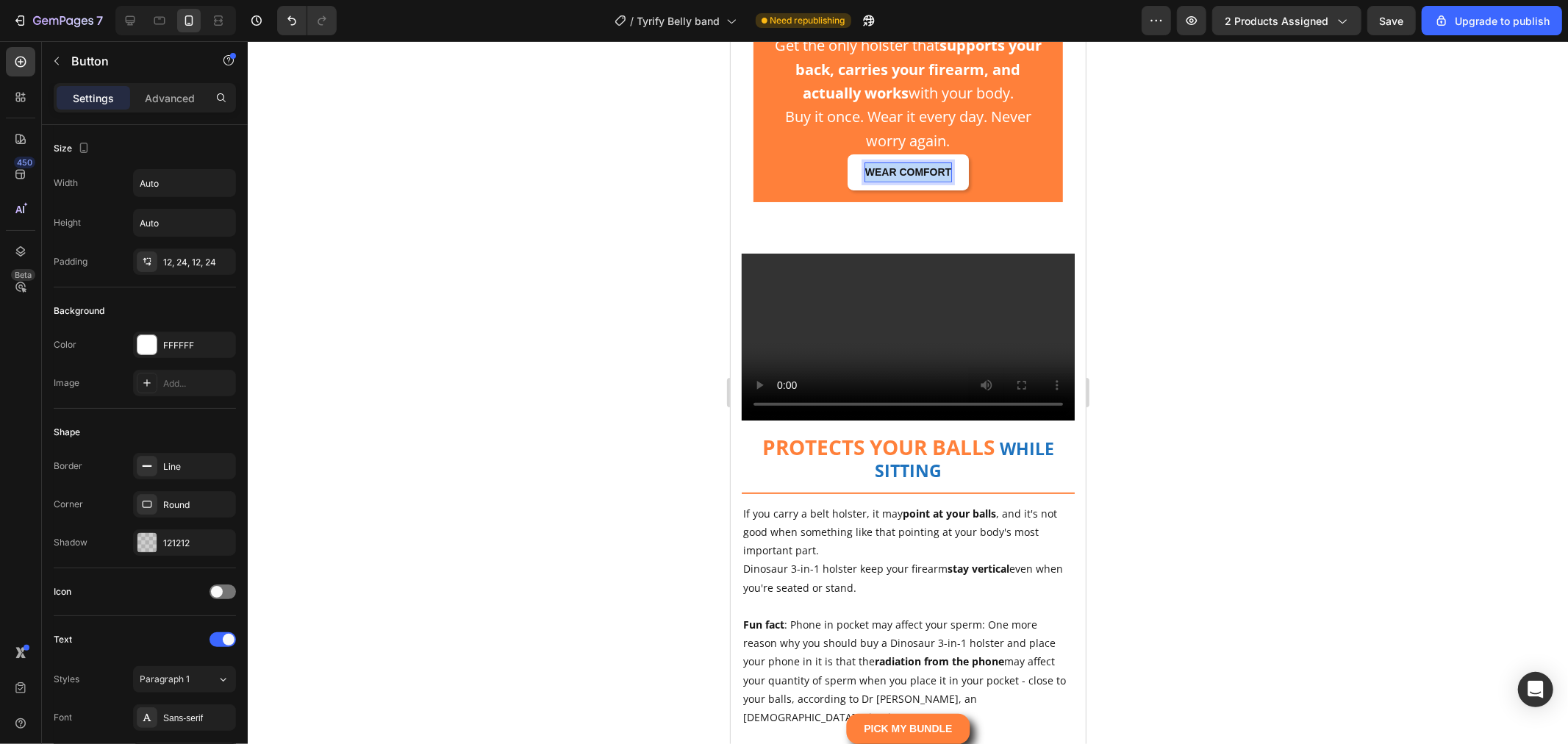
click at [906, 178] on strong "WEAR COMFORT" at bounding box center [907, 172] width 86 height 12
click at [1358, 373] on div at bounding box center [907, 393] width 1320 height 704
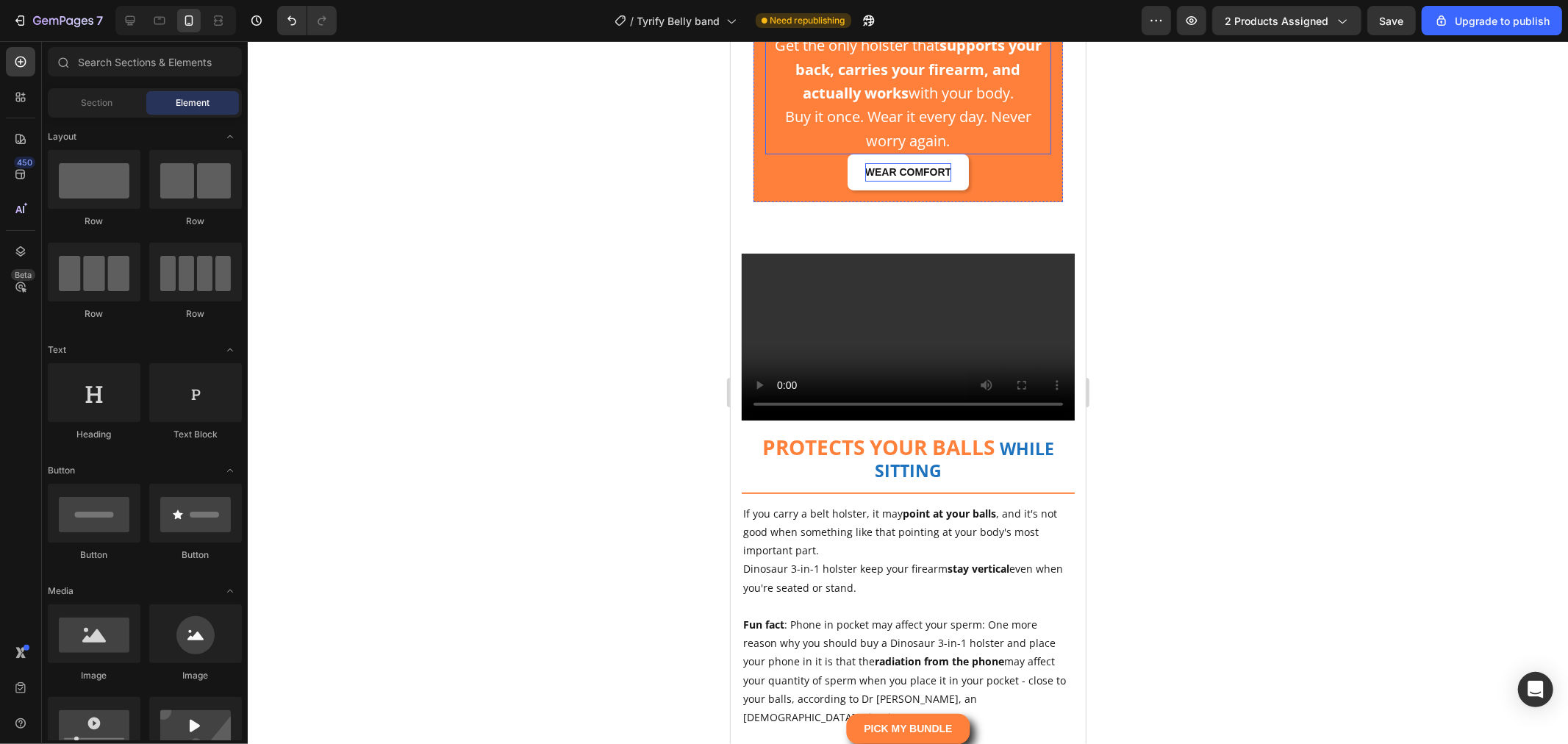
click at [953, 152] on p "Buy it once. Wear it every day. Never worry again." at bounding box center [907, 128] width 283 height 47
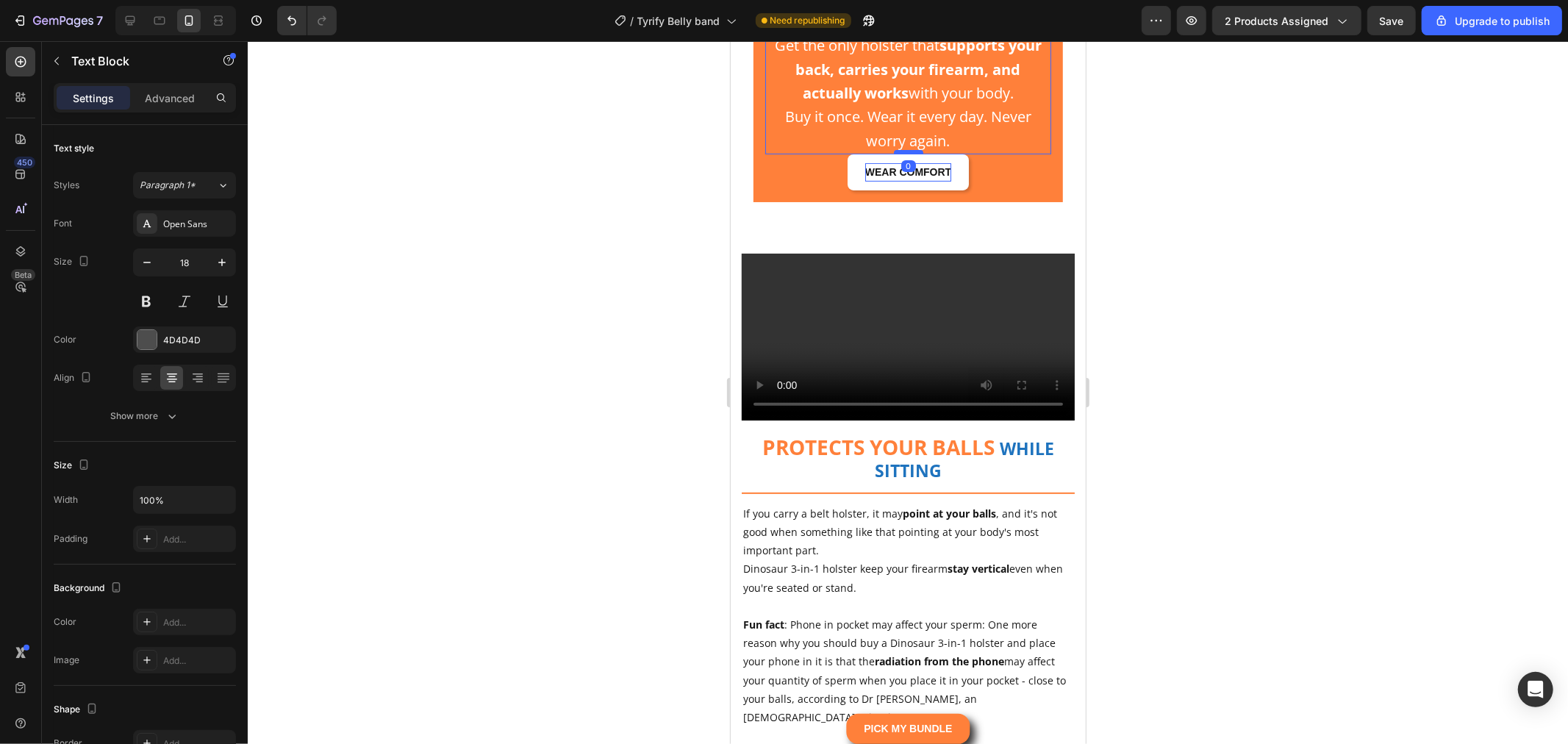
drag, startPoint x: 905, startPoint y: 518, endPoint x: 1414, endPoint y: 528, distance: 509.1
click at [905, 154] on div at bounding box center [908, 151] width 30 height 4
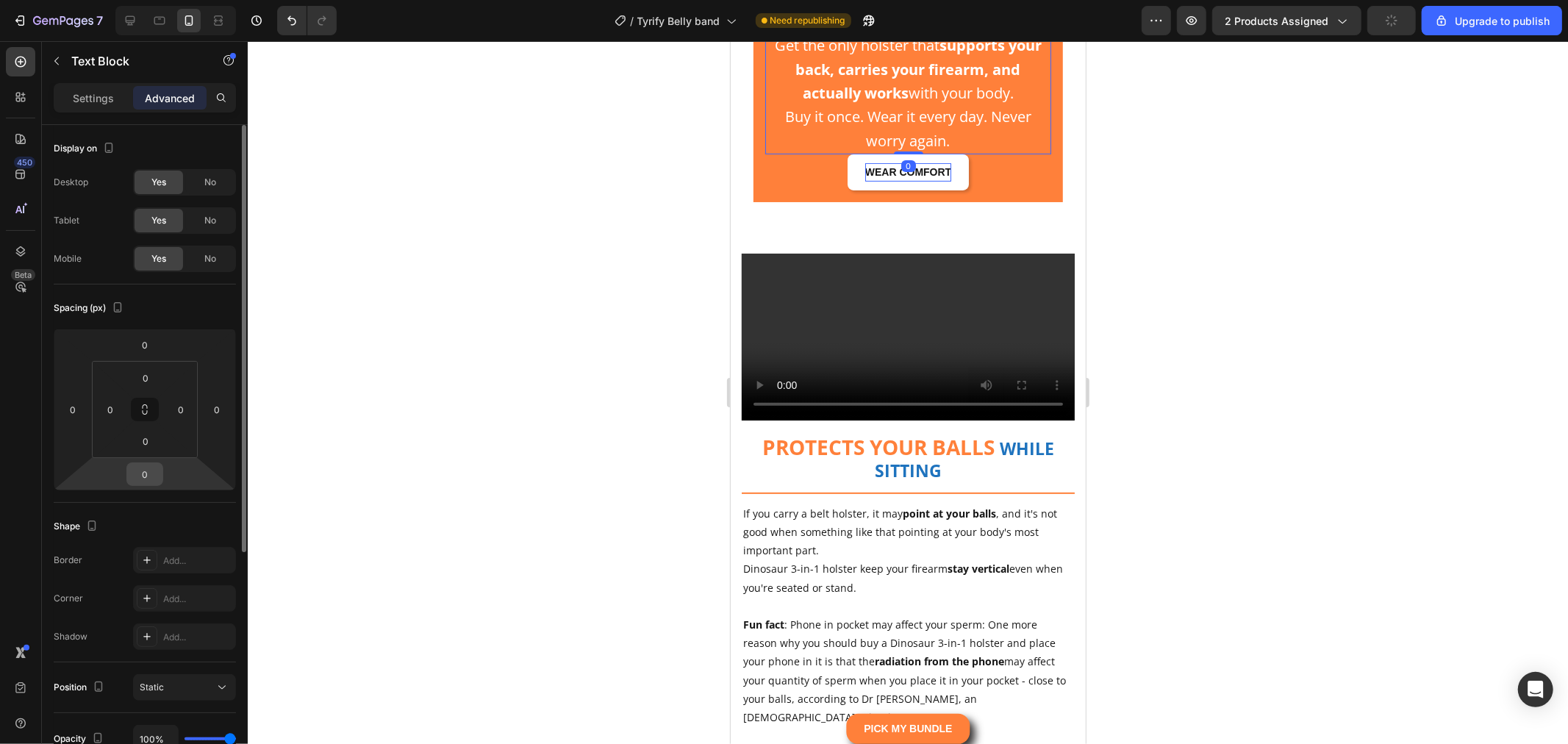
click at [146, 469] on input "0" at bounding box center [145, 475] width 30 height 22
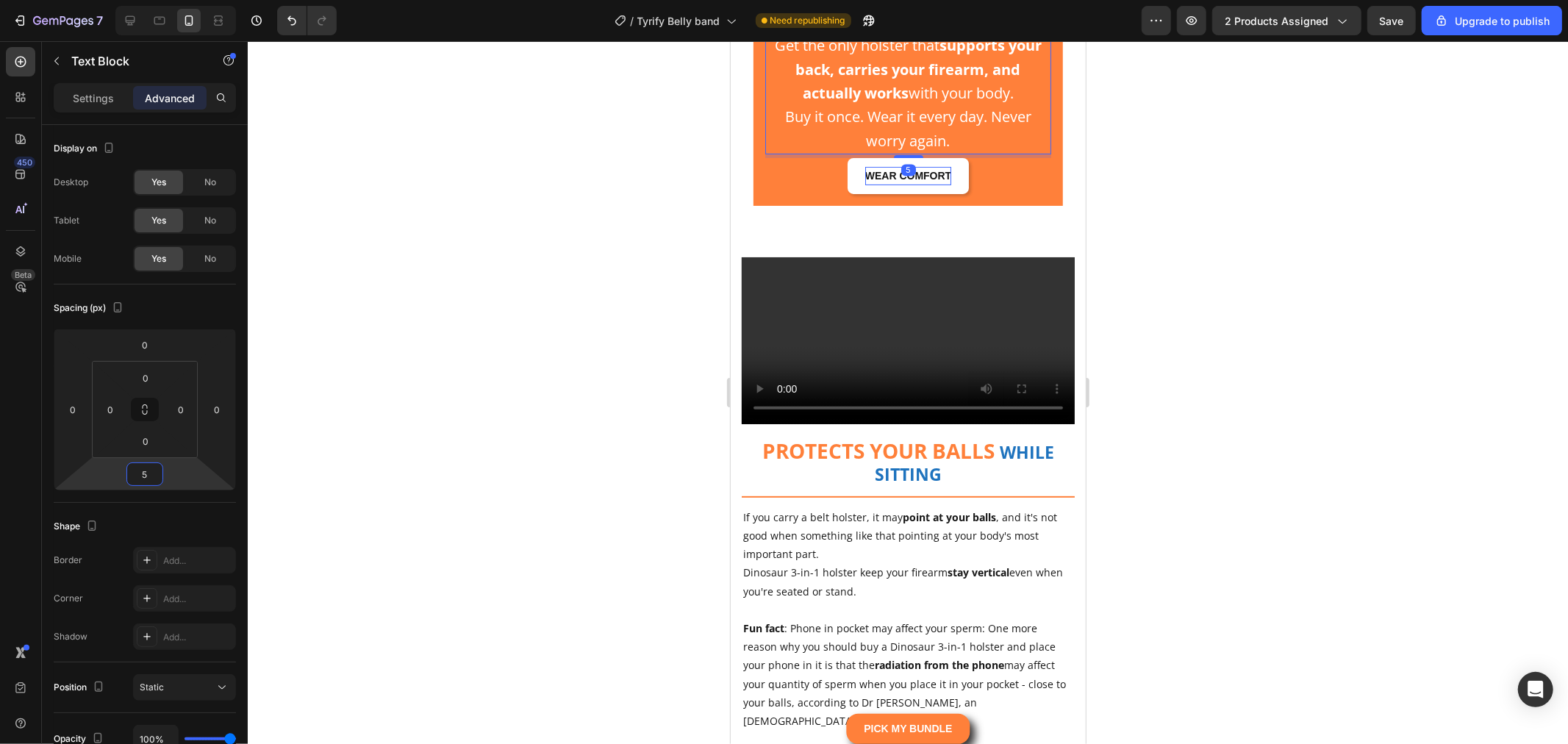
type input "5"
click at [1334, 395] on div at bounding box center [907, 393] width 1320 height 704
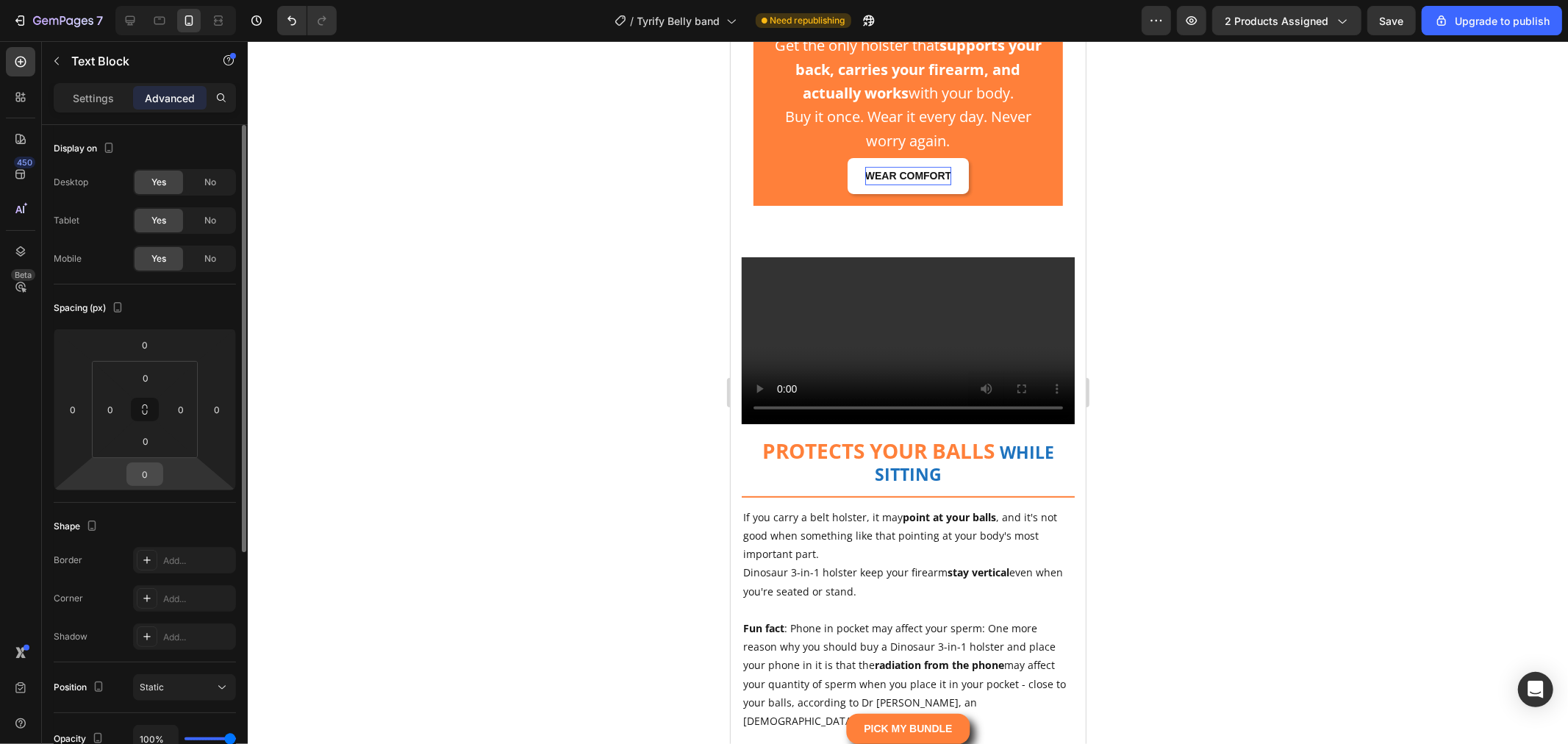
click at [155, 481] on input "0" at bounding box center [145, 475] width 30 height 22
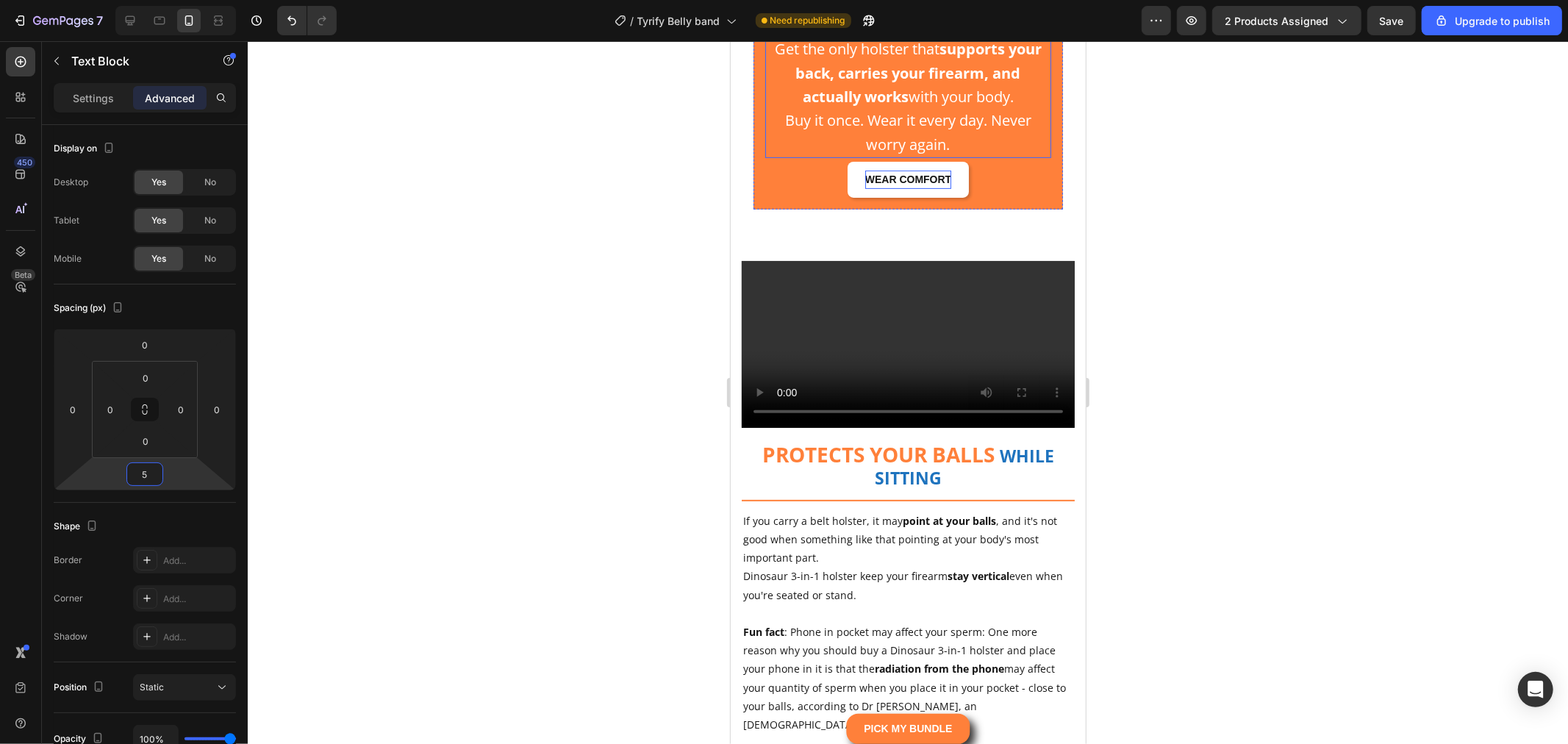
type input "5"
click at [1429, 361] on div at bounding box center [907, 393] width 1320 height 704
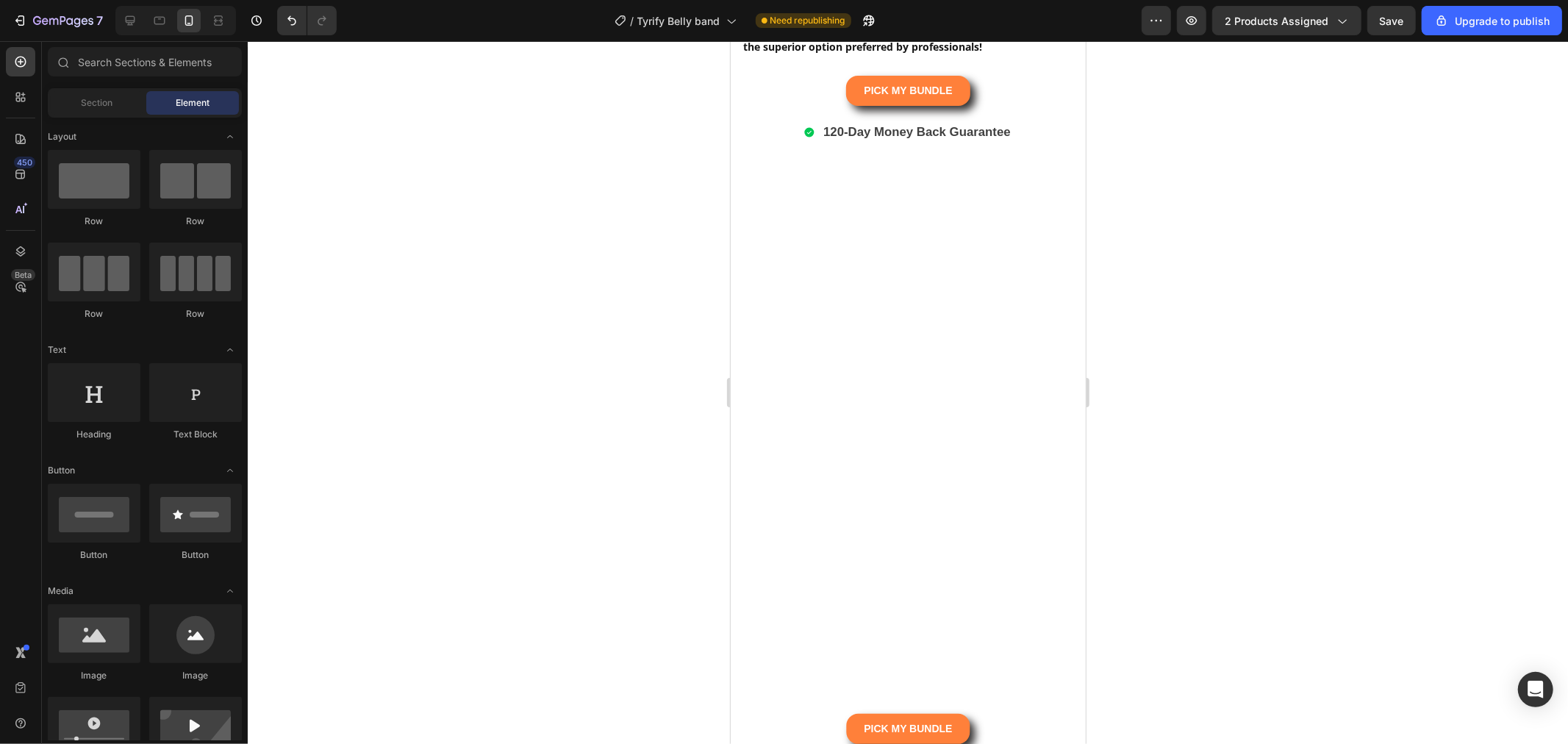
scroll to position [8886, 0]
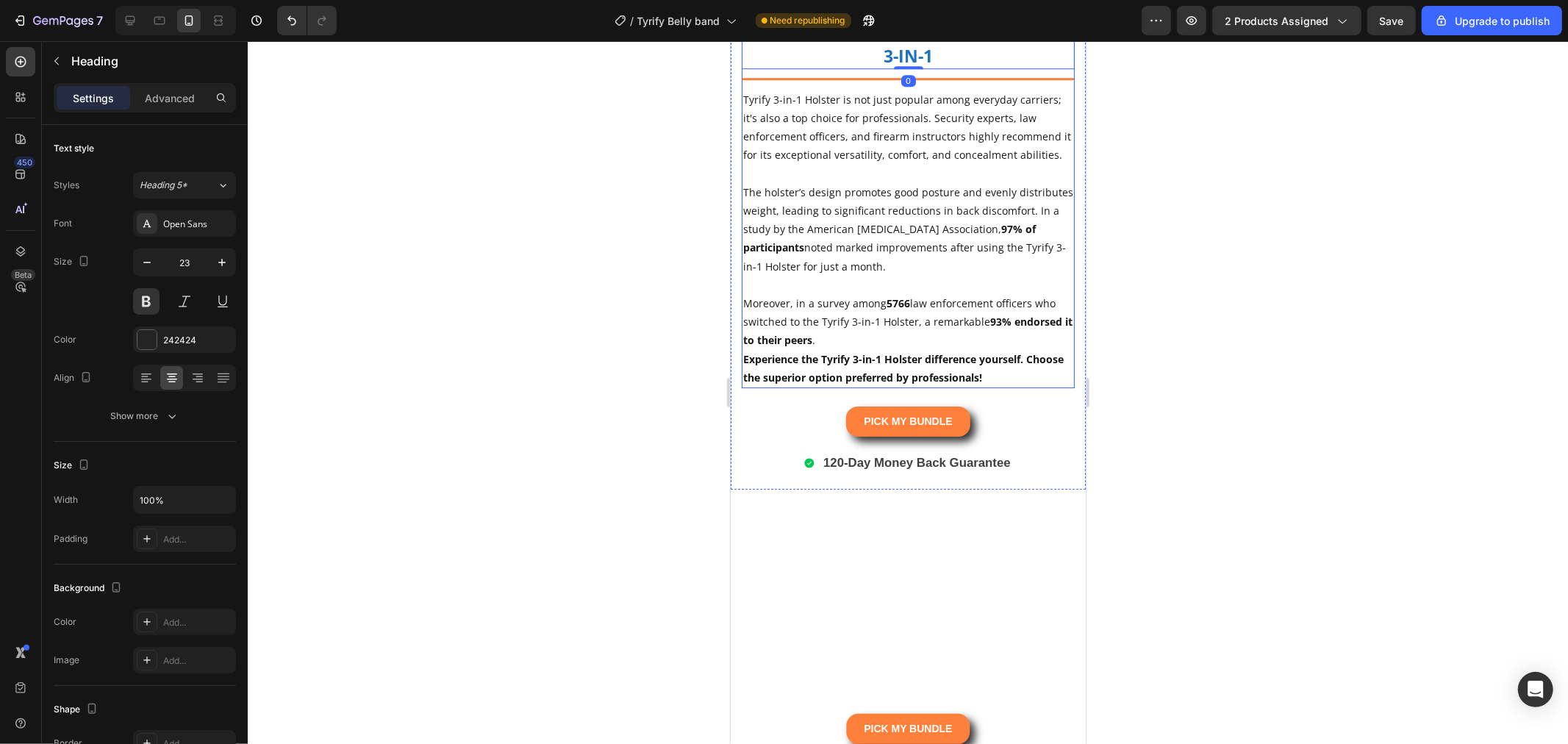
scroll to position [8313, 0]
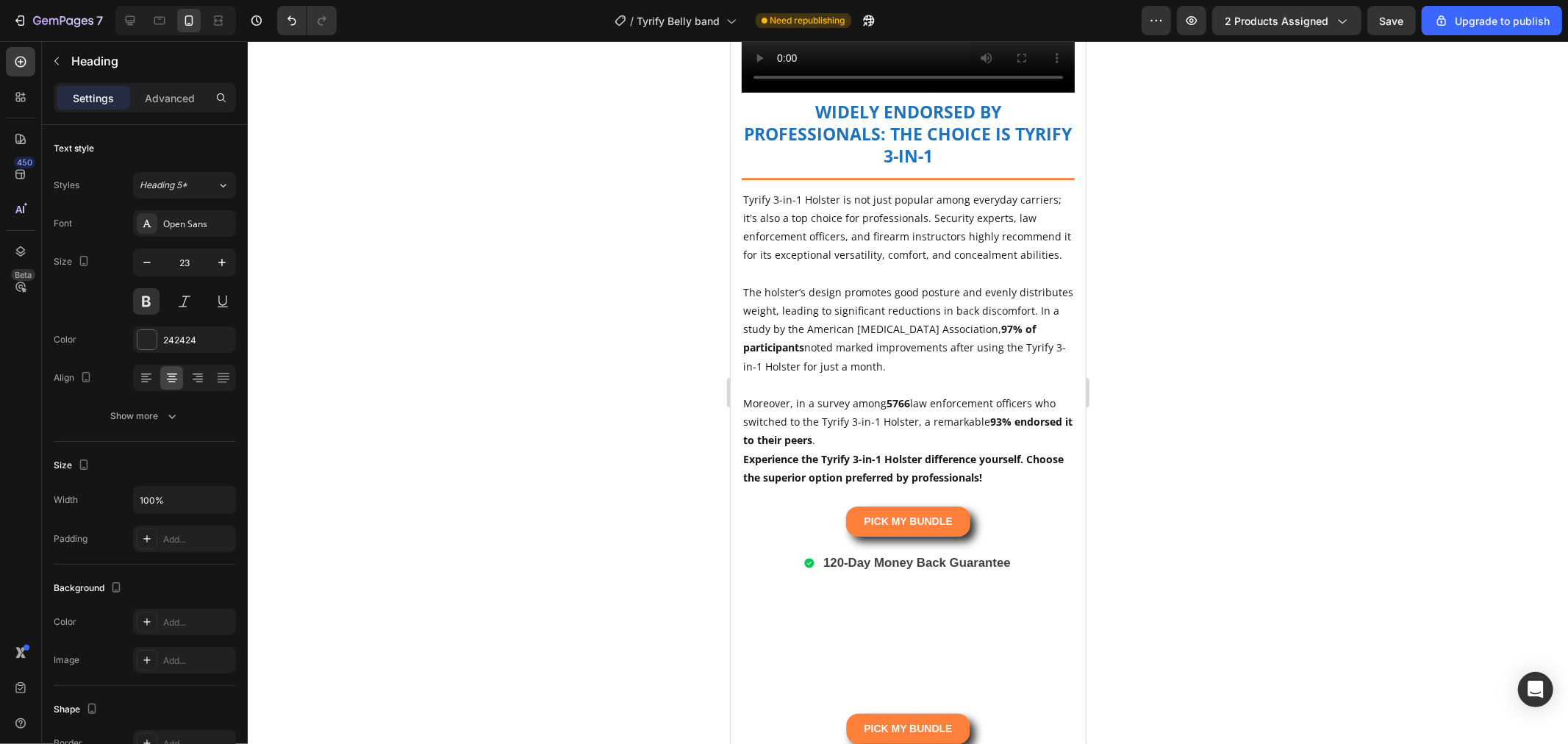
scroll to position [8722, 0]
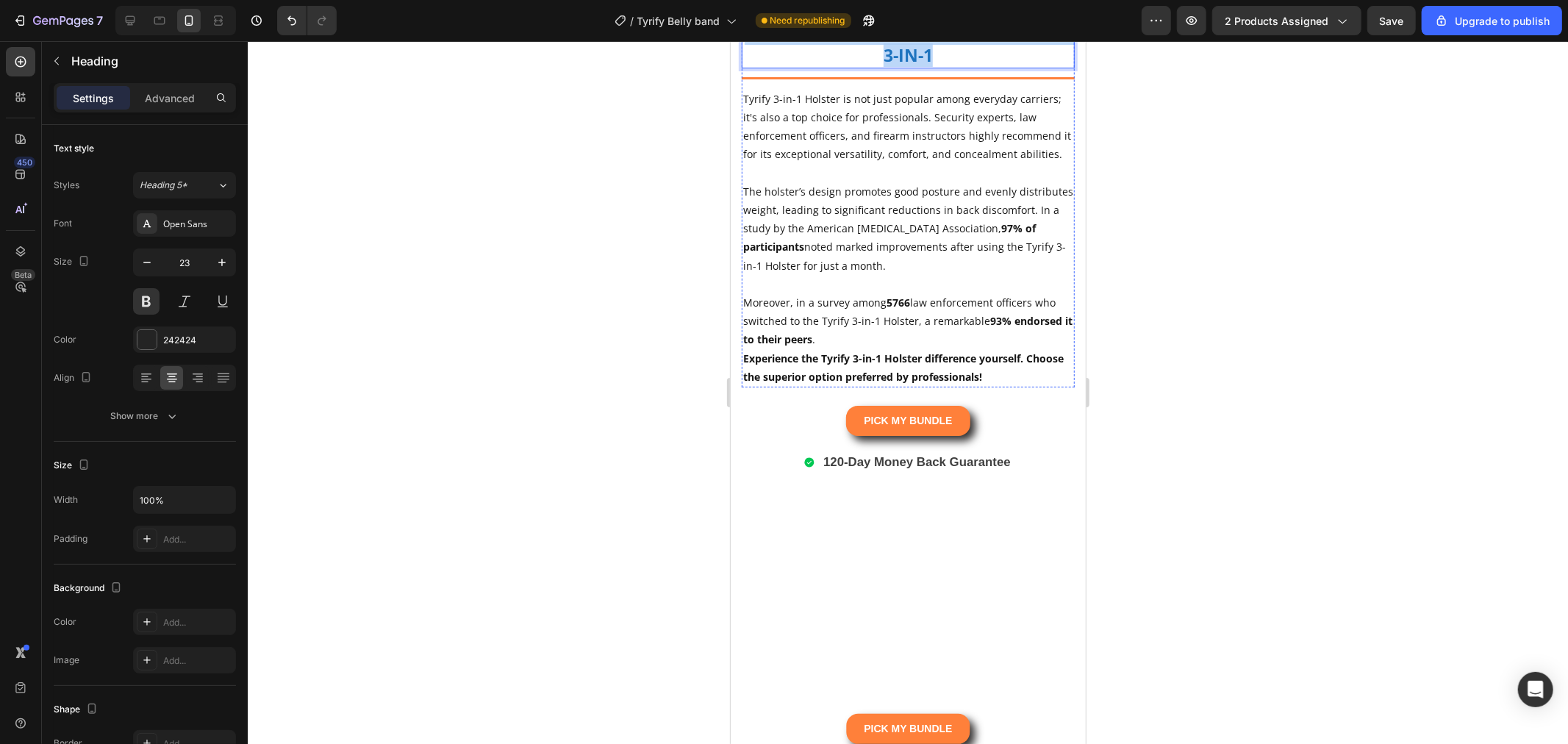
scroll to position [8395, 0]
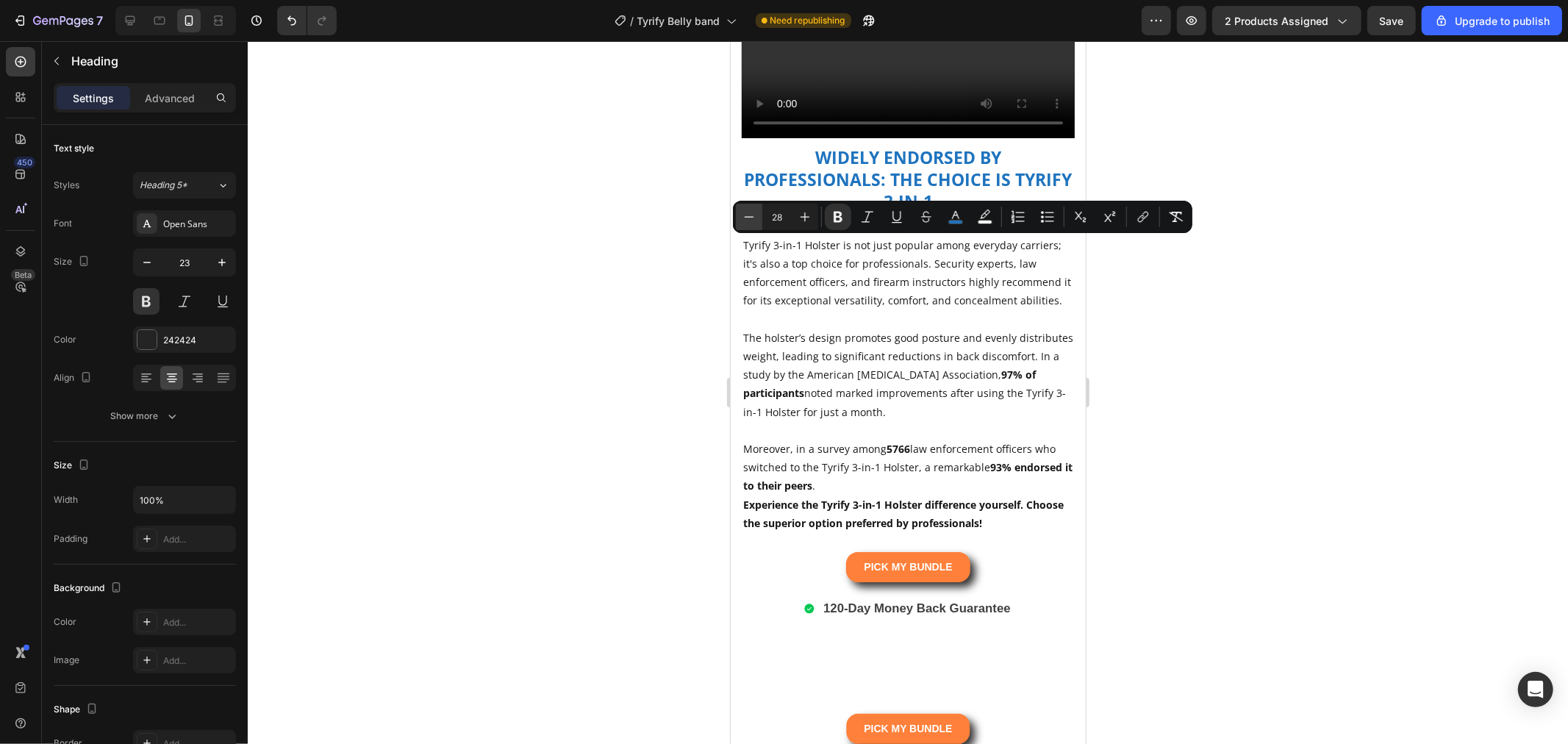
click at [759, 215] on button "Minus" at bounding box center [748, 216] width 27 height 27
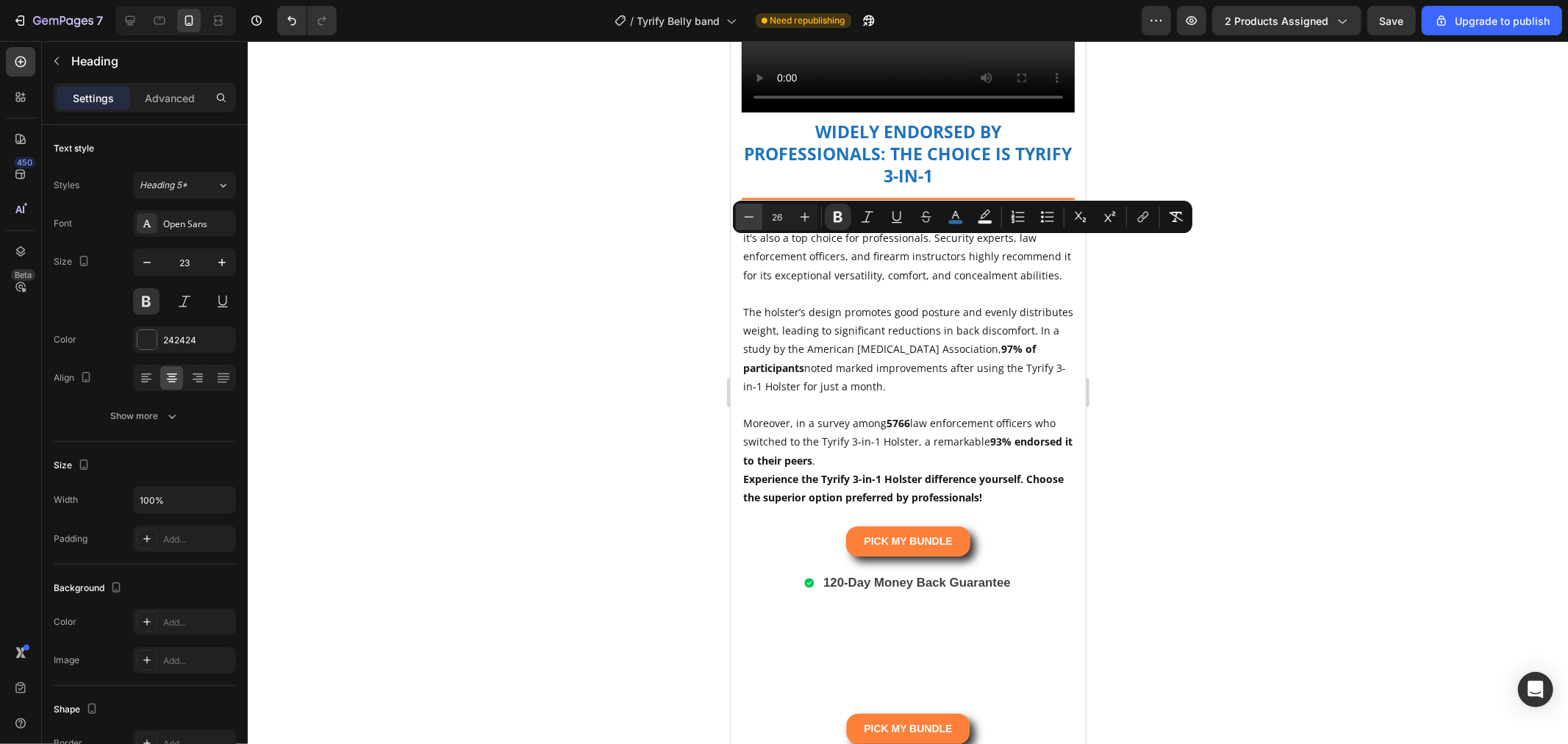
click at [759, 215] on button "Minus" at bounding box center [748, 216] width 27 height 27
type input "23"
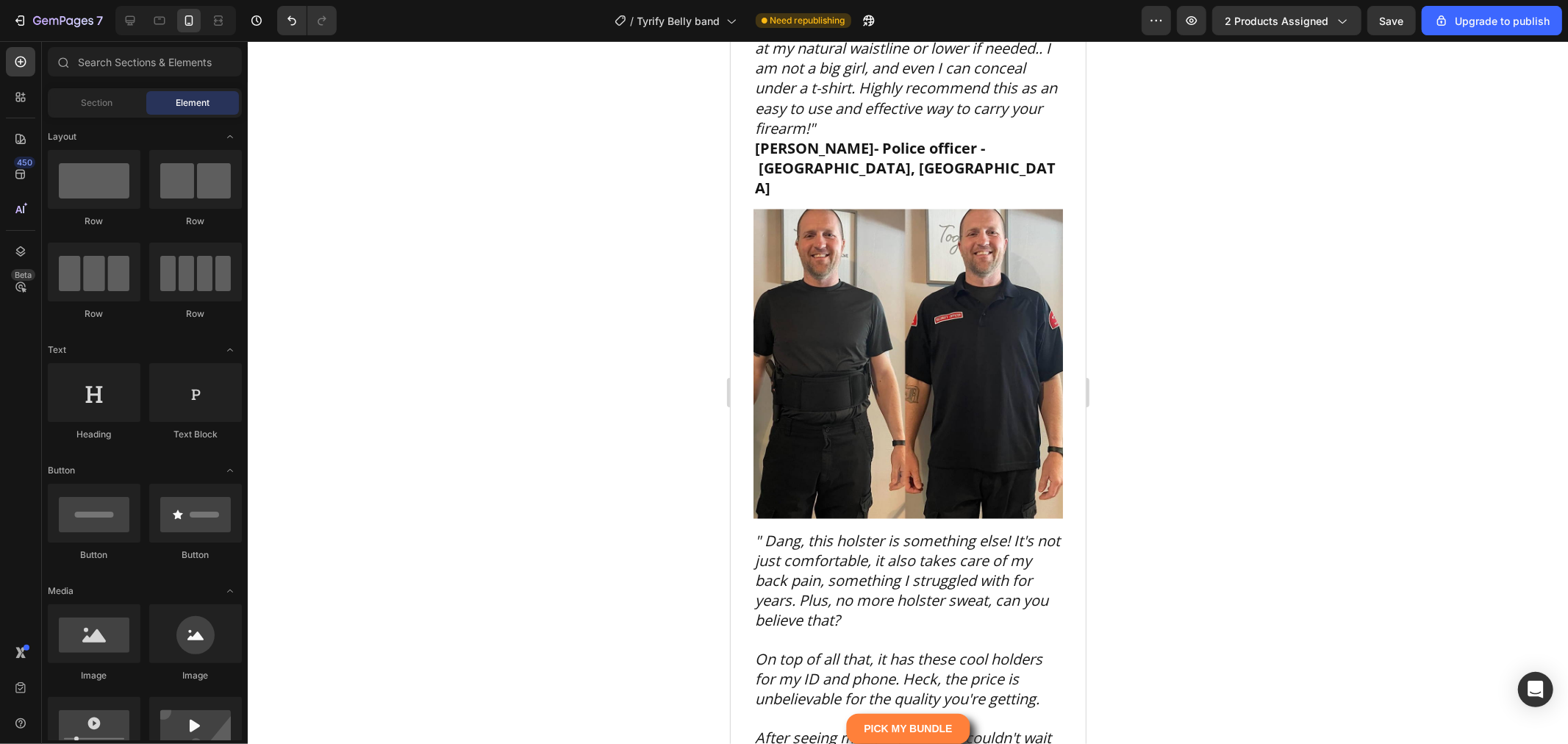
scroll to position [11626, 0]
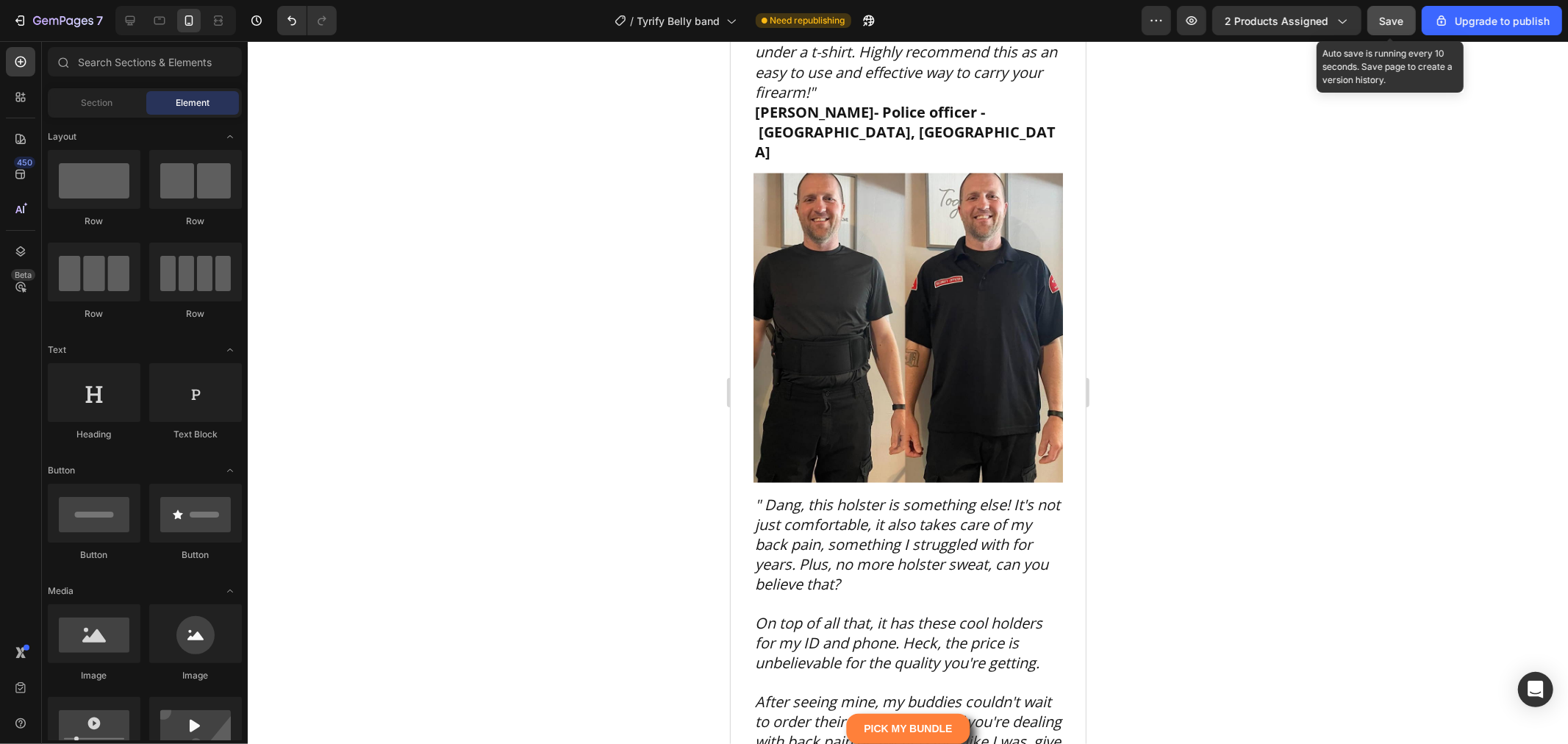
click at [1385, 24] on span "Save" at bounding box center [1391, 21] width 25 height 13
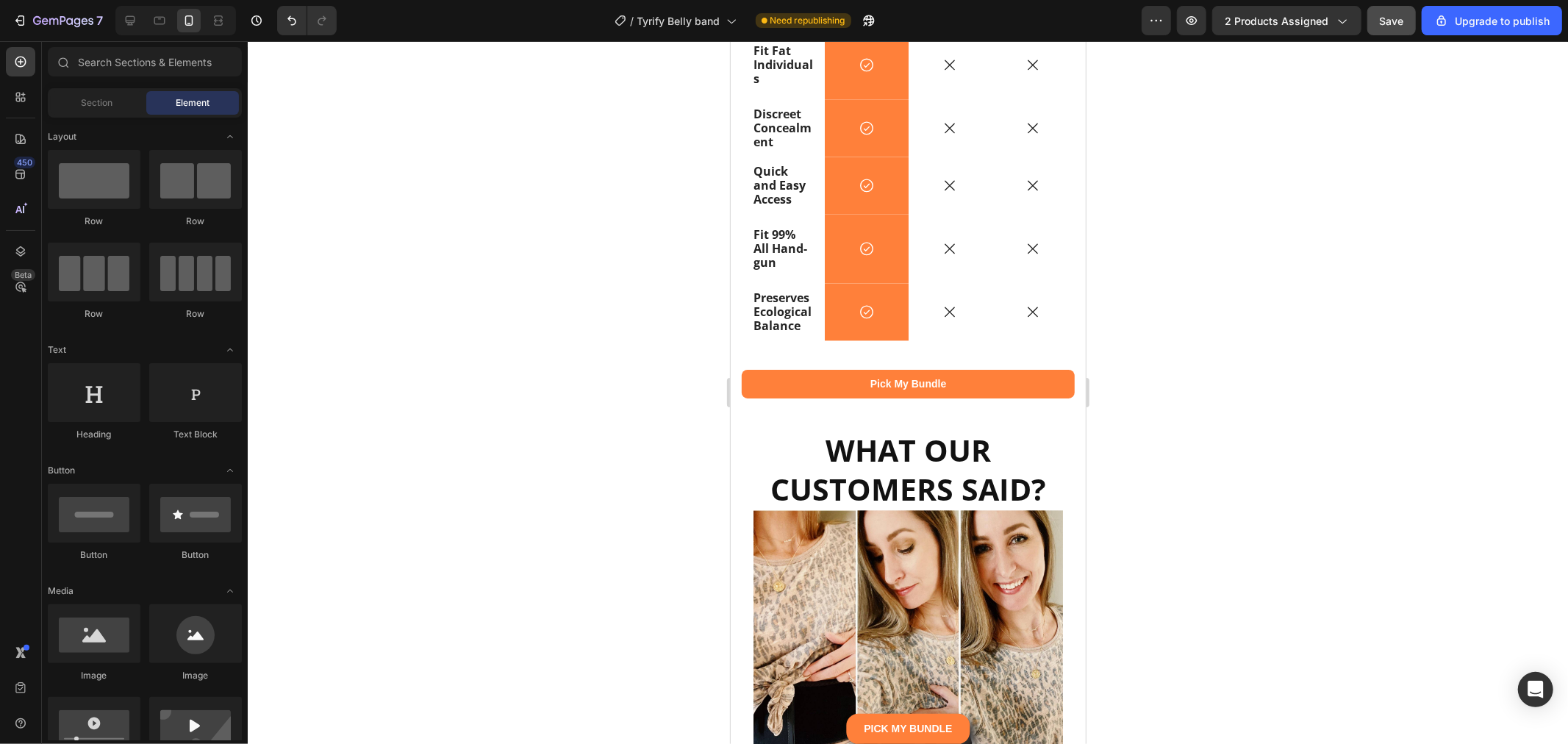
scroll to position [11882, 0]
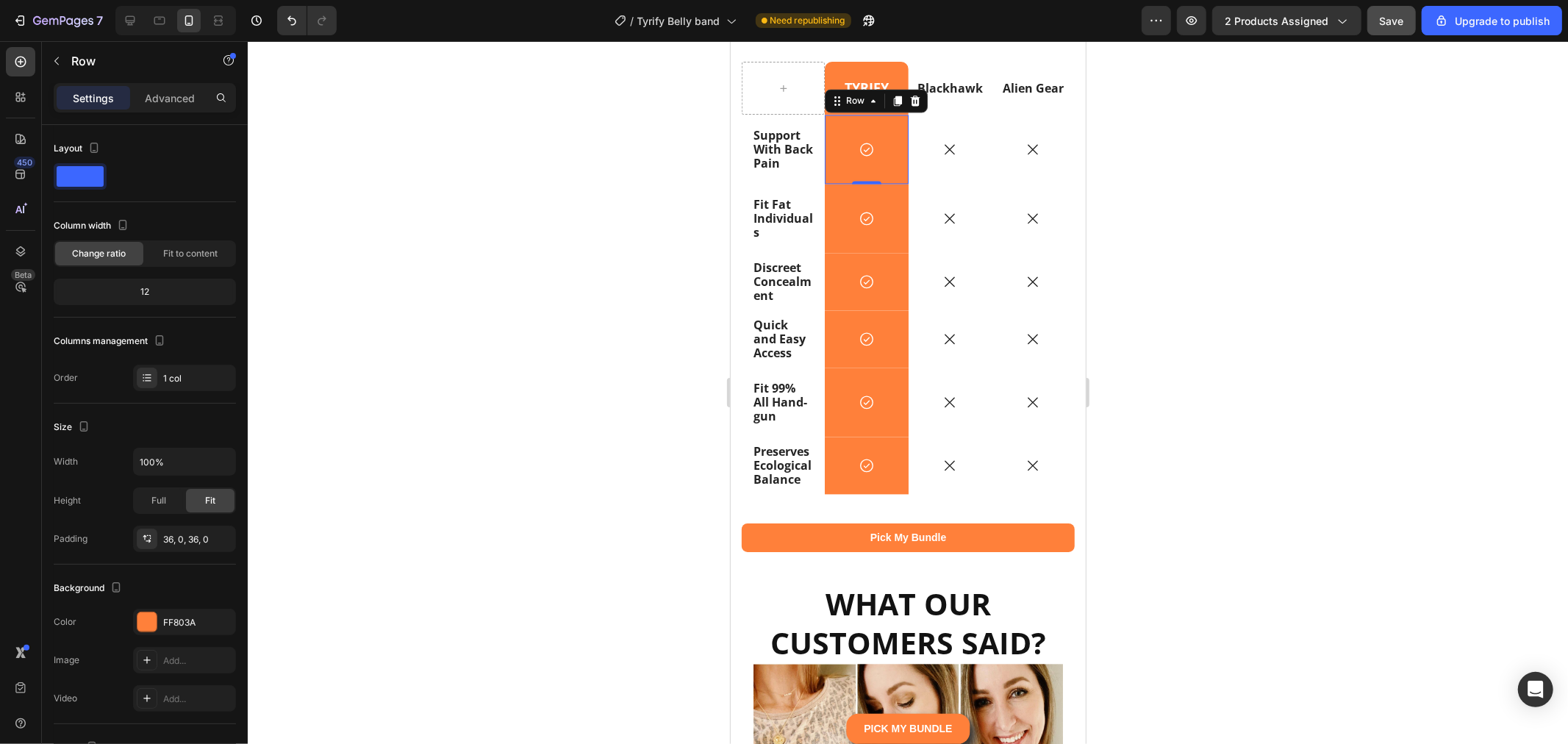
click at [887, 147] on div "Icon Row 0" at bounding box center [866, 149] width 83 height 69
click at [148, 97] on p "Advanced" at bounding box center [170, 99] width 50 height 16
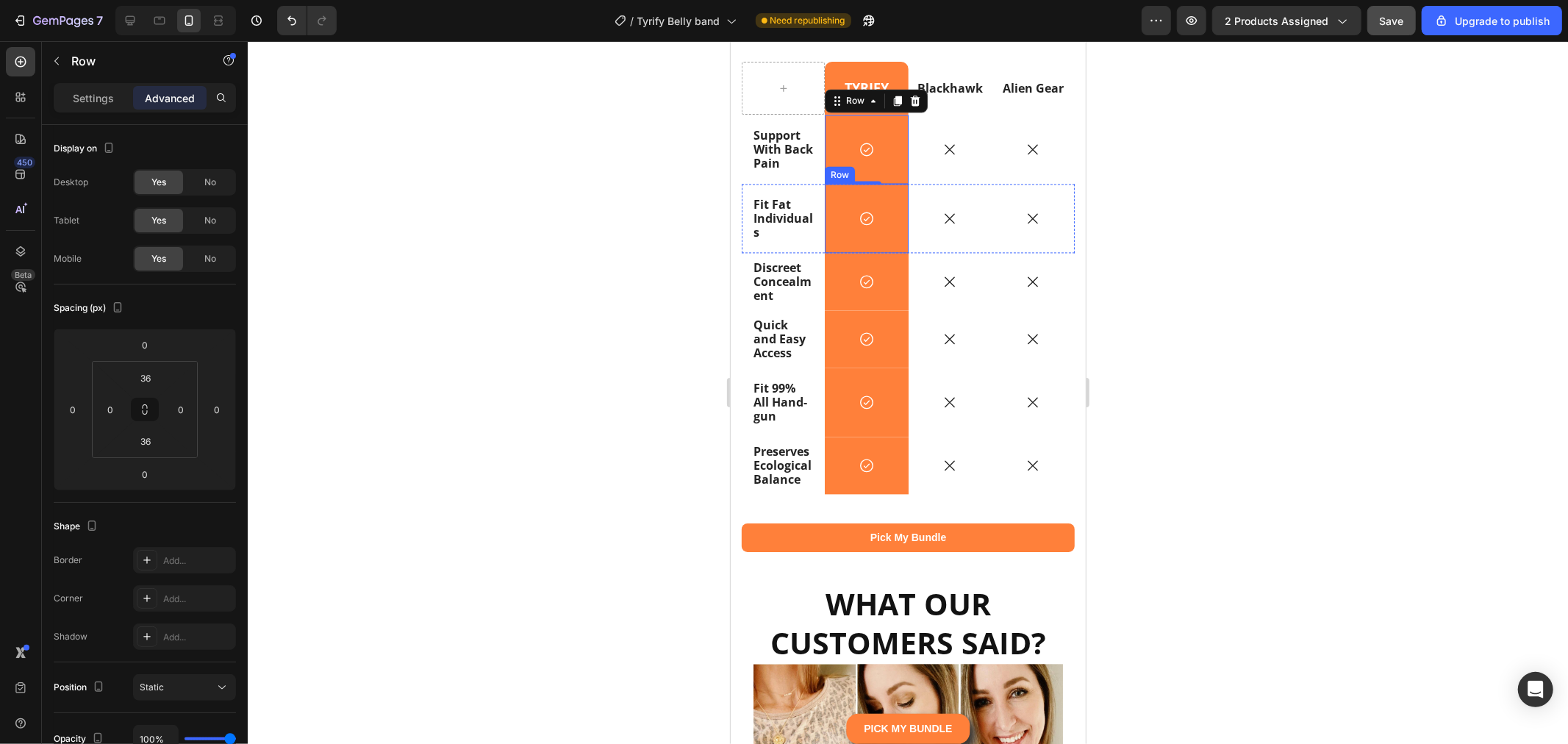
click at [890, 230] on div "Icon Row" at bounding box center [866, 218] width 83 height 69
click at [891, 296] on div "Icon Row 0" at bounding box center [866, 281] width 83 height 57
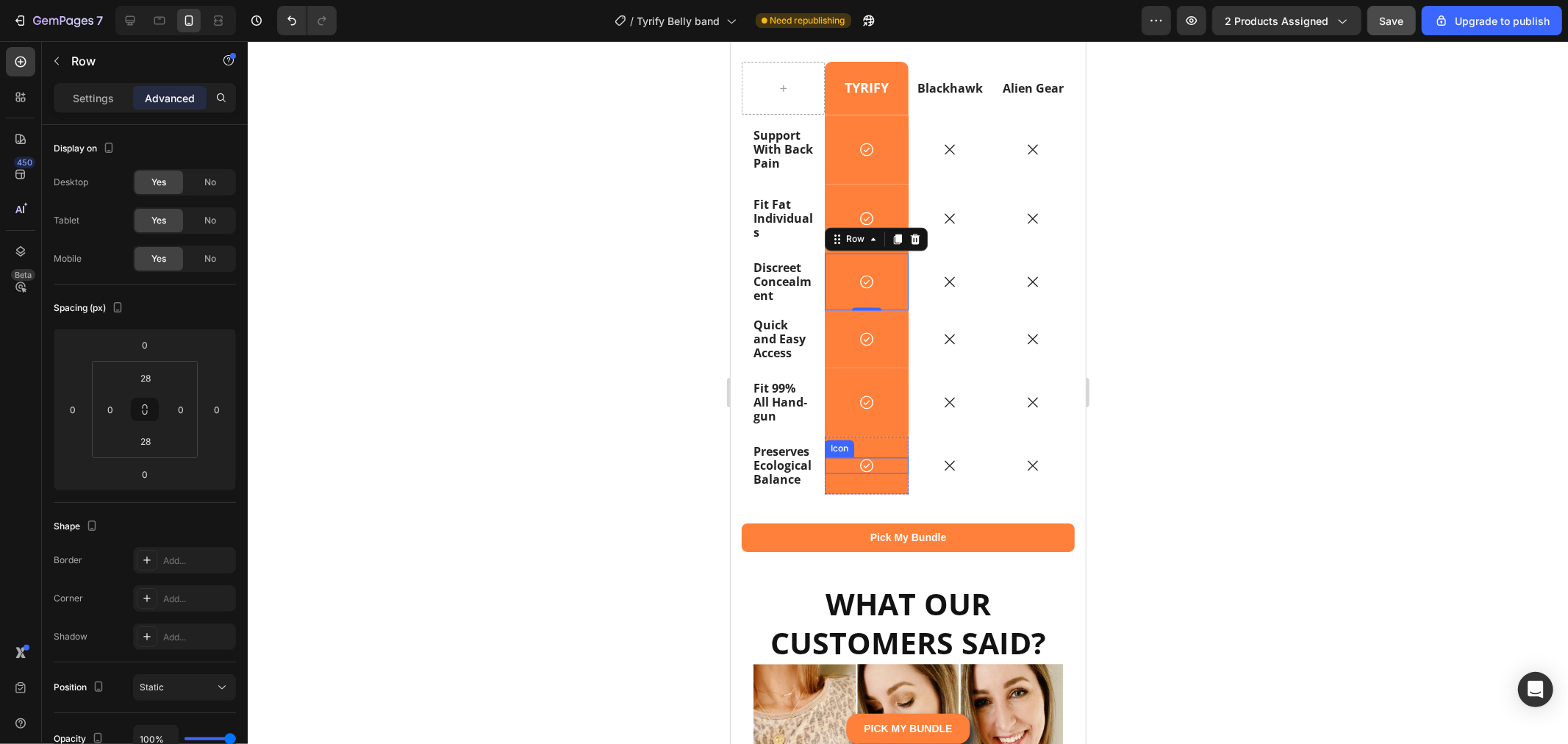
drag, startPoint x: 893, startPoint y: 500, endPoint x: 903, endPoint y: 510, distance: 14.1
click at [893, 473] on div "Icon" at bounding box center [866, 465] width 83 height 16
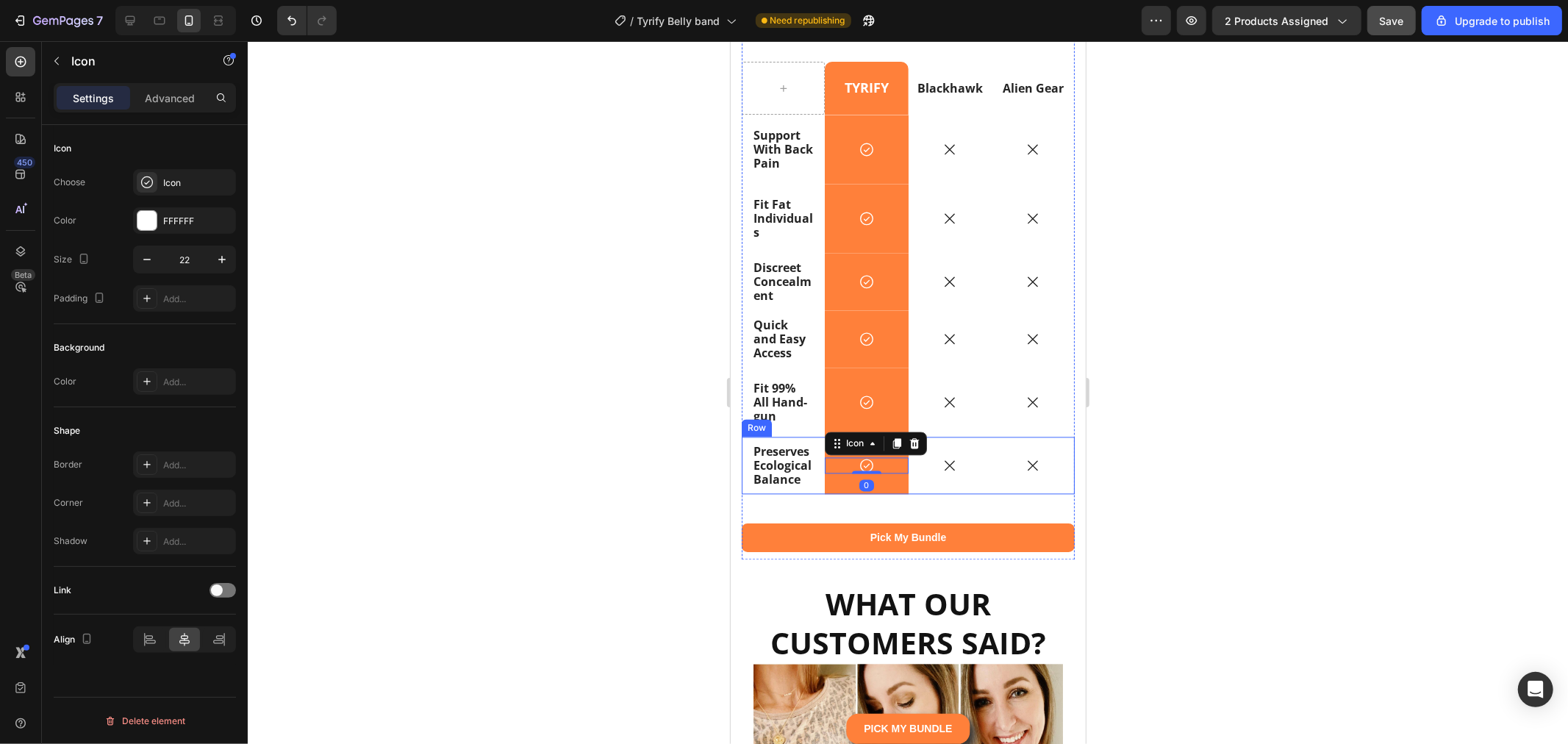
click at [908, 493] on div "Icon" at bounding box center [950, 465] width 83 height 57
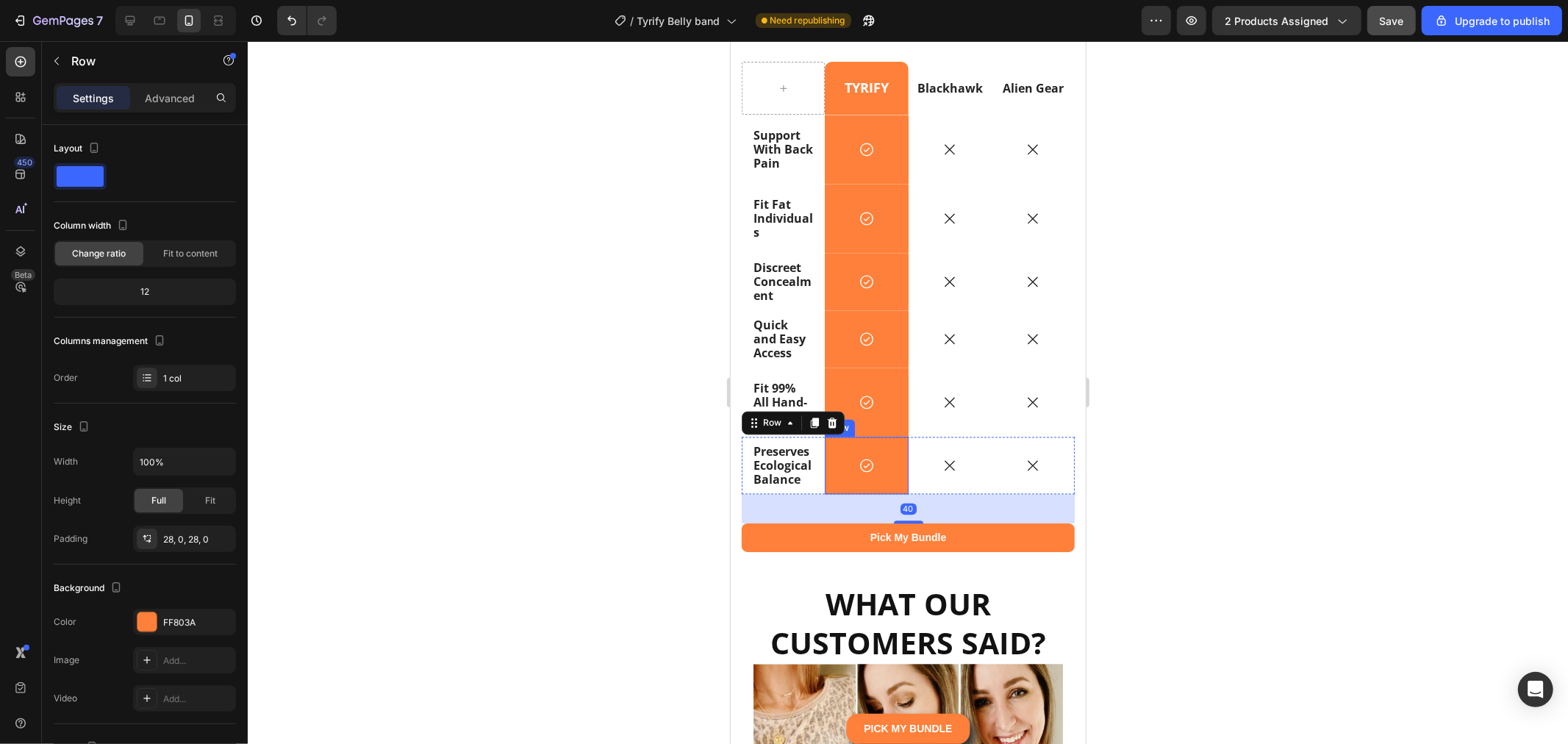
click at [893, 493] on div "Icon Row" at bounding box center [866, 465] width 83 height 57
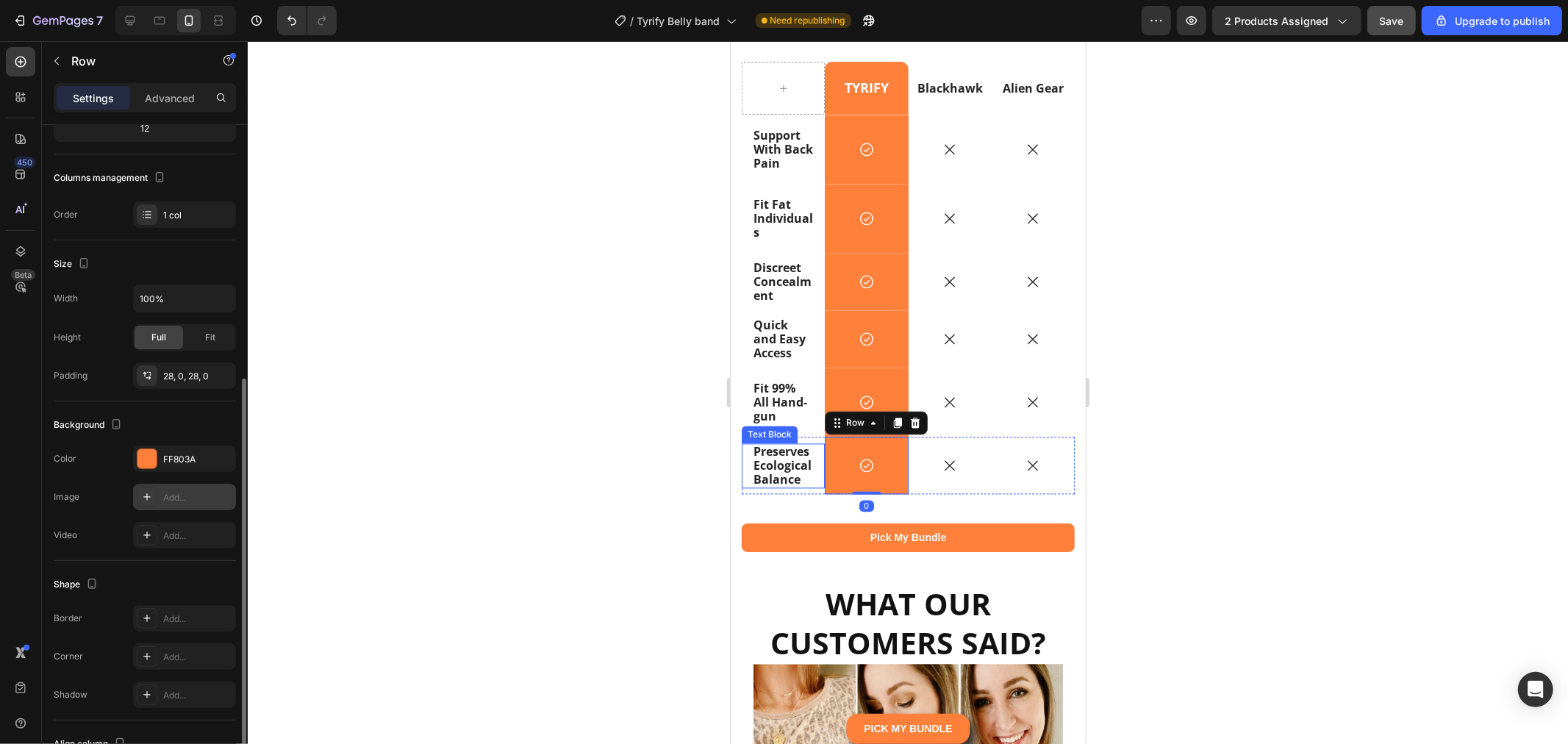
scroll to position [245, 0]
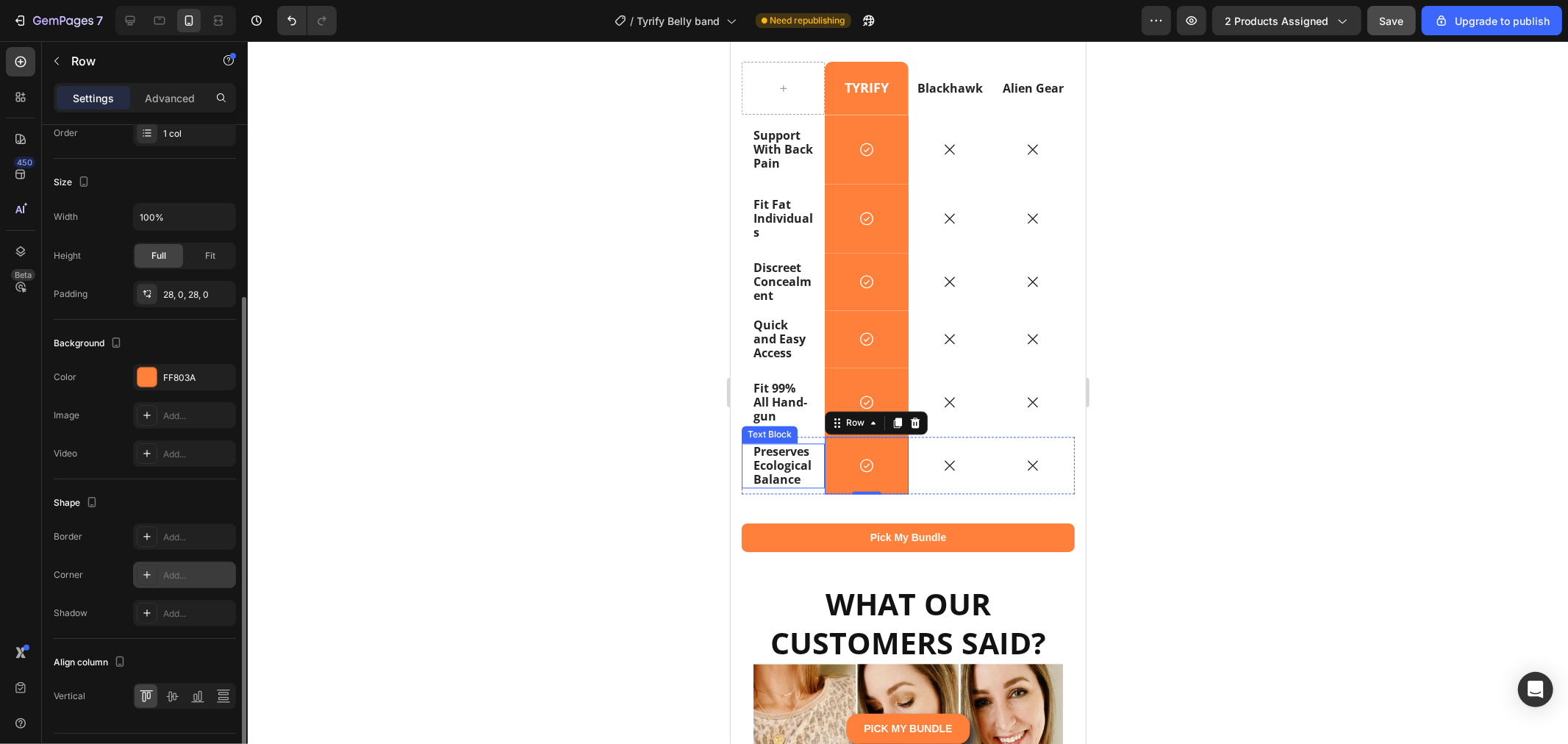
click at [177, 571] on div "Add..." at bounding box center [197, 575] width 69 height 13
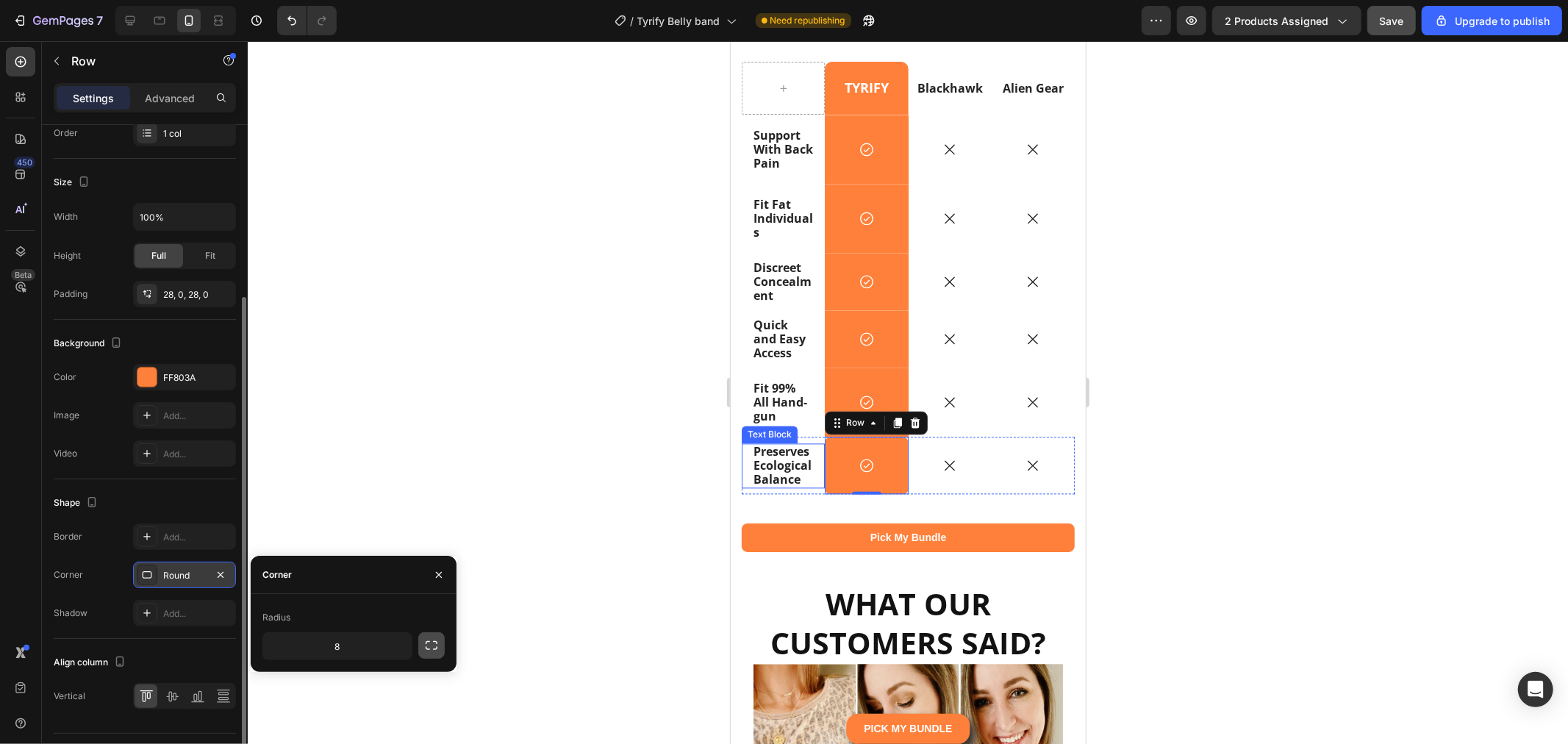
click at [440, 643] on button "button" at bounding box center [431, 645] width 27 height 27
click at [307, 648] on input "8" at bounding box center [299, 646] width 71 height 27
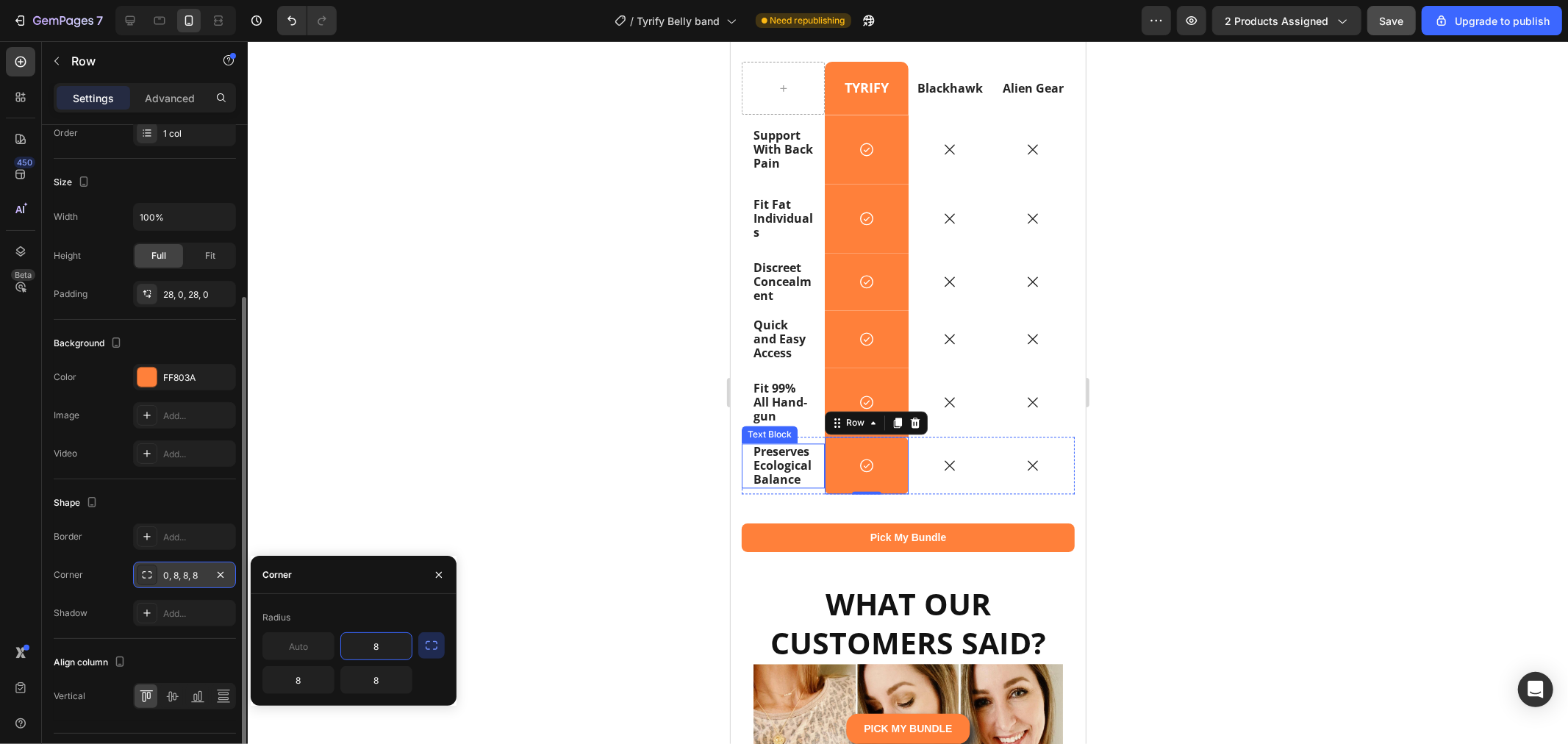
click at [366, 647] on input "8" at bounding box center [377, 646] width 71 height 27
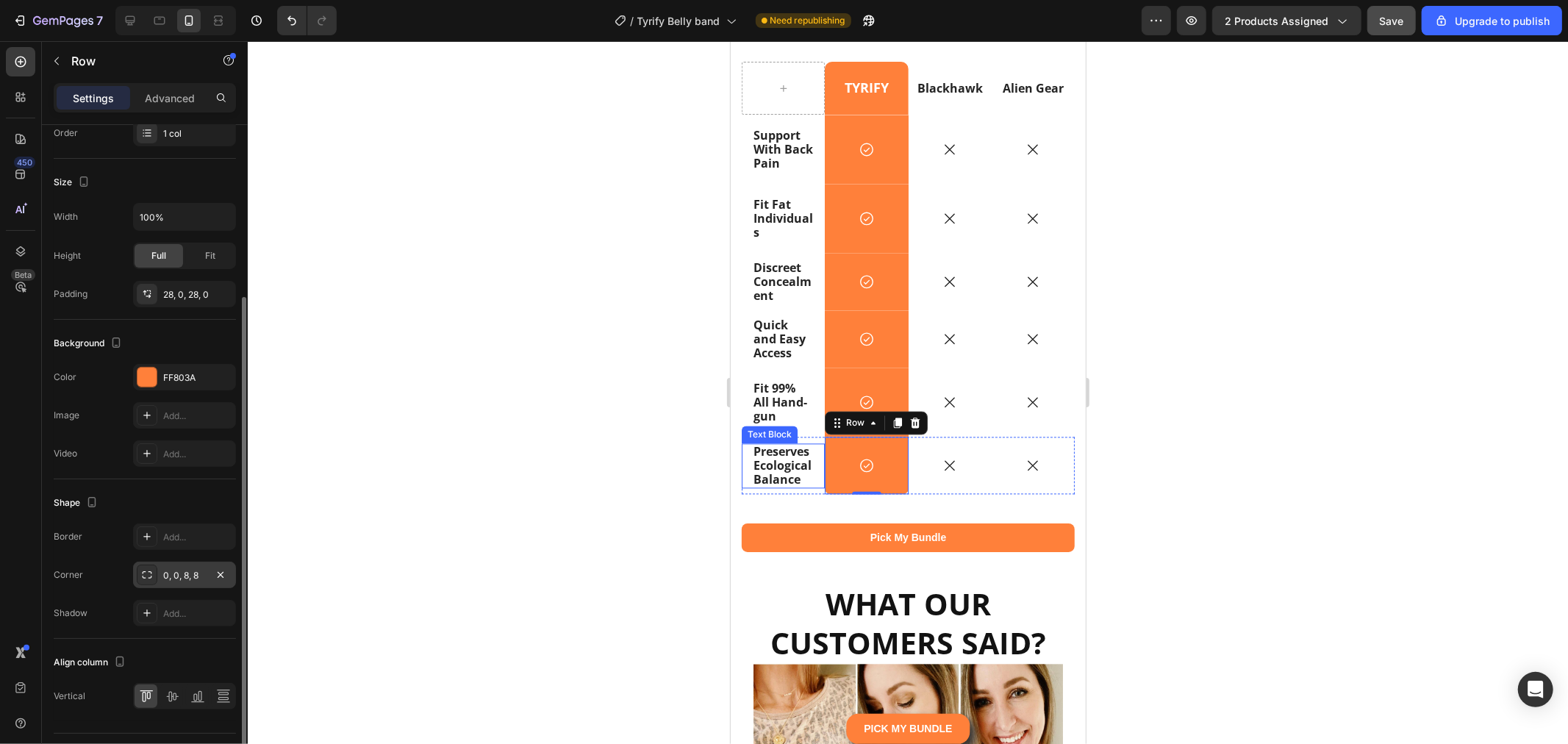
click at [516, 520] on div at bounding box center [907, 393] width 1320 height 704
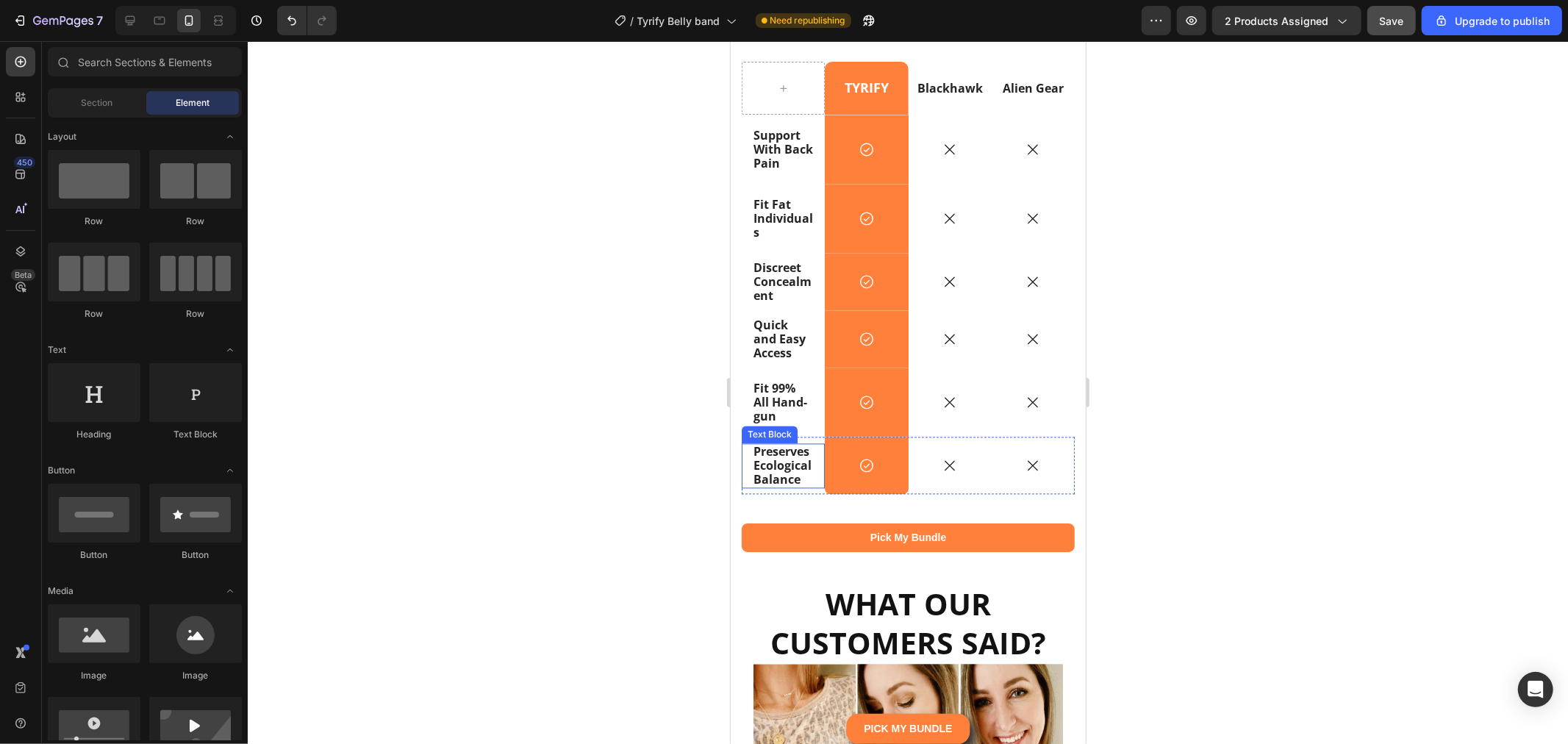
click at [651, 516] on div at bounding box center [907, 393] width 1320 height 704
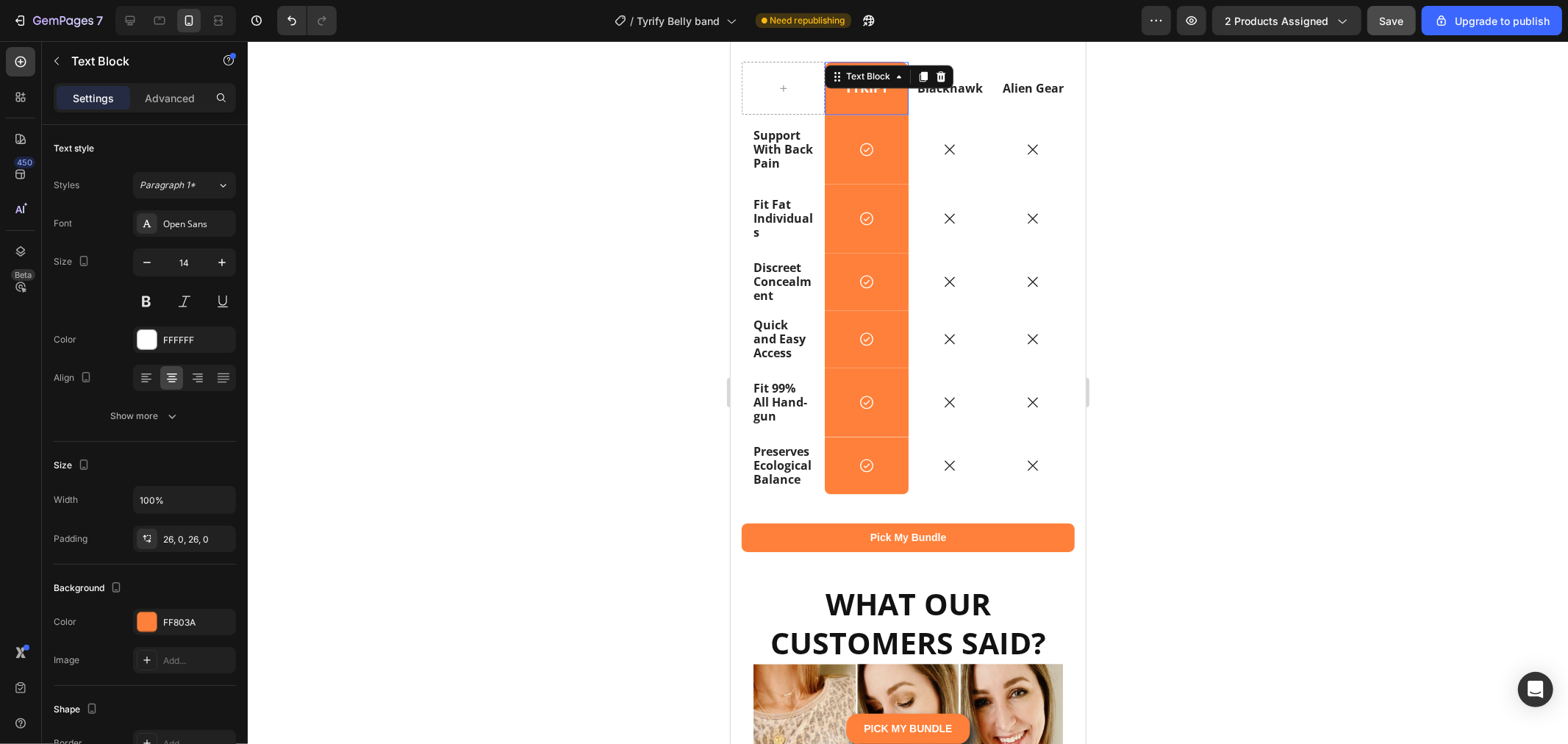
drag, startPoint x: 891, startPoint y: 95, endPoint x: 1382, endPoint y: 257, distance: 517.0
click at [891, 95] on div "TYRIFY Text Block 0" at bounding box center [866, 88] width 83 height 53
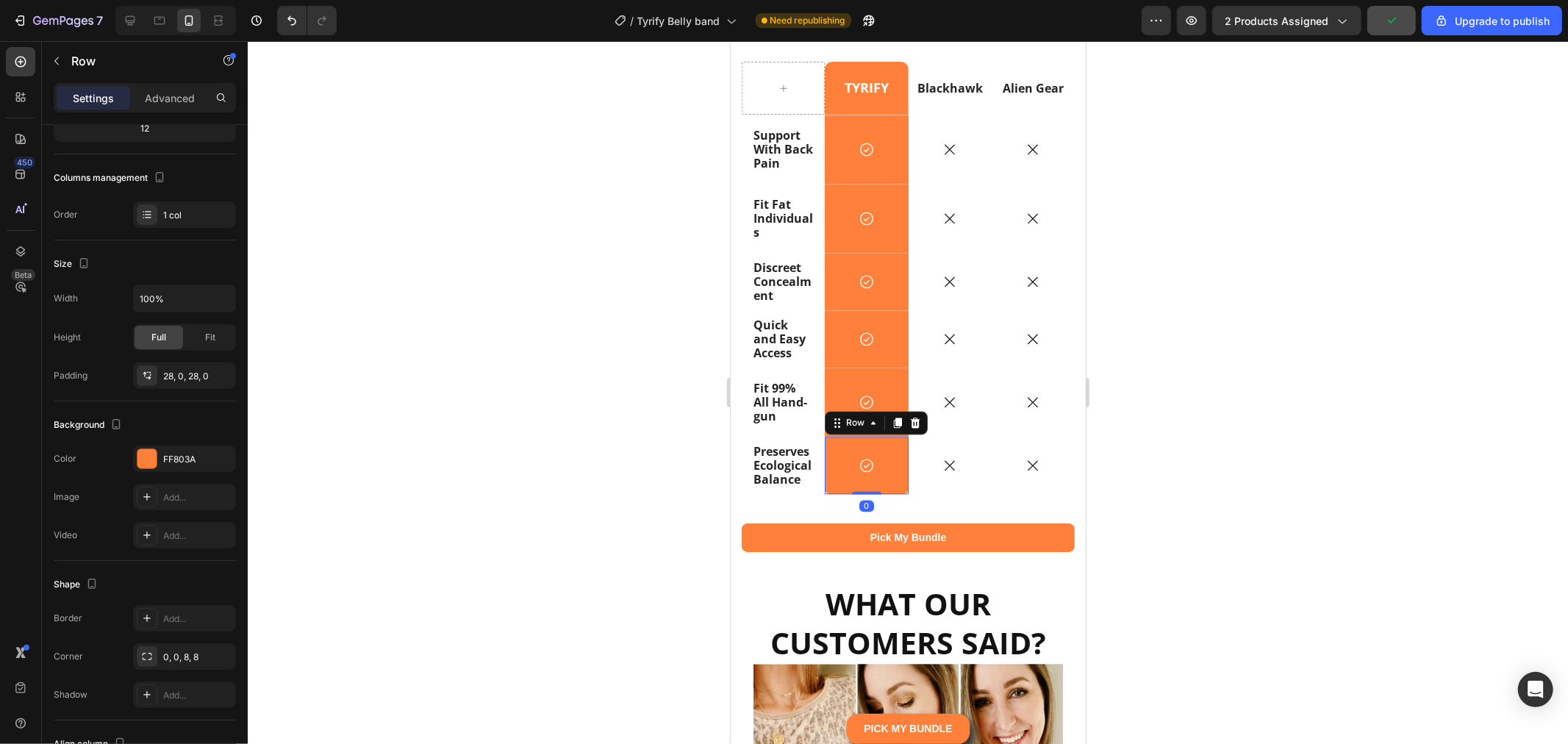
click at [889, 493] on div "Icon Row 0" at bounding box center [866, 465] width 83 height 57
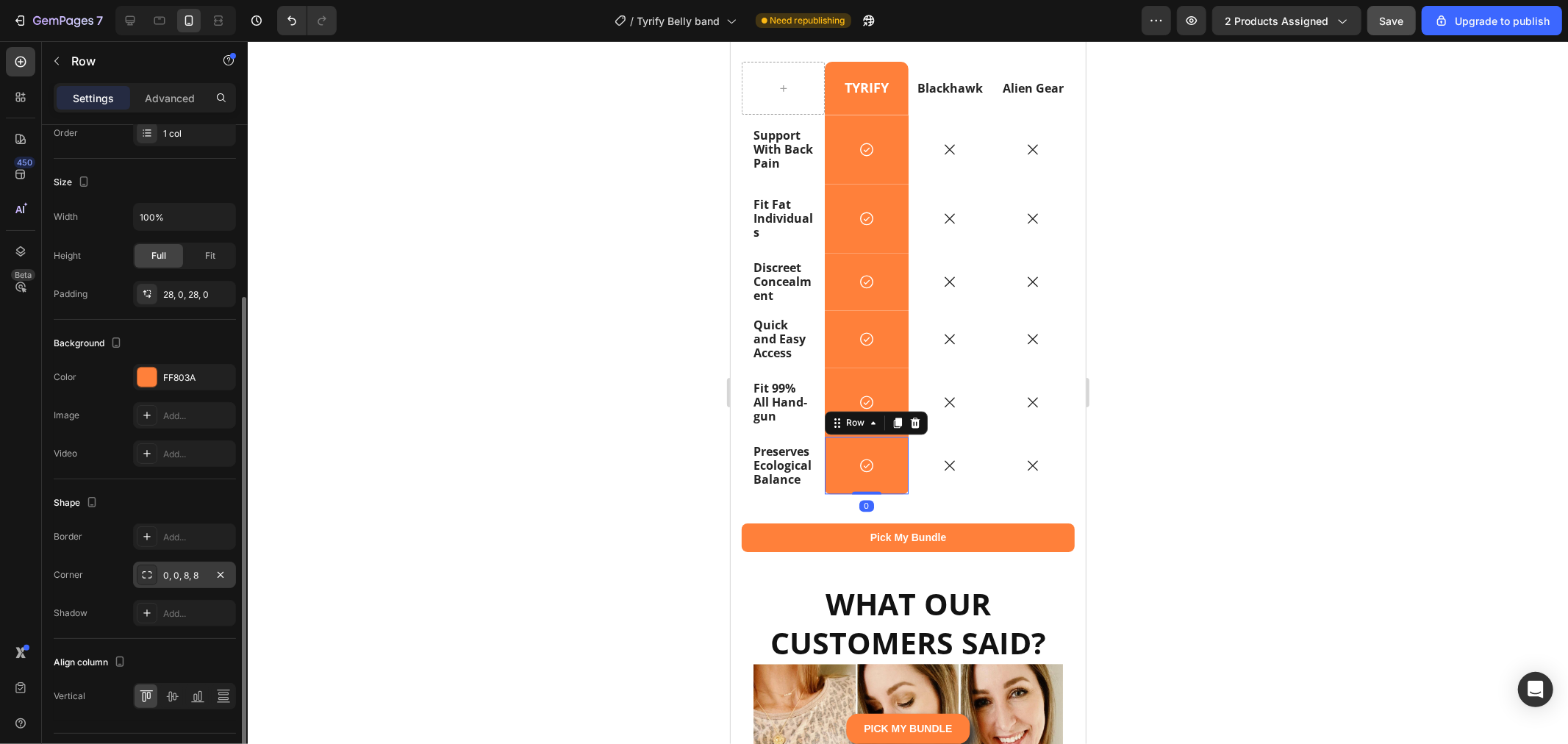
click at [200, 581] on div "0, 0, 8, 8" at bounding box center [183, 575] width 42 height 13
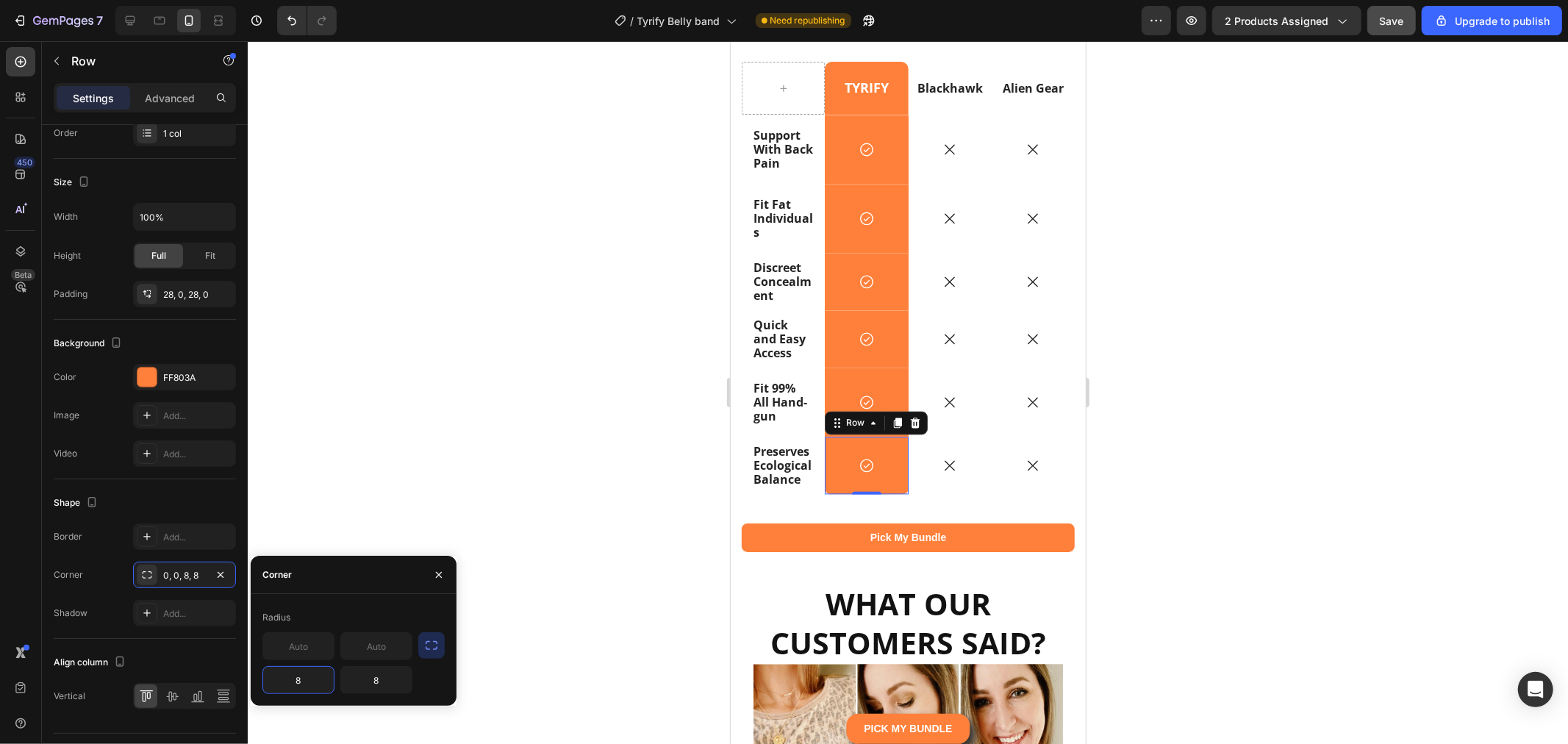
click at [302, 678] on input "8" at bounding box center [299, 680] width 71 height 27
type input "10"
click at [401, 678] on input "8" at bounding box center [377, 680] width 71 height 27
type input "10"
click at [640, 627] on div at bounding box center [907, 393] width 1320 height 704
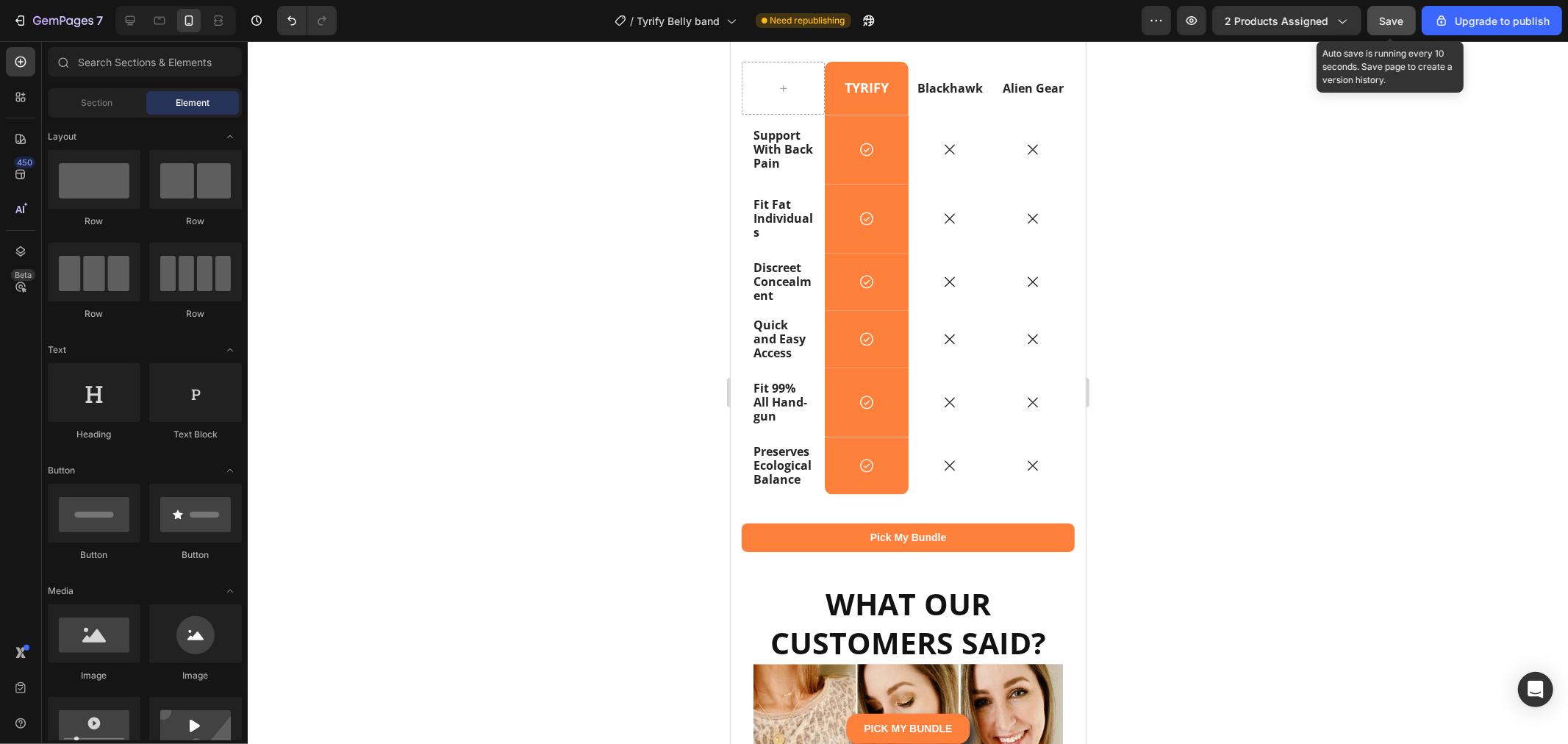
click at [1401, 21] on span "Save" at bounding box center [1391, 21] width 25 height 13
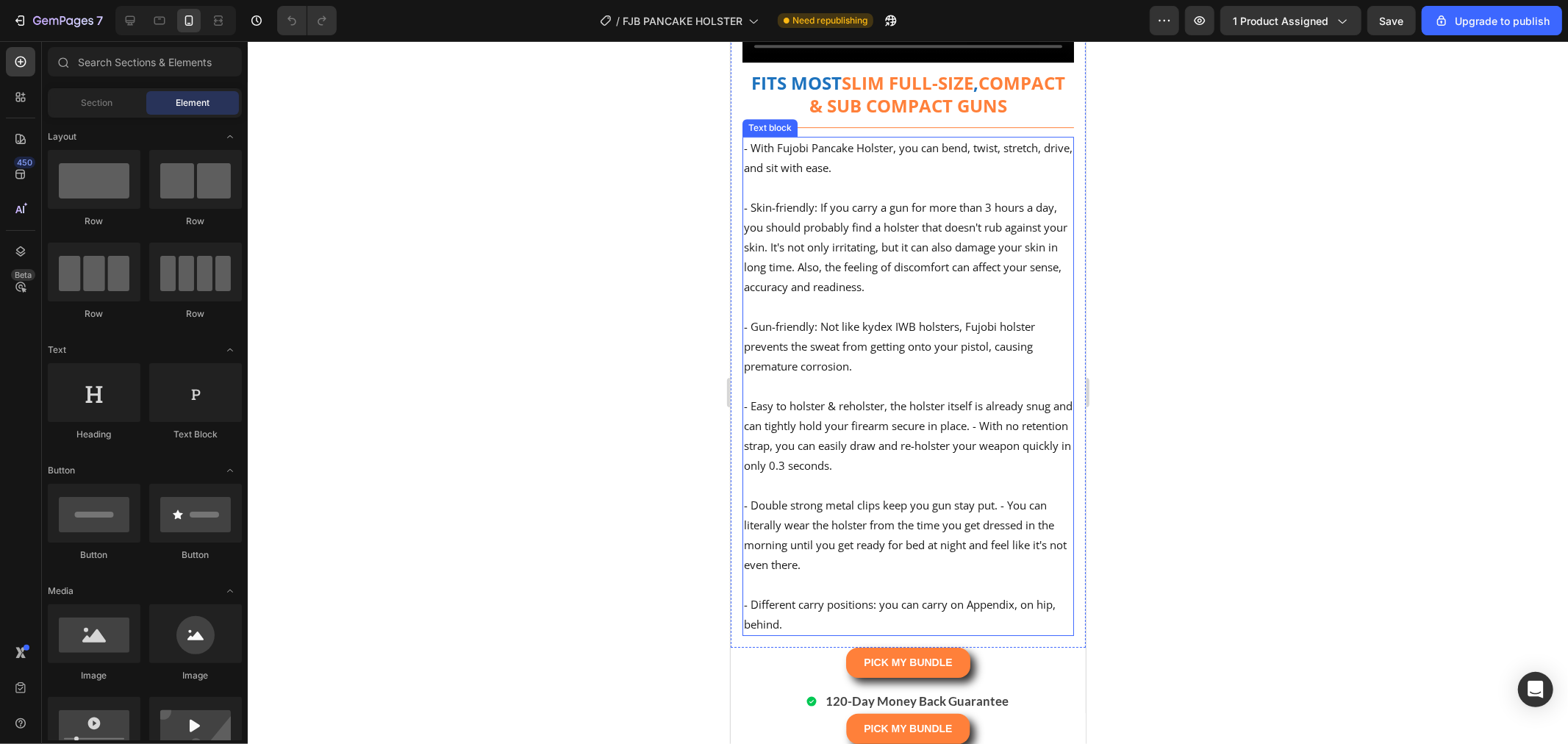
scroll to position [8009, 0]
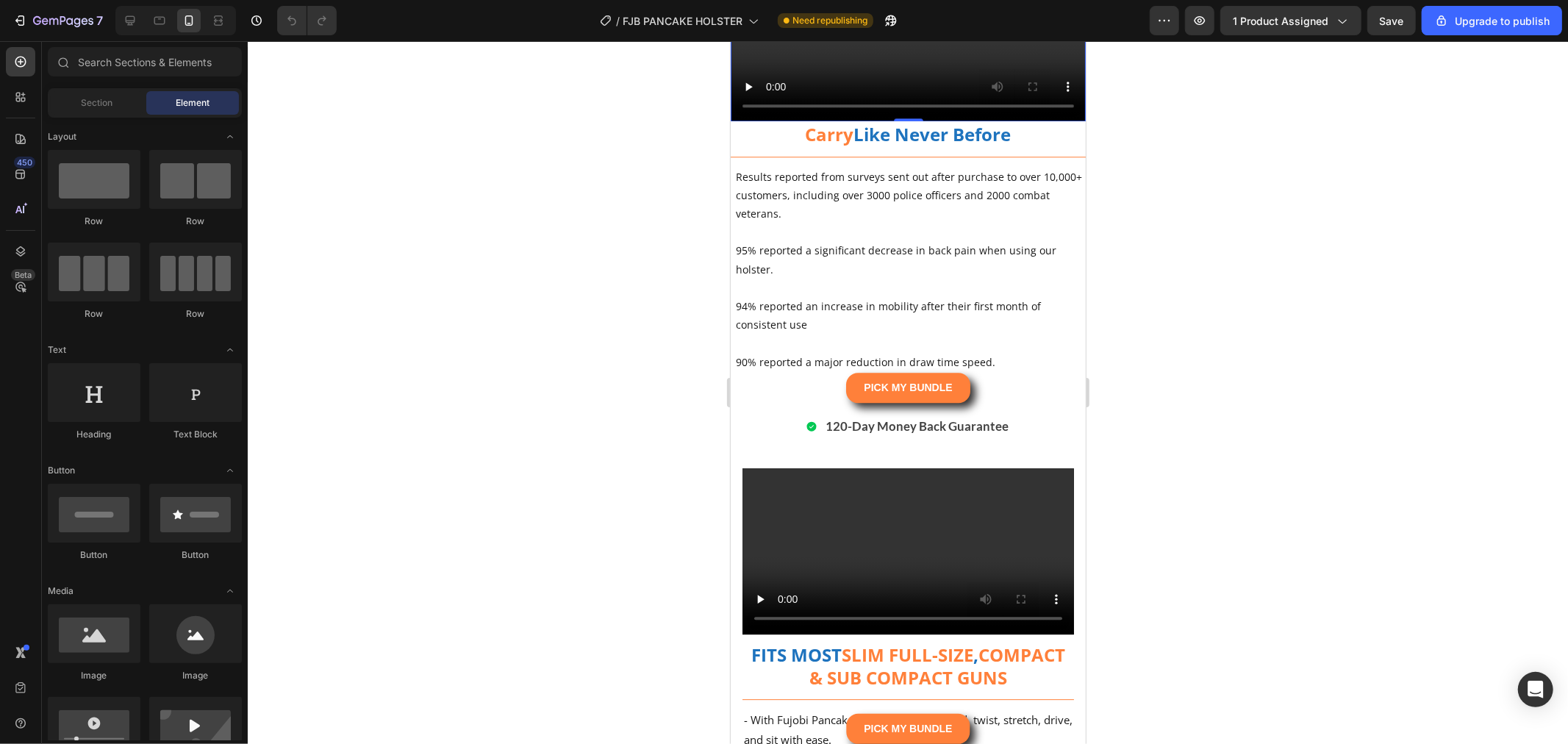
click at [944, 121] on video at bounding box center [907, 33] width 355 height 178
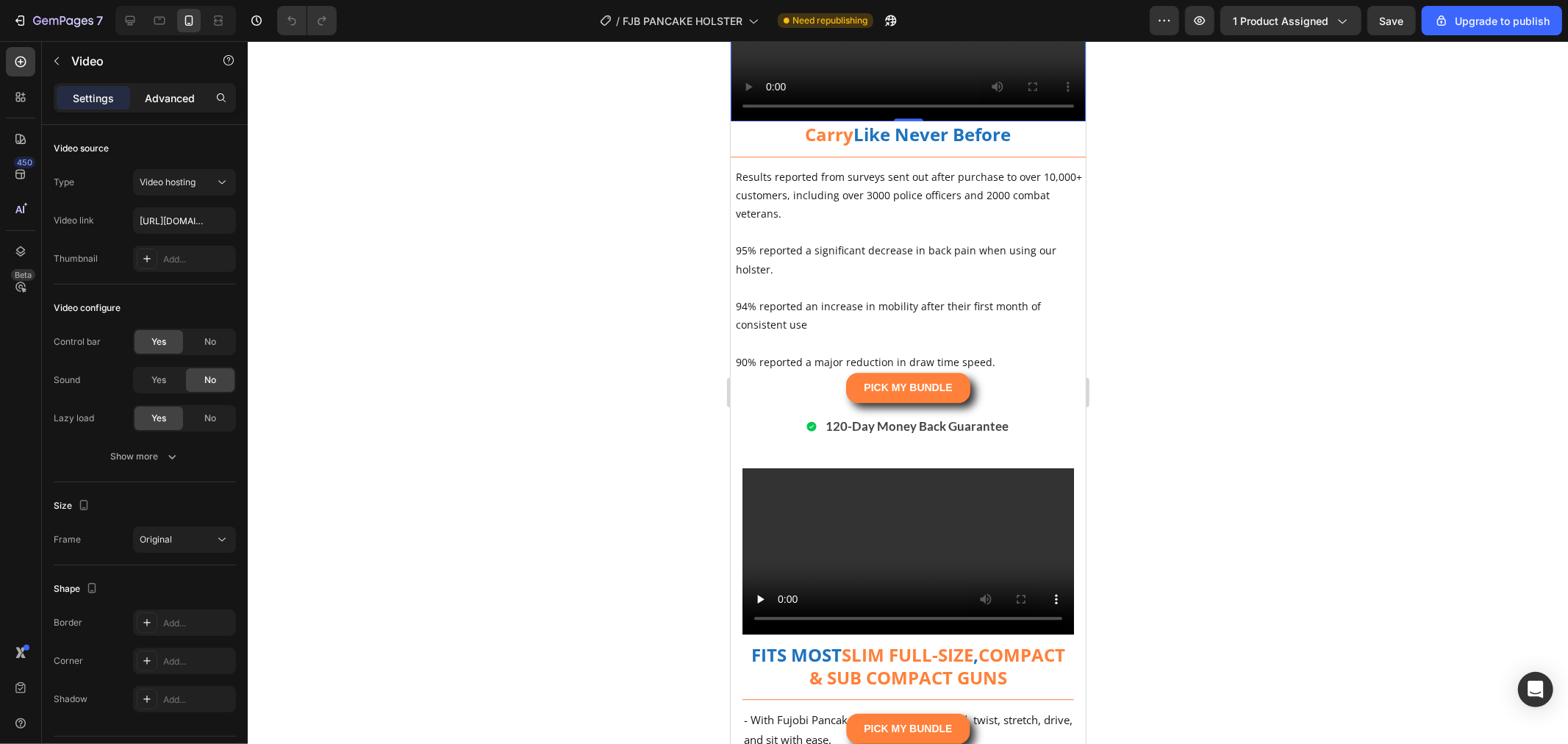
click at [155, 97] on p "Advanced" at bounding box center [170, 99] width 50 height 16
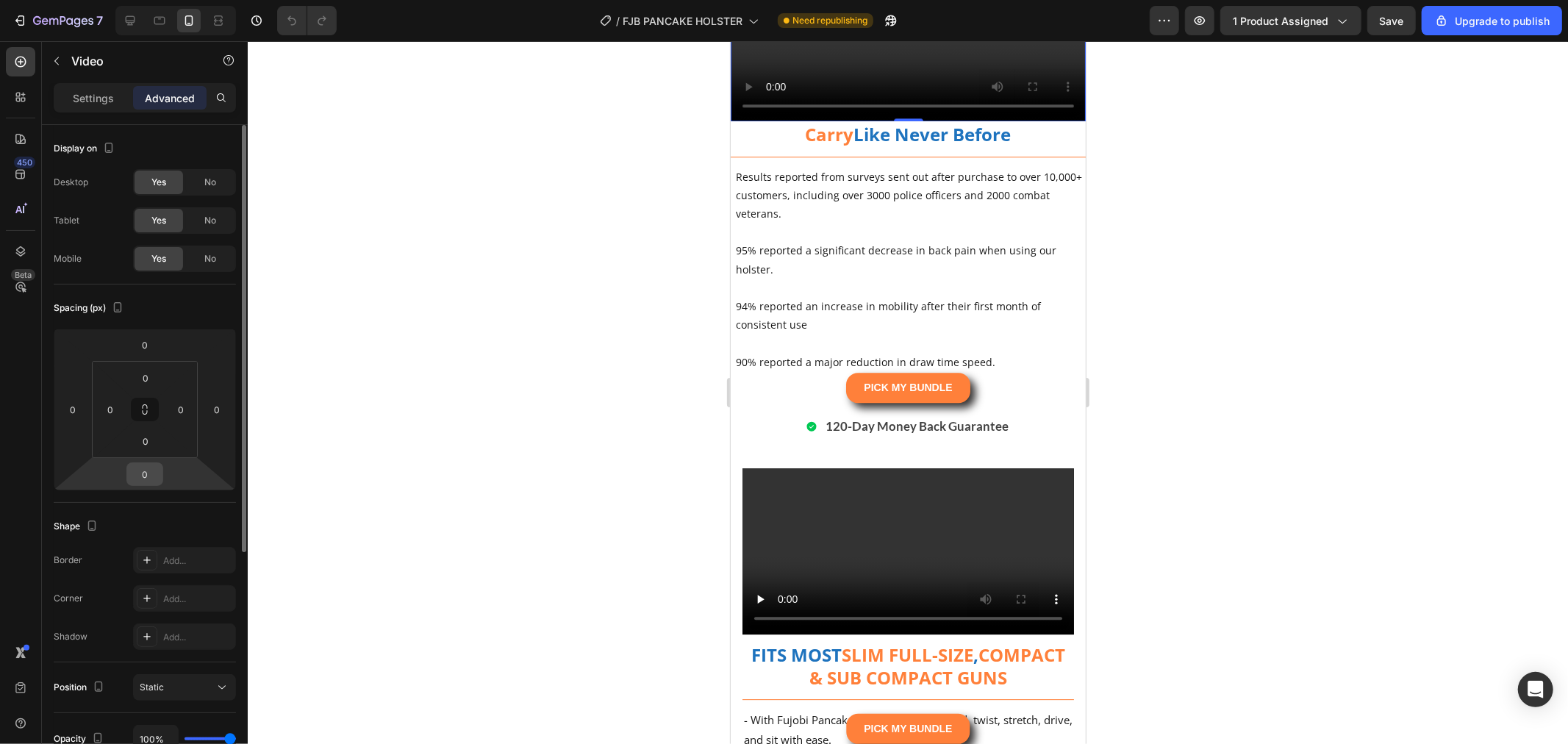
click at [157, 477] on input "0" at bounding box center [145, 475] width 30 height 22
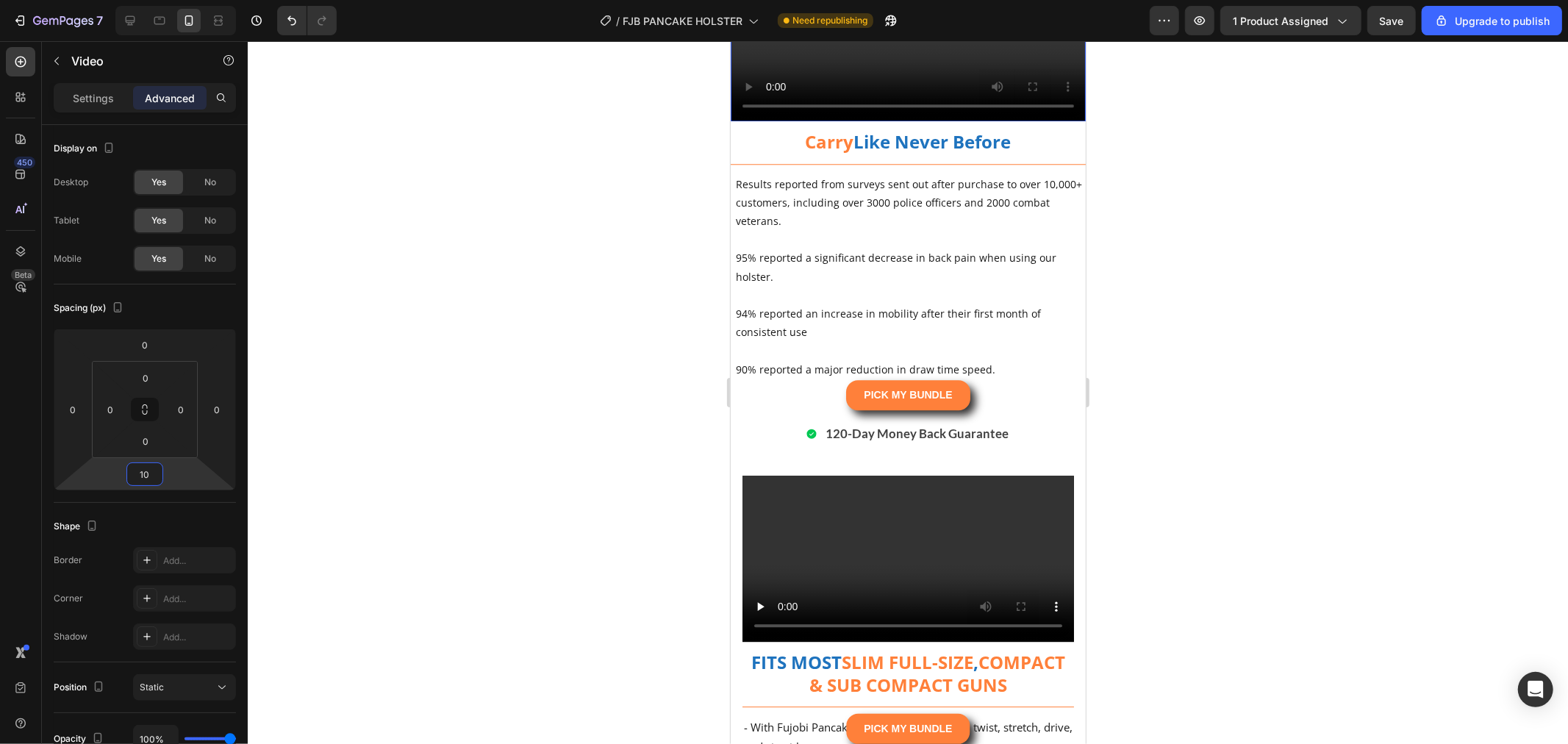
type input "10"
click at [1211, 315] on div at bounding box center [907, 393] width 1320 height 704
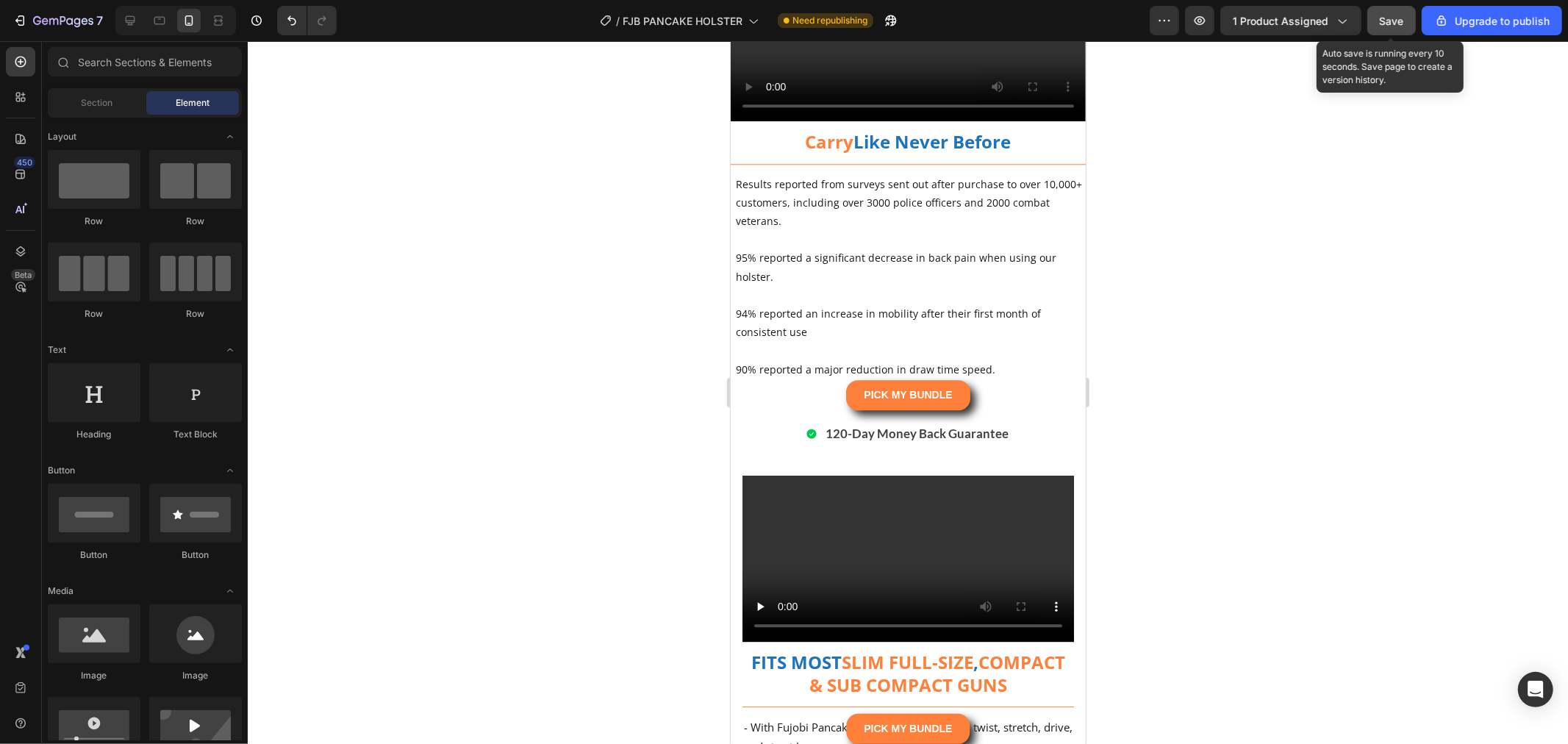
click at [1388, 19] on span "Save" at bounding box center [1391, 21] width 25 height 13
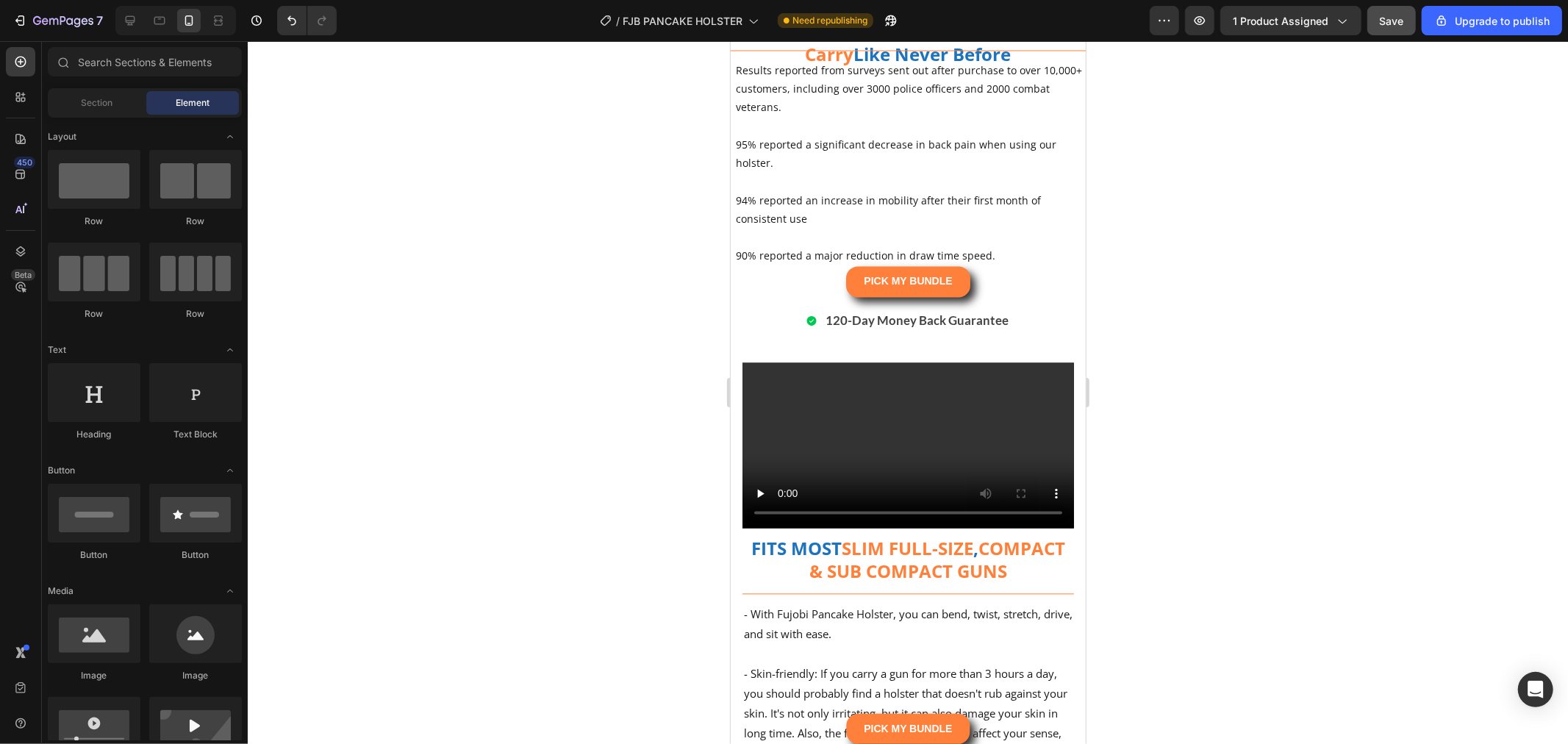
scroll to position [7137, 0]
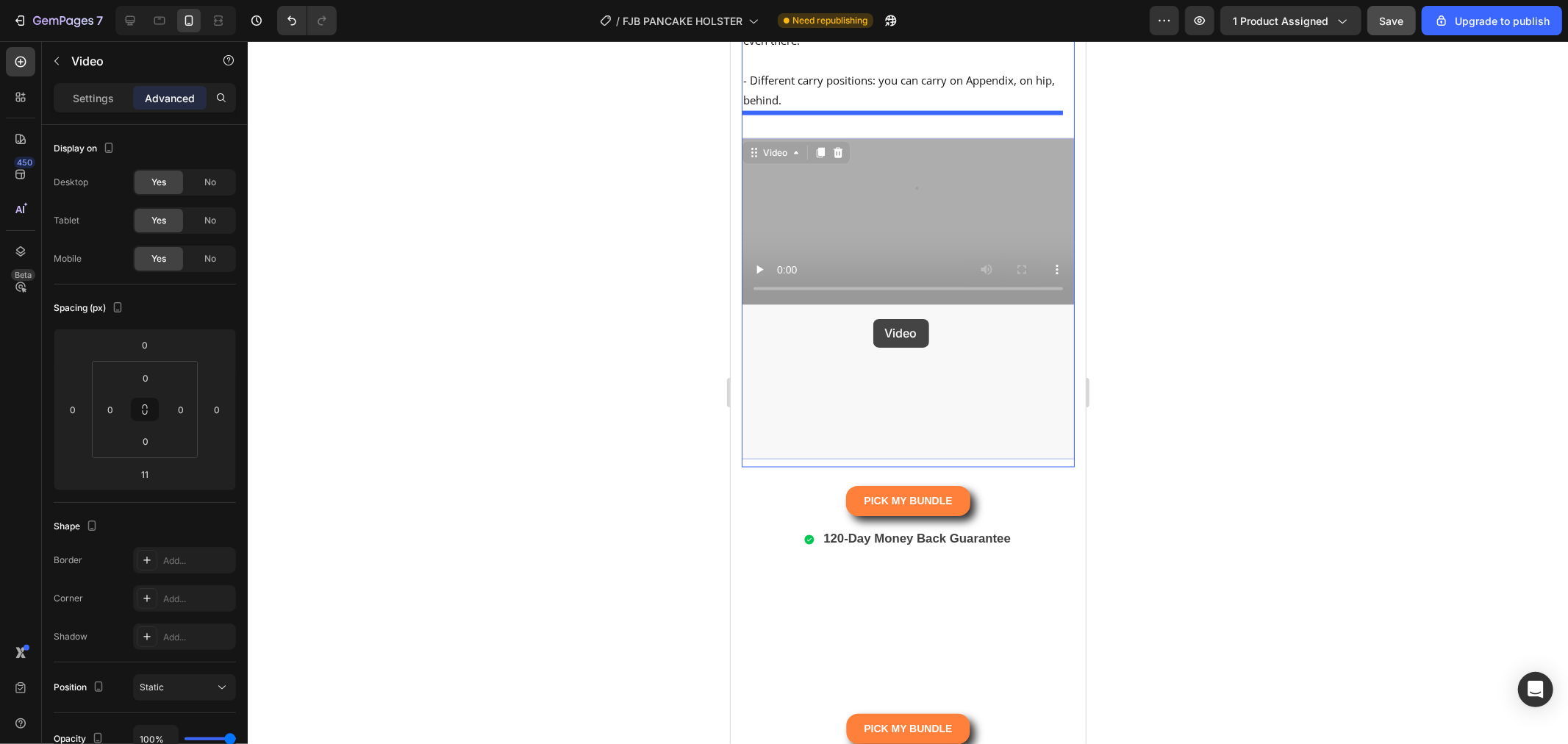
scroll to position [6238, 0]
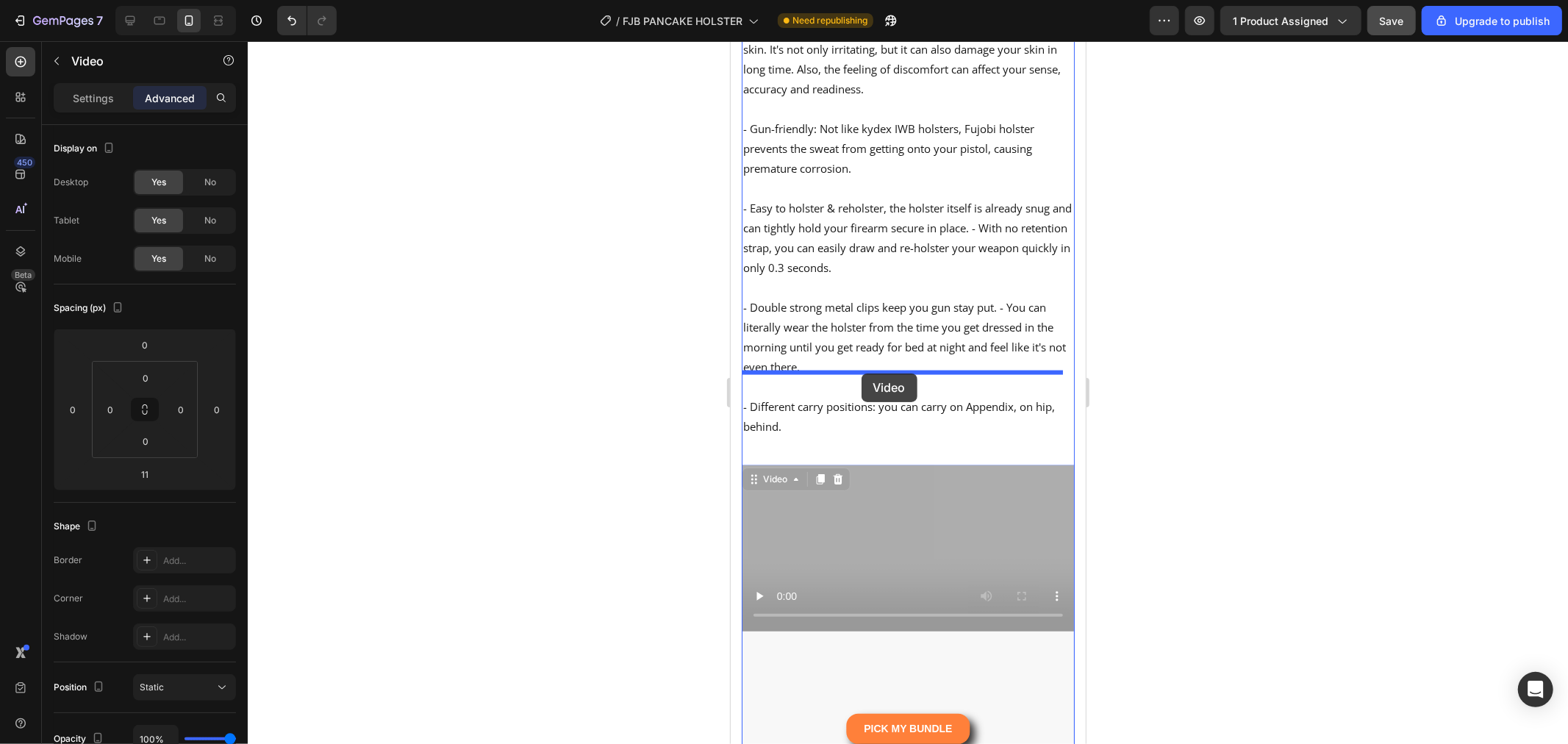
drag, startPoint x: 771, startPoint y: 409, endPoint x: 861, endPoint y: 373, distance: 96.9
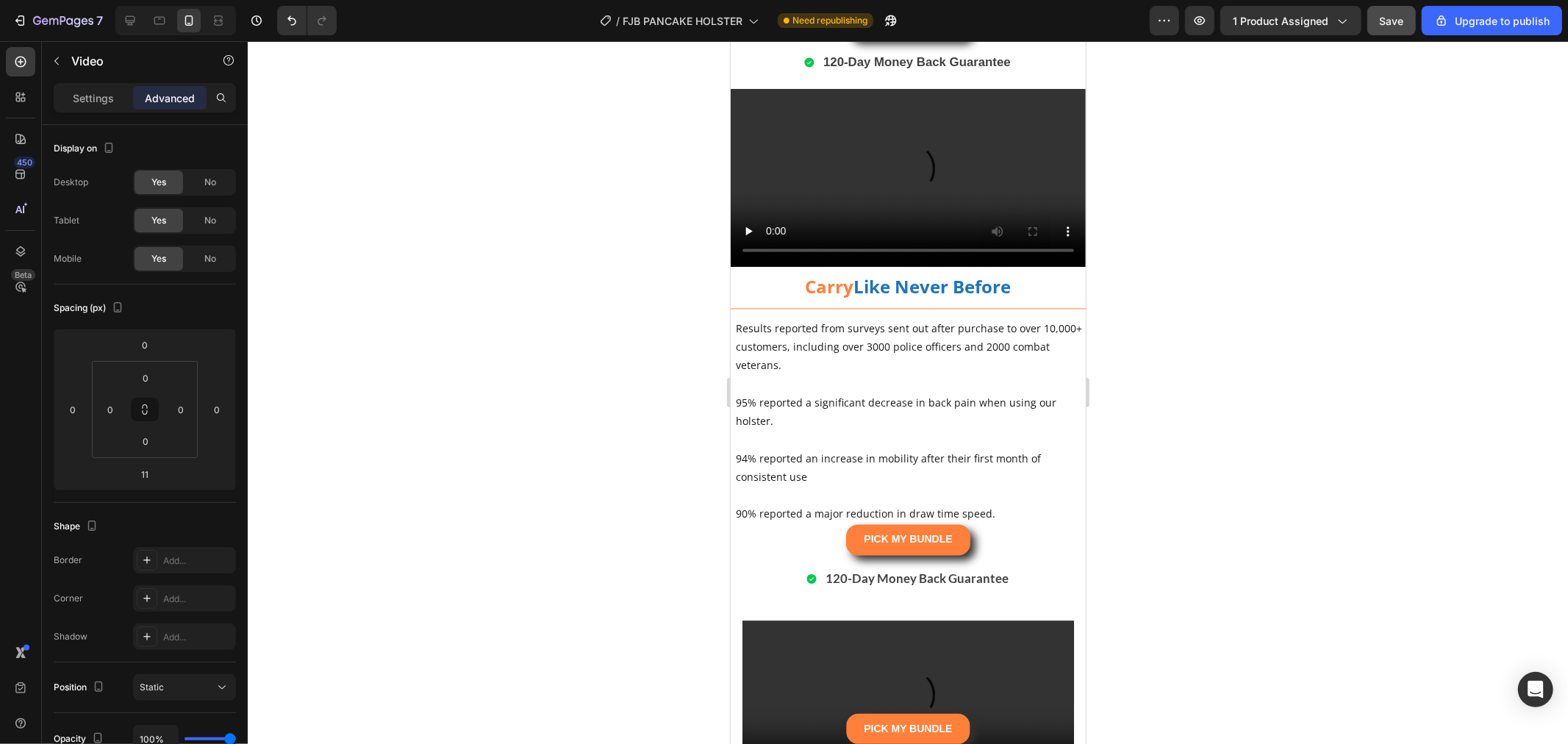
scroll to position [7137, 0]
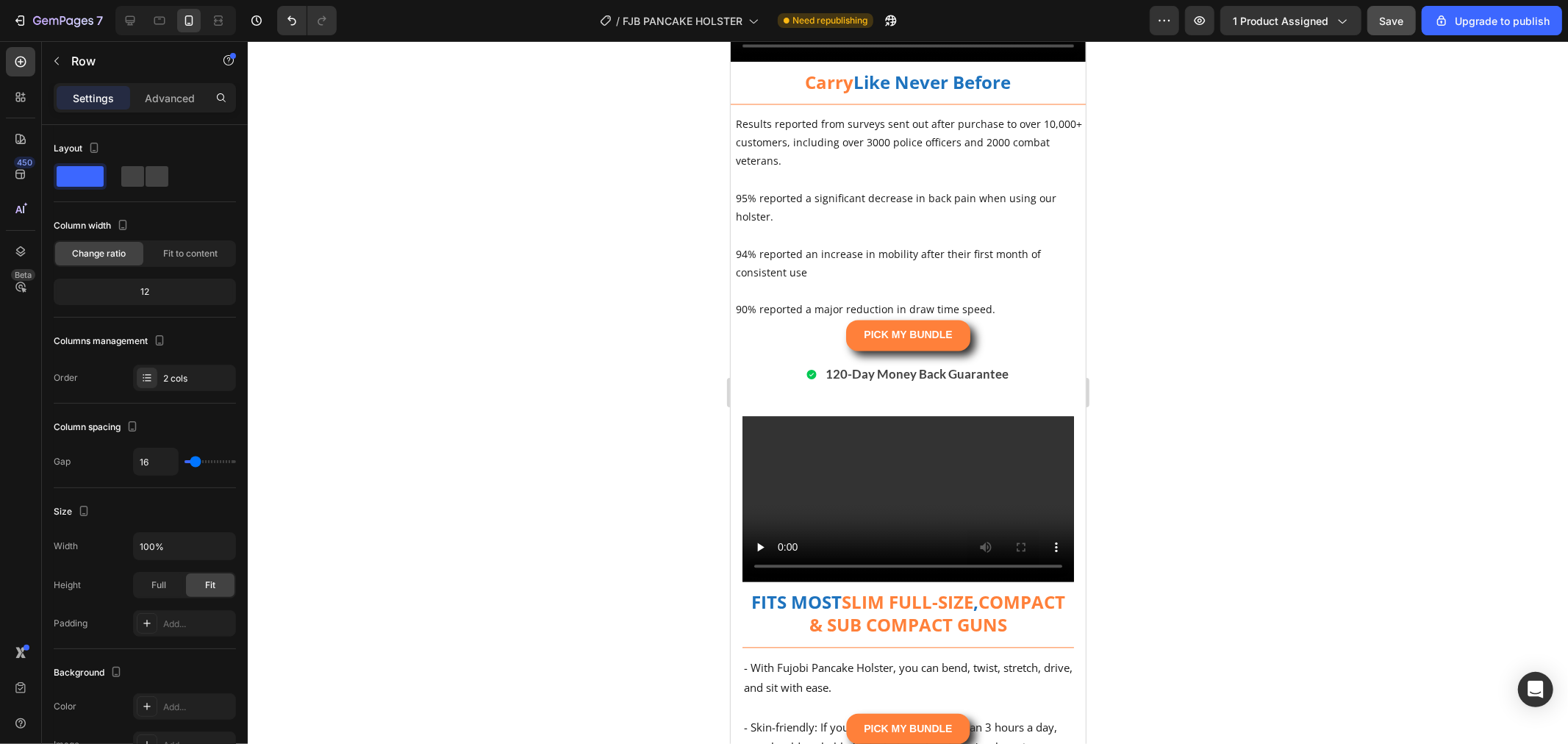
click at [178, 386] on div "2 cols" at bounding box center [184, 378] width 103 height 27
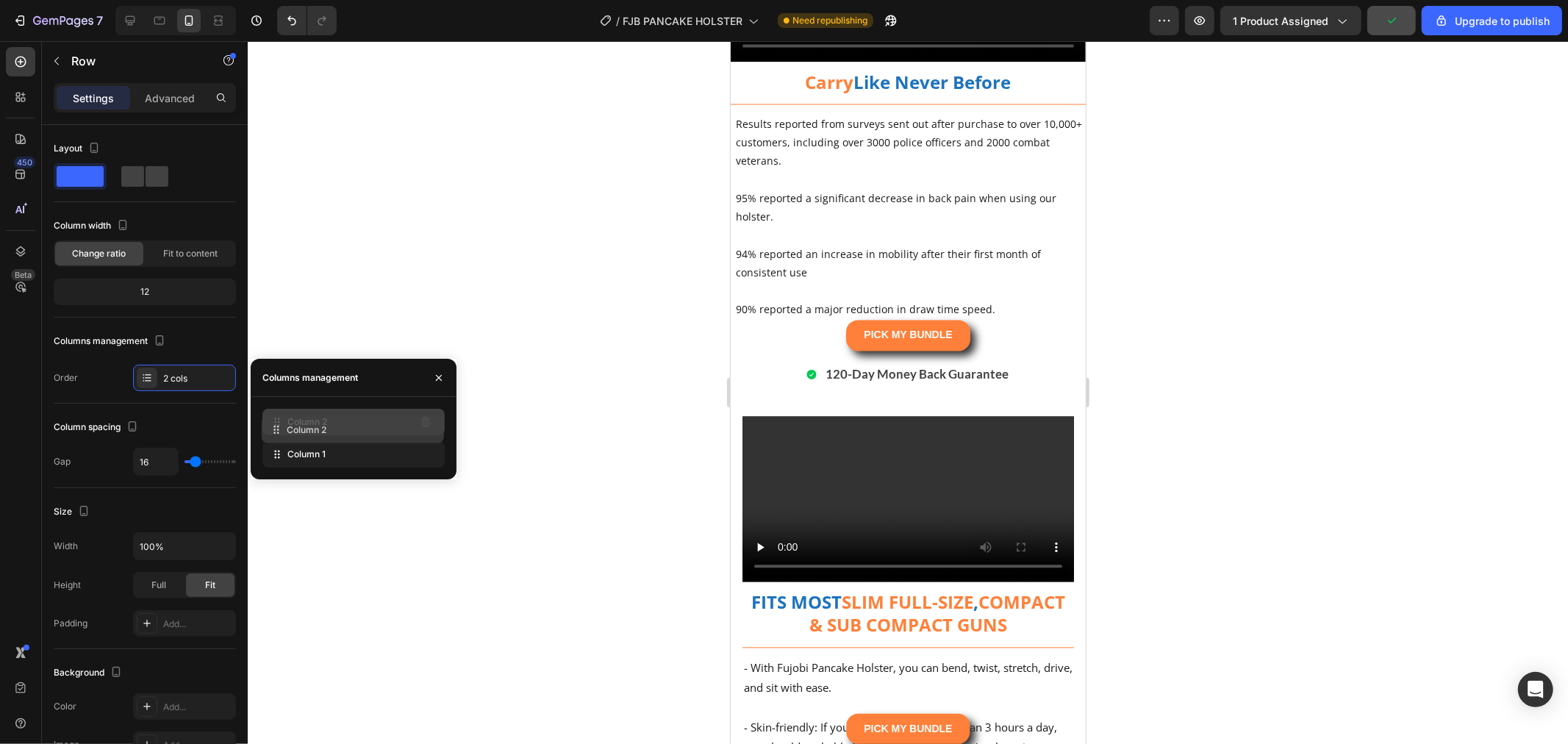
drag, startPoint x: 341, startPoint y: 456, endPoint x: 341, endPoint y: 431, distance: 25.0
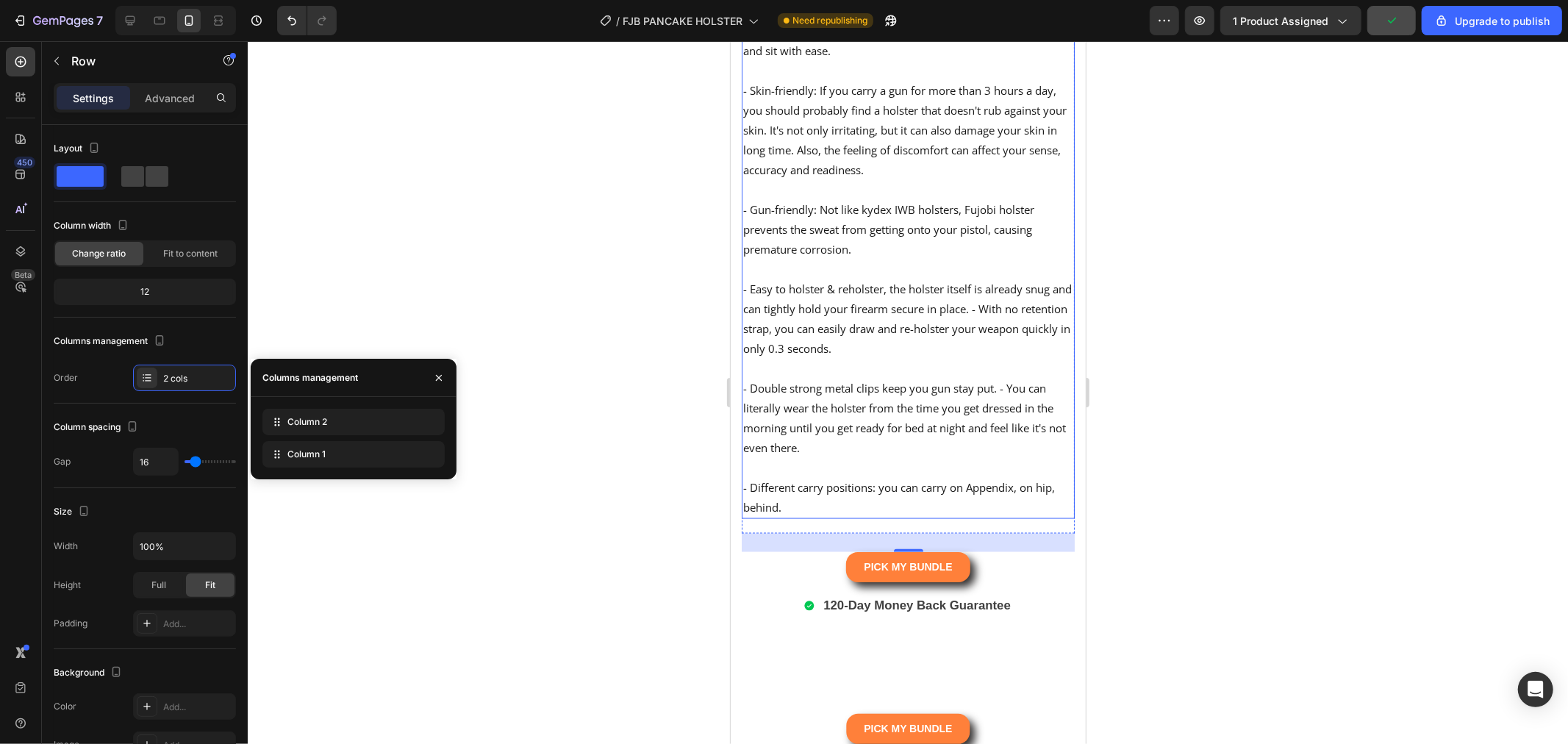
scroll to position [6374, 0]
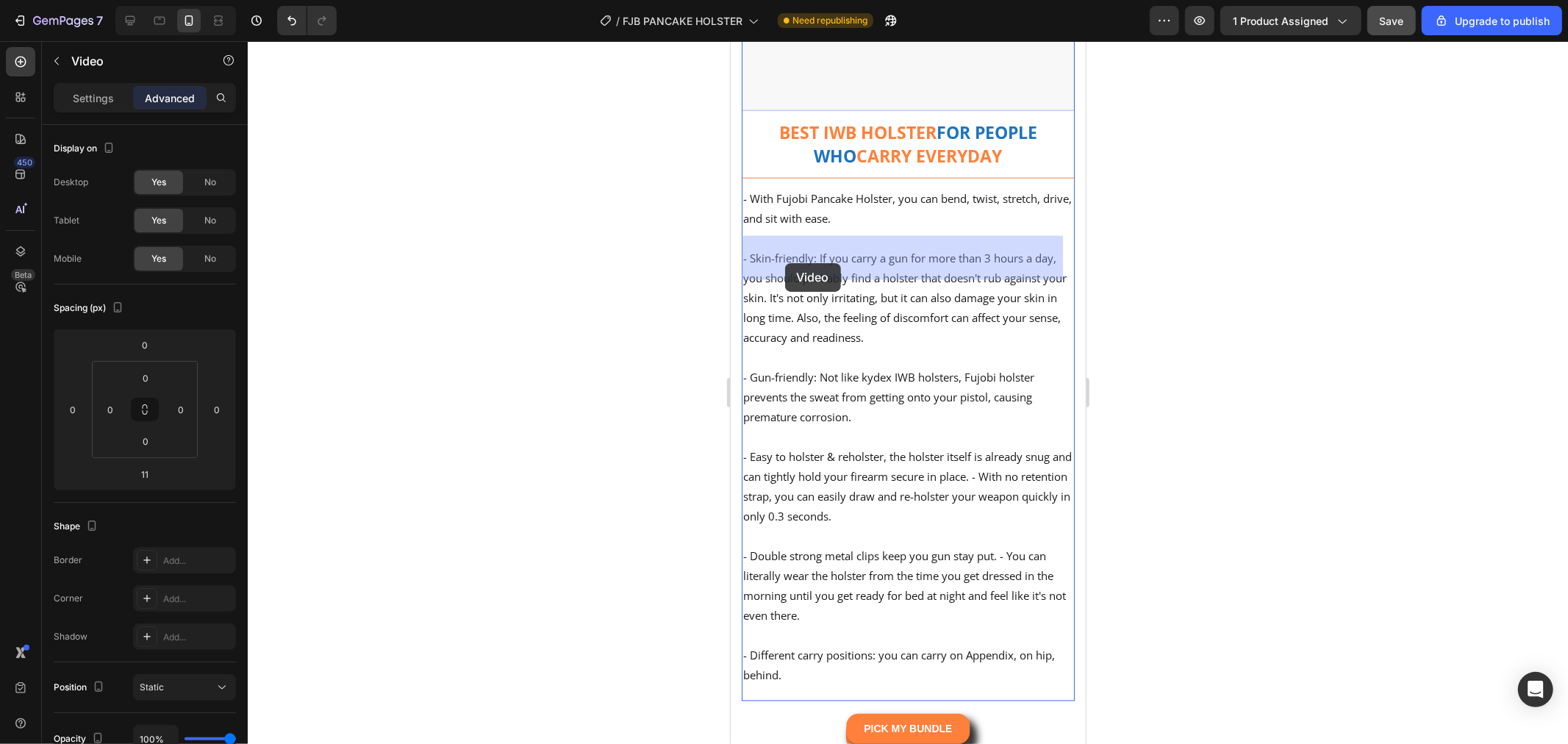
drag, startPoint x: 772, startPoint y: 307, endPoint x: 784, endPoint y: 262, distance: 46.6
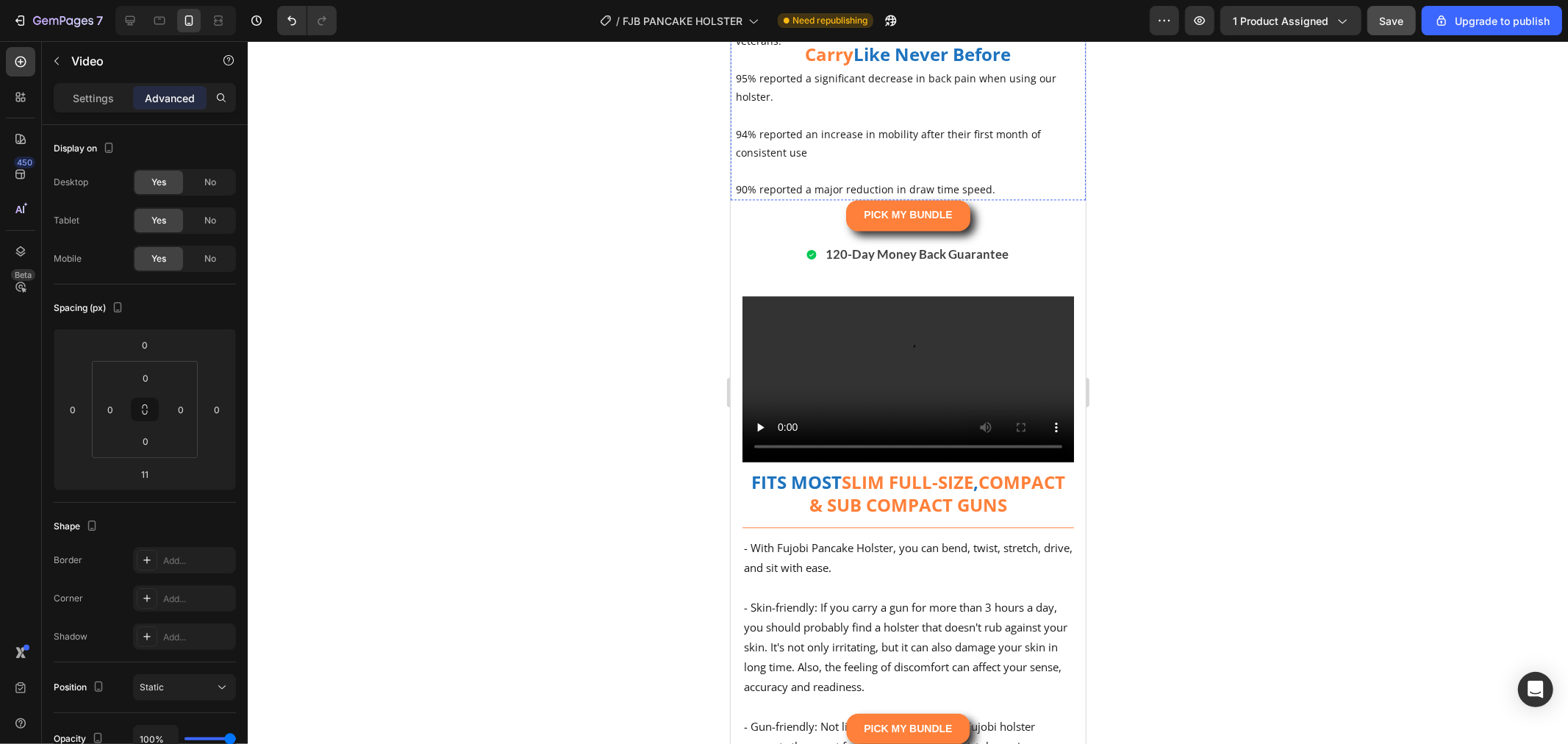
scroll to position [7029, 0]
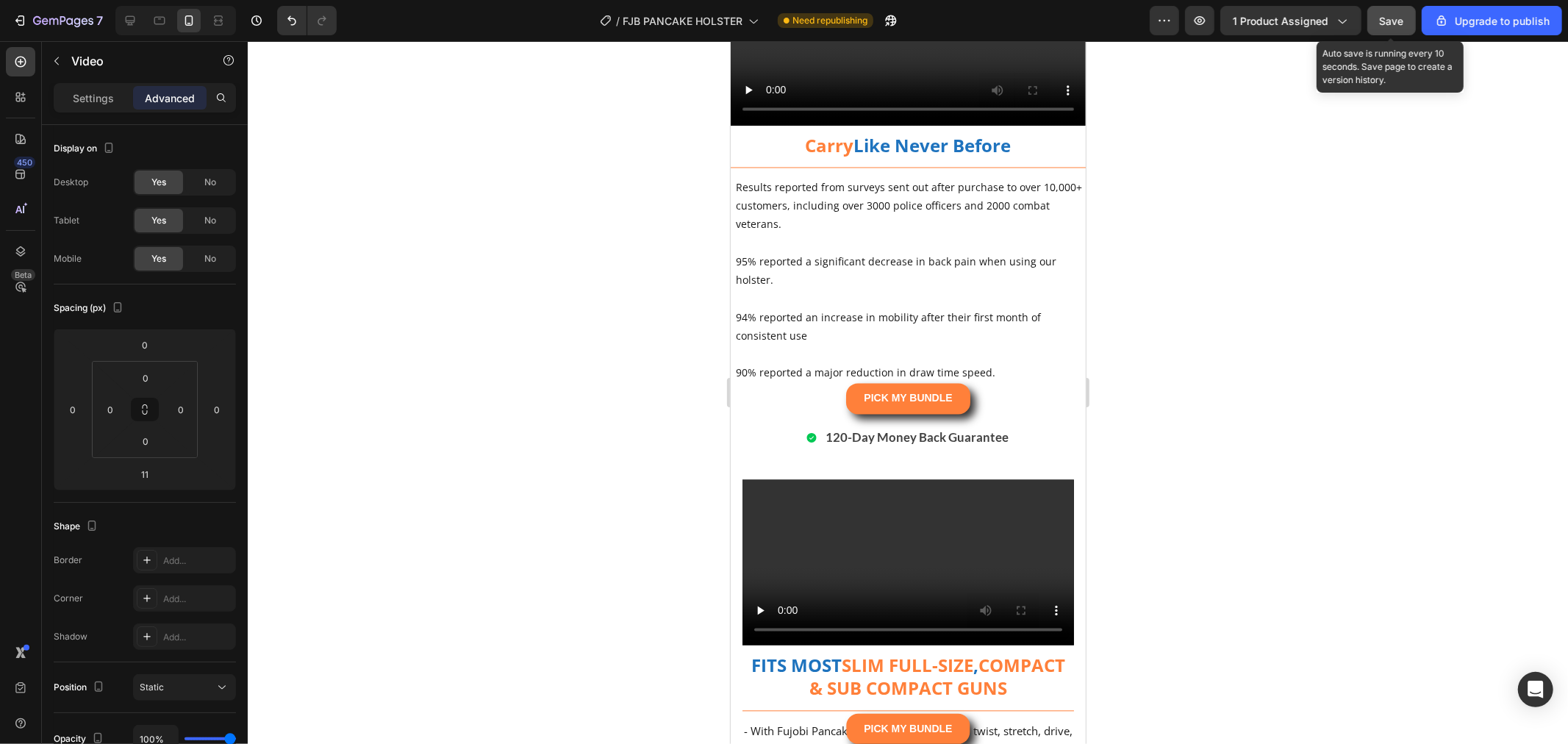
click at [1386, 17] on span "Save" at bounding box center [1391, 21] width 25 height 13
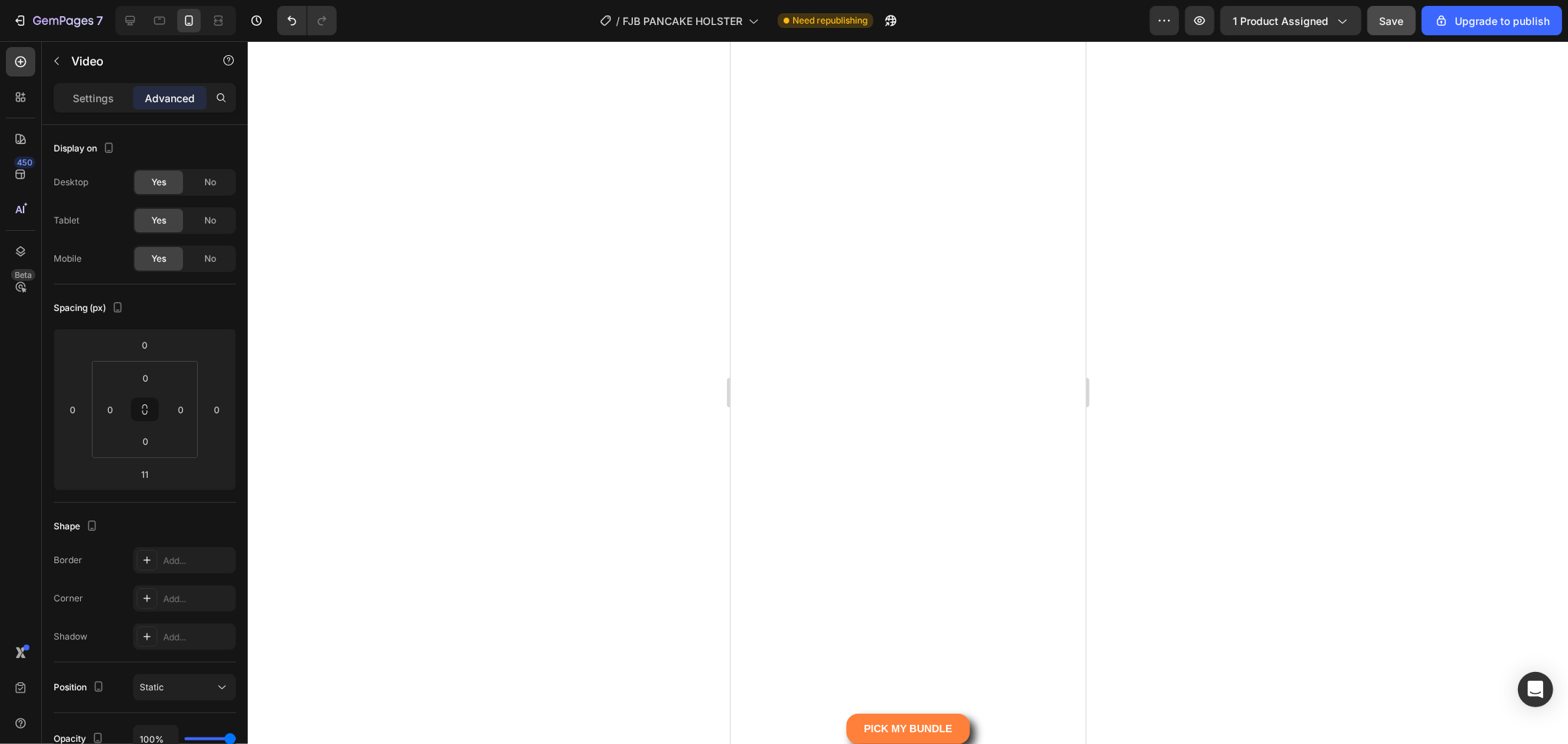
scroll to position [13158, 0]
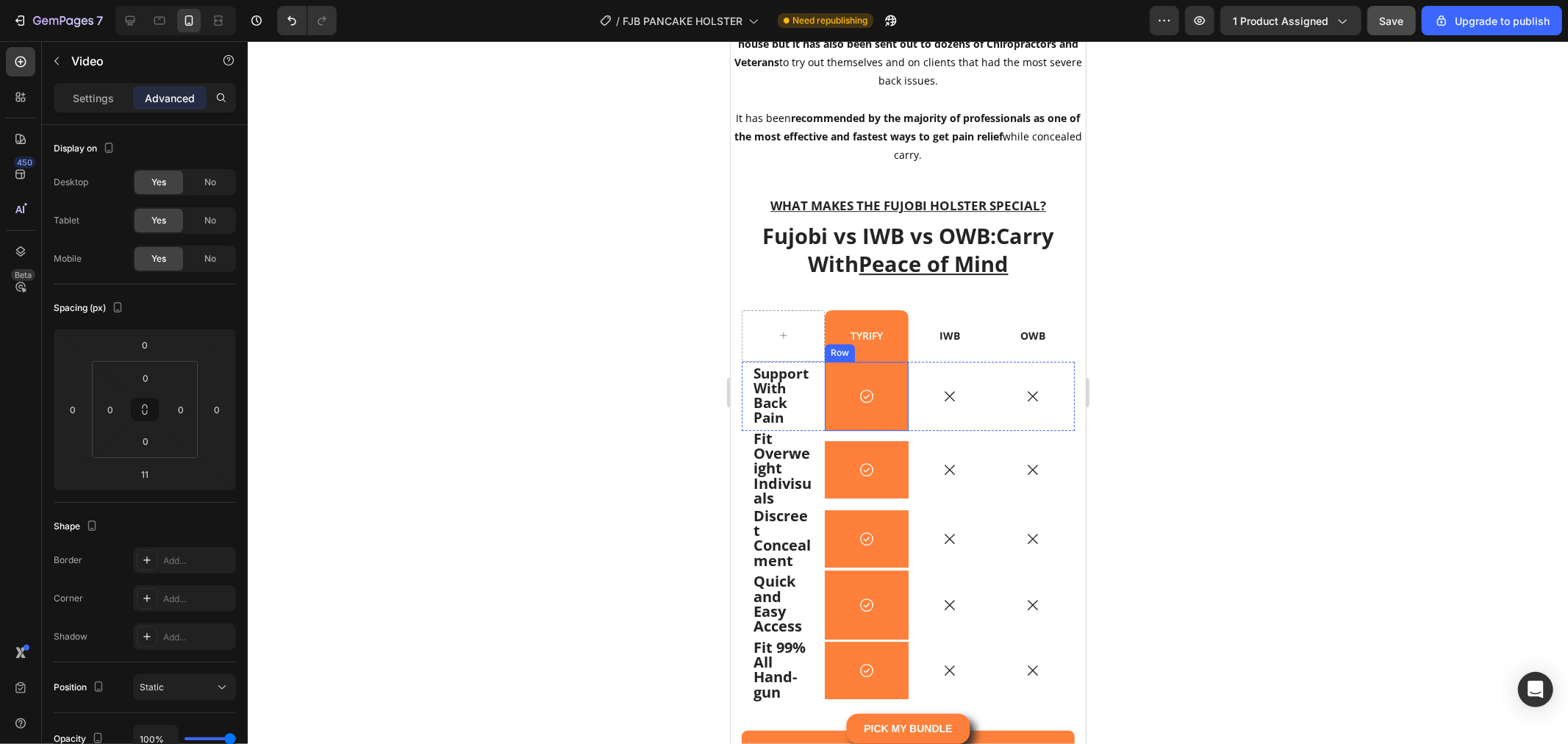
click at [890, 414] on div "Icon Row" at bounding box center [866, 396] width 83 height 69
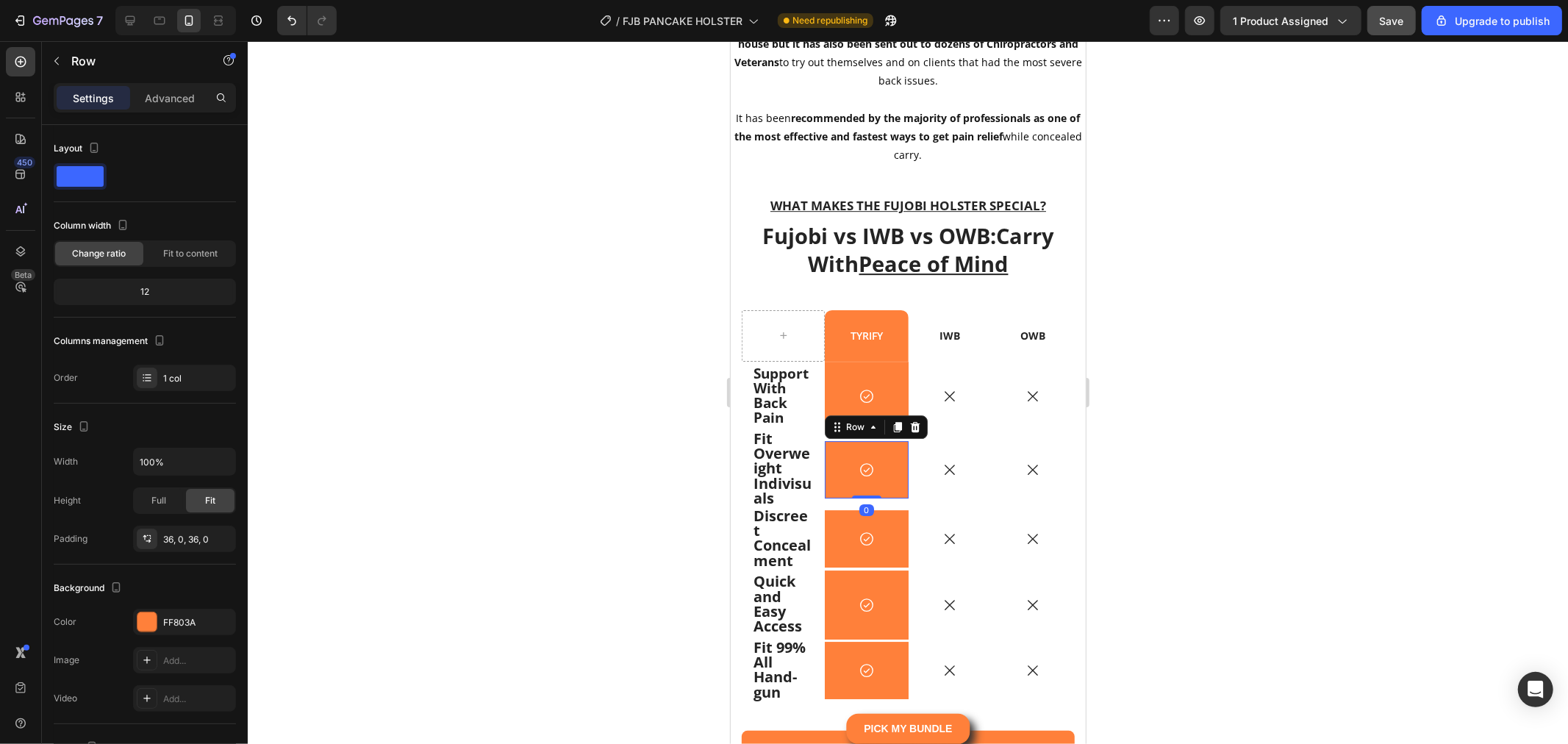
click at [887, 461] on div "Icon Row 0" at bounding box center [866, 470] width 83 height 57
click at [153, 86] on div "Advanced" at bounding box center [170, 98] width 74 height 24
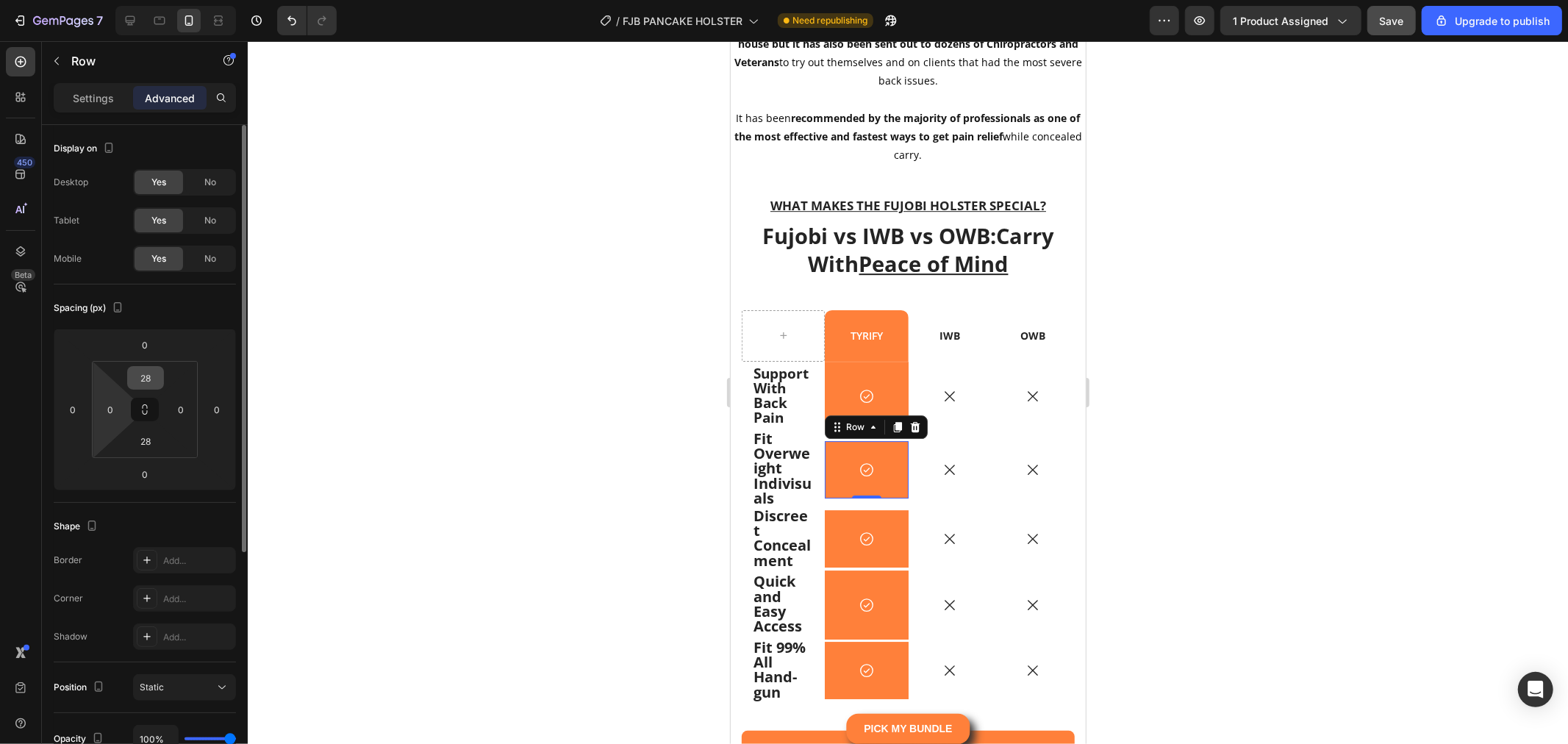
click at [152, 383] on input "28" at bounding box center [146, 378] width 30 height 22
type input "0"
click at [145, 439] on input "28" at bounding box center [146, 441] width 30 height 22
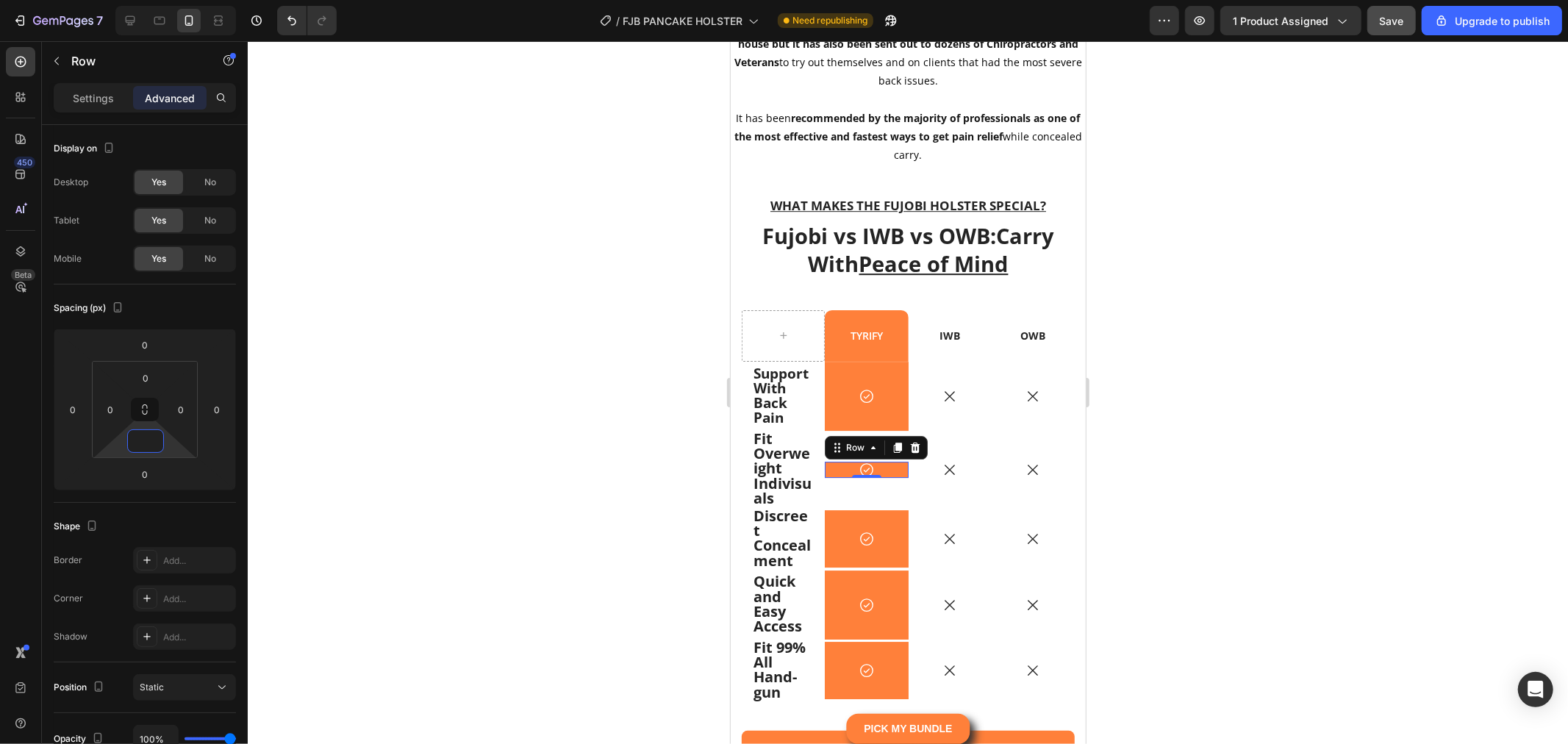
type input "0"
click at [395, 485] on div at bounding box center [907, 393] width 1320 height 704
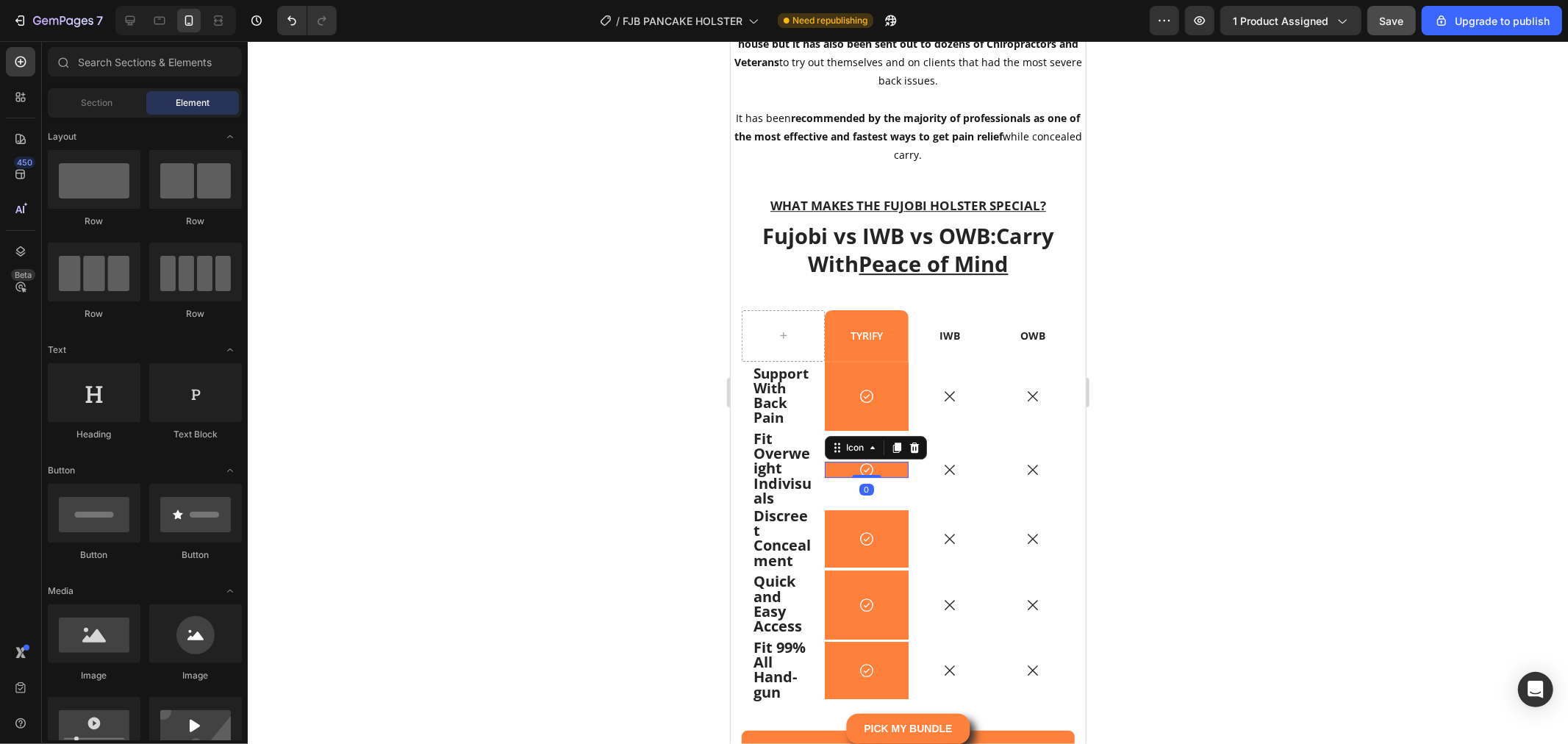
click at [830, 471] on div "Icon 0" at bounding box center [866, 469] width 83 height 16
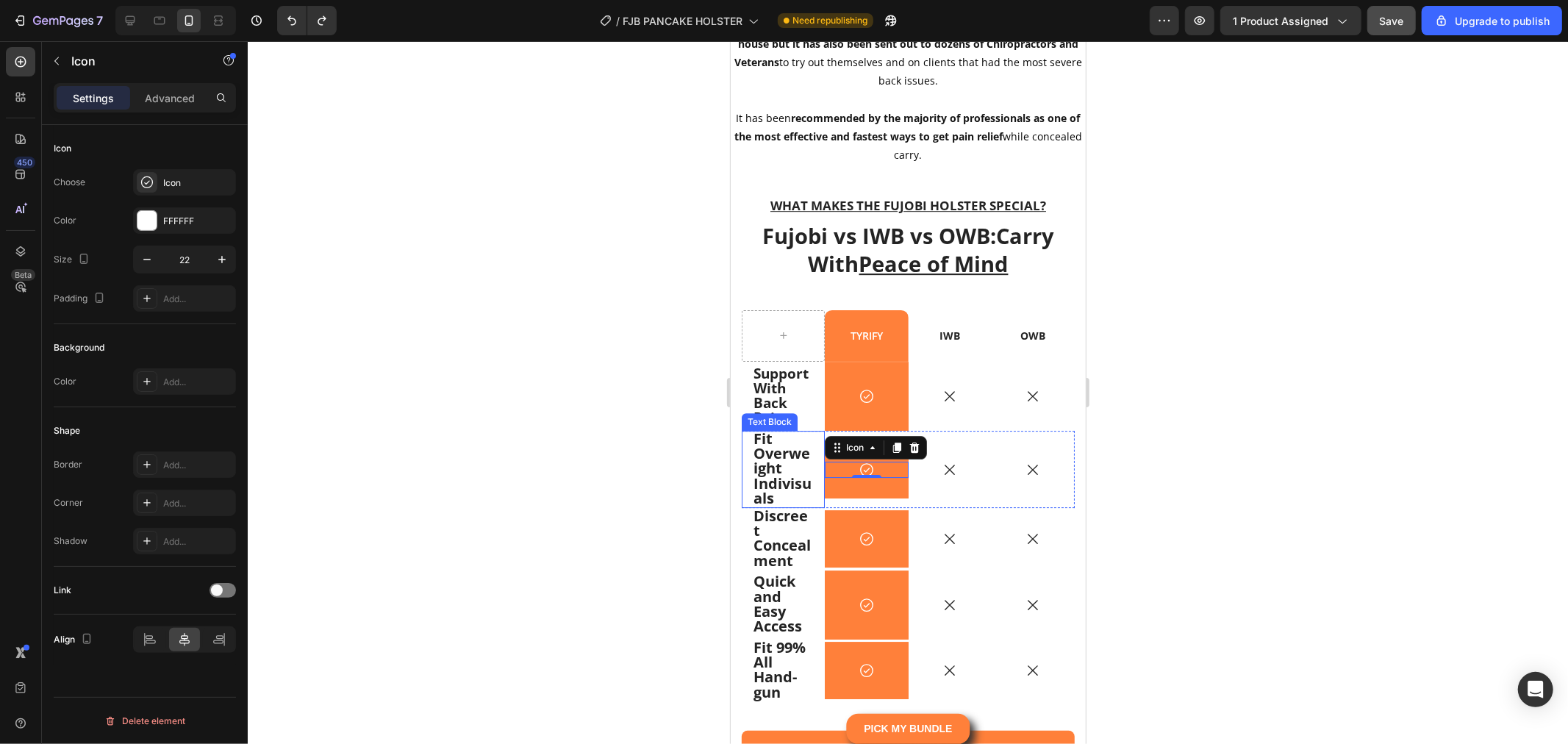
click at [605, 423] on div at bounding box center [907, 393] width 1320 height 704
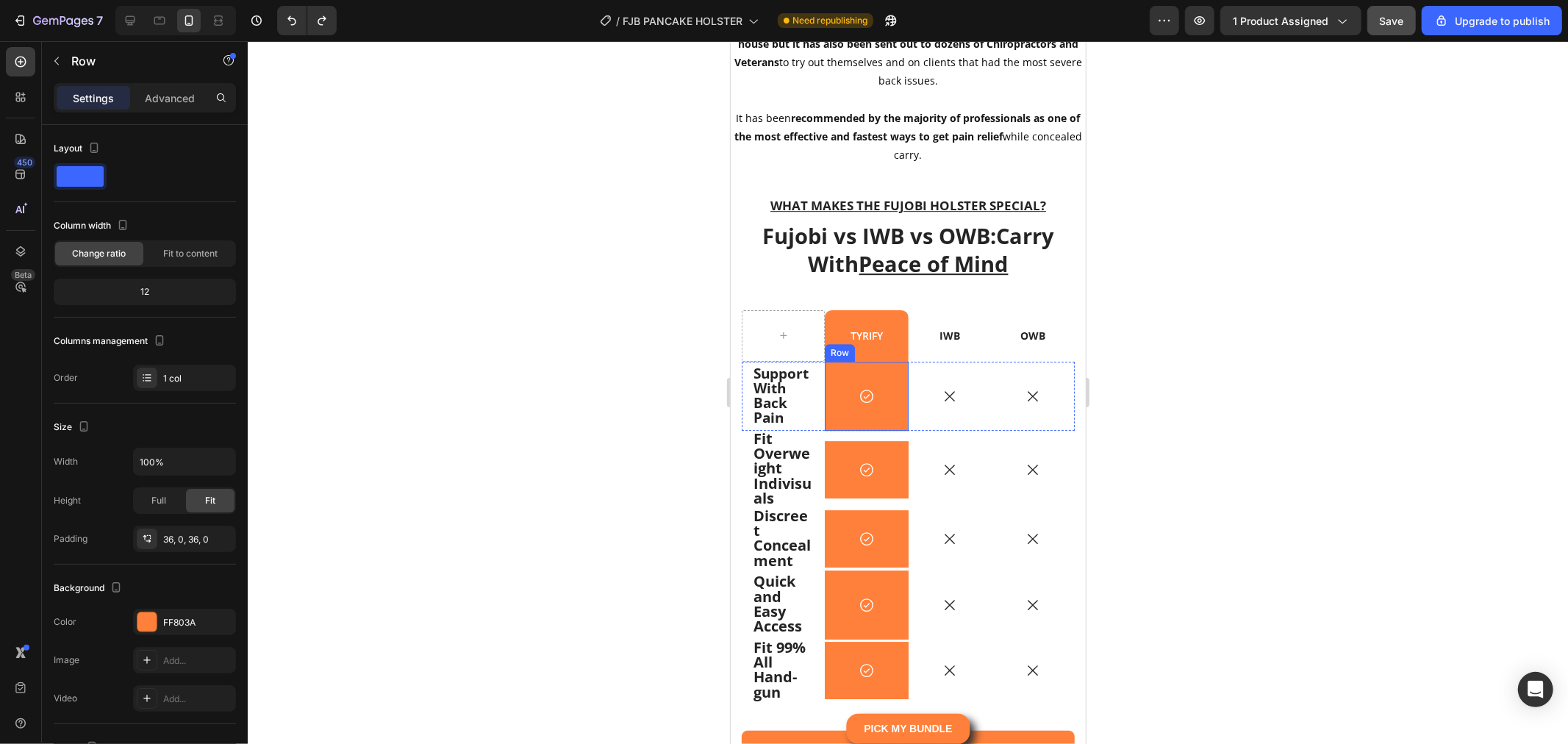
click at [887, 409] on div "Icon Row" at bounding box center [866, 396] width 83 height 69
click at [179, 100] on p "Advanced" at bounding box center [170, 99] width 50 height 16
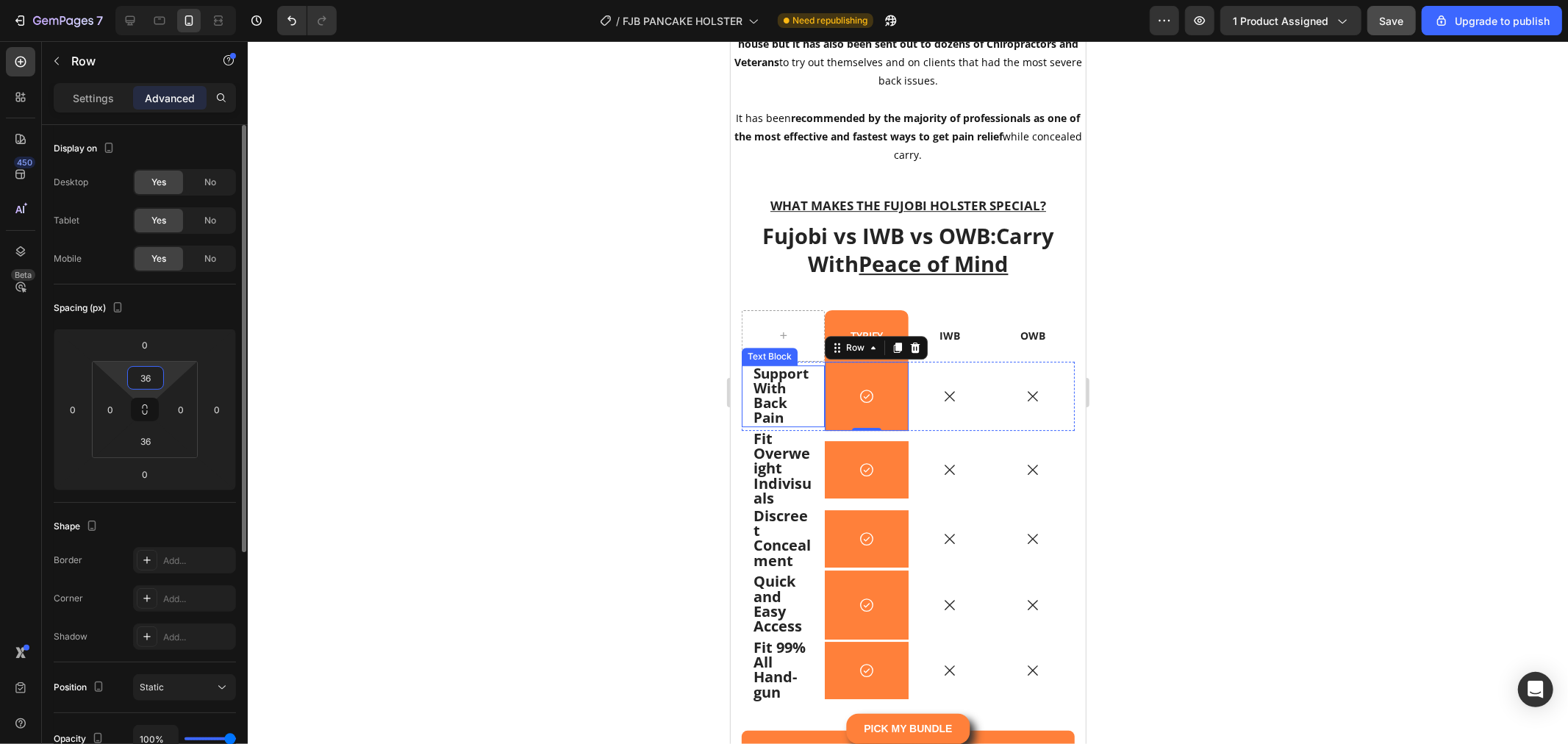
click at [152, 383] on input "36" at bounding box center [146, 378] width 30 height 22
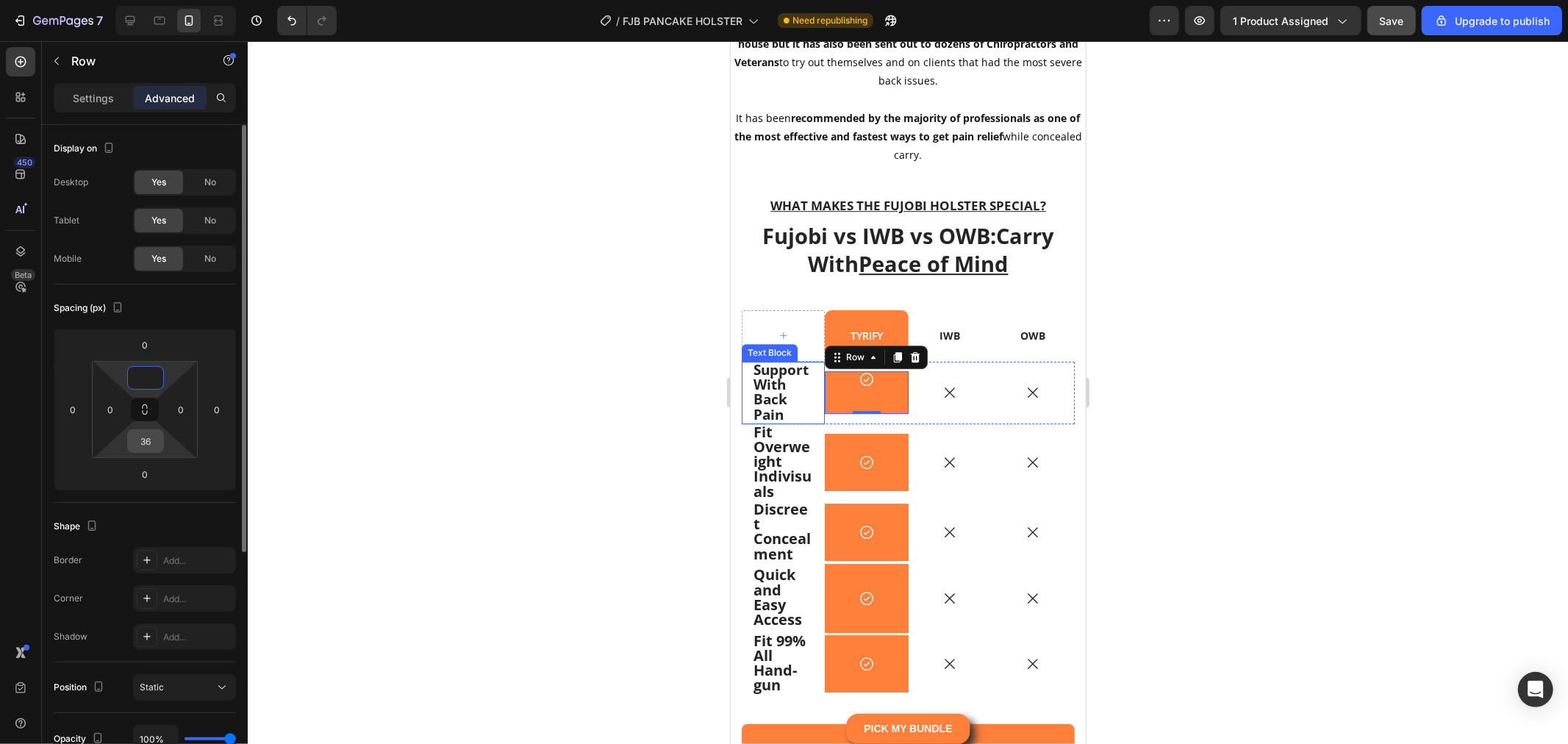
type input "0"
click at [148, 444] on input "36" at bounding box center [146, 441] width 30 height 22
type input "0"
click at [213, 308] on div "Spacing (px)" at bounding box center [144, 308] width 182 height 24
click at [108, 411] on input "0" at bounding box center [110, 409] width 22 height 22
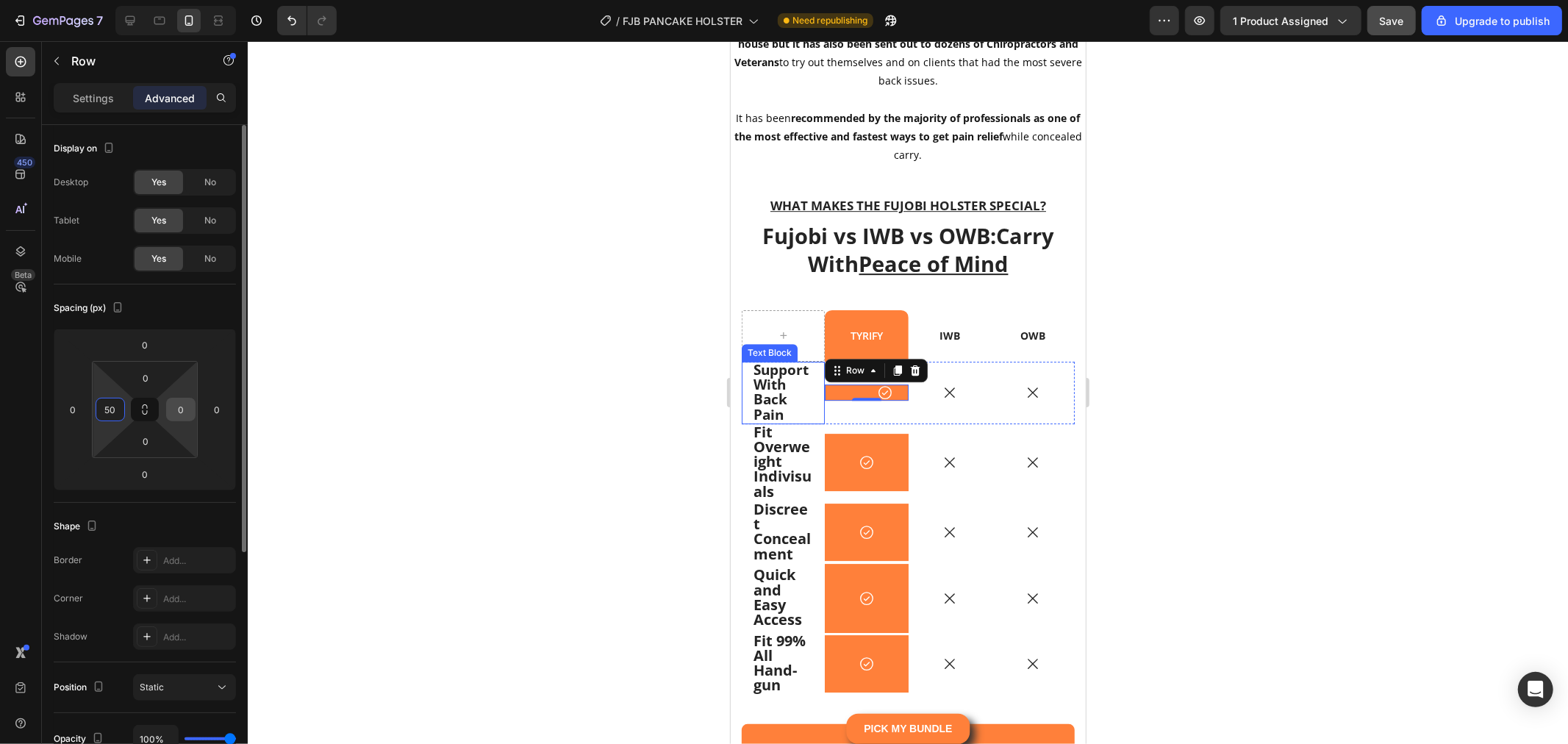
type input "50"
click at [186, 405] on input "0" at bounding box center [180, 409] width 22 height 22
type input "50"
click at [113, 402] on input "50" at bounding box center [110, 409] width 22 height 22
type input "0"
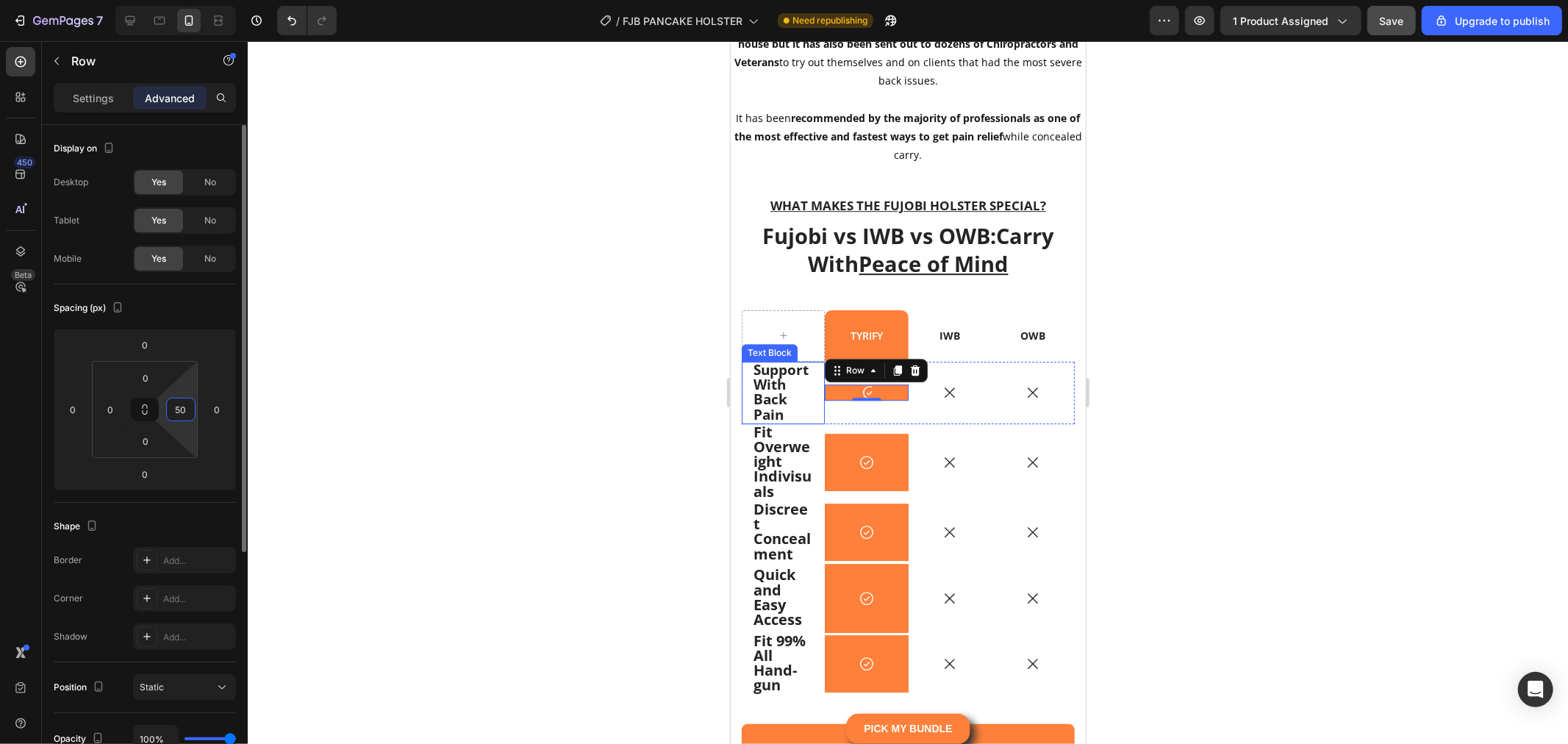
click at [185, 402] on input "50" at bounding box center [180, 409] width 22 height 22
type input "0"
click at [157, 379] on input "0" at bounding box center [146, 378] width 30 height 22
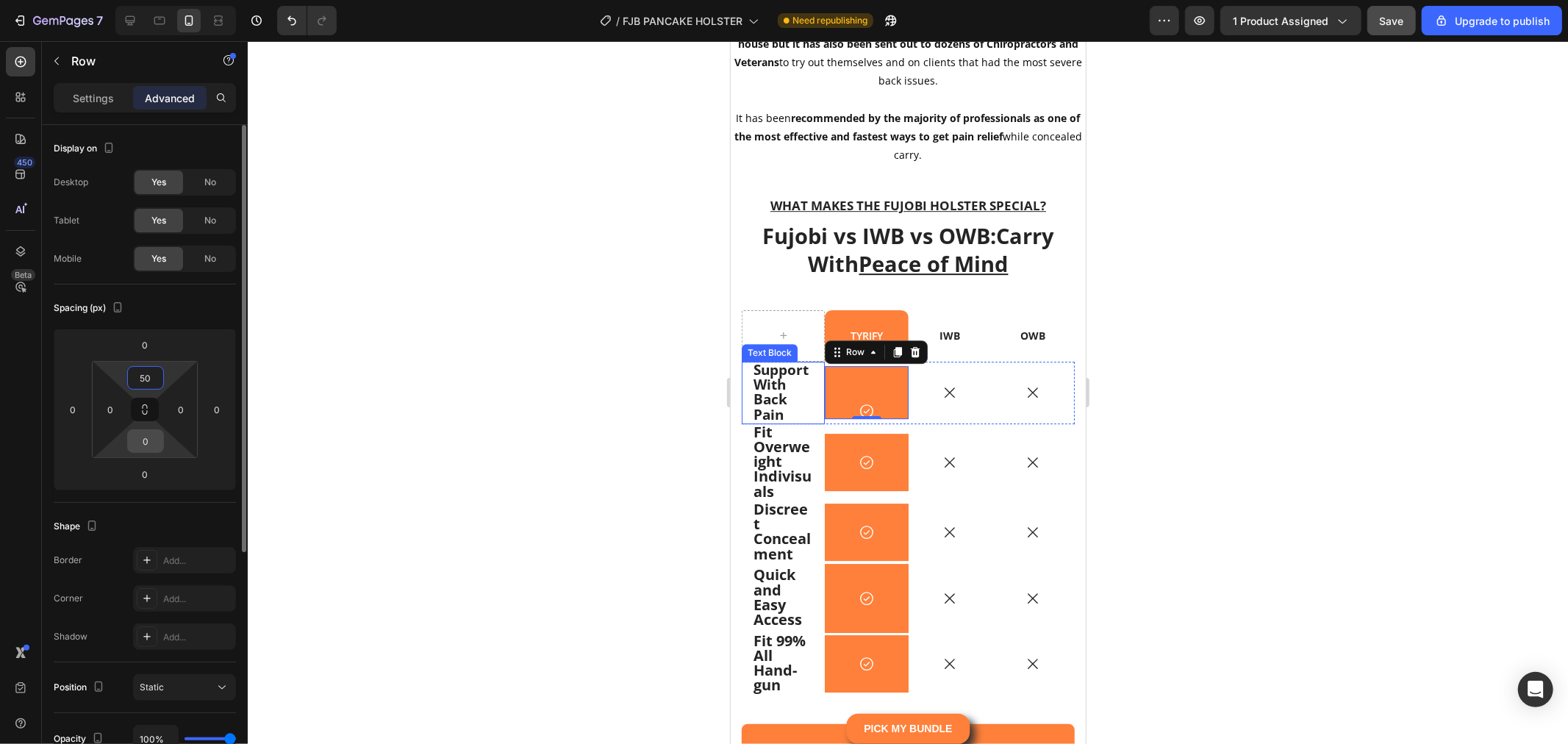
type input "50"
click at [148, 435] on input "0" at bounding box center [146, 441] width 30 height 22
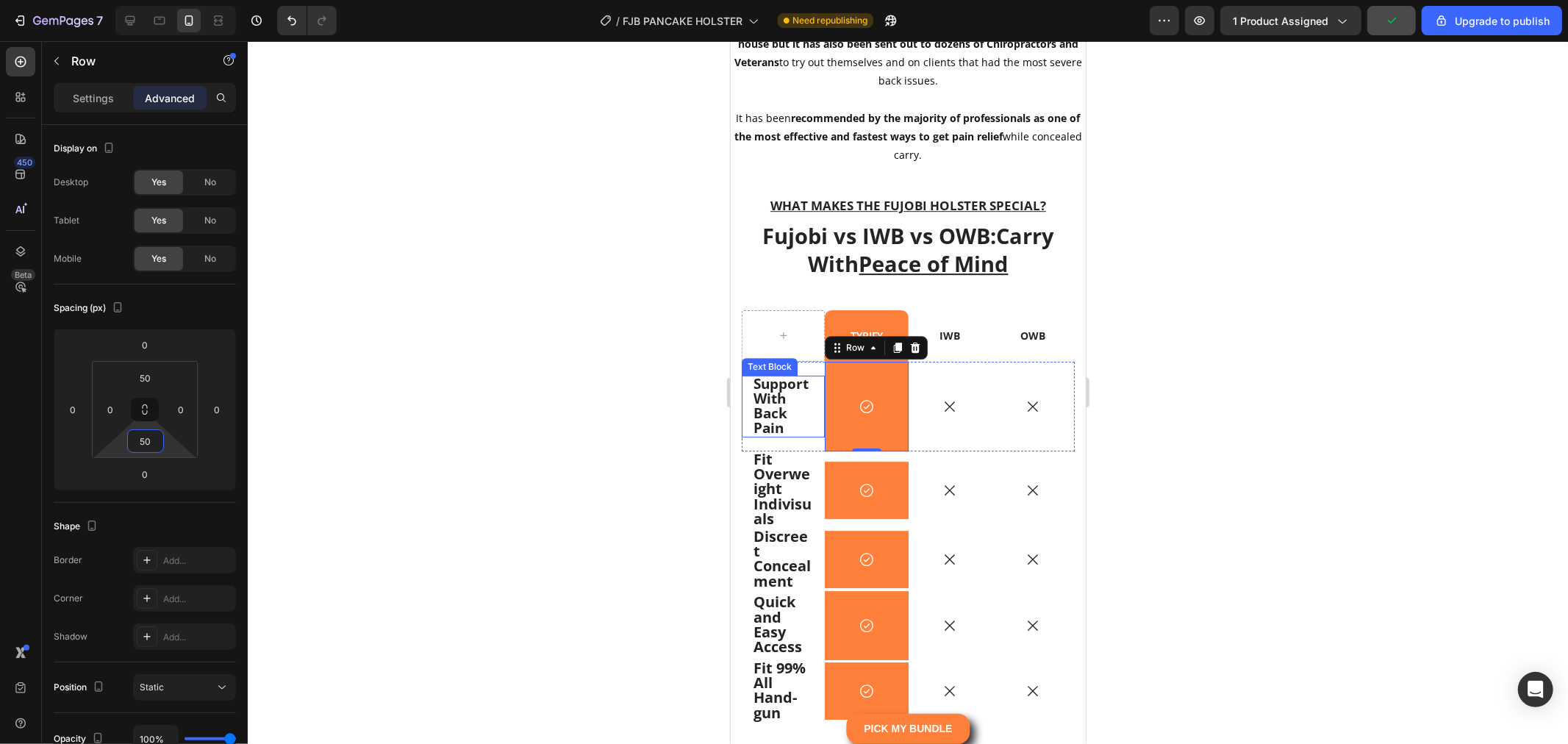
type input "50"
click at [518, 410] on div at bounding box center [907, 393] width 1320 height 704
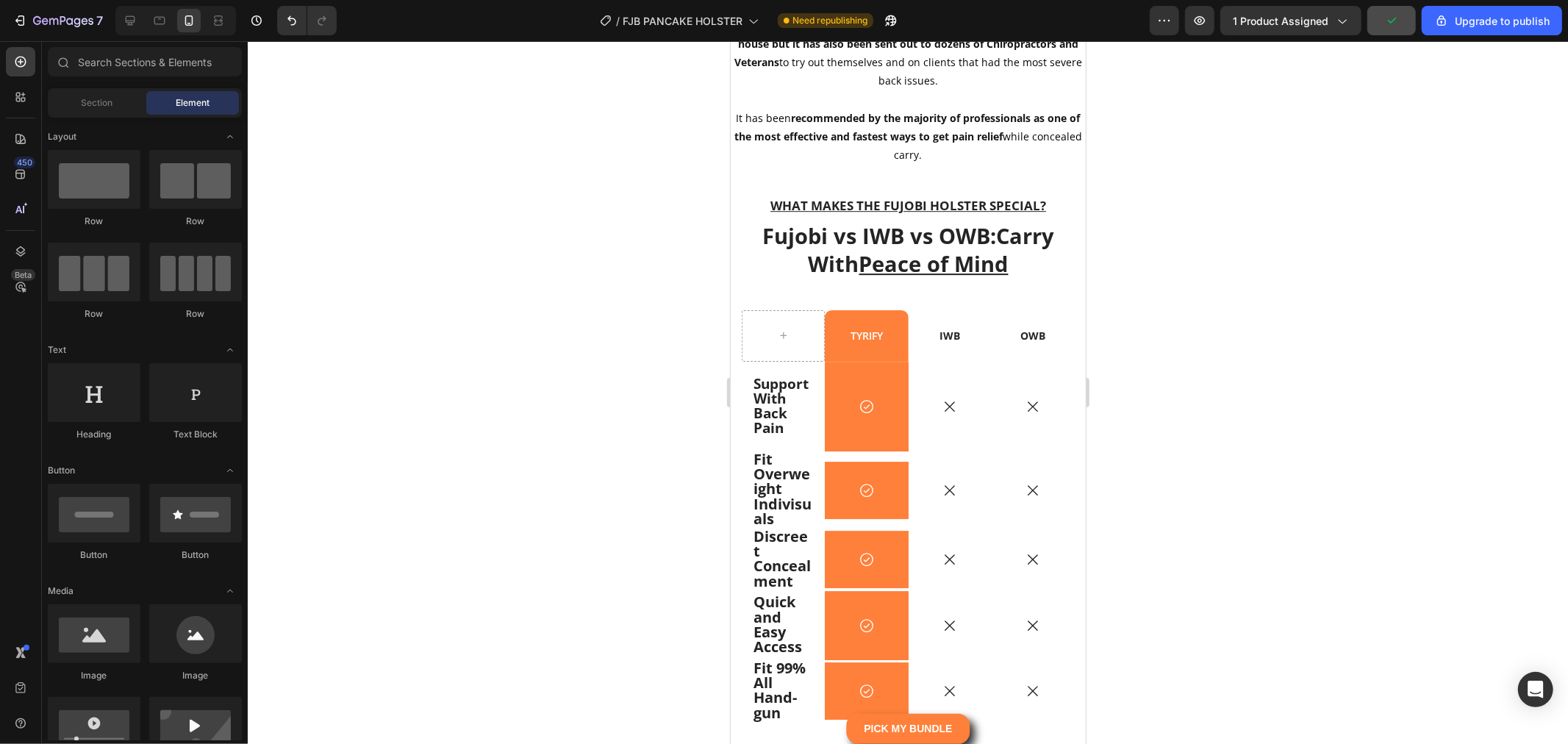
click at [1317, 504] on div at bounding box center [907, 393] width 1320 height 704
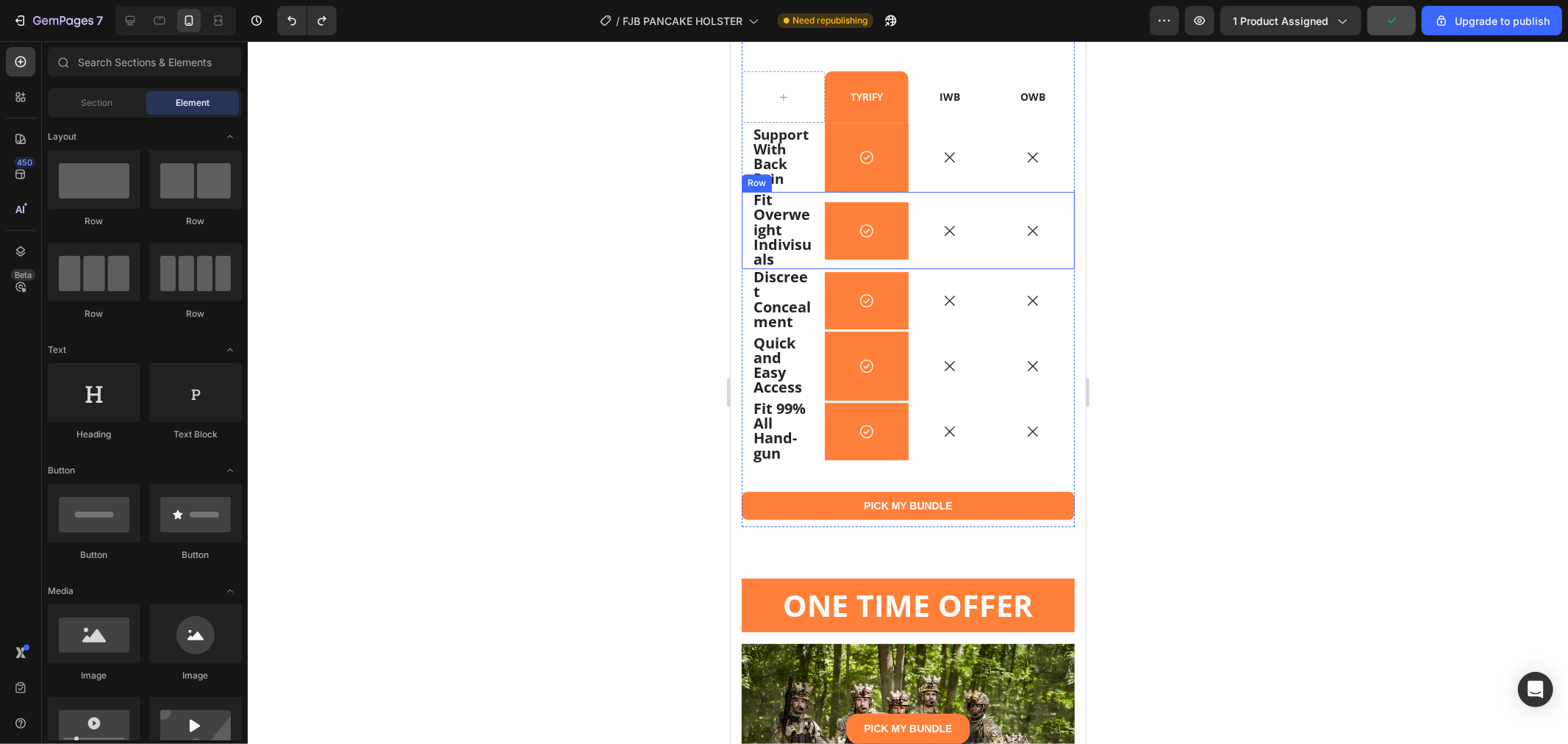
scroll to position [13404, 0]
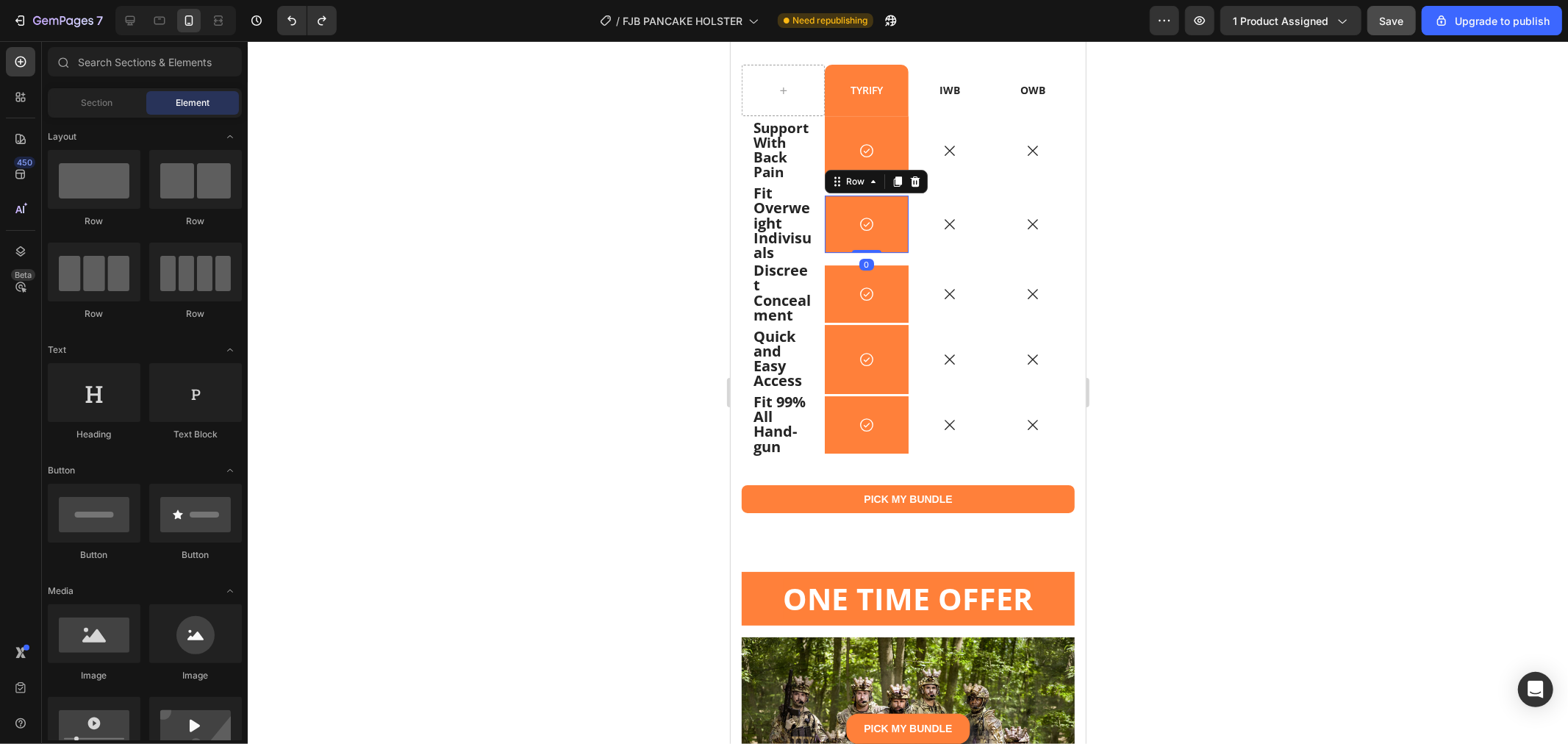
drag, startPoint x: 891, startPoint y: 236, endPoint x: 1289, endPoint y: 332, distance: 409.4
click at [891, 236] on div "Icon Row 0" at bounding box center [866, 224] width 83 height 57
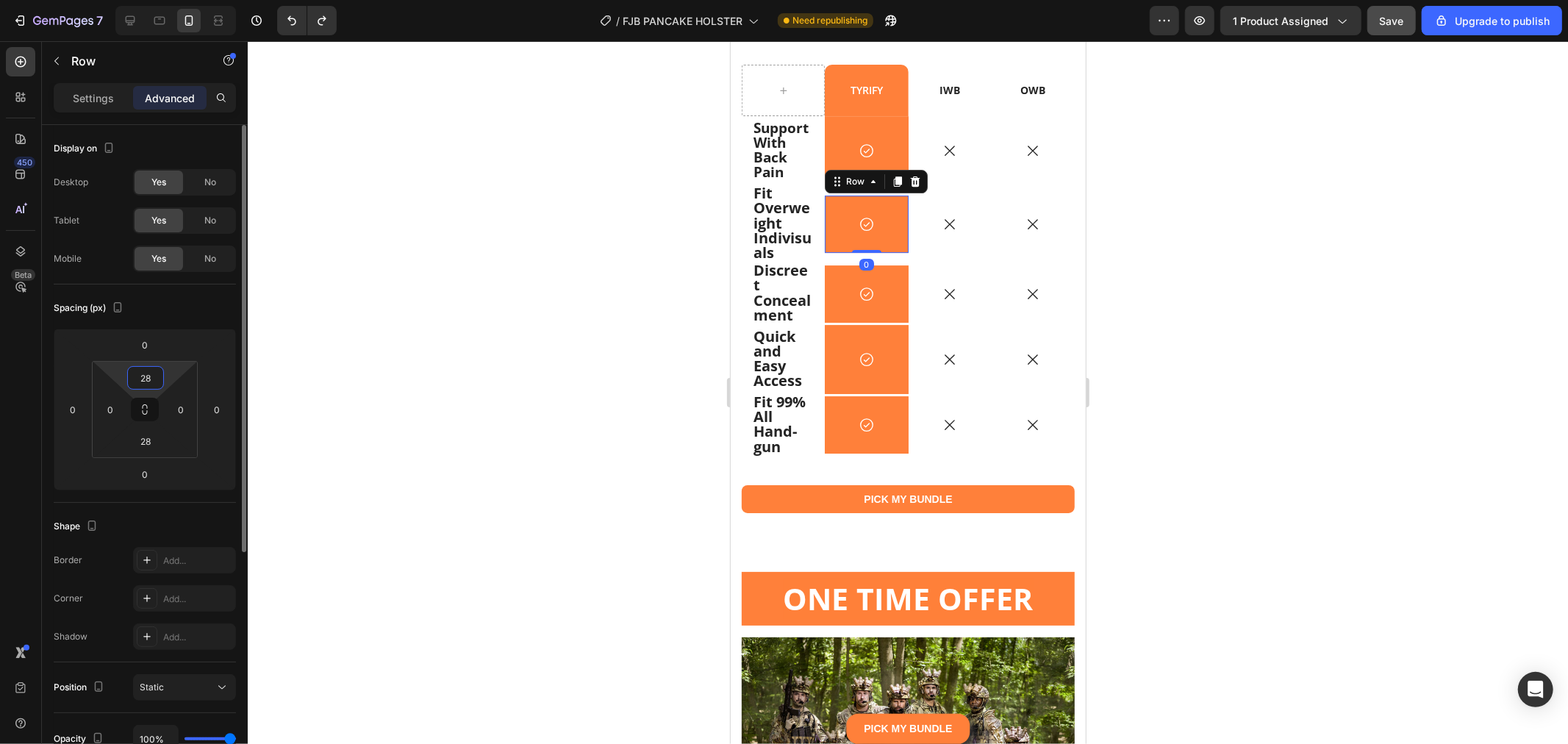
click at [147, 379] on input "28" at bounding box center [146, 378] width 30 height 22
type input "36"
click at [144, 446] on input "28" at bounding box center [146, 441] width 30 height 22
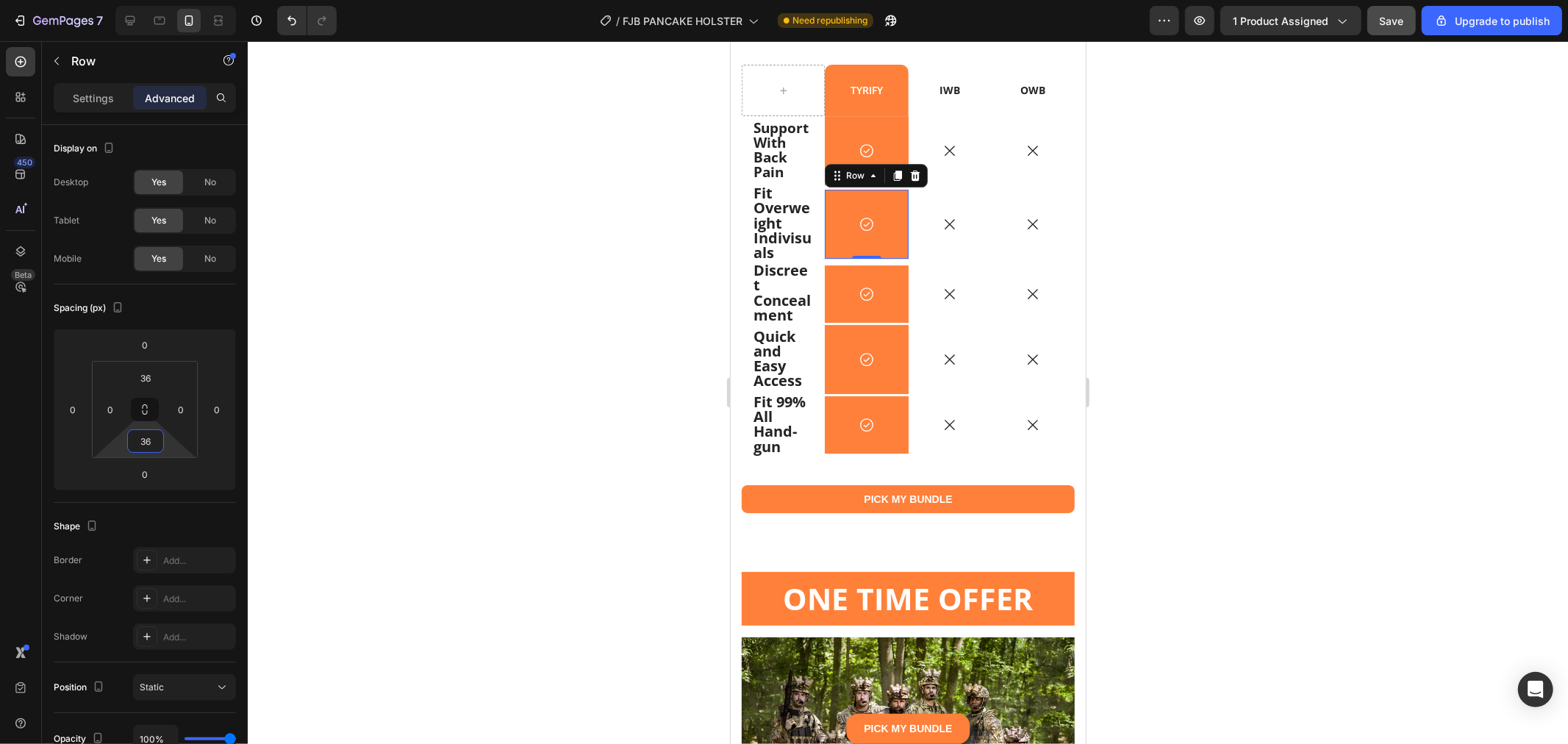
type input "36"
click at [476, 366] on div at bounding box center [907, 393] width 1320 height 704
click at [891, 253] on div "Icon Row 0" at bounding box center [866, 224] width 83 height 69
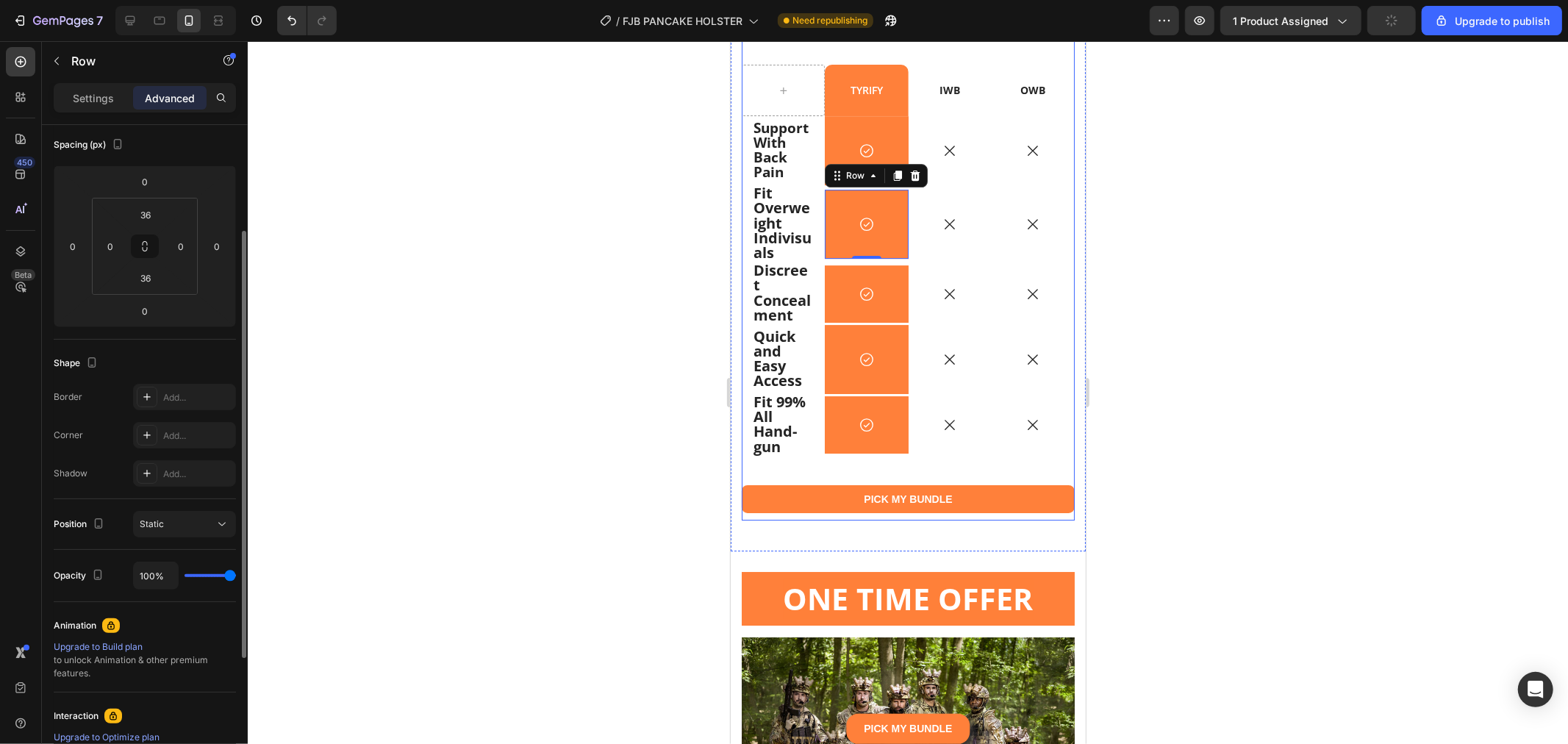
scroll to position [0, 0]
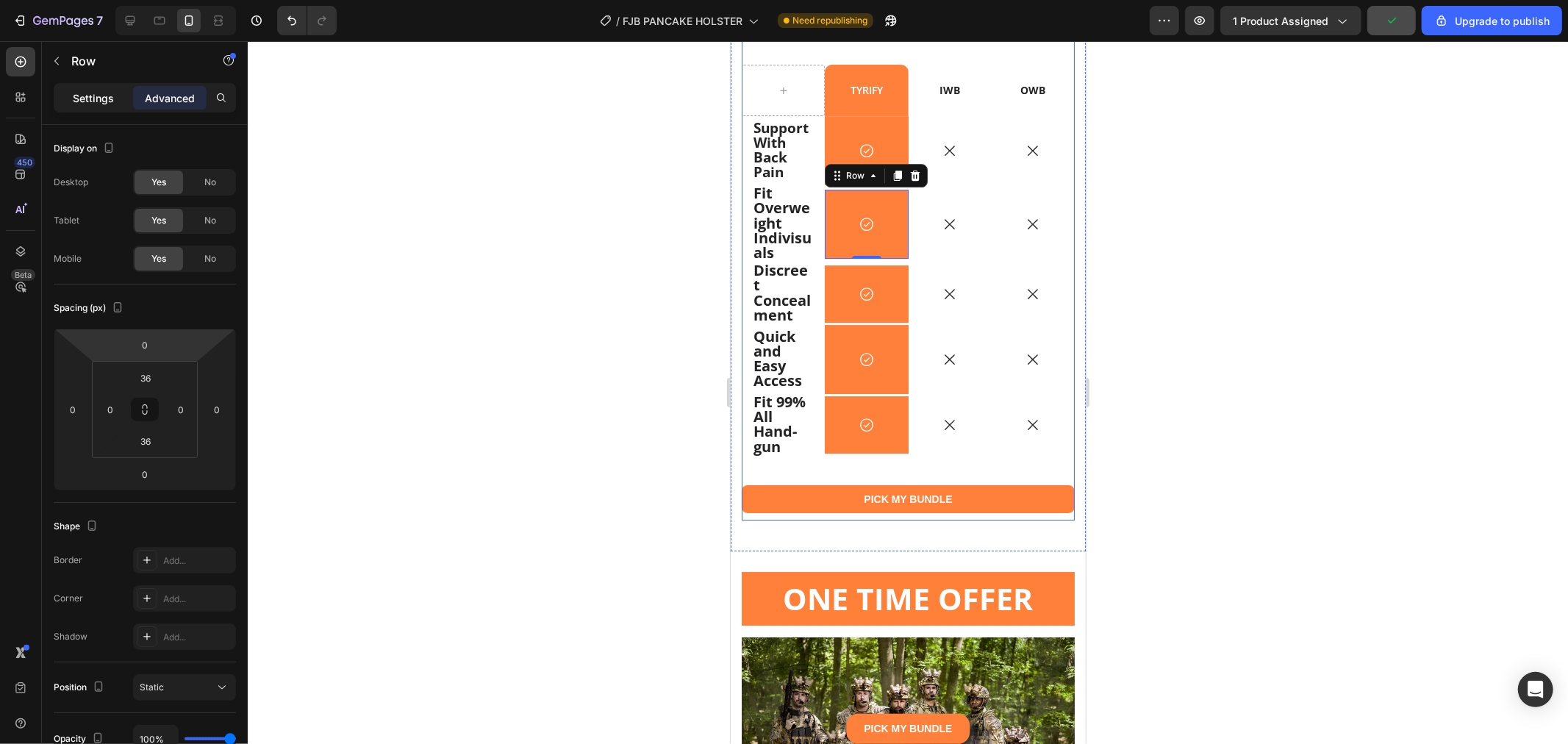
click at [97, 101] on p "Settings" at bounding box center [94, 99] width 41 height 16
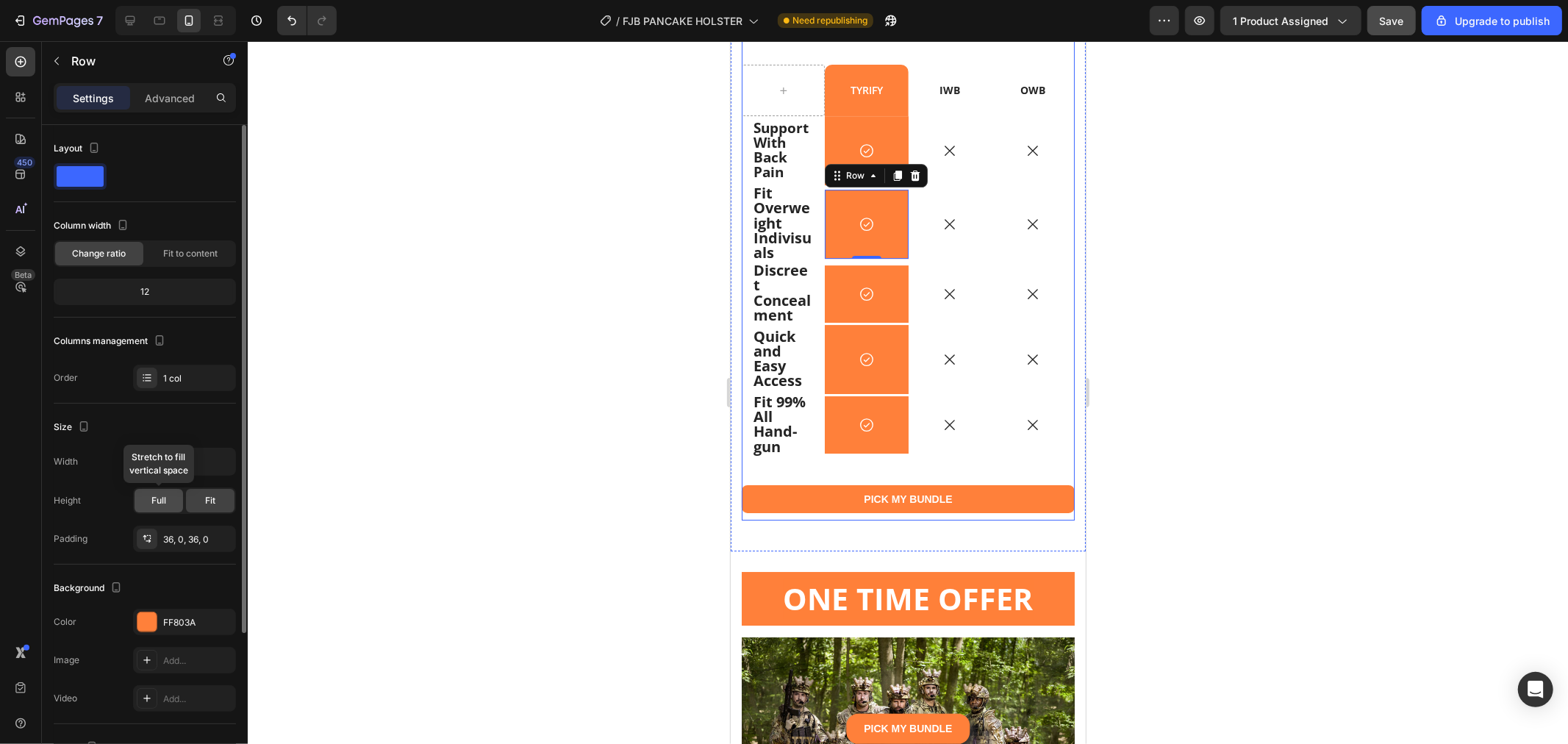
click at [159, 502] on span "Full" at bounding box center [159, 500] width 15 height 13
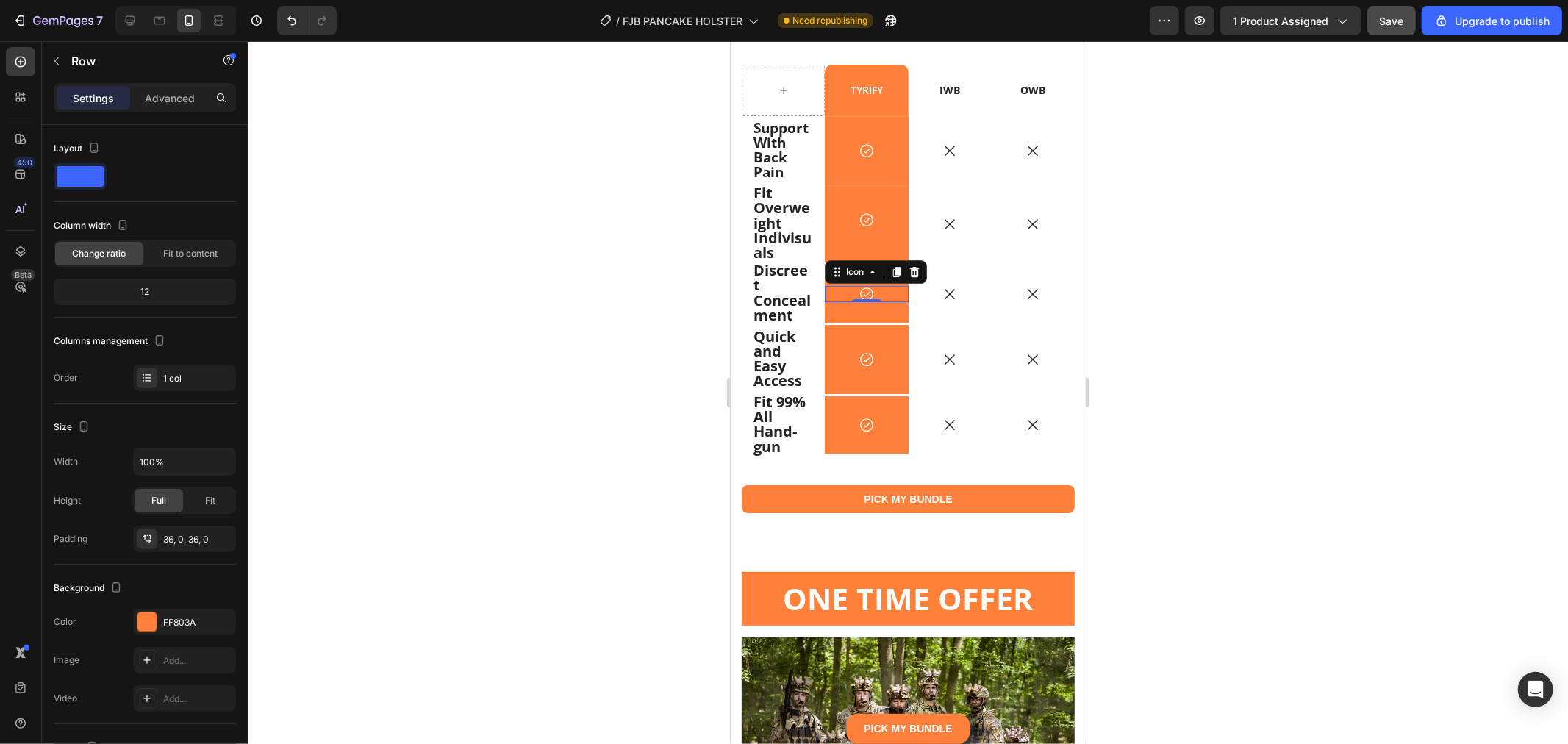
click at [840, 301] on div "Icon 0" at bounding box center [866, 293] width 83 height 16
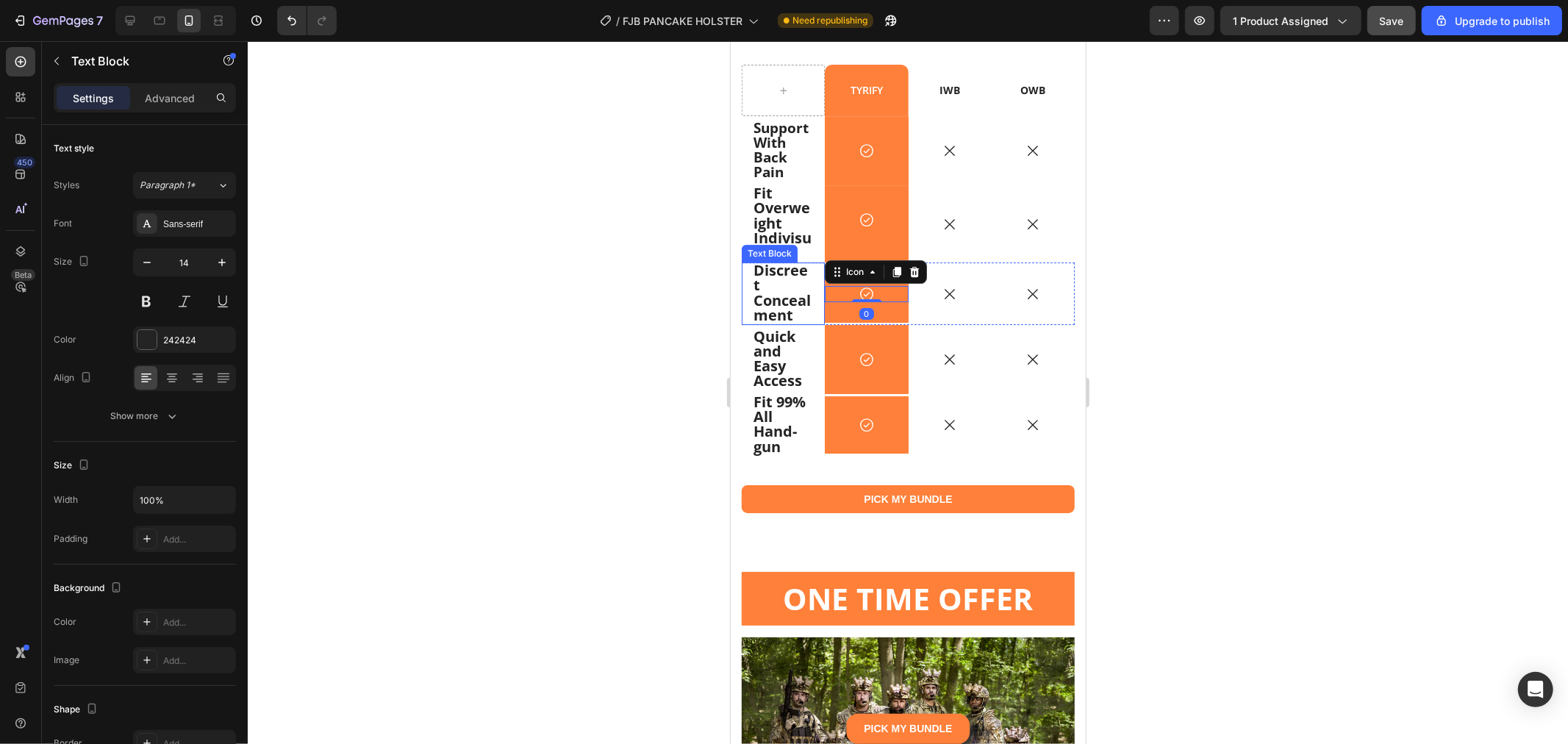
click at [819, 318] on div "Discreet Concealment Text Block" at bounding box center [782, 292] width 83 height 62
click at [828, 316] on div "Icon Row 0" at bounding box center [866, 293] width 83 height 57
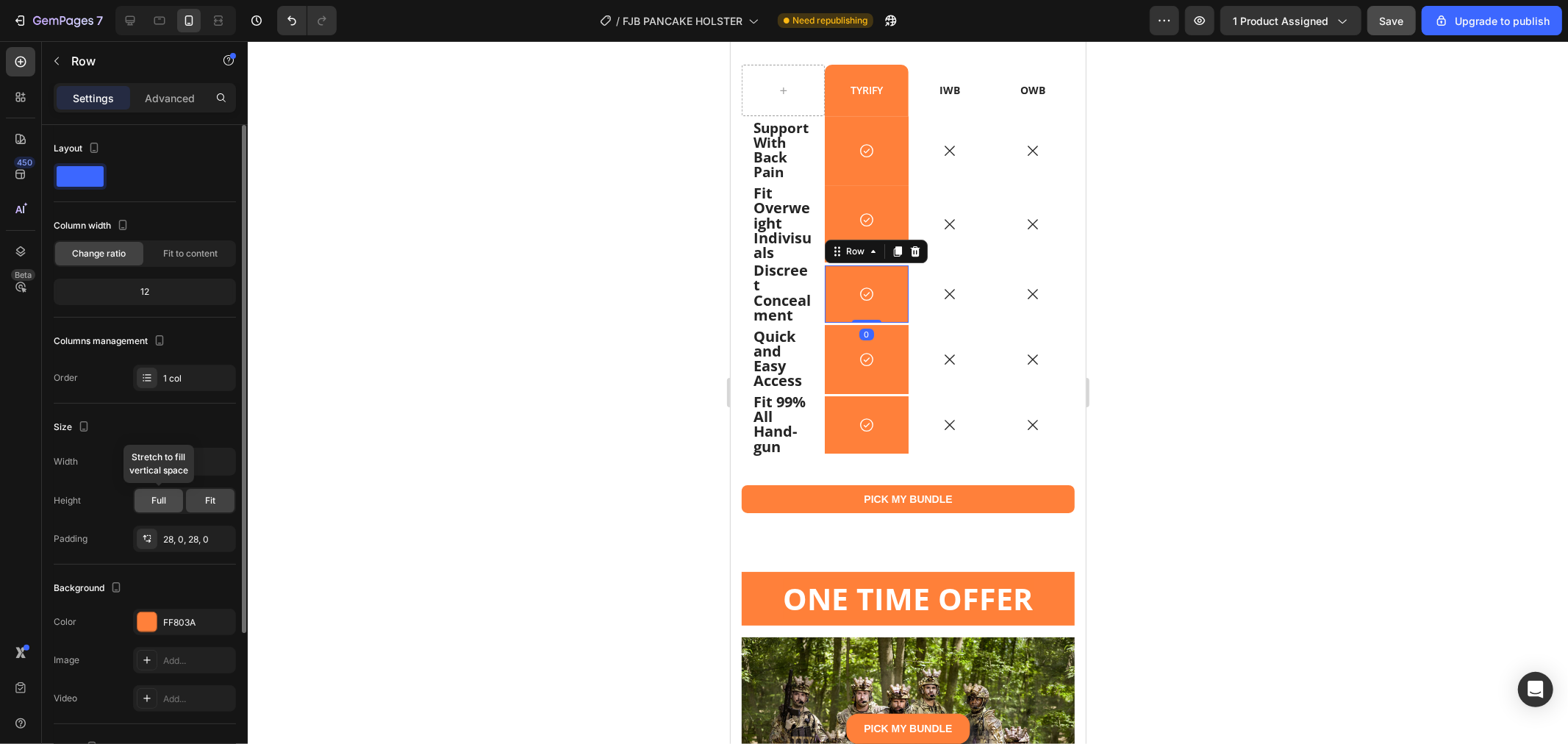
click at [161, 493] on div "Full" at bounding box center [158, 501] width 48 height 24
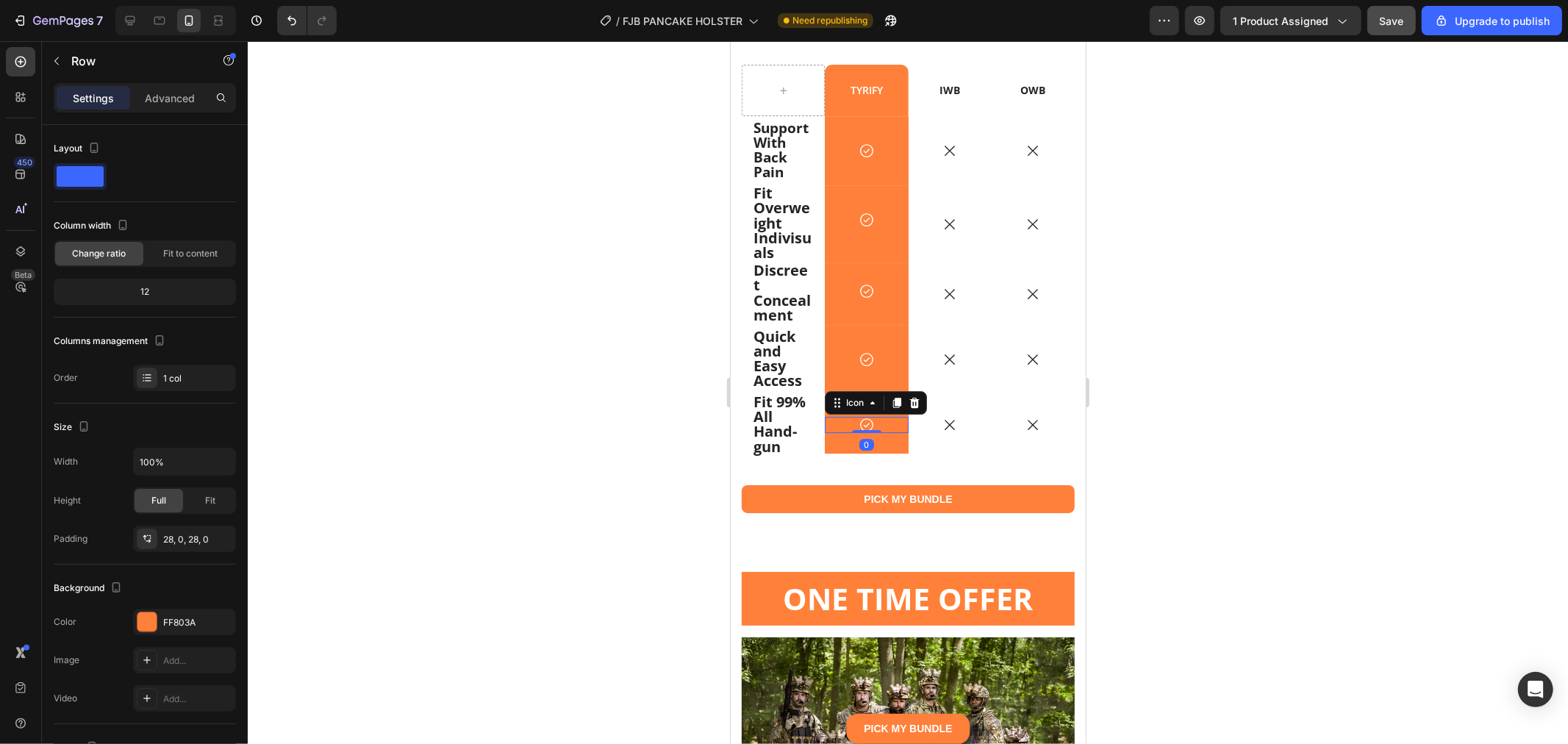
click at [826, 432] on div "Icon 0" at bounding box center [866, 424] width 83 height 16
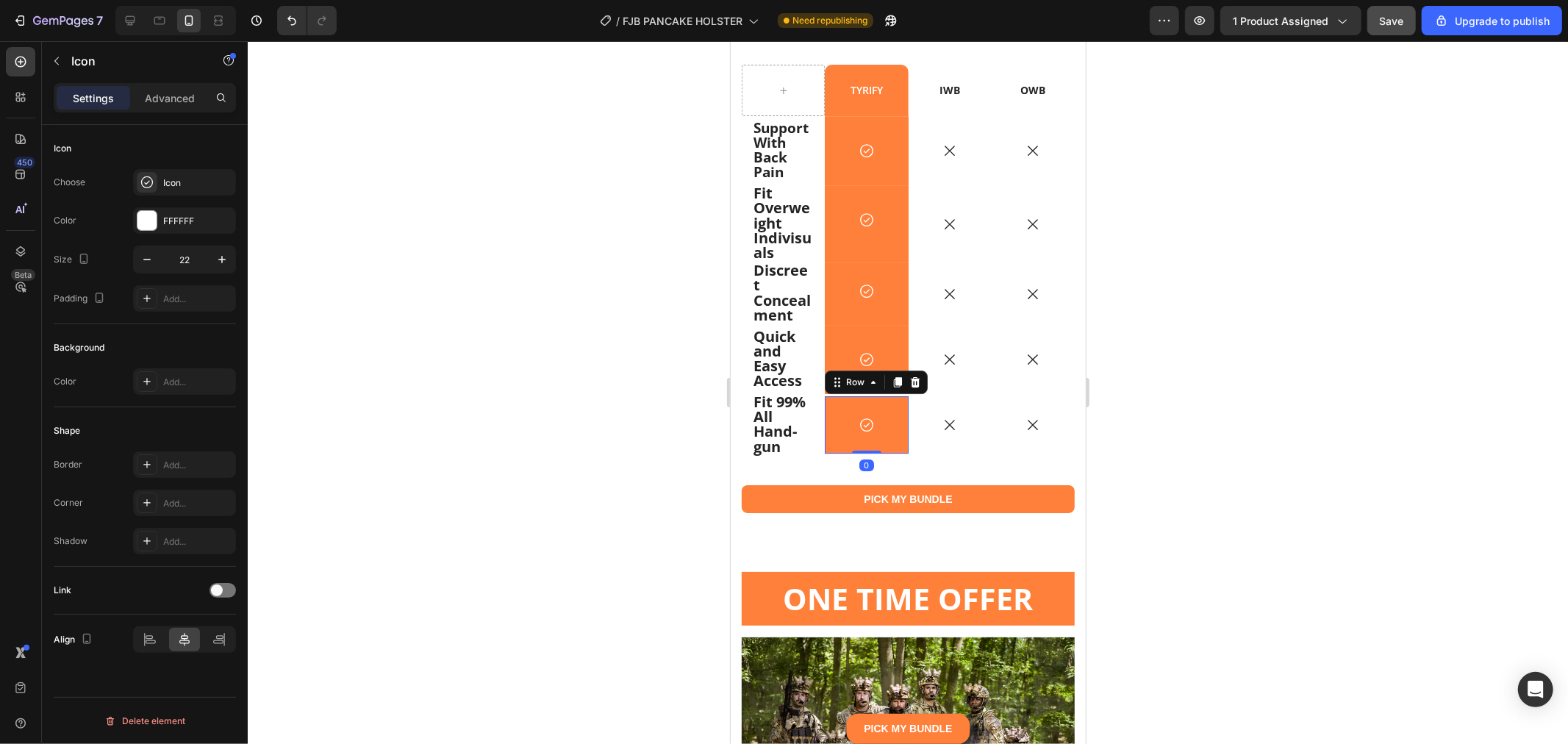
drag, startPoint x: 826, startPoint y: 454, endPoint x: 747, endPoint y: 456, distance: 79.0
click at [825, 453] on div "Icon Row 0" at bounding box center [866, 424] width 83 height 57
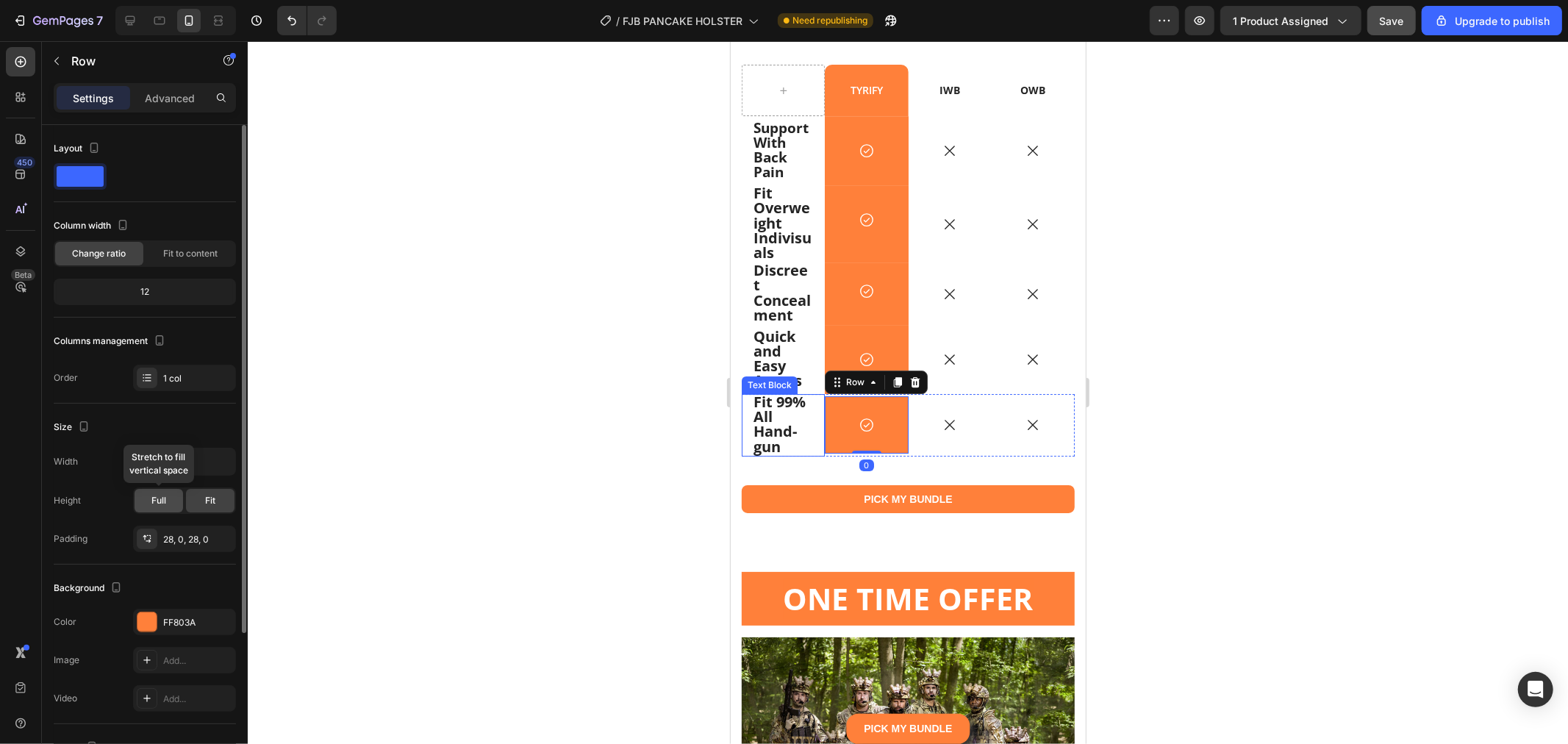
click at [168, 502] on div "Full" at bounding box center [158, 501] width 48 height 24
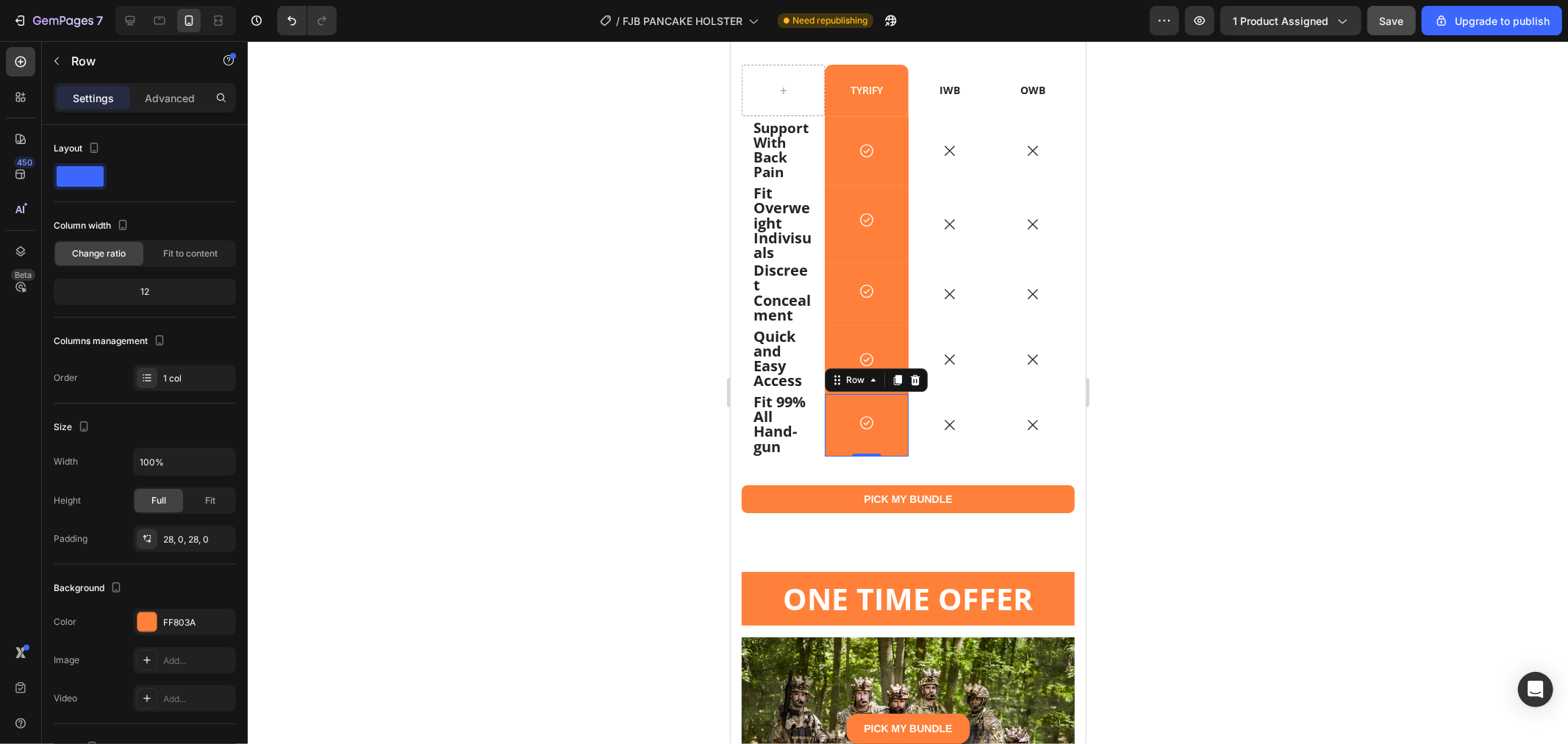
click at [888, 455] on div "Icon Row 0" at bounding box center [866, 424] width 83 height 62
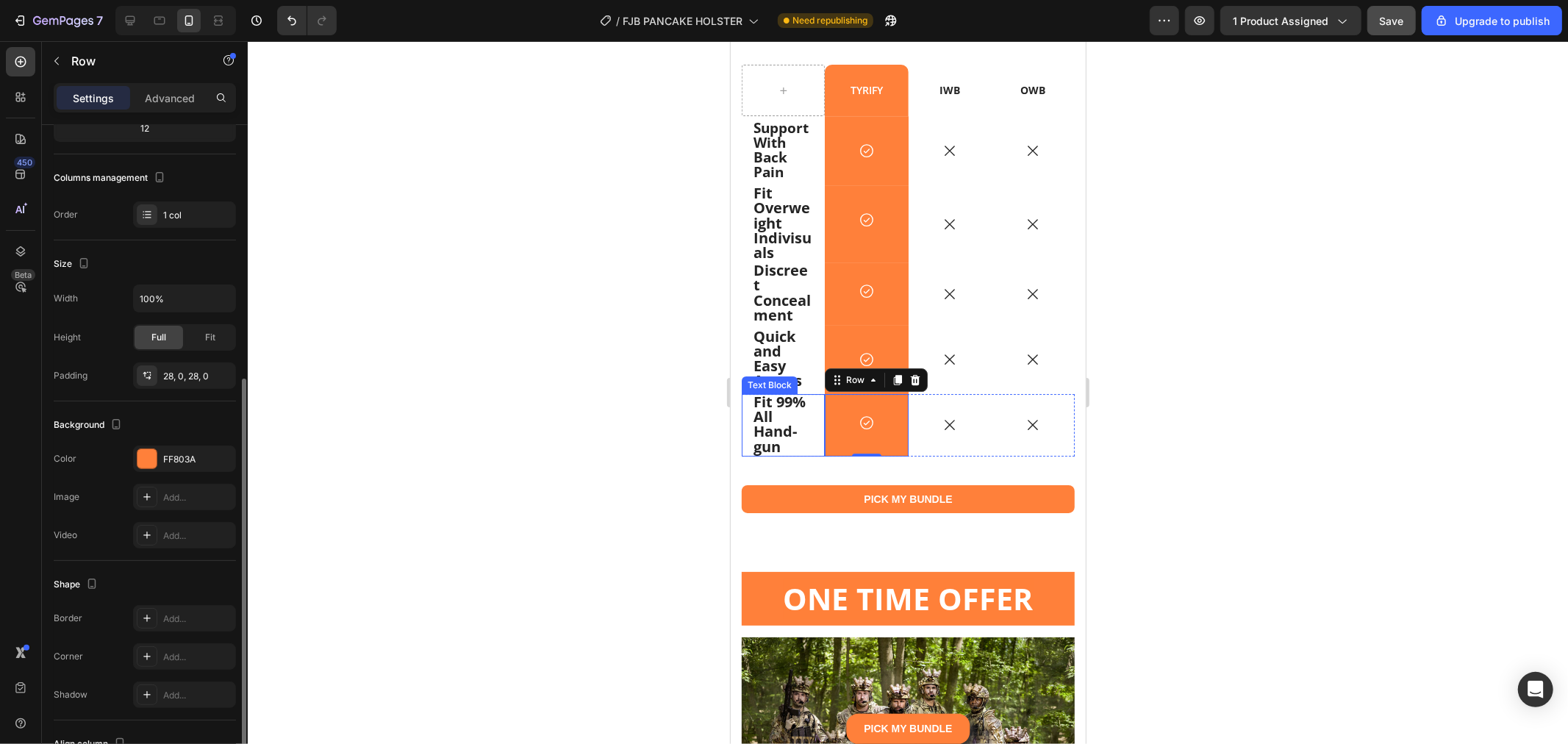
scroll to position [245, 0]
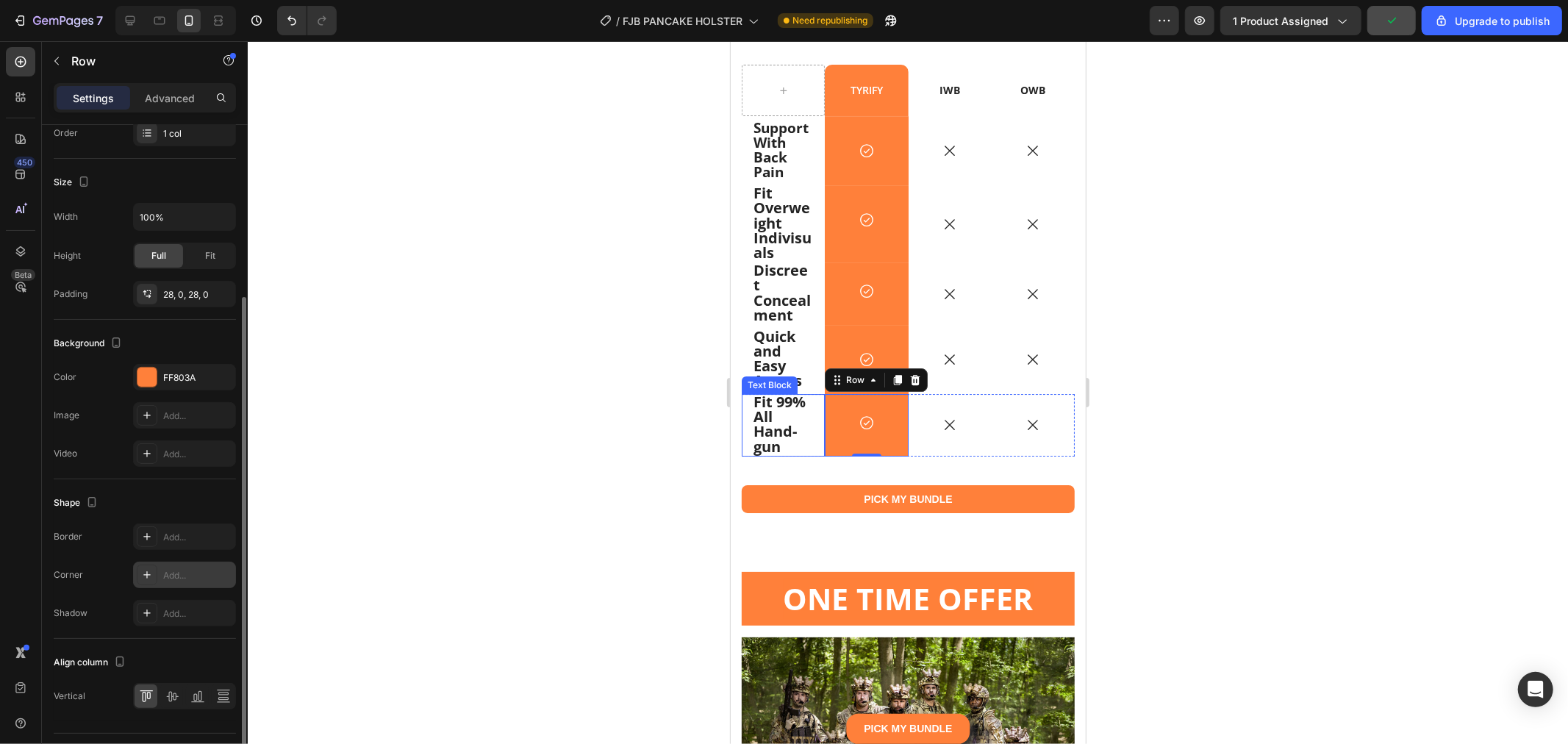
click at [189, 571] on div "Add..." at bounding box center [197, 575] width 69 height 13
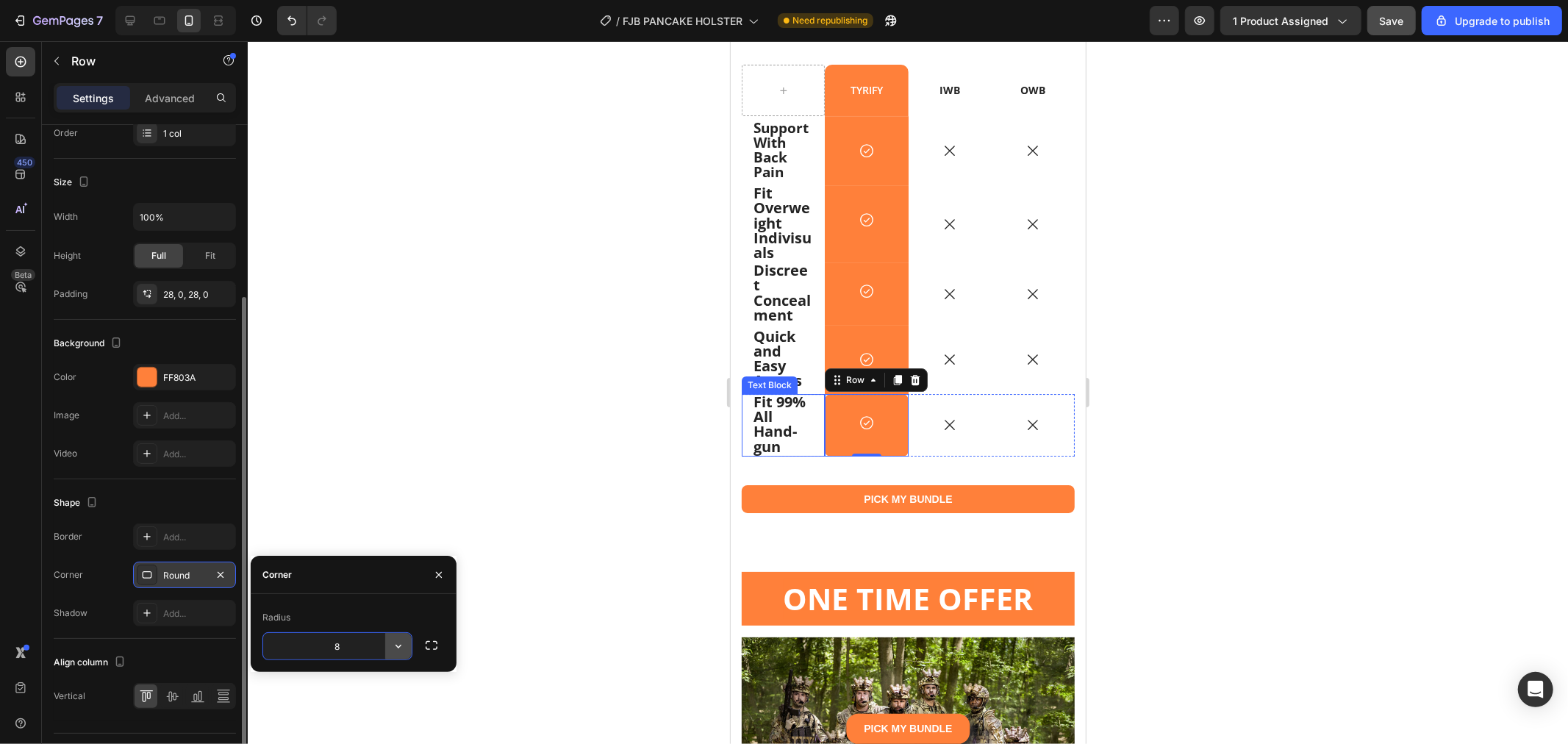
click at [400, 649] on icon "button" at bounding box center [398, 646] width 15 height 15
click at [356, 592] on div "Round" at bounding box center [345, 606] width 120 height 28
click at [430, 650] on icon "button" at bounding box center [431, 645] width 15 height 15
click at [315, 643] on input "8" at bounding box center [299, 646] width 71 height 27
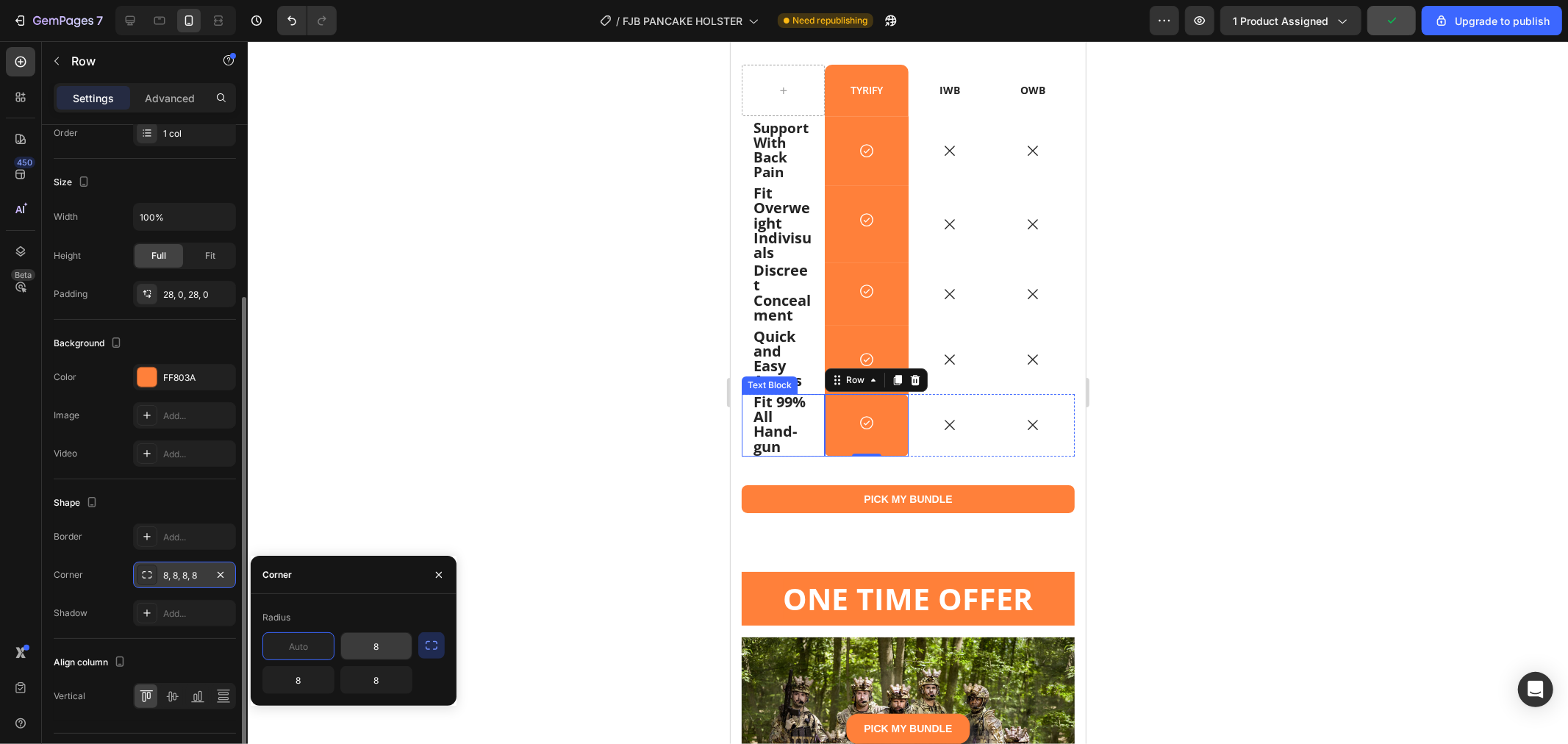
click at [395, 646] on input "8" at bounding box center [377, 646] width 71 height 27
click at [603, 596] on div at bounding box center [907, 393] width 1320 height 704
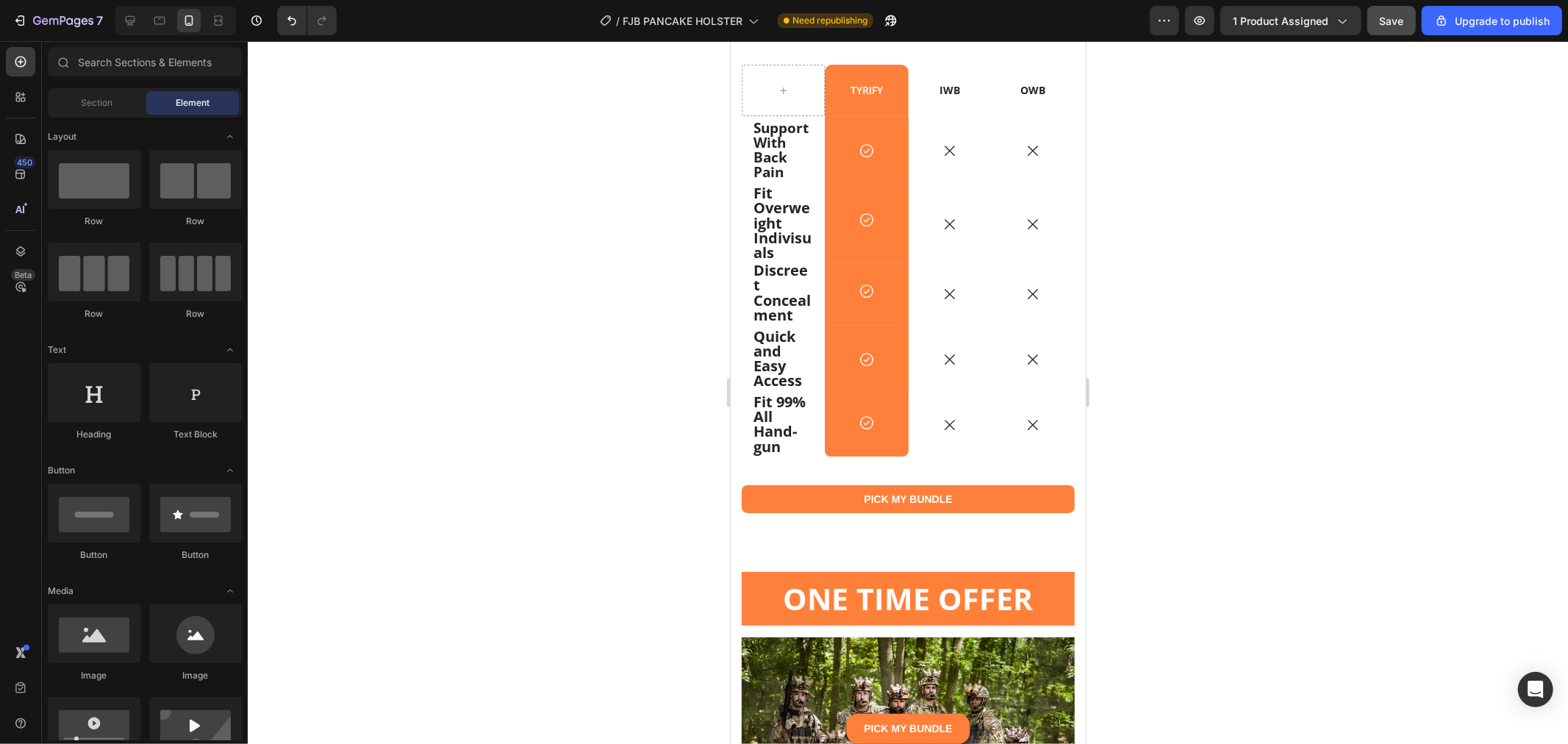
click at [1417, 542] on div at bounding box center [907, 393] width 1320 height 704
click at [1407, 22] on button "Save" at bounding box center [1391, 21] width 48 height 30
click at [891, 450] on div "Icon Row 0" at bounding box center [866, 424] width 83 height 62
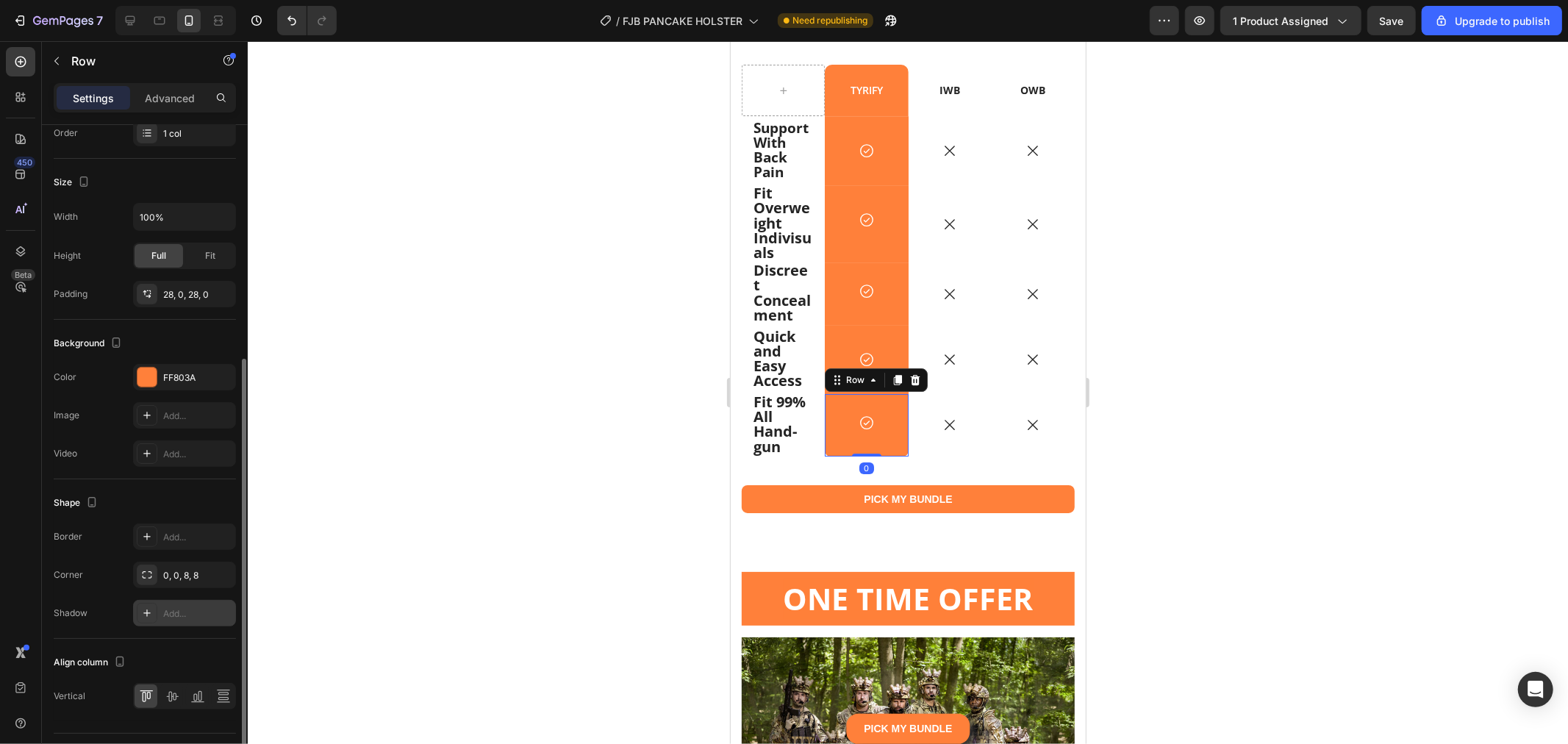
scroll to position [281, 0]
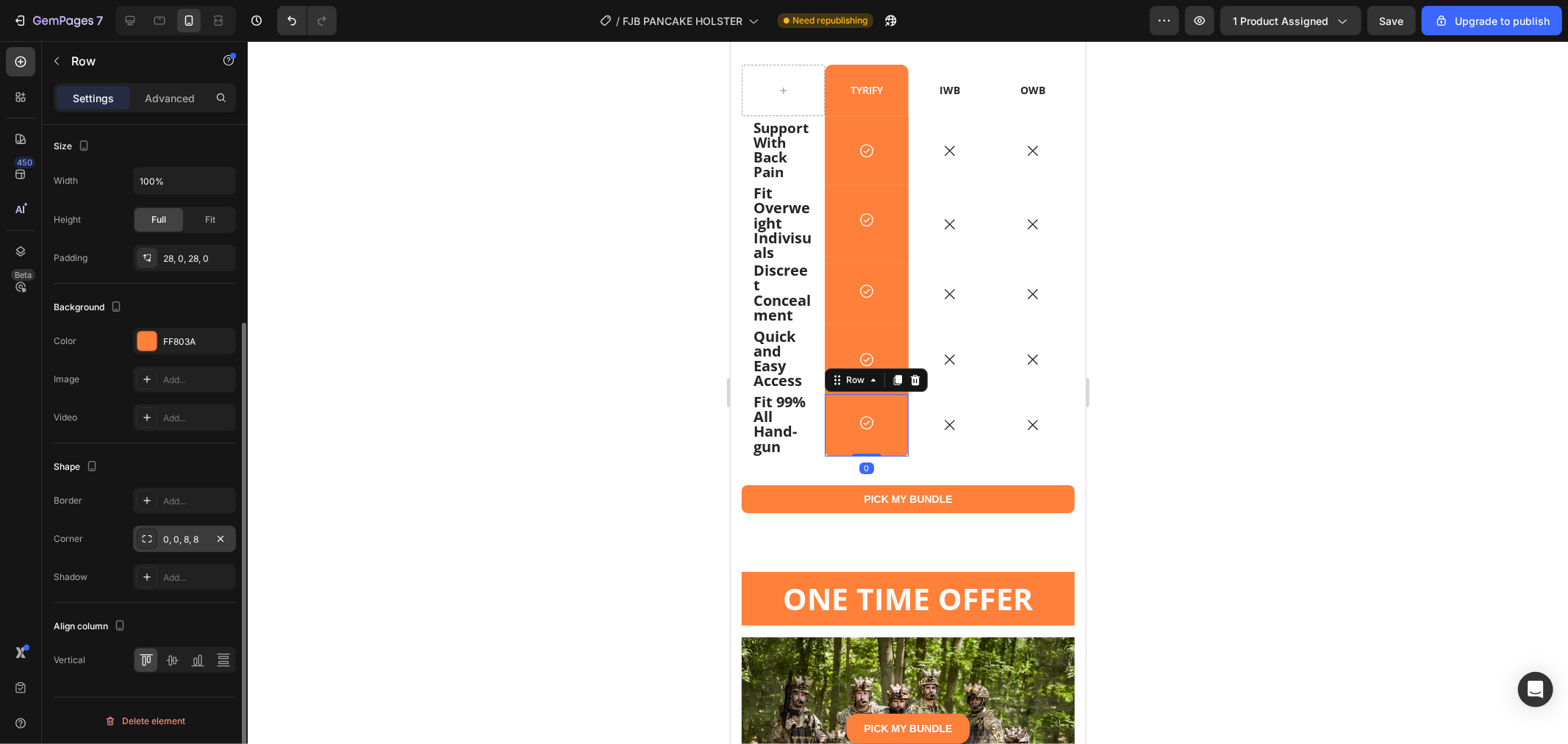
click at [195, 542] on div "0, 0, 8, 8" at bounding box center [183, 539] width 42 height 13
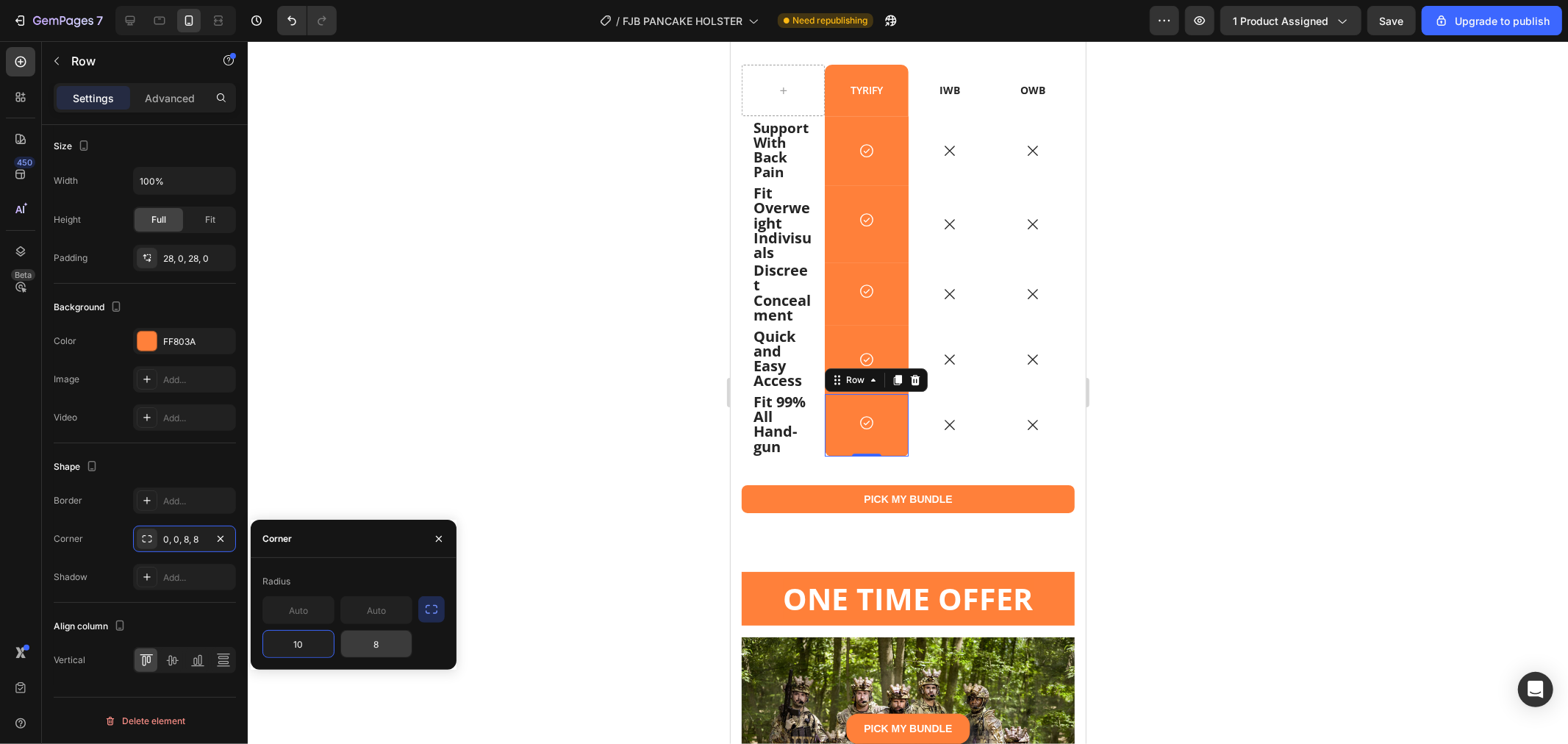
type input "10"
click at [373, 648] on input "8" at bounding box center [377, 644] width 71 height 27
type input "10"
click at [1419, 19] on div "Preview 1 product assigned Save Upgrade to publish You’ve reached your plan lim…" at bounding box center [1356, 21] width 412 height 30
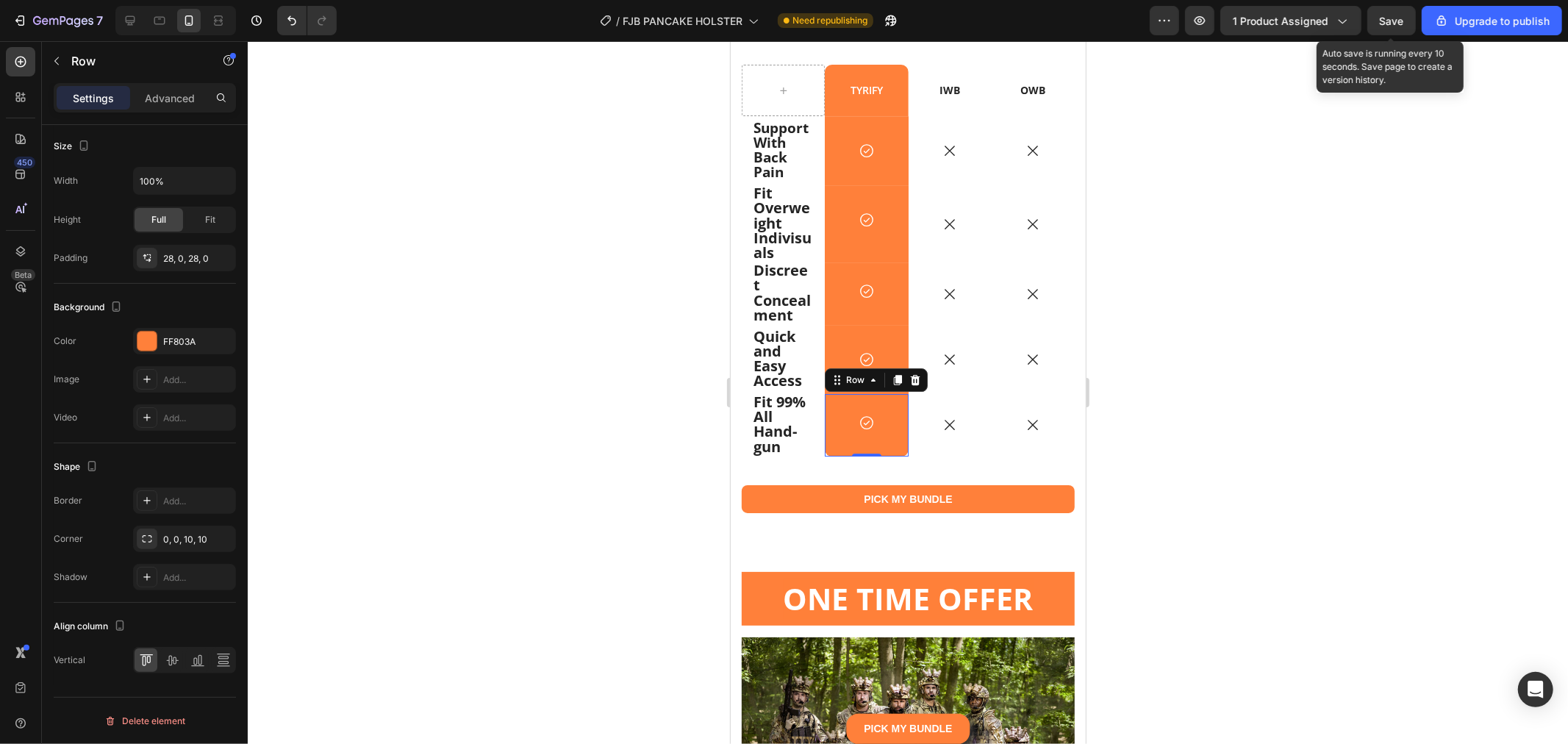
click at [1400, 25] on span "Save" at bounding box center [1391, 21] width 25 height 13
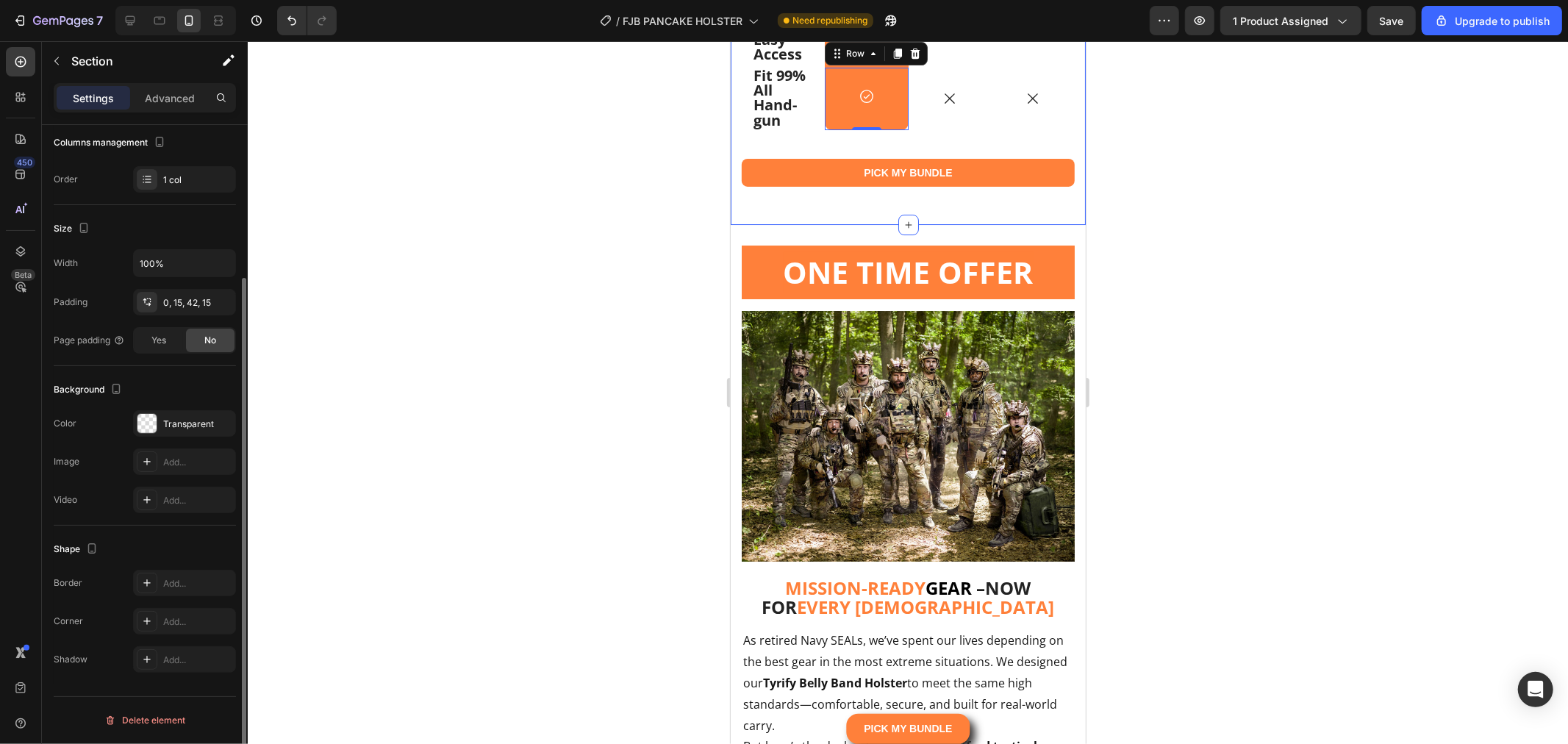
scroll to position [0, 0]
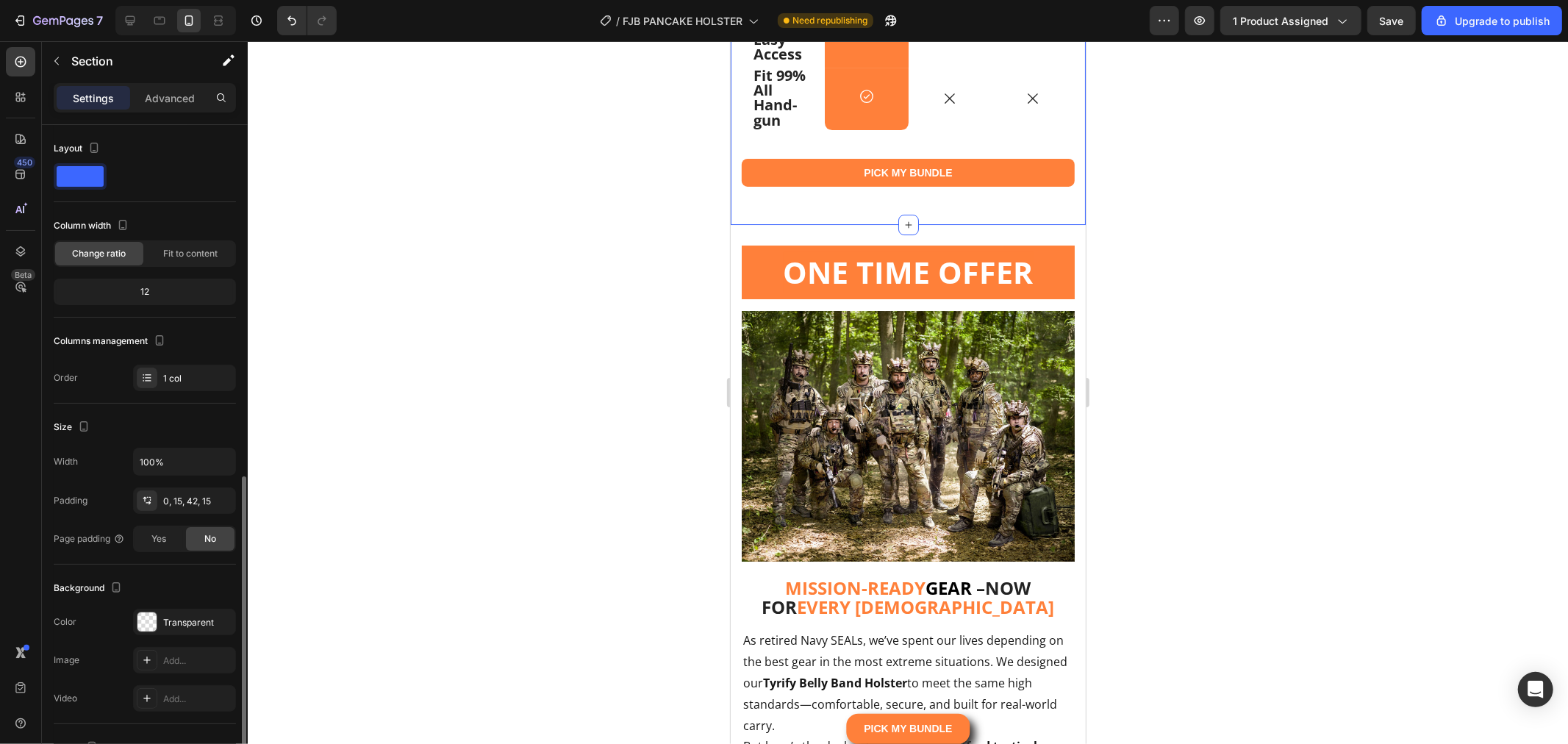
click at [165, 106] on p "Advanced" at bounding box center [170, 99] width 50 height 16
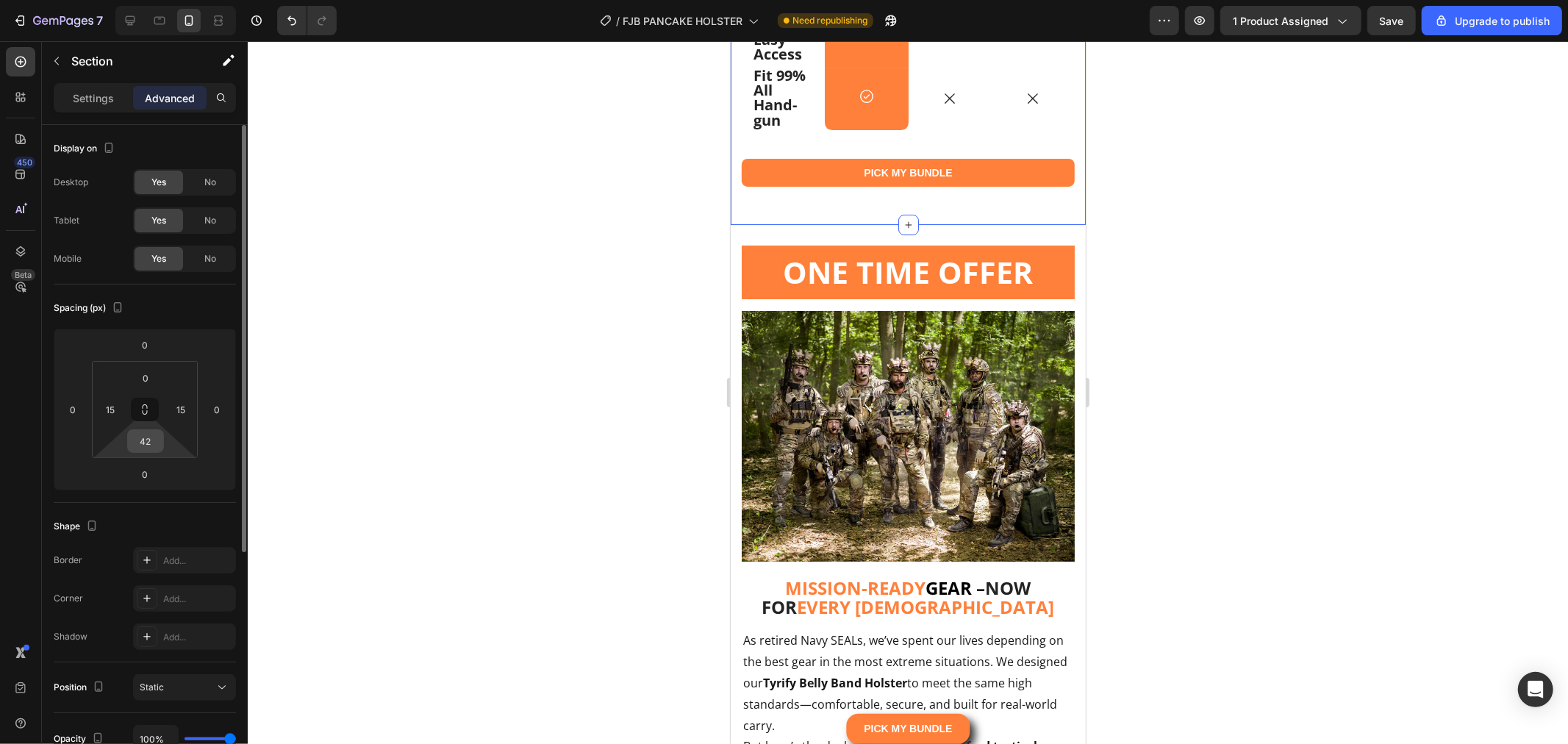
click at [155, 446] on input "42" at bounding box center [146, 441] width 30 height 22
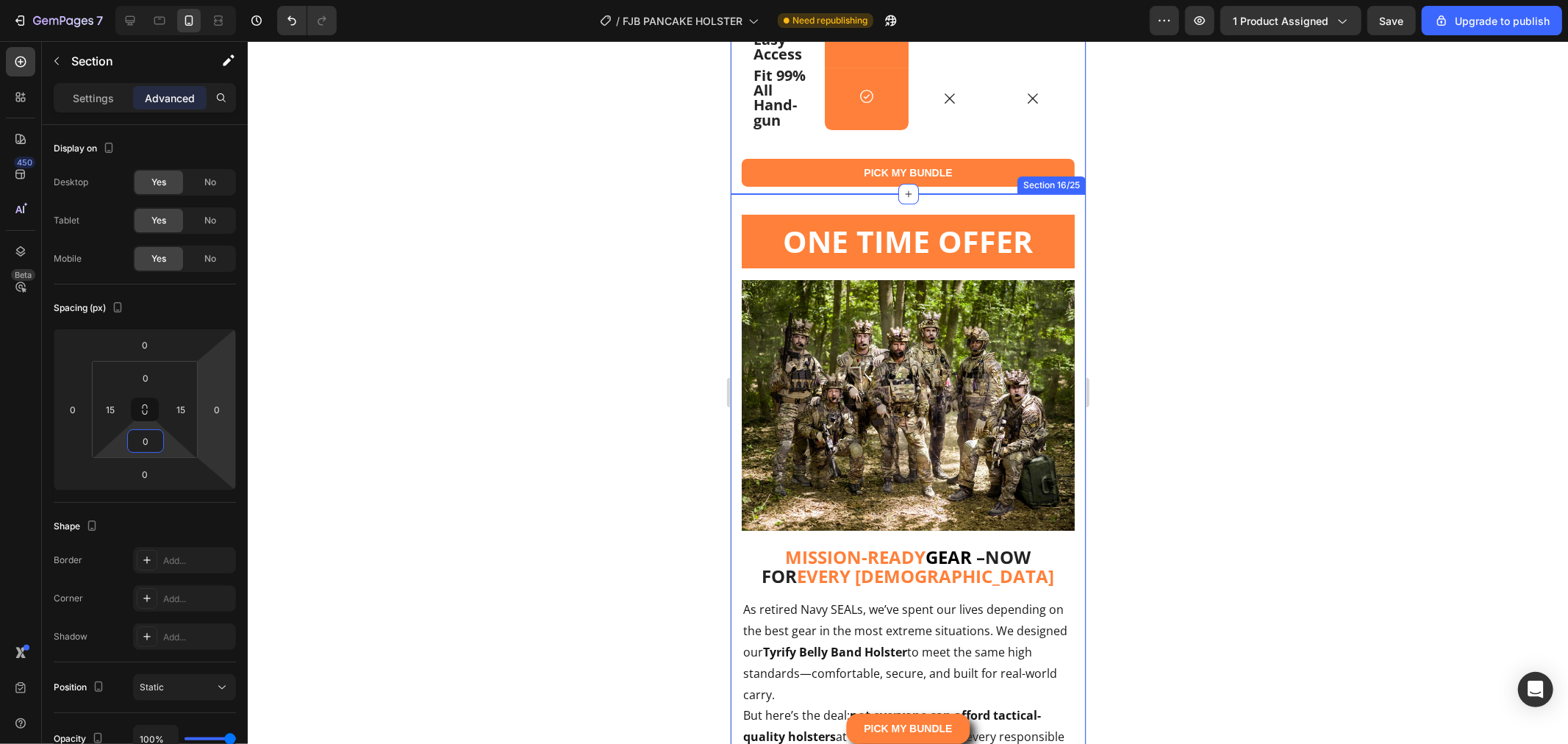
click at [606, 368] on div at bounding box center [907, 393] width 1320 height 704
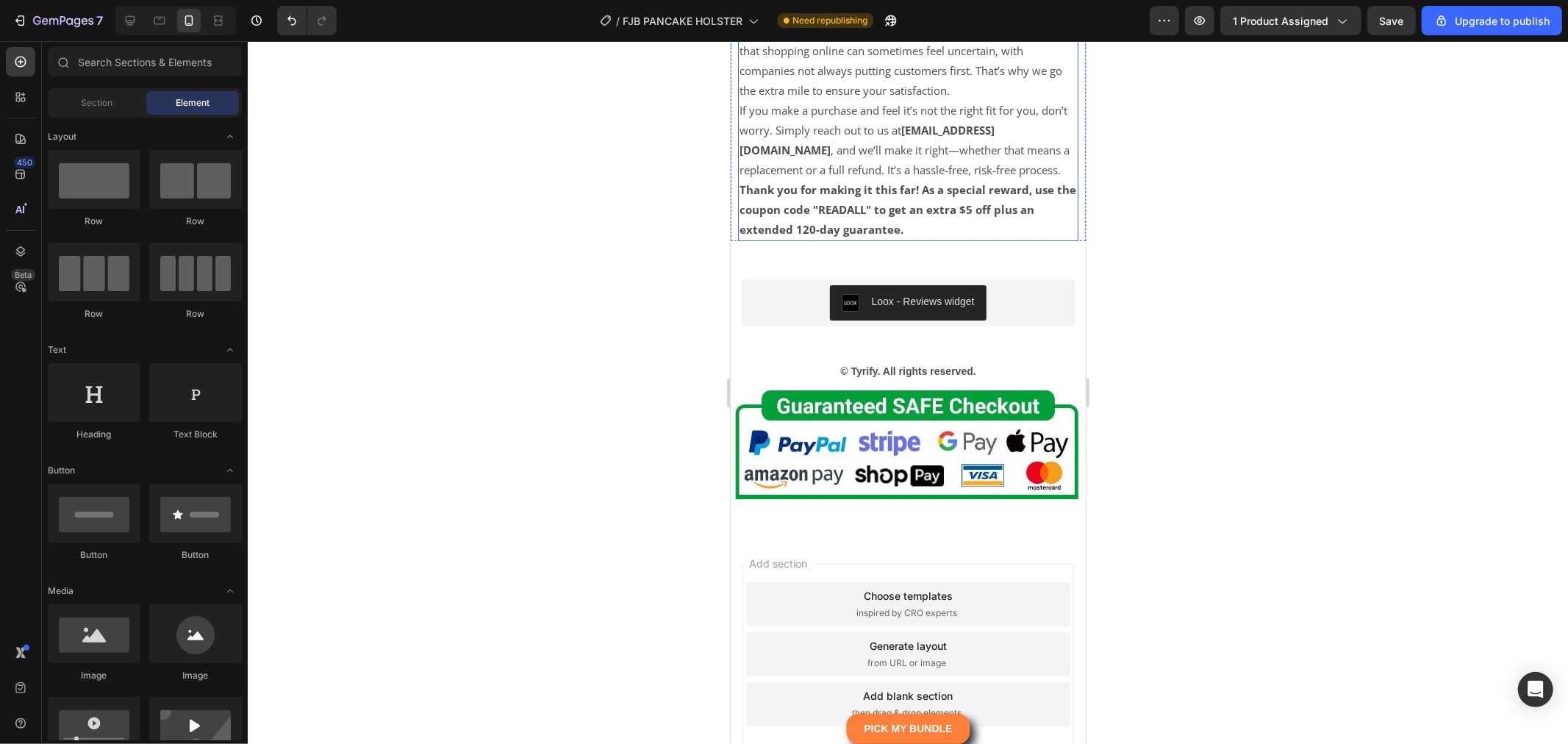
scroll to position [18150, 0]
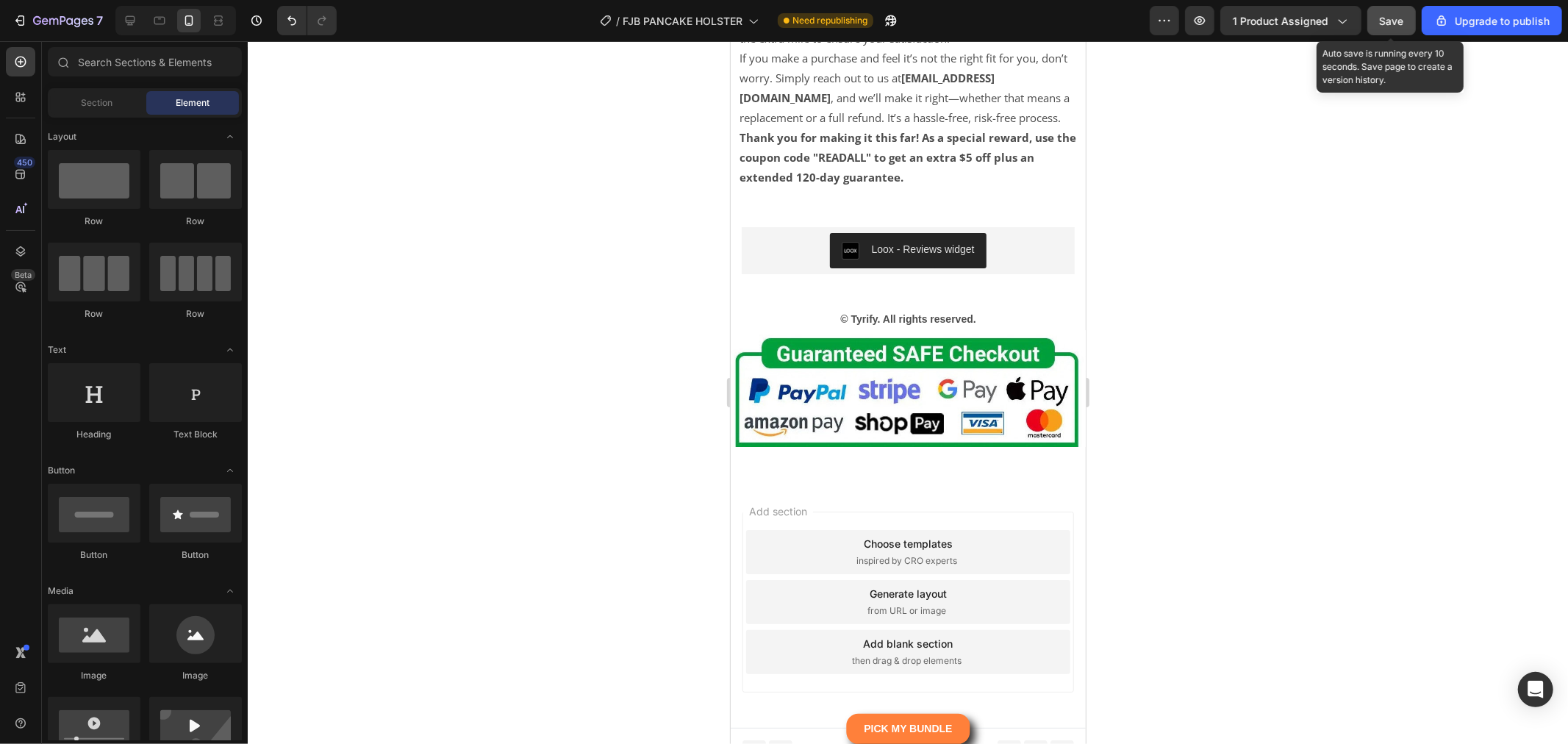
click at [1387, 10] on button "Save" at bounding box center [1391, 21] width 48 height 30
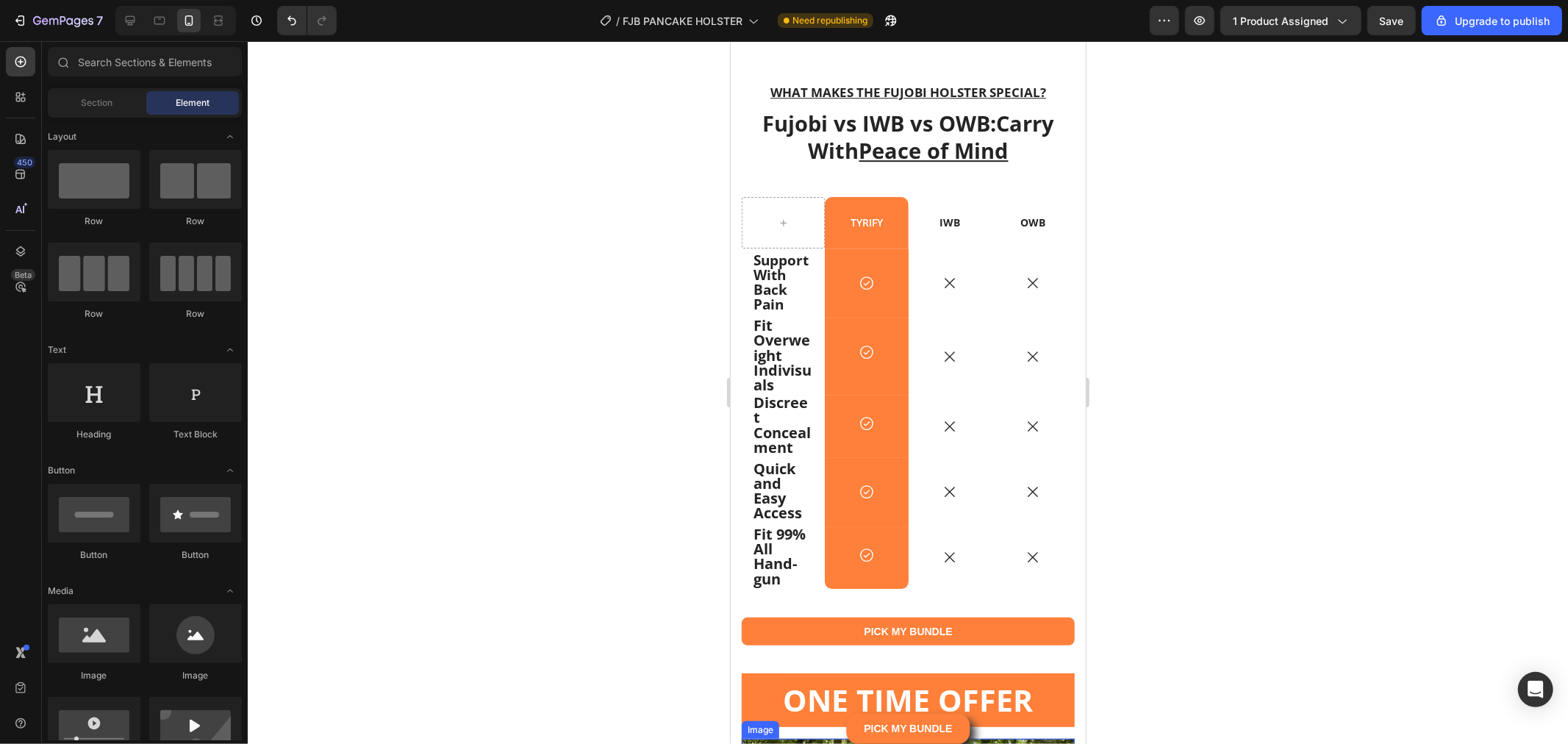
scroll to position [13246, 0]
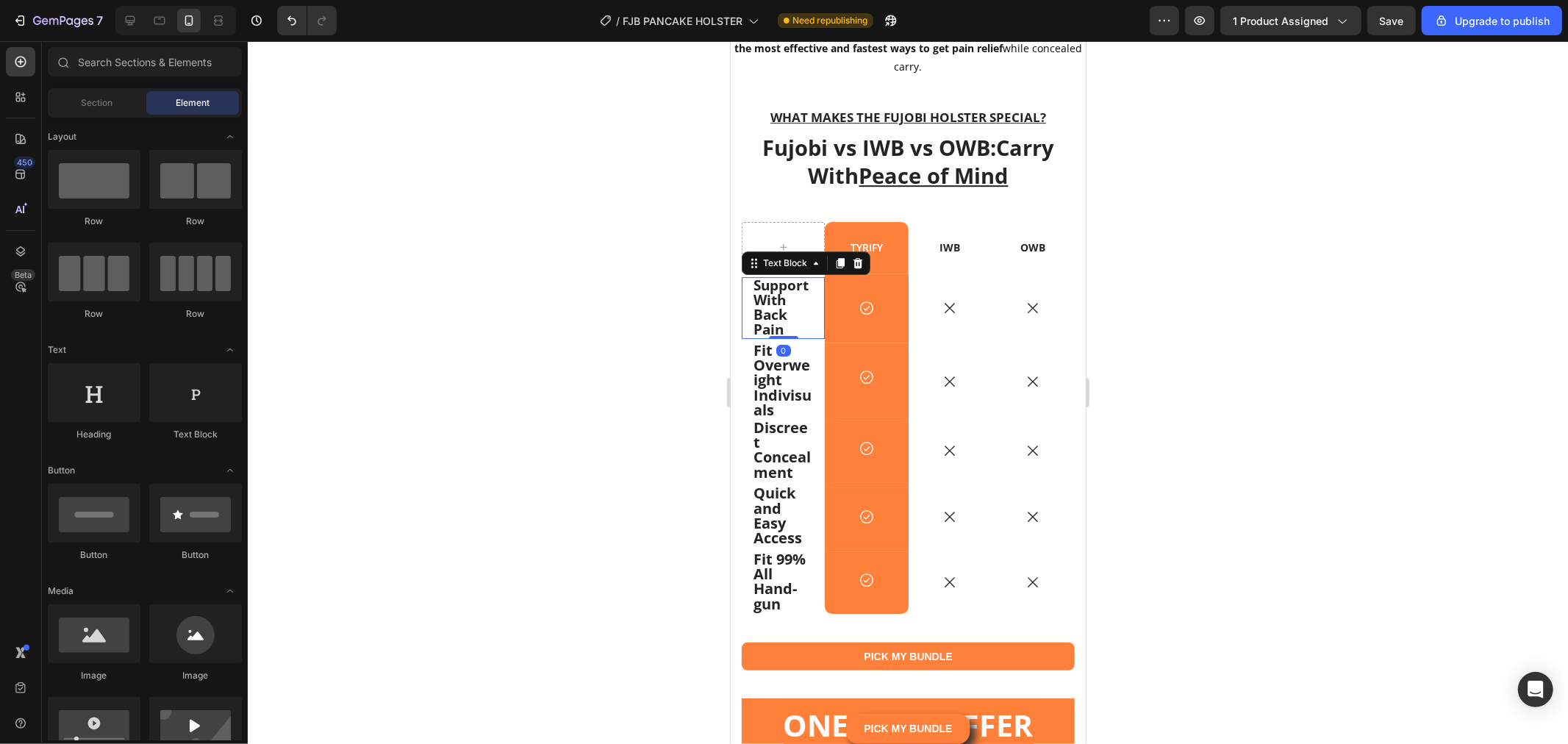
click at [787, 307] on p "Support With Back Pain" at bounding box center [782, 308] width 59 height 59
click at [786, 307] on strong "Support With Back Pain" at bounding box center [780, 307] width 55 height 64
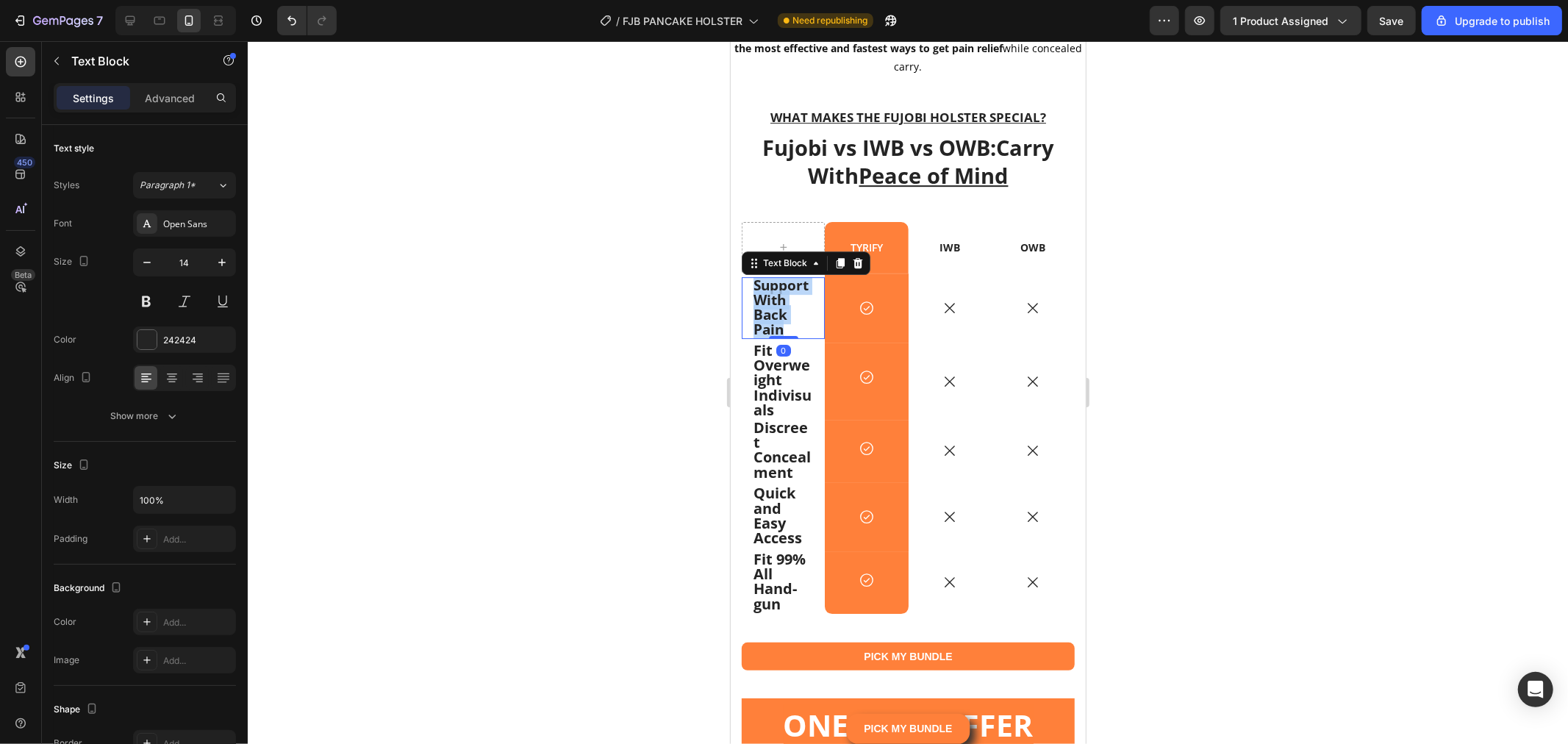
click at [786, 307] on strong "Support With Back Pain" at bounding box center [780, 307] width 55 height 64
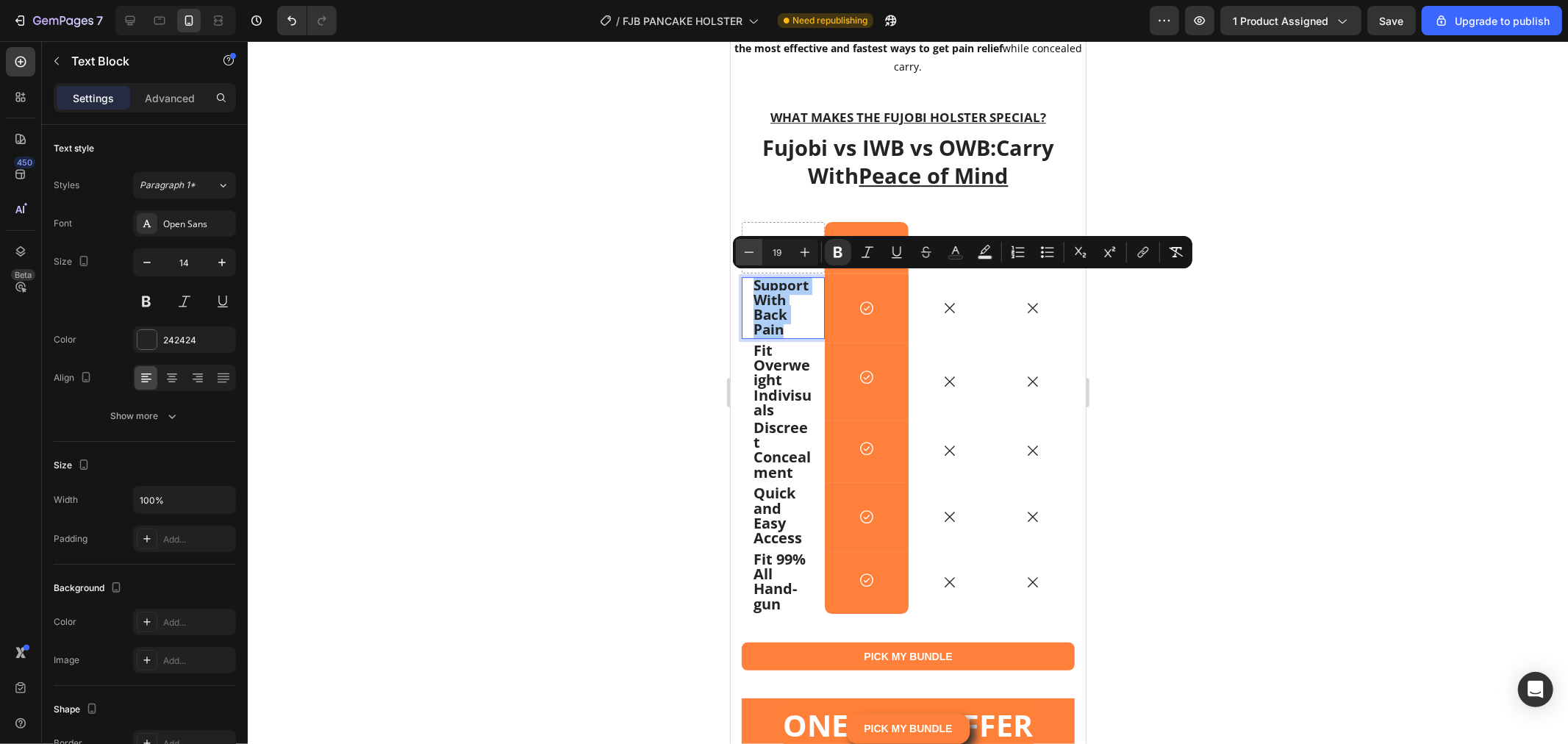
click at [743, 246] on icon "Editor contextual toolbar" at bounding box center [748, 252] width 15 height 15
type input "17"
click at [784, 363] on strong "Fit Overweight Indivisuals" at bounding box center [781, 379] width 58 height 80
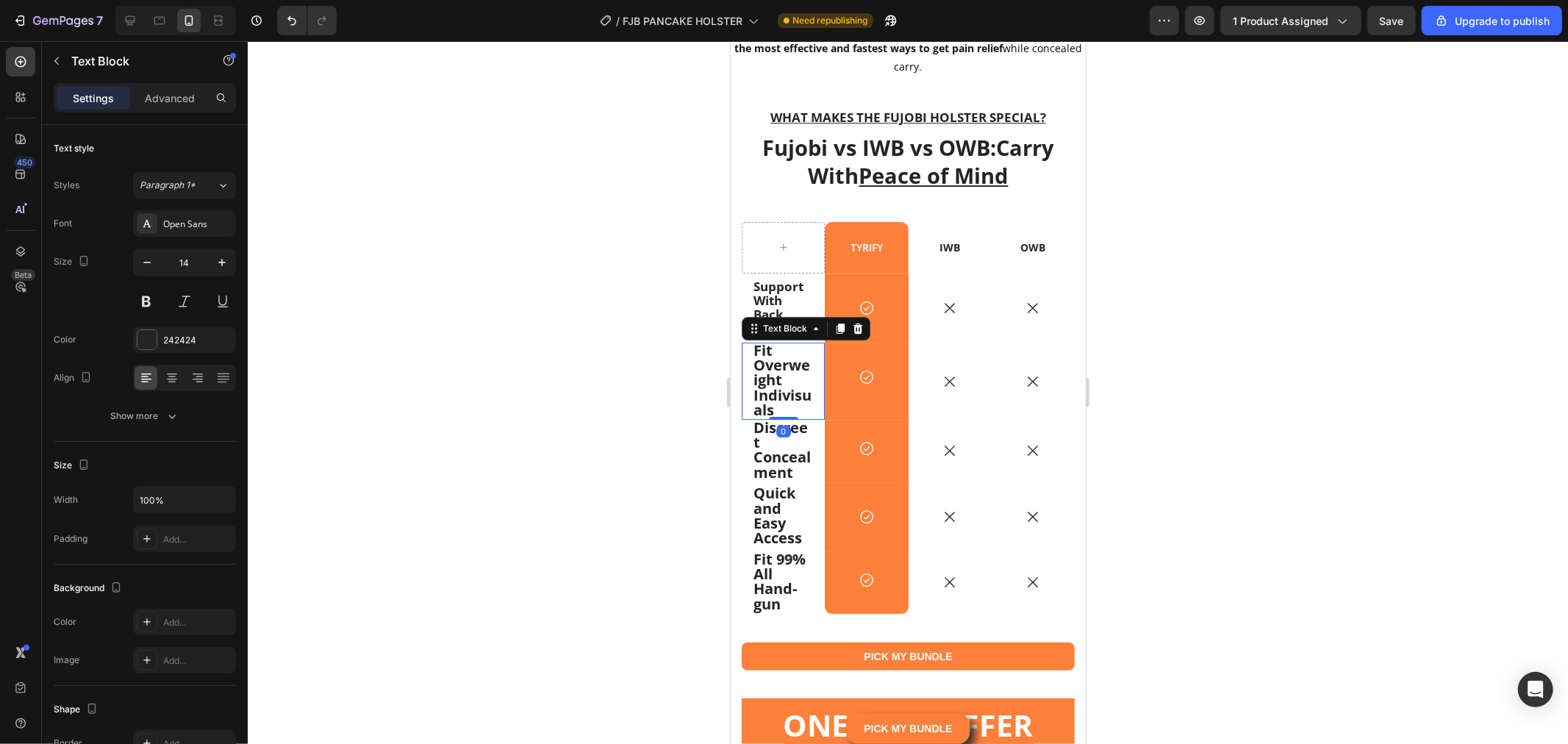
click at [781, 375] on p "Fit Overweight Indivisuals" at bounding box center [782, 380] width 59 height 74
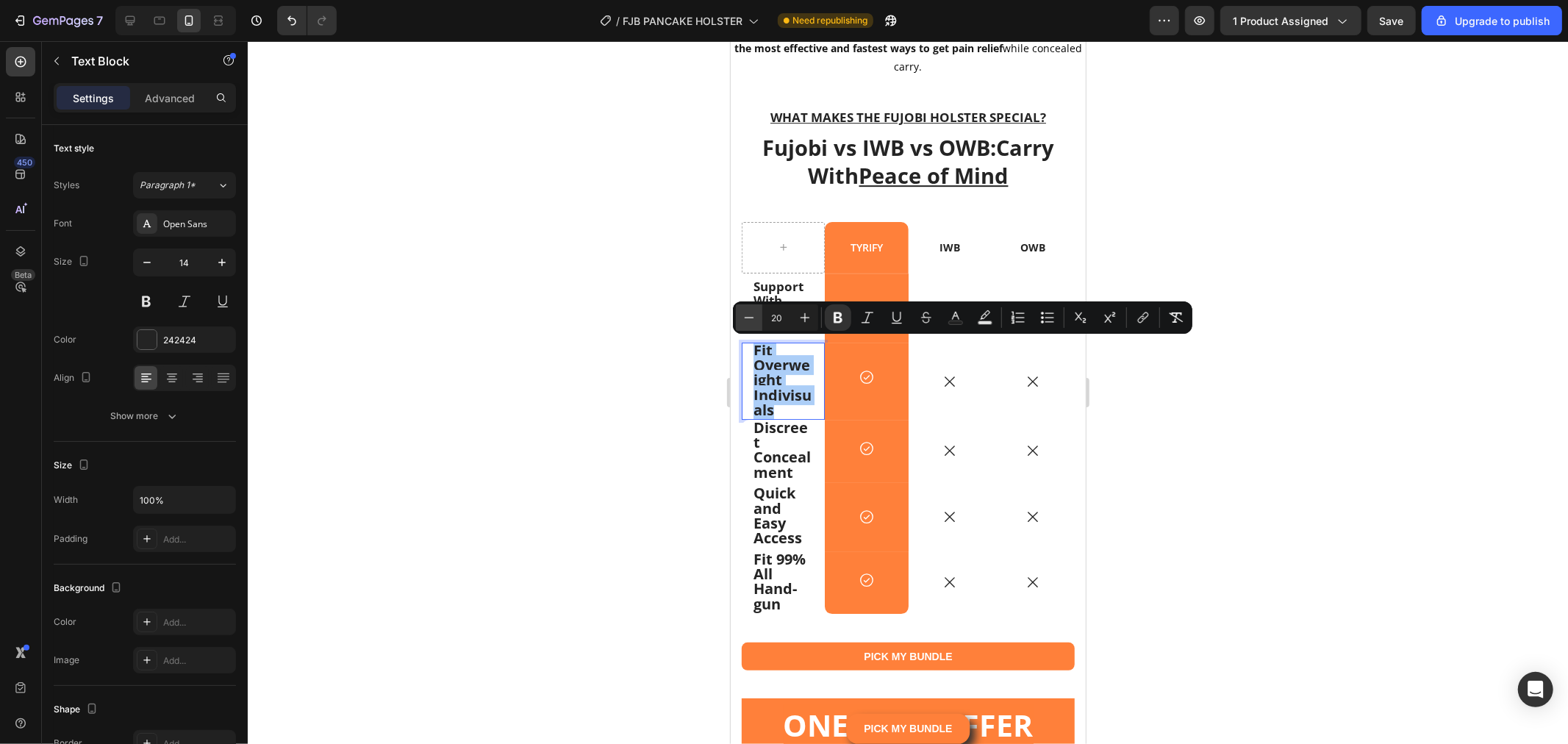
click at [754, 317] on icon "Editor contextual toolbar" at bounding box center [748, 318] width 15 height 15
type input "17"
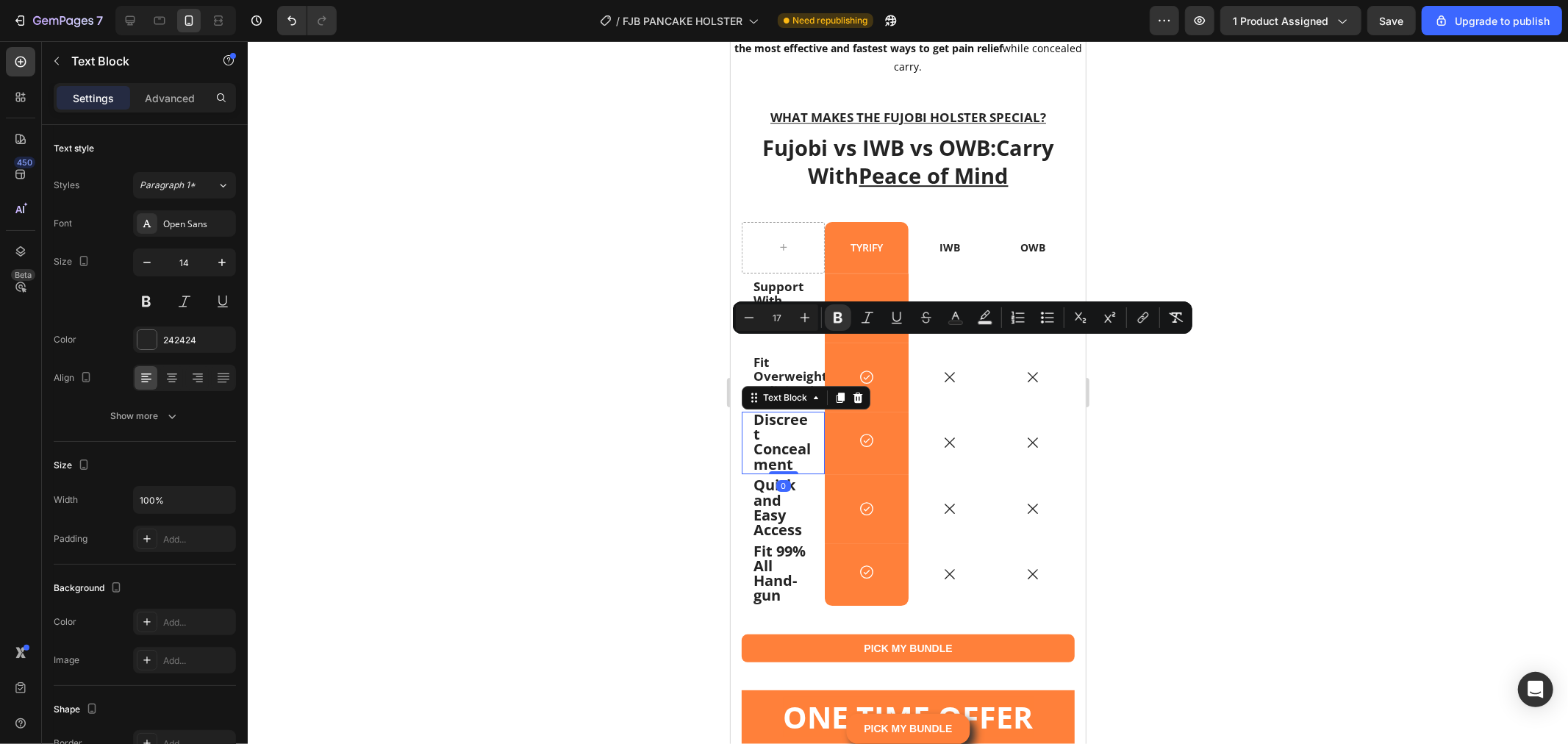
click at [764, 482] on div "What Makes The Fujobi Holster Special? Text Block Fujobi vs IWB vs OWB:Carry Wi…" at bounding box center [907, 389] width 333 height 562
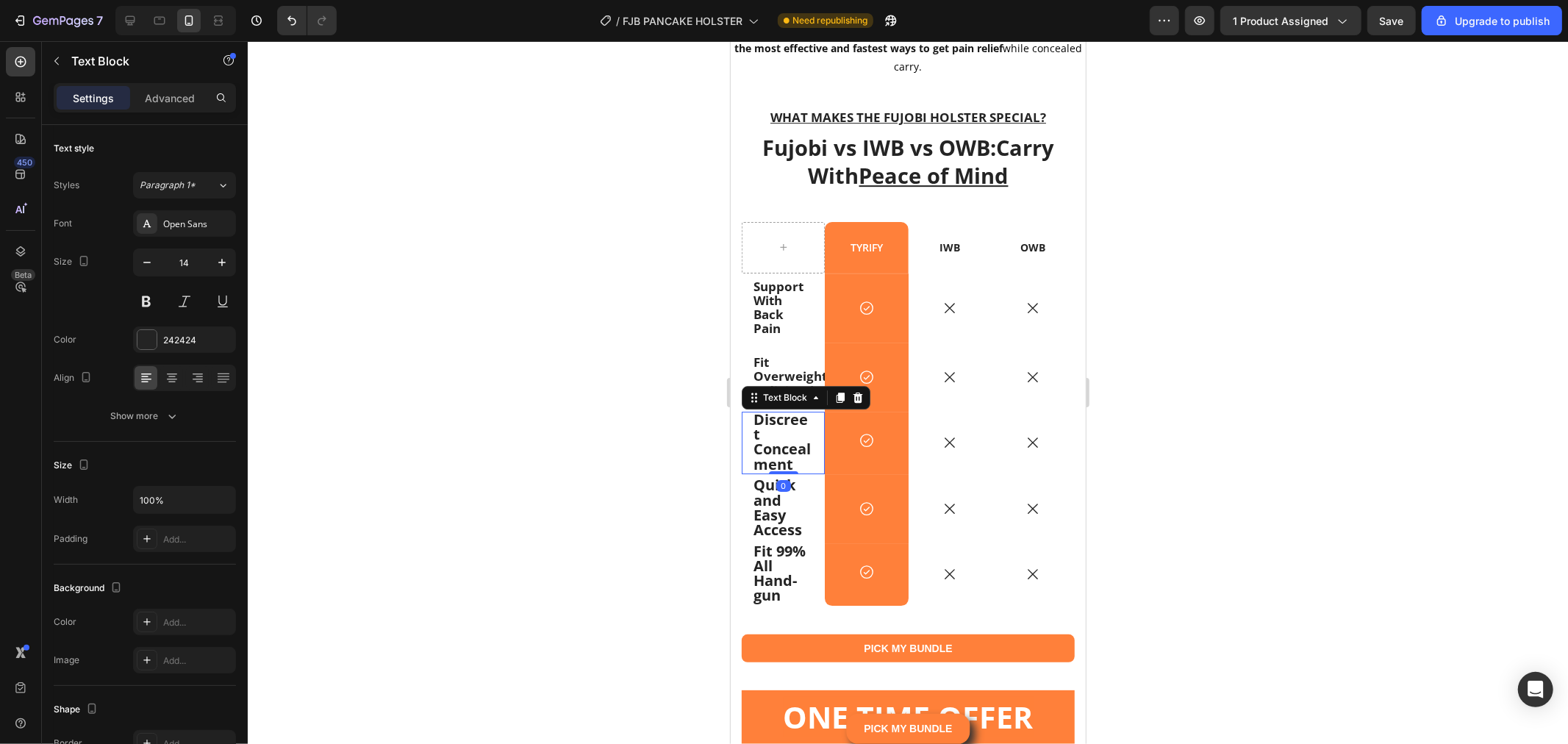
click at [764, 482] on strong "Quick and Easy Access" at bounding box center [776, 507] width 48 height 65
click at [764, 481] on strong "Quick and Easy Access" at bounding box center [776, 507] width 48 height 65
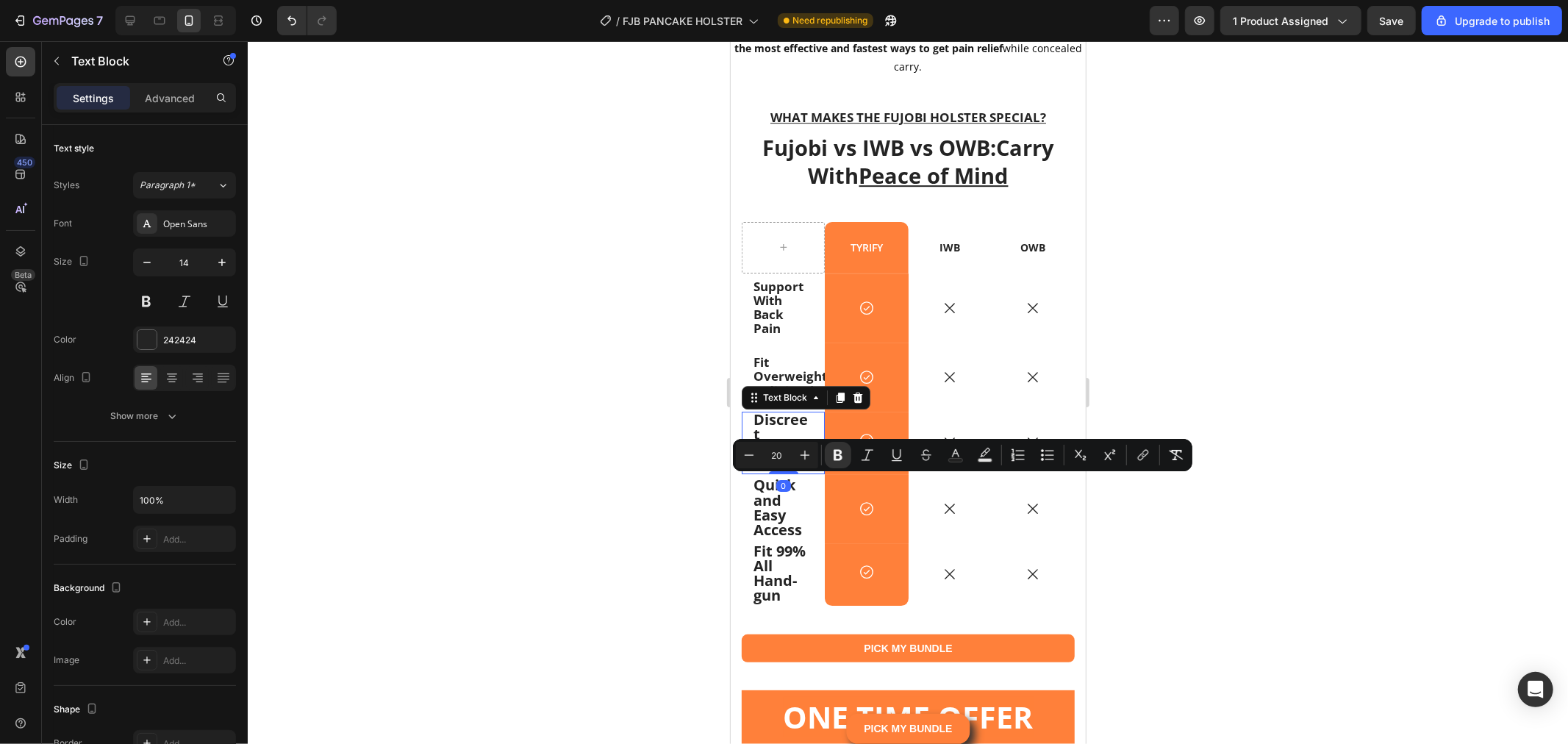
click at [772, 421] on strong "Discreet Concealment" at bounding box center [781, 441] width 57 height 65
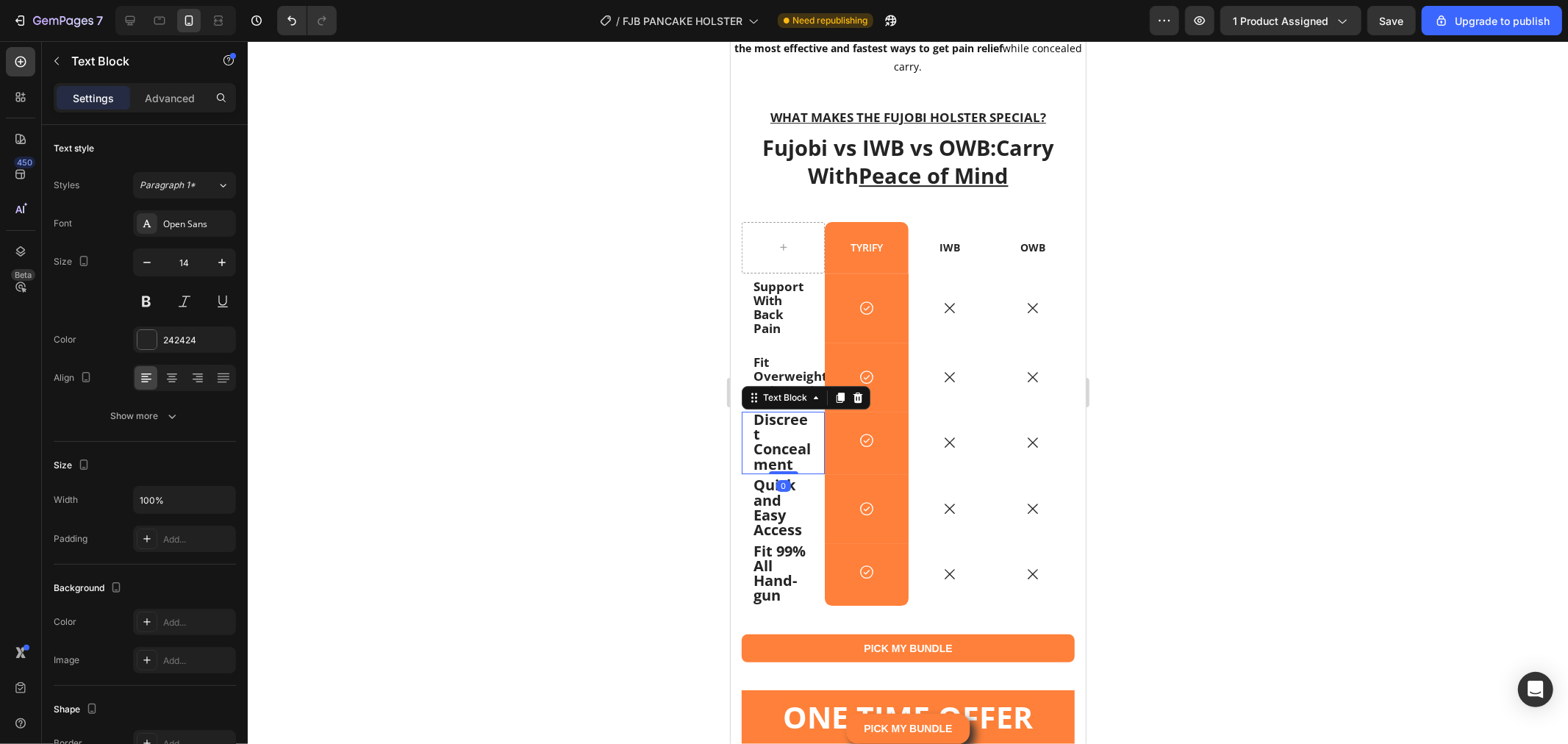
click at [772, 421] on strong "Discreet Concealment" at bounding box center [781, 441] width 57 height 65
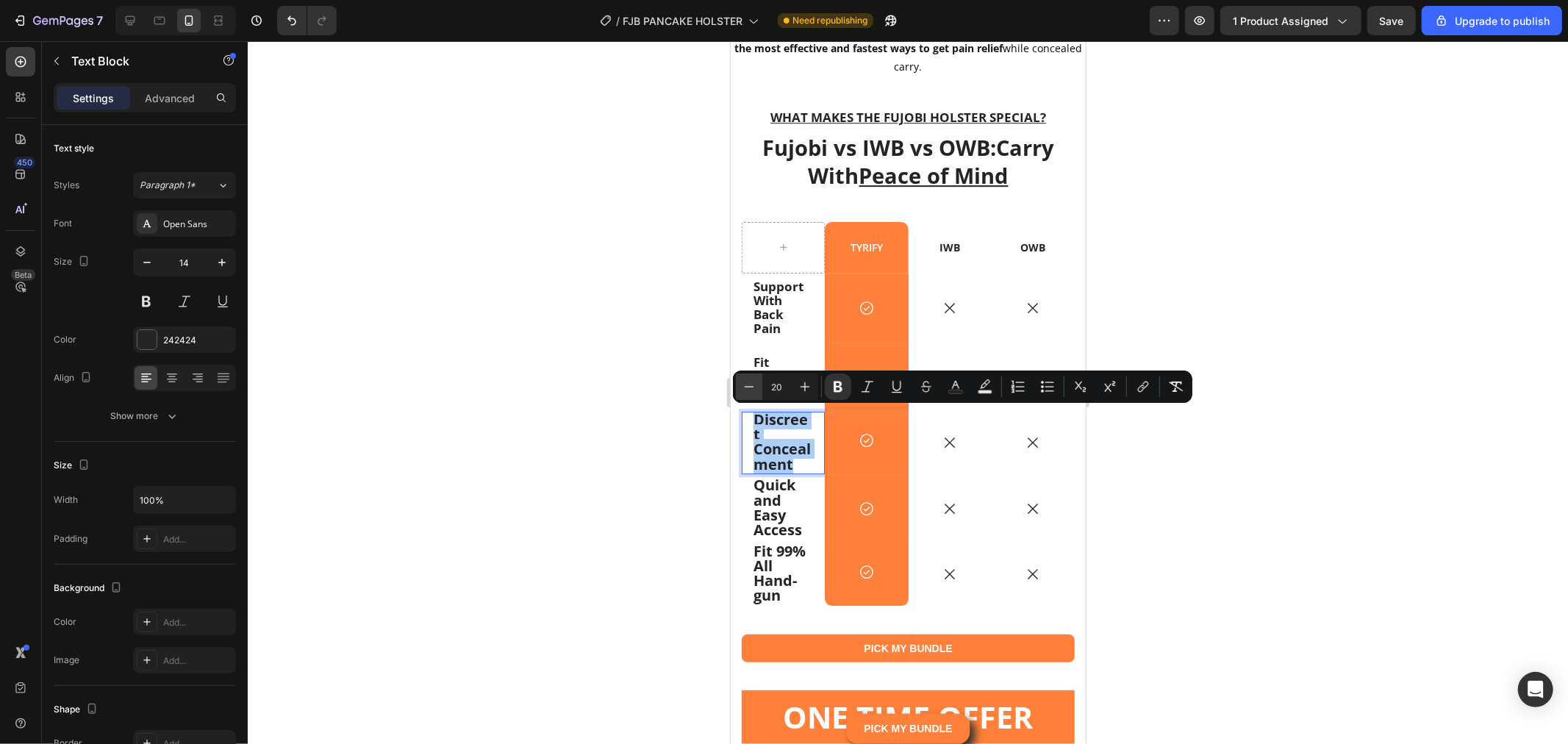
click at [747, 388] on icon "Editor contextual toolbar" at bounding box center [748, 387] width 15 height 15
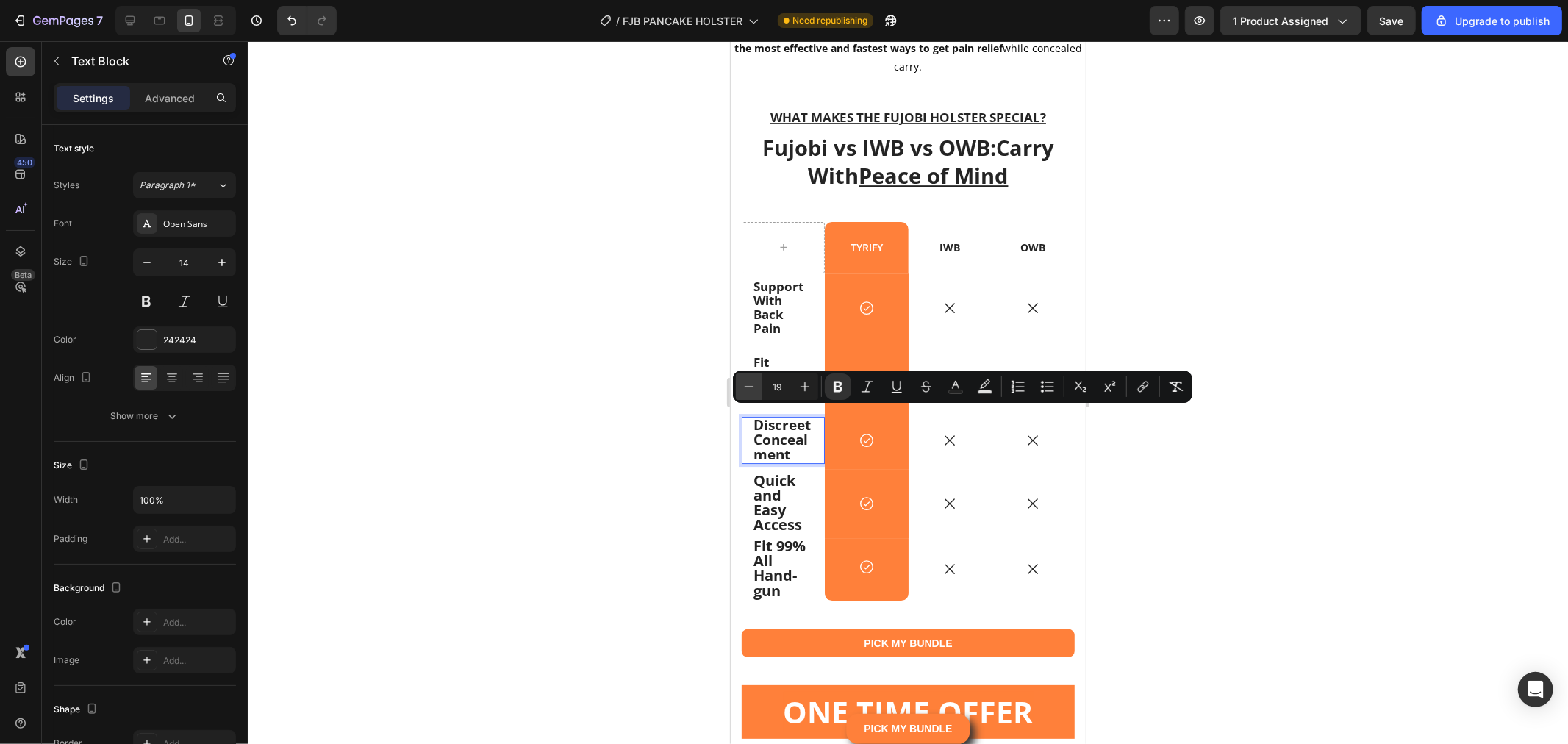
click at [747, 388] on icon "Editor contextual toolbar" at bounding box center [748, 387] width 15 height 15
type input "17"
click at [763, 494] on strong "Quick and Easy Access" at bounding box center [776, 502] width 48 height 65
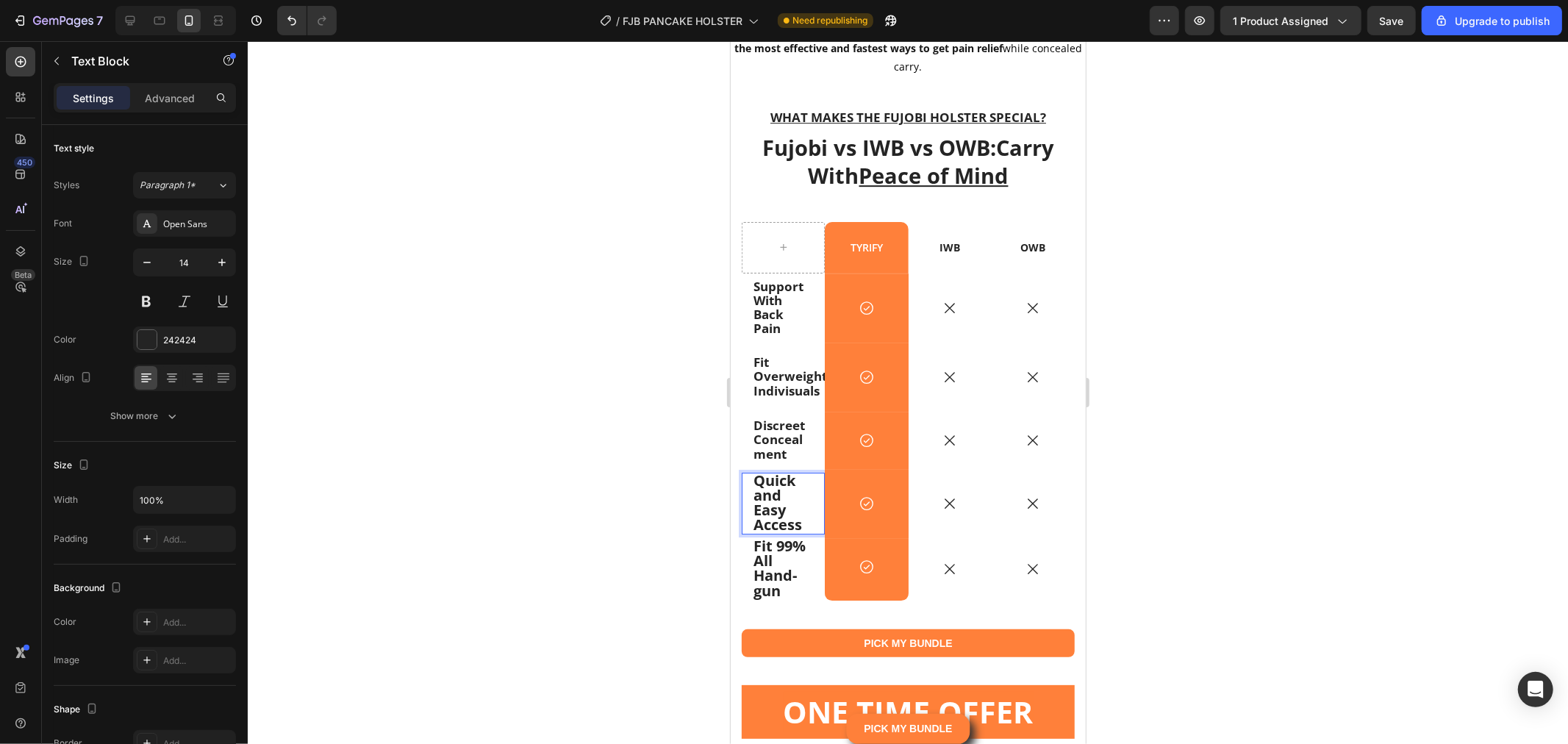
click at [764, 492] on strong "Quick and Easy Access" at bounding box center [776, 502] width 48 height 65
click at [774, 510] on strong "Quick and Easy Access" at bounding box center [776, 502] width 48 height 65
click at [775, 510] on strong "Quick and Easy Access" at bounding box center [776, 502] width 48 height 65
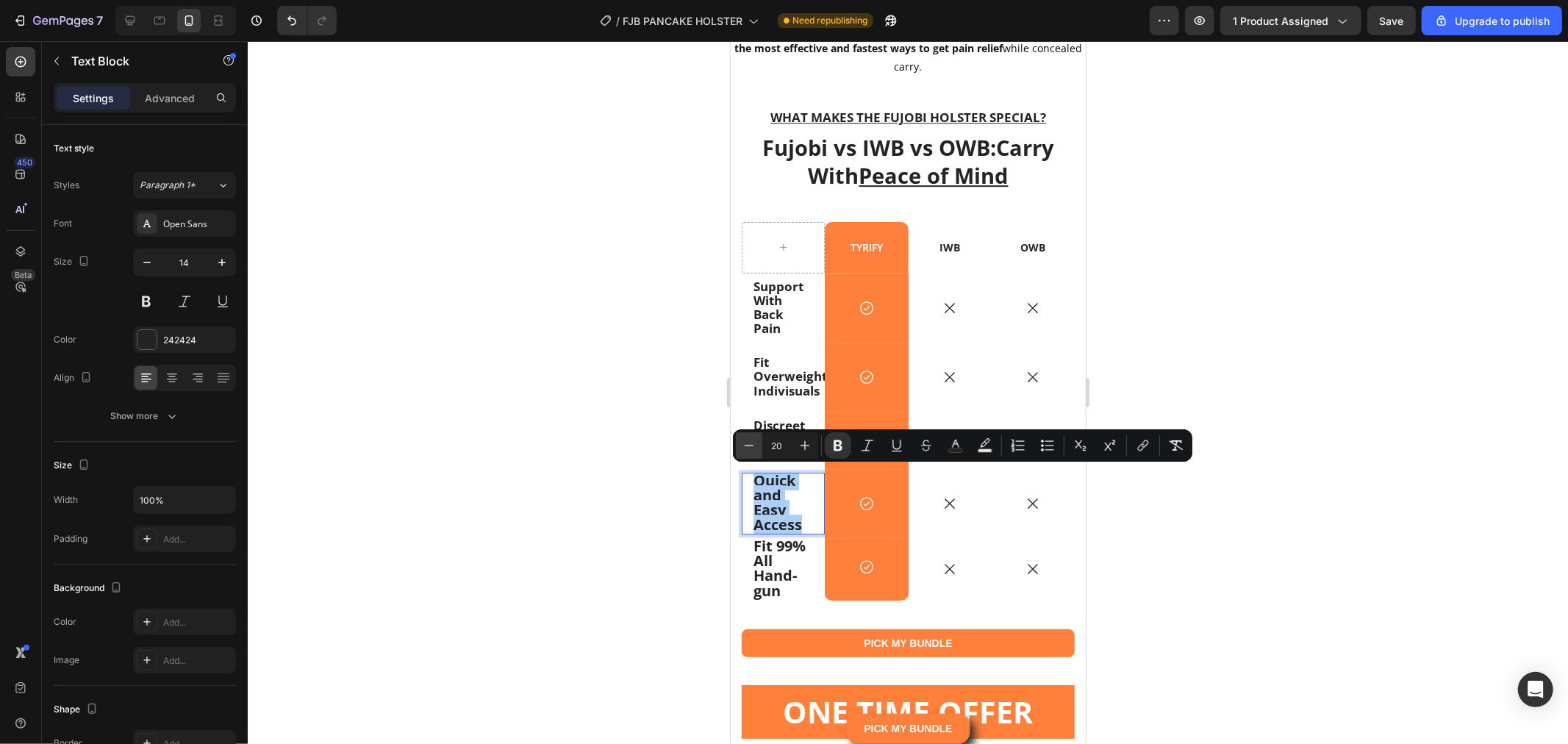
click at [747, 437] on button "Minus" at bounding box center [748, 445] width 27 height 27
type input "17"
click at [763, 582] on strong "Fit 99% All Hand-gun" at bounding box center [778, 568] width 52 height 65
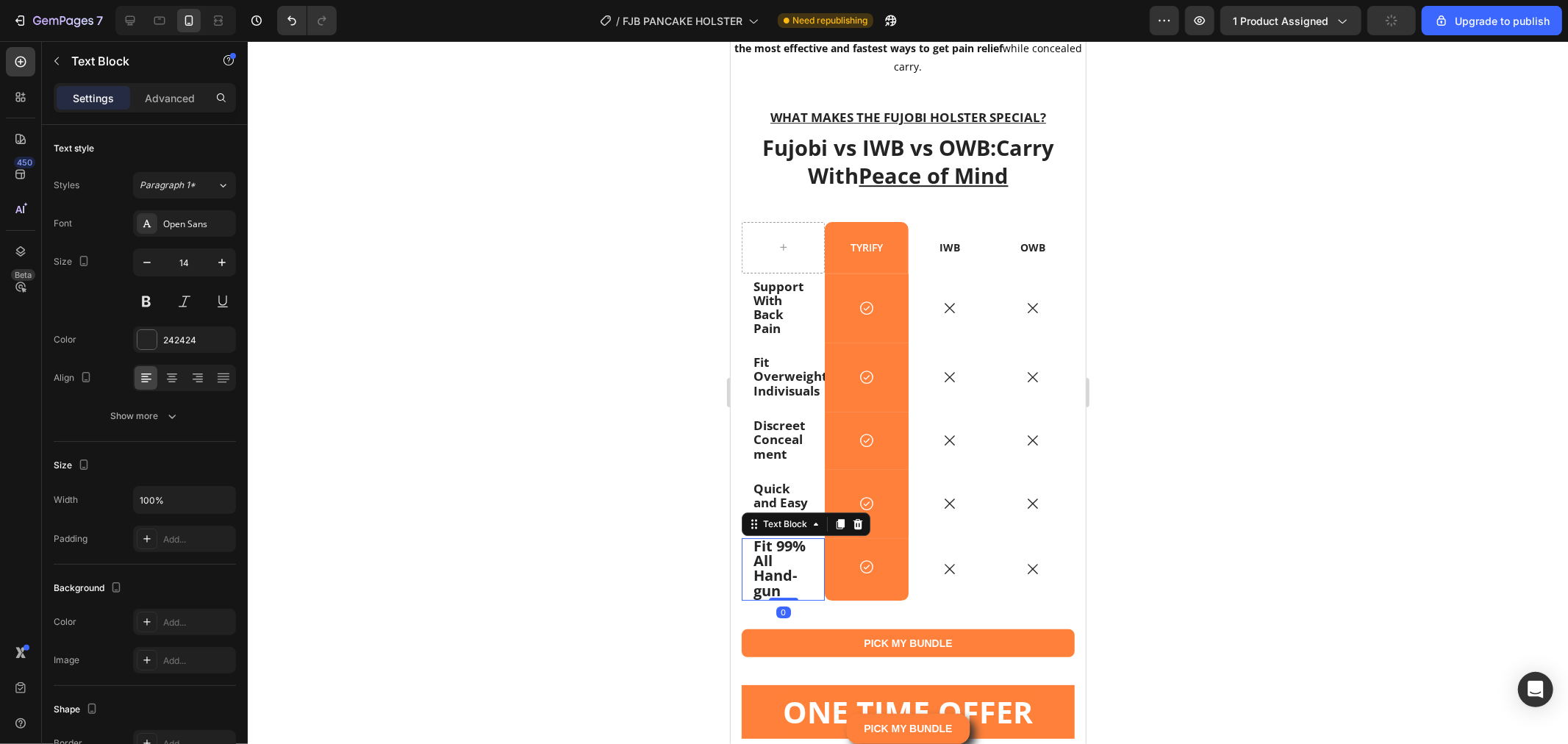
click at [763, 581] on strong "Fit 99% All Hand-gun" at bounding box center [778, 568] width 52 height 65
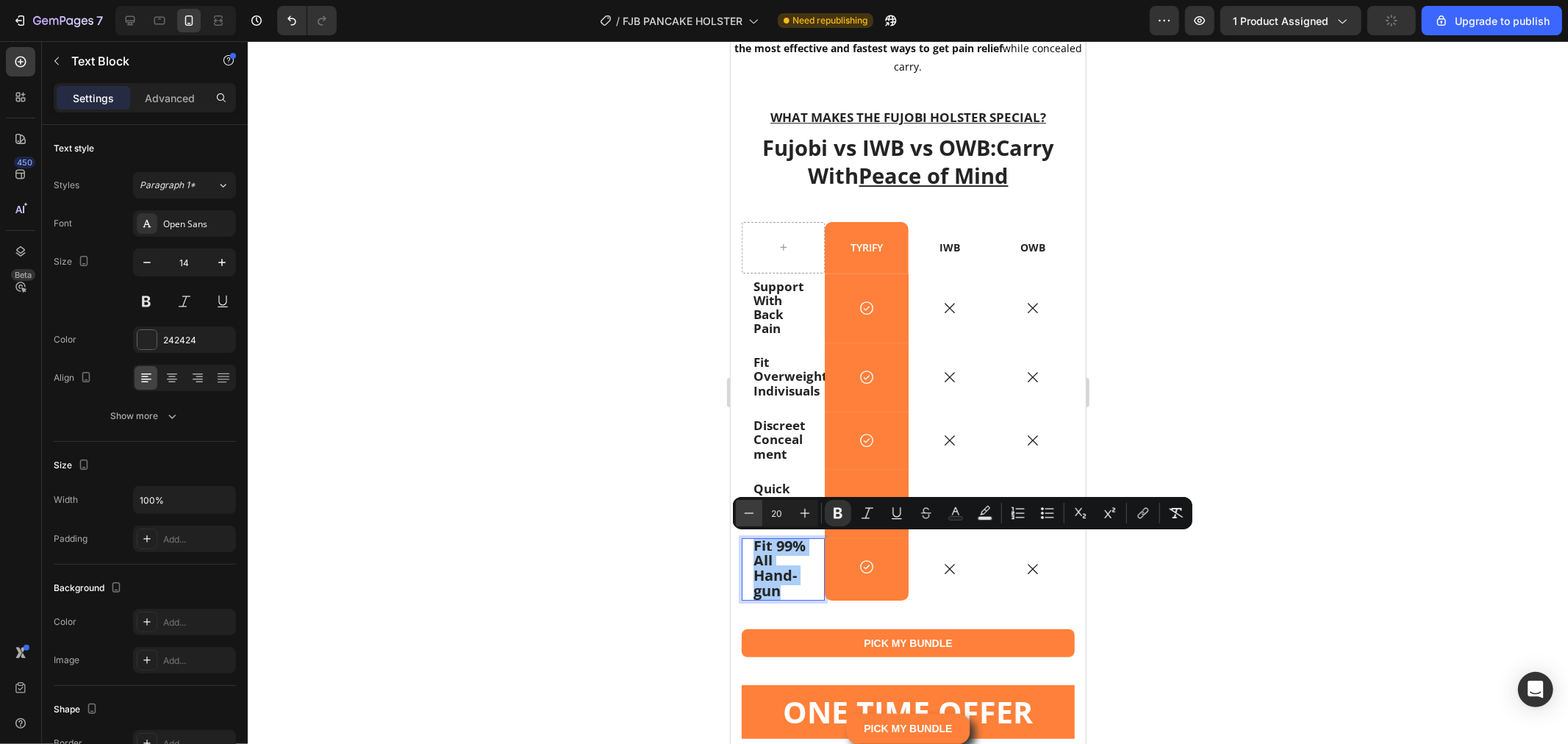
click at [746, 504] on button "Minus" at bounding box center [748, 513] width 27 height 27
type input "17"
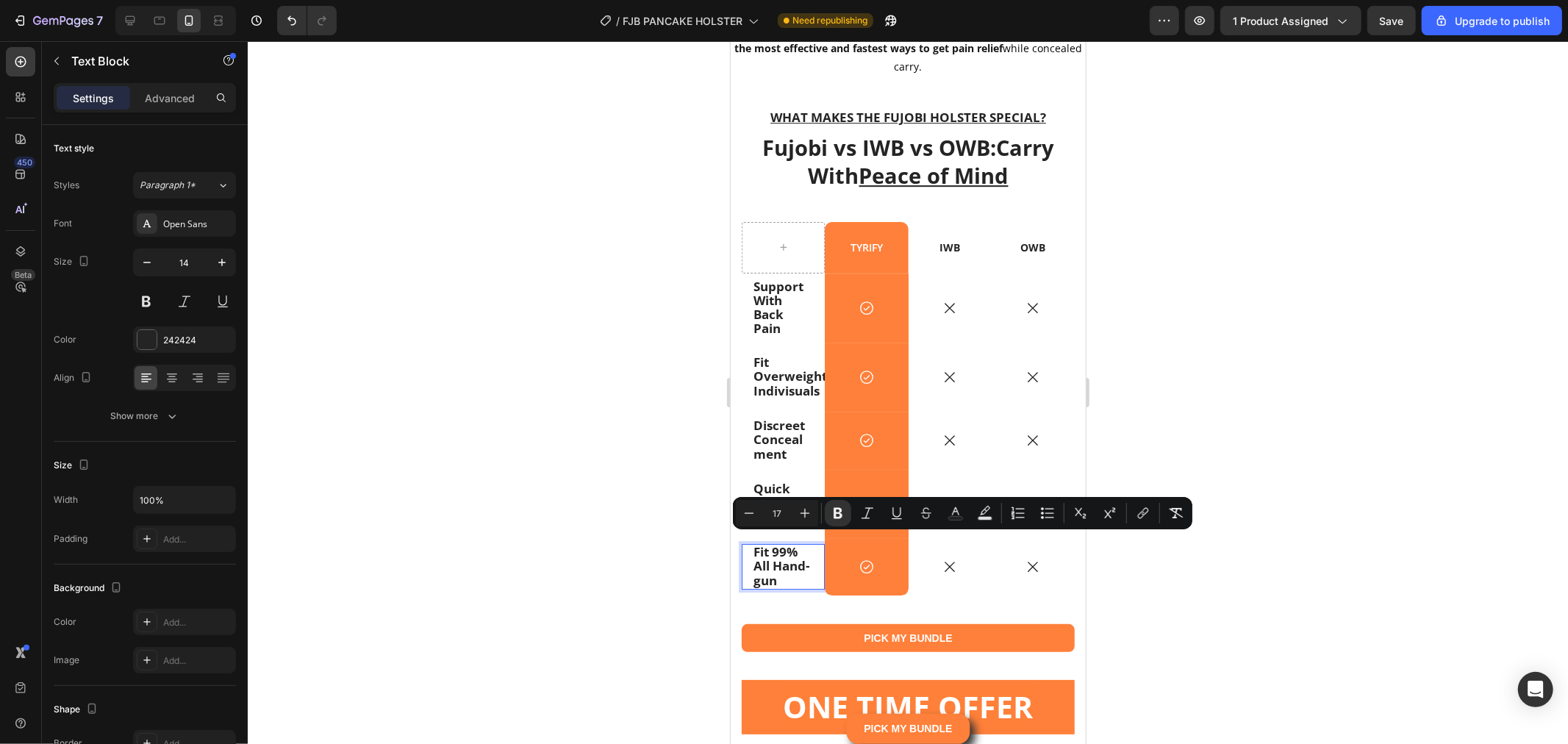
click at [1379, 395] on div at bounding box center [907, 393] width 1320 height 704
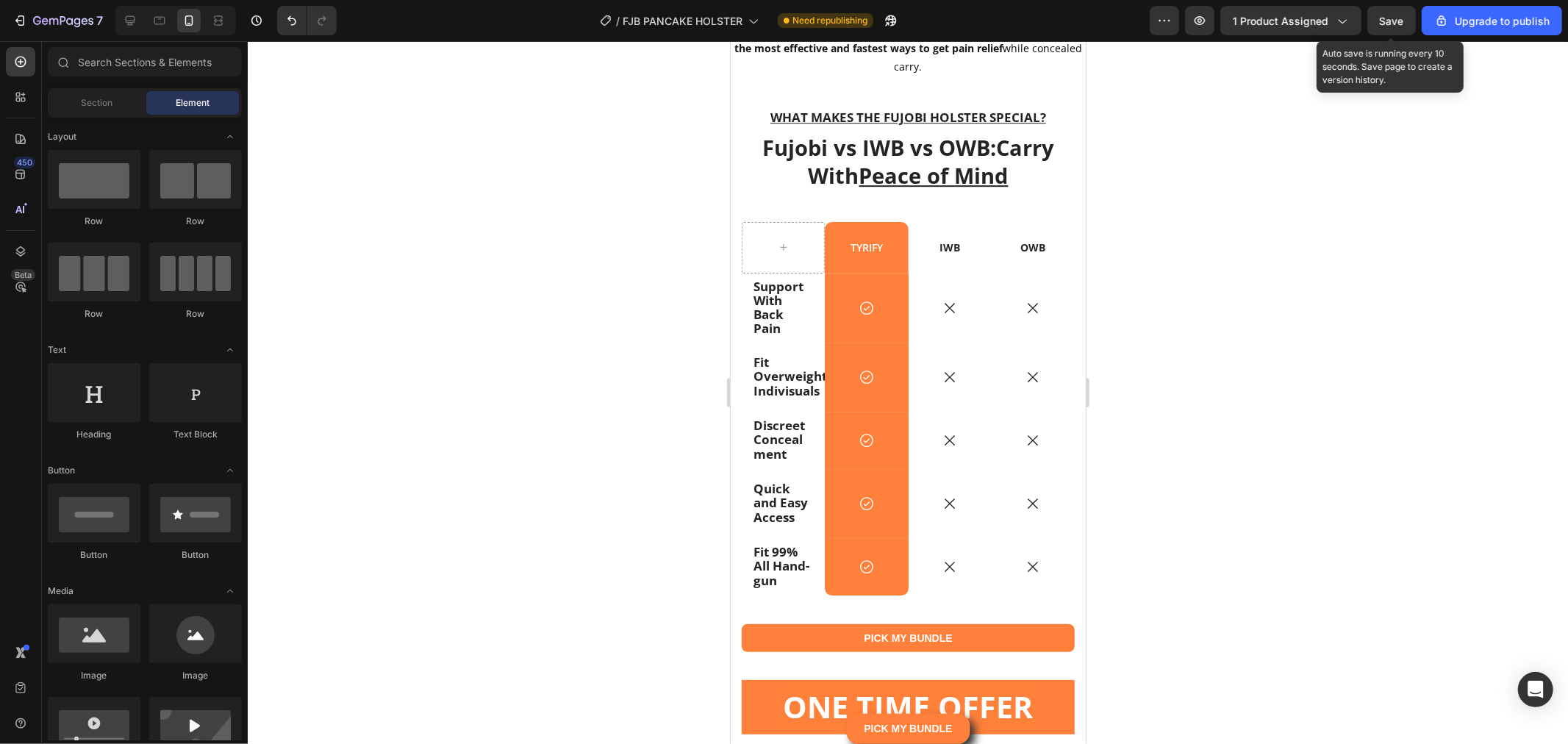
click at [1390, 15] on span "Save" at bounding box center [1391, 21] width 25 height 13
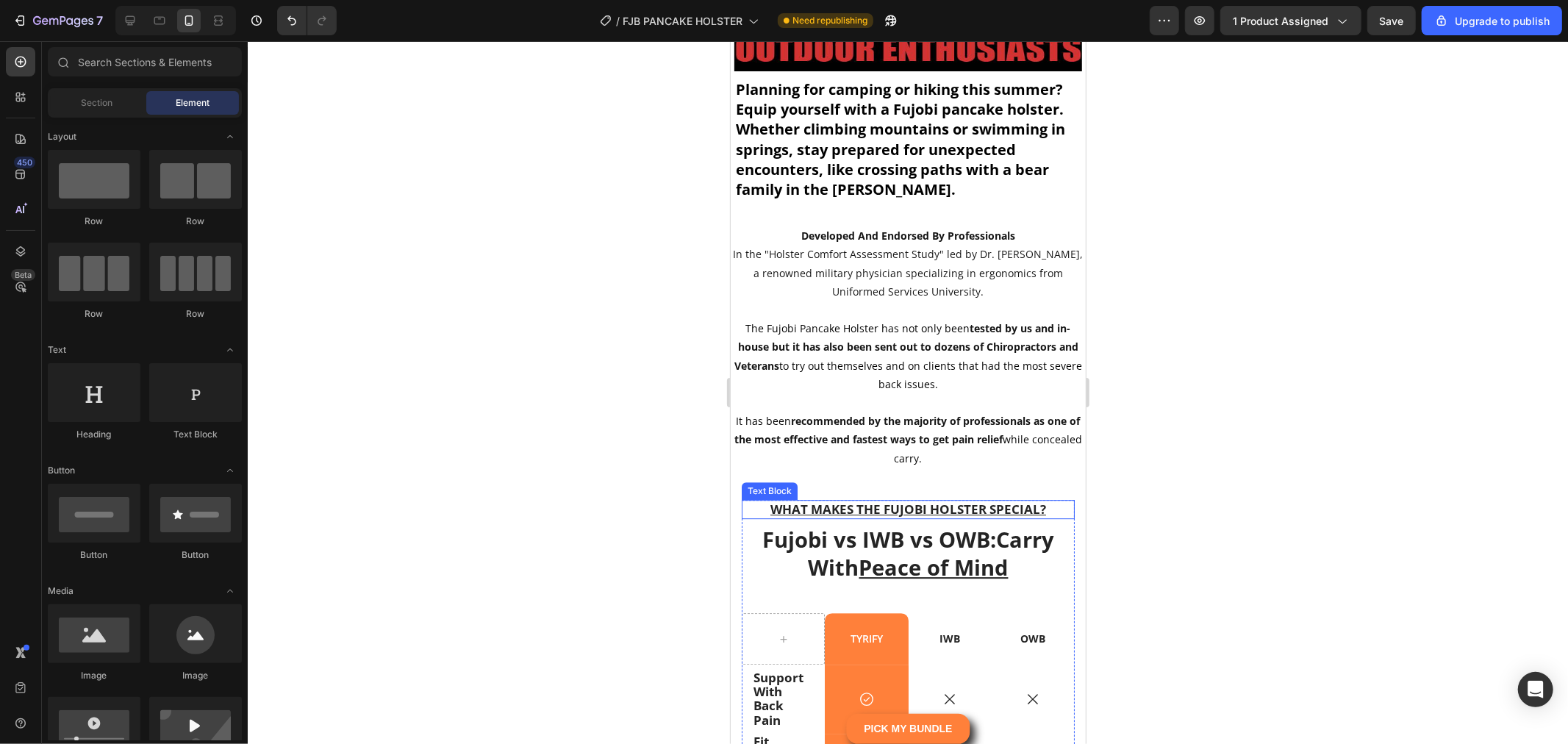
scroll to position [12865, 0]
